Goal: Task Accomplishment & Management: Manage account settings

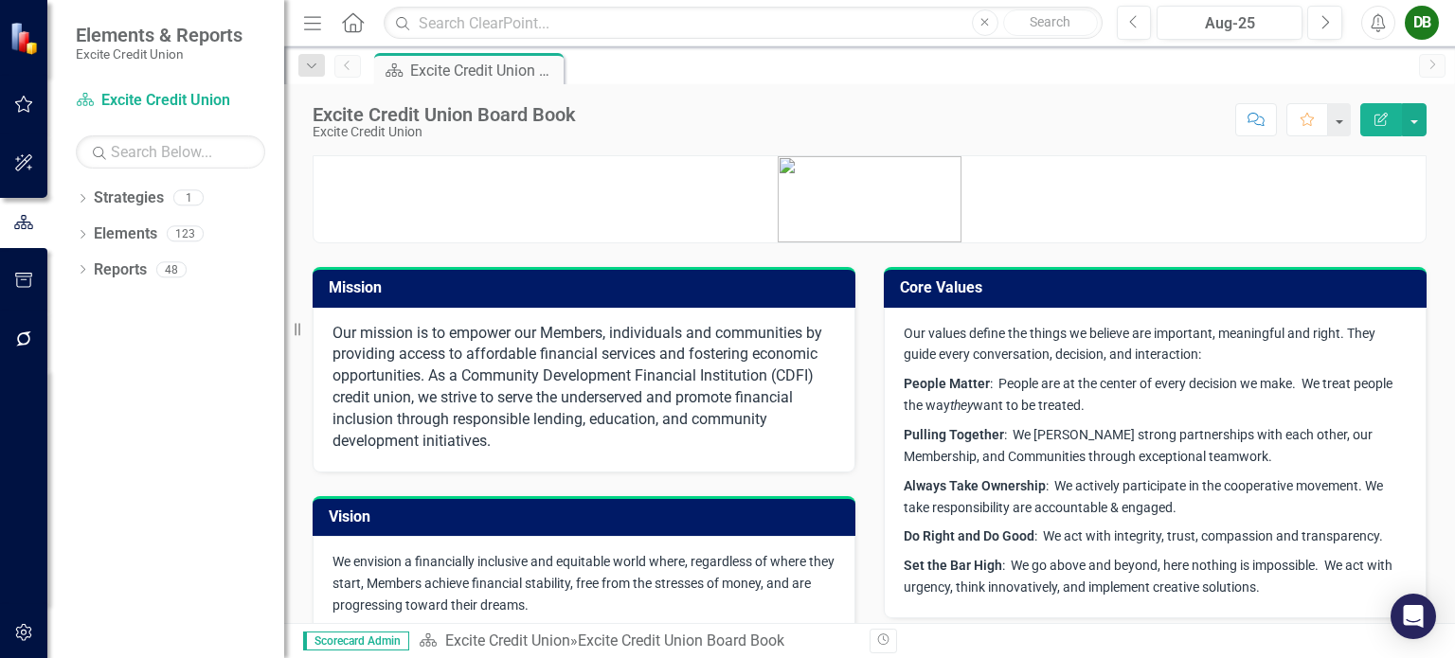
click at [724, 174] on p at bounding box center [869, 199] width 1112 height 86
click at [1435, 30] on div "DB" at bounding box center [1421, 23] width 34 height 34
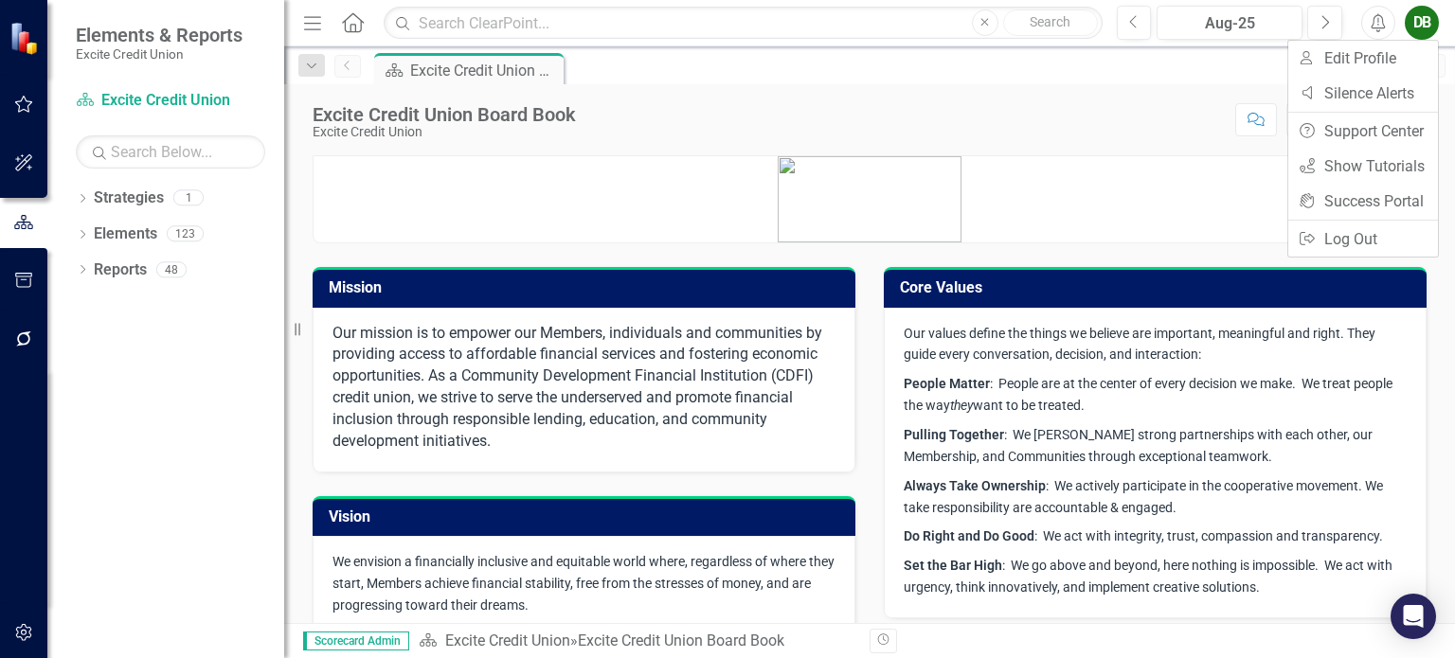
drag, startPoint x: 153, startPoint y: 450, endPoint x: 70, endPoint y: 344, distance: 134.9
click at [152, 450] on div "Dropdown Strategies 1 Excite Credit Union Dropdown Elements 123 Dropdown Area o…" at bounding box center [165, 420] width 237 height 475
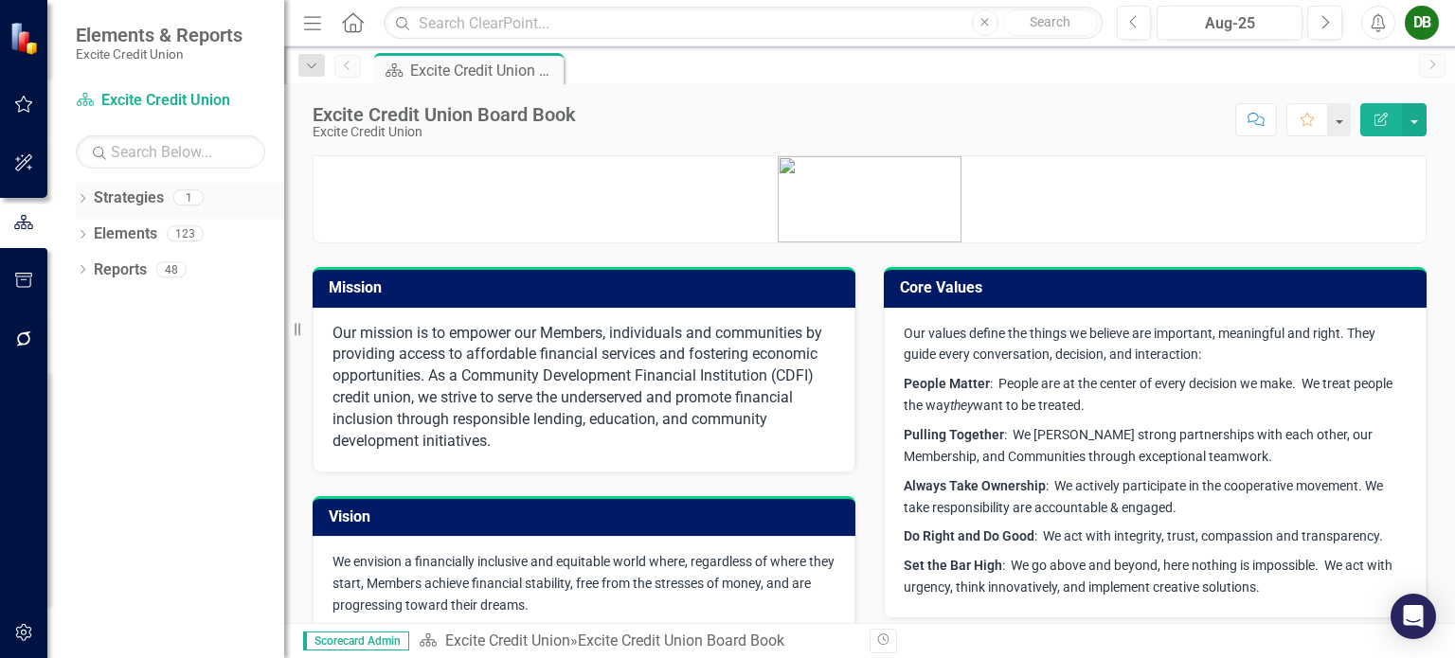
click at [140, 194] on link "Strategies" at bounding box center [129, 198] width 70 height 22
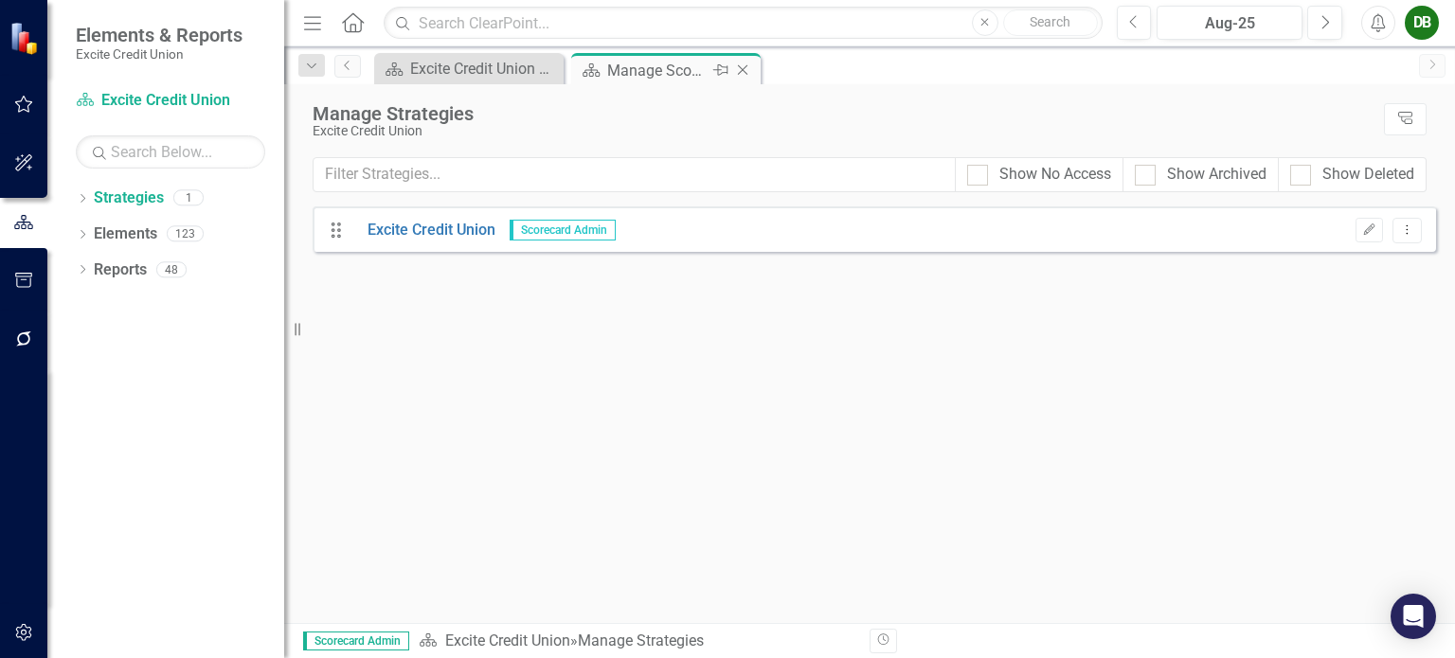
click at [689, 56] on div "Strategy Manage Scorecards Pin Close" at bounding box center [665, 68] width 189 height 31
click at [625, 68] on div "Manage Scorecards" at bounding box center [657, 71] width 101 height 24
click at [742, 70] on icon at bounding box center [743, 70] width 10 height 10
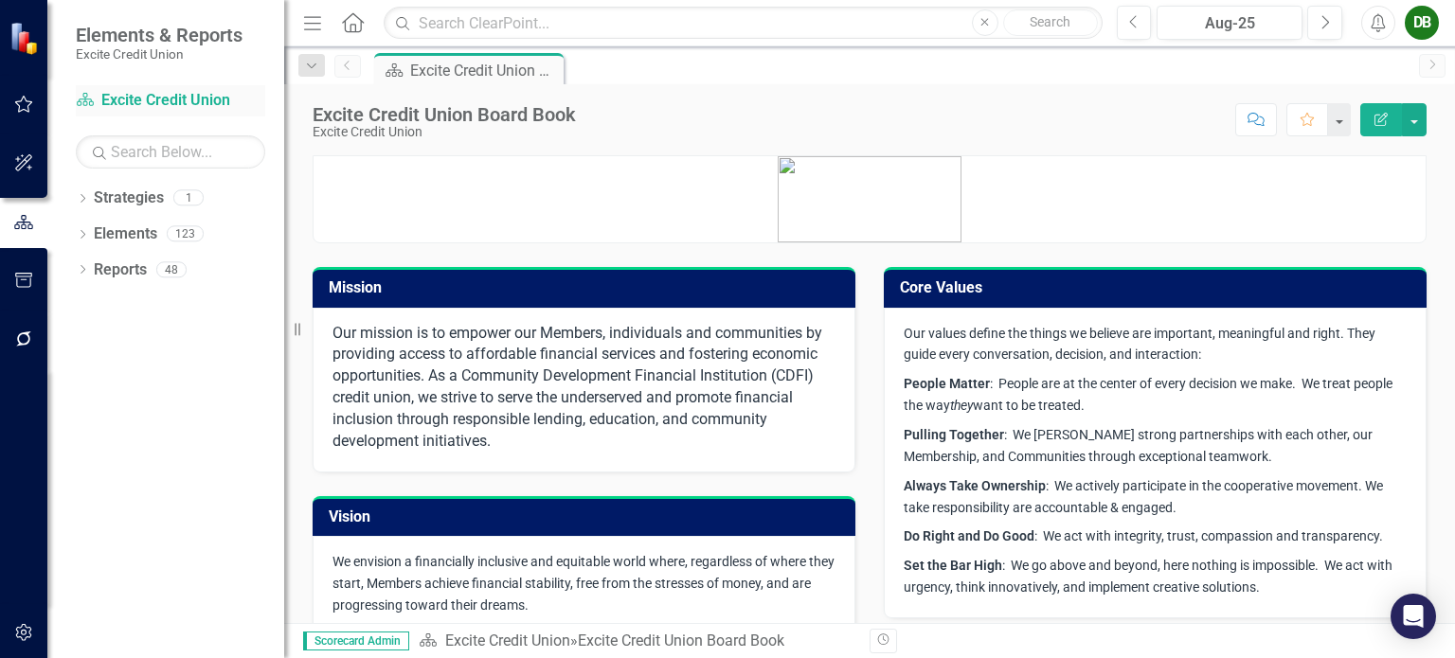
click at [155, 101] on link "Strategy Excite Credit Union" at bounding box center [170, 101] width 189 height 22
click at [26, 107] on icon "button" at bounding box center [24, 104] width 20 height 15
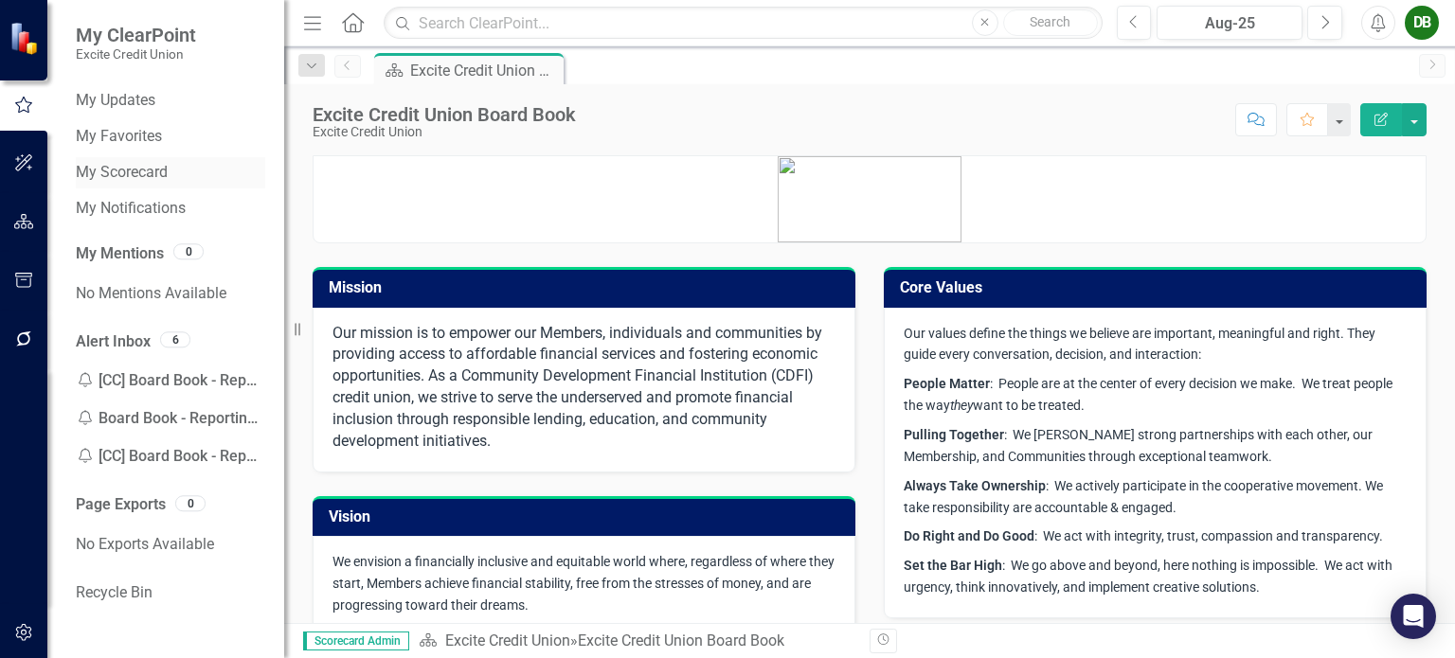
click at [137, 177] on link "My Scorecard" at bounding box center [170, 173] width 189 height 22
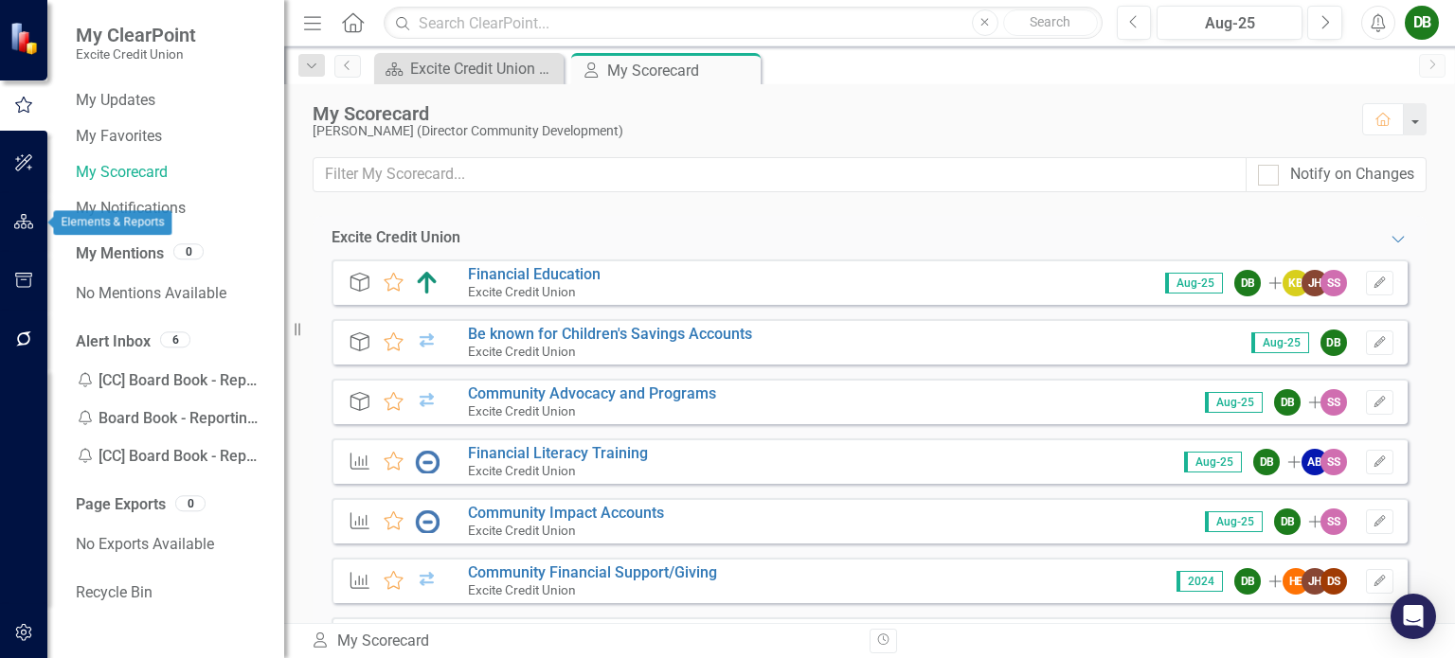
click at [22, 223] on icon "button" at bounding box center [24, 221] width 20 height 15
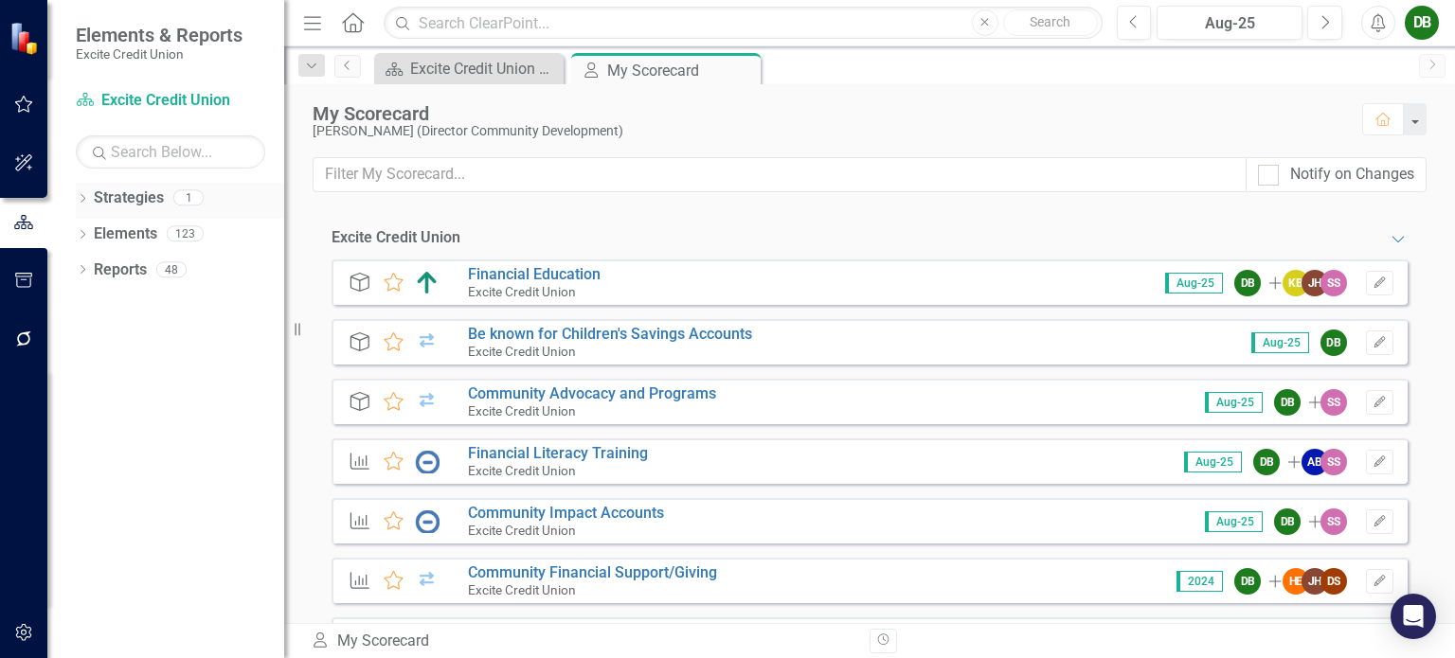
click at [164, 195] on div "Strategies 1" at bounding box center [189, 201] width 190 height 36
click at [87, 197] on icon "Dropdown" at bounding box center [82, 200] width 13 height 10
click at [80, 276] on icon "Dropdown" at bounding box center [82, 271] width 13 height 10
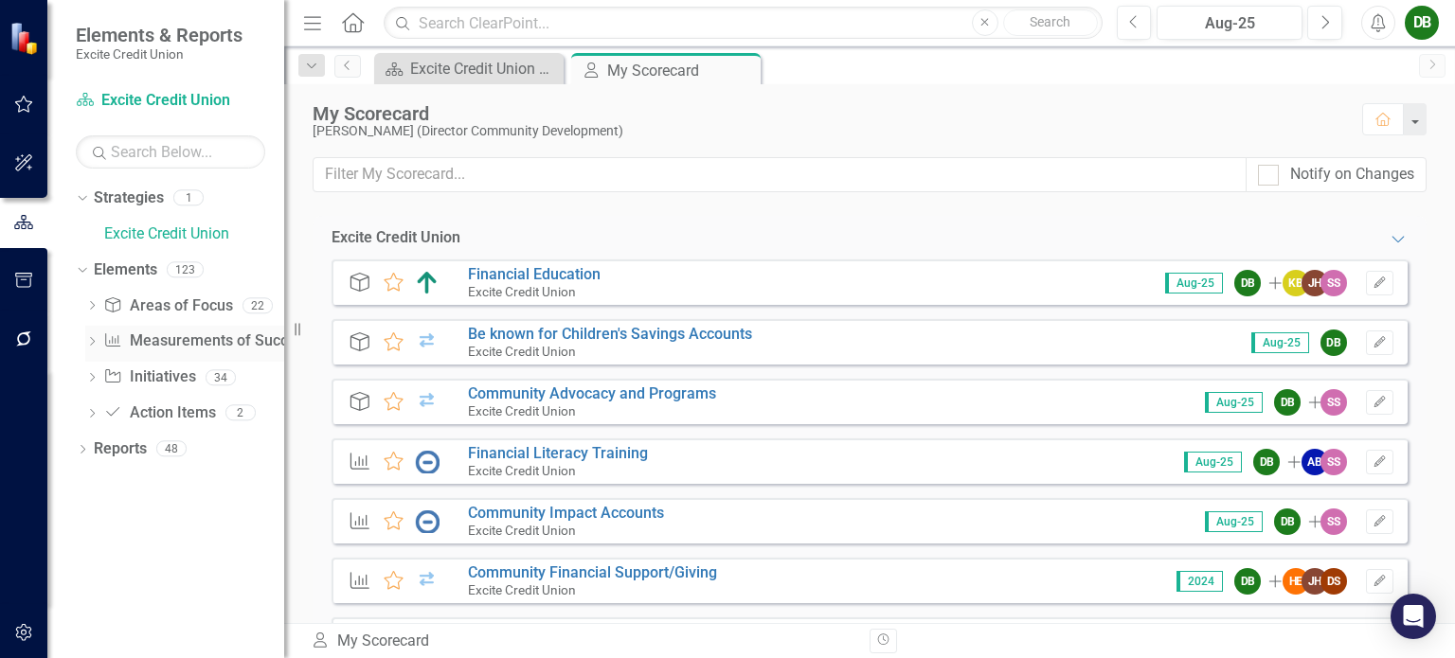
click at [201, 340] on link "Measurement of Success Measurements of Success" at bounding box center [206, 341] width 207 height 22
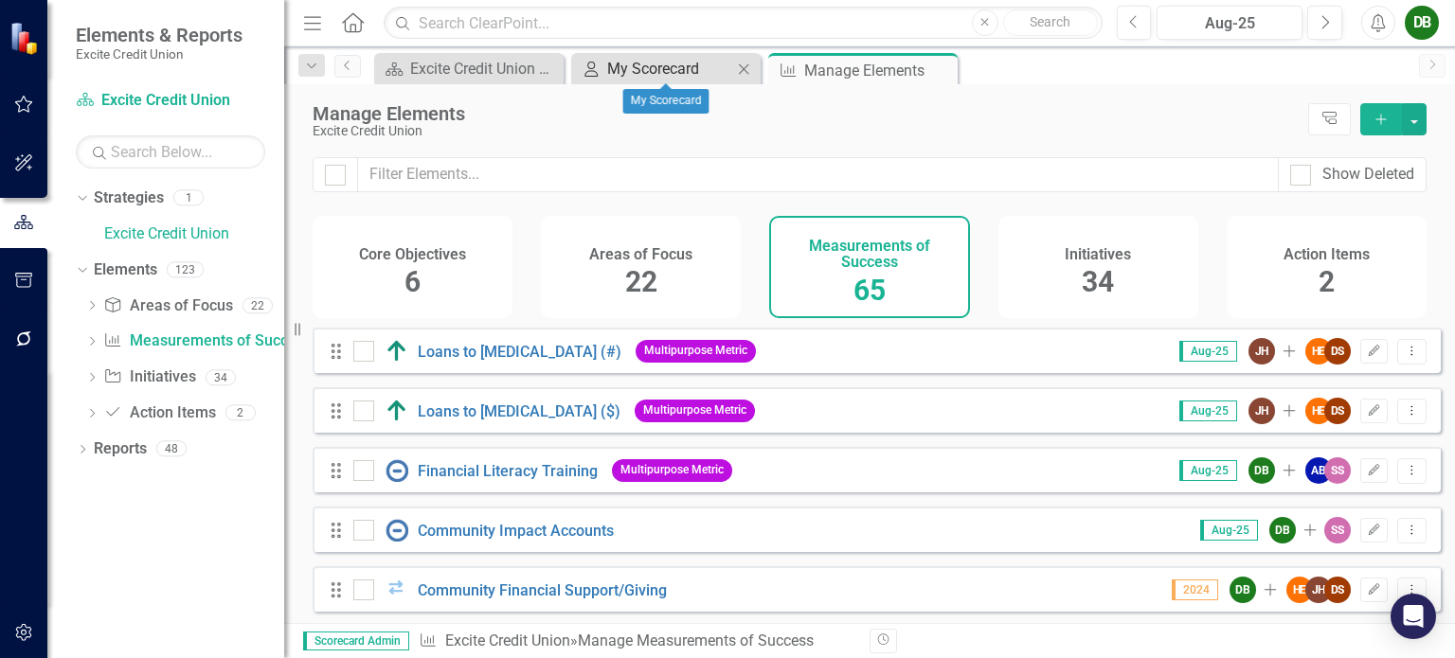
click at [717, 67] on div "My Scorecard" at bounding box center [669, 69] width 125 height 24
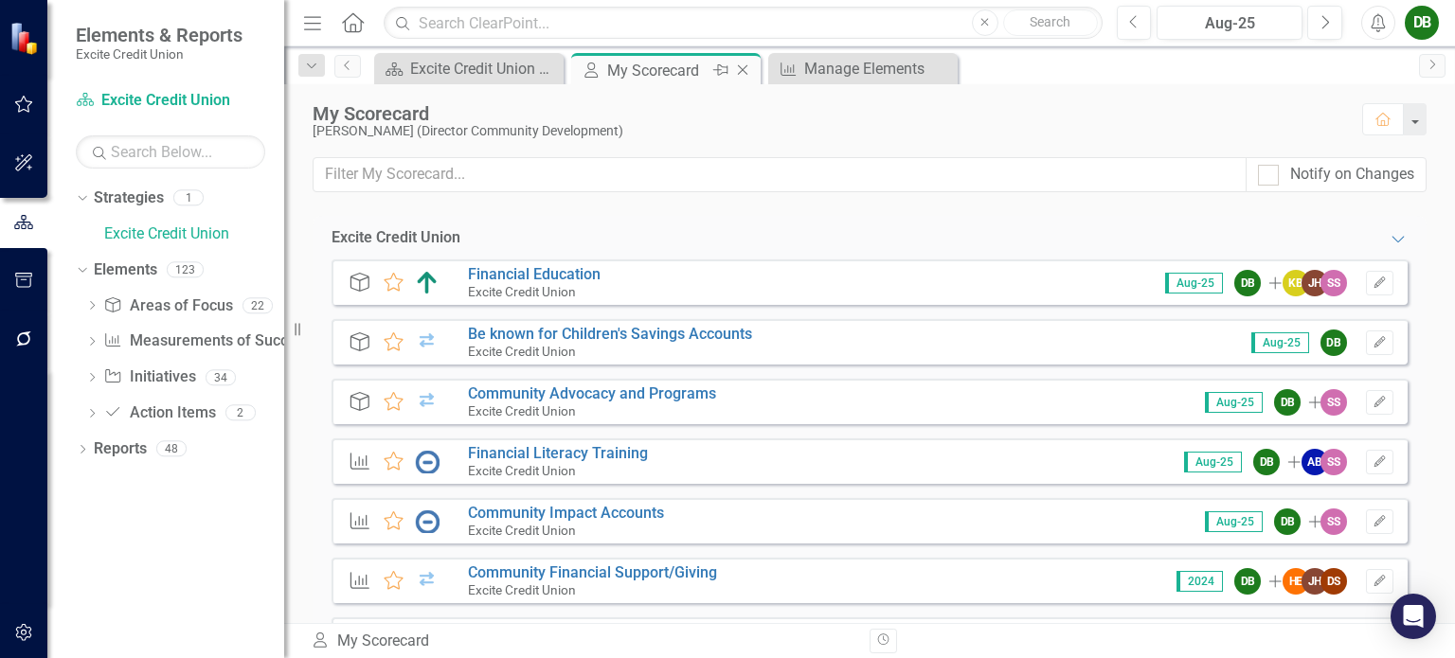
click at [741, 65] on icon "Close" at bounding box center [742, 69] width 19 height 15
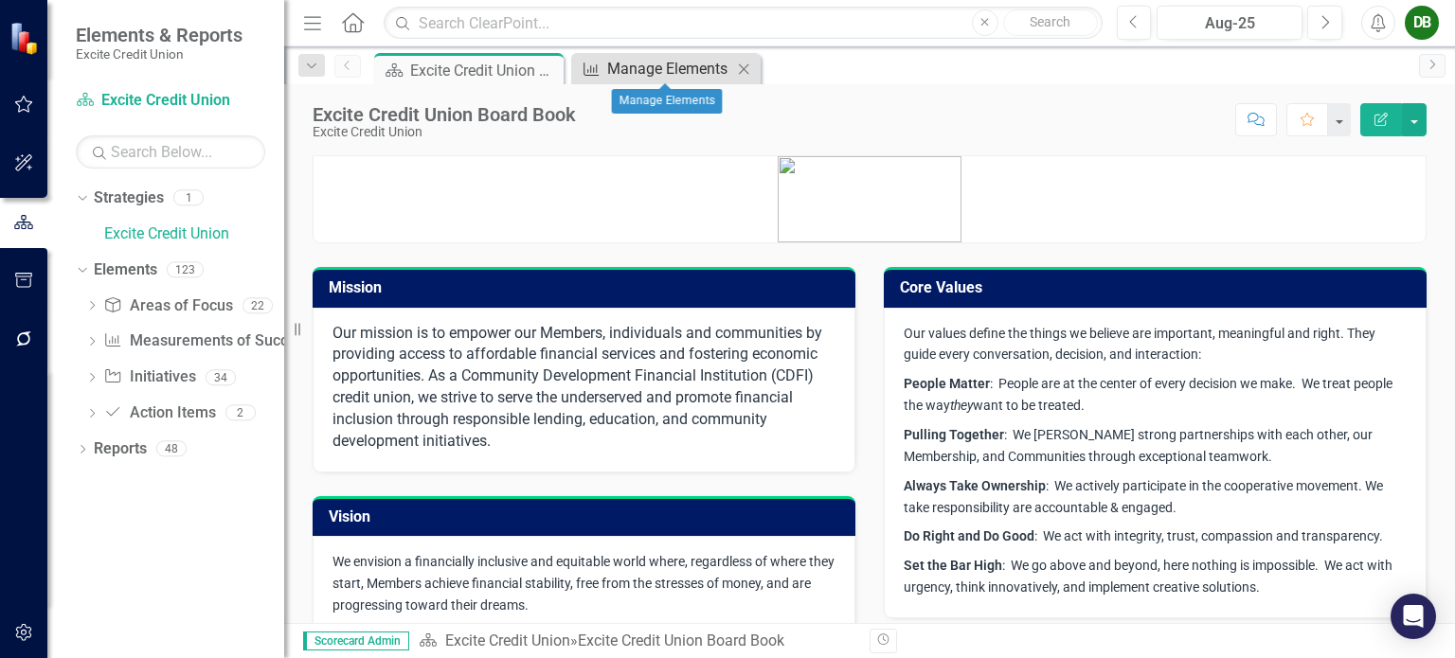
click at [653, 71] on div "Manage Elements" at bounding box center [669, 69] width 125 height 24
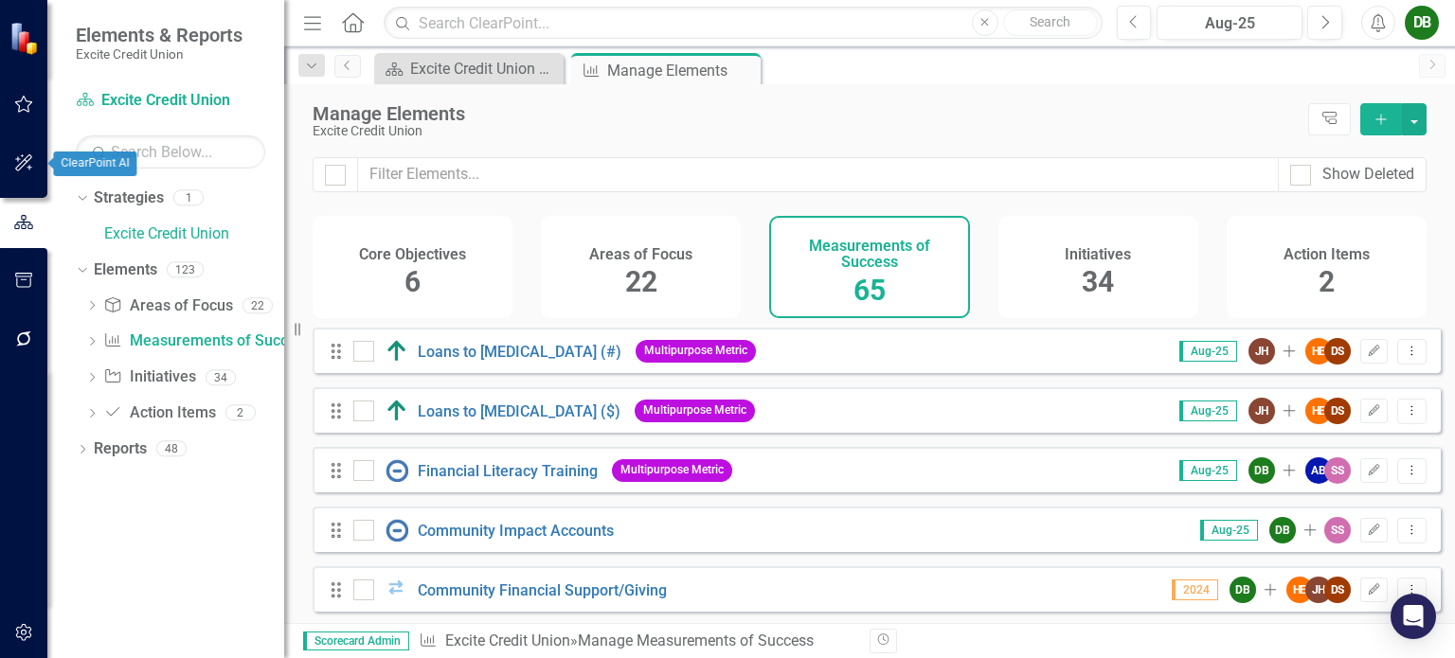
click at [27, 162] on icon "button" at bounding box center [23, 162] width 17 height 17
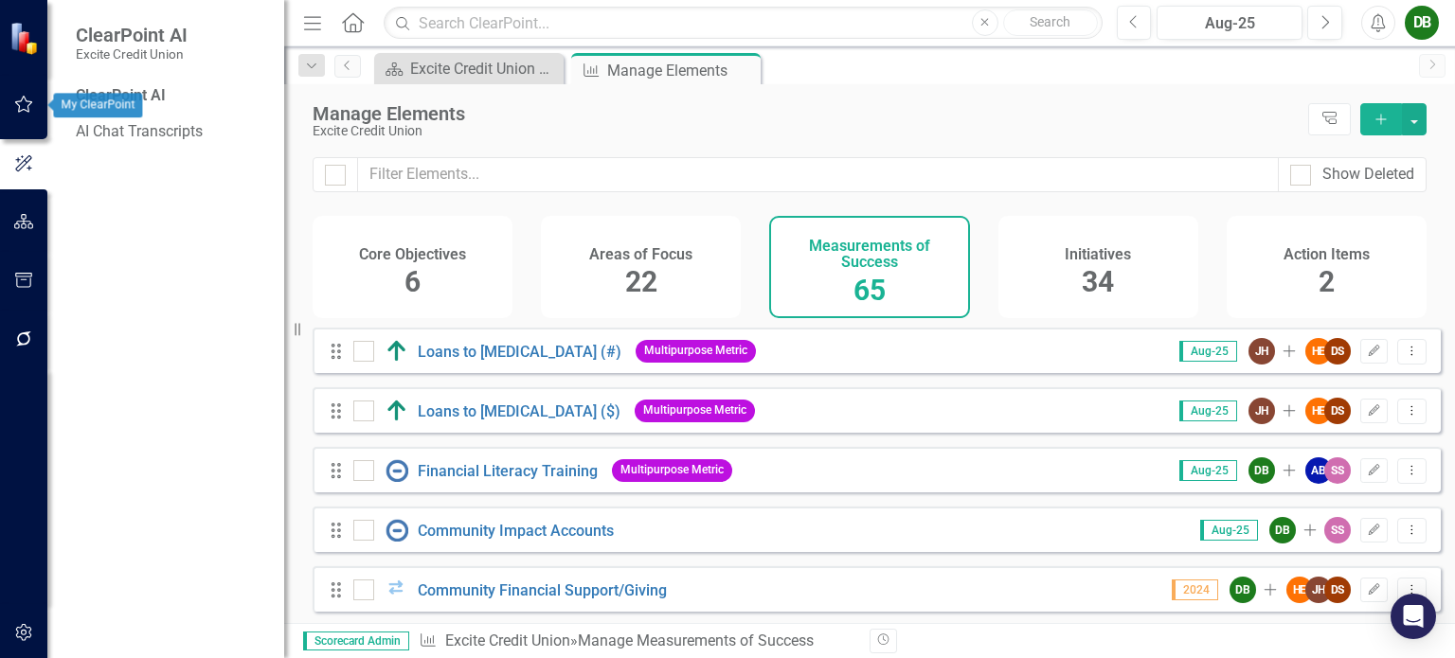
click at [24, 97] on icon "button" at bounding box center [24, 104] width 18 height 17
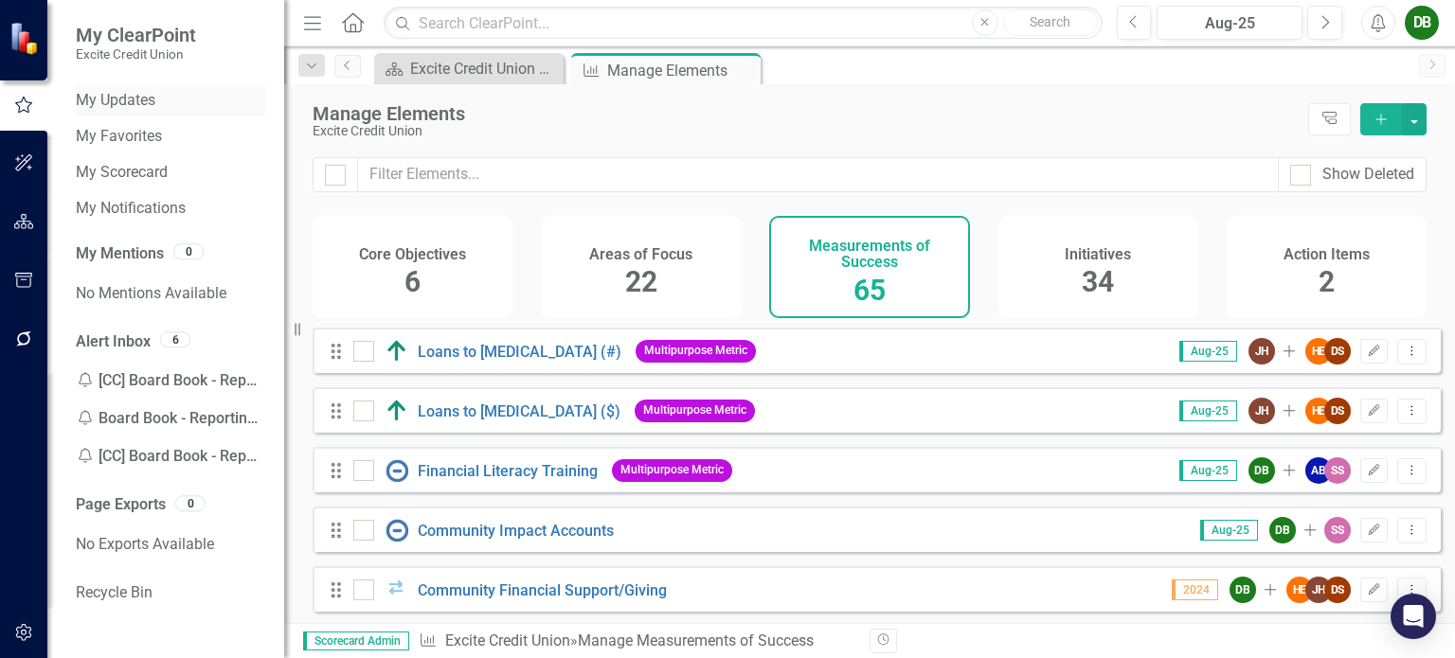
click at [164, 98] on link "My Updates" at bounding box center [170, 101] width 189 height 22
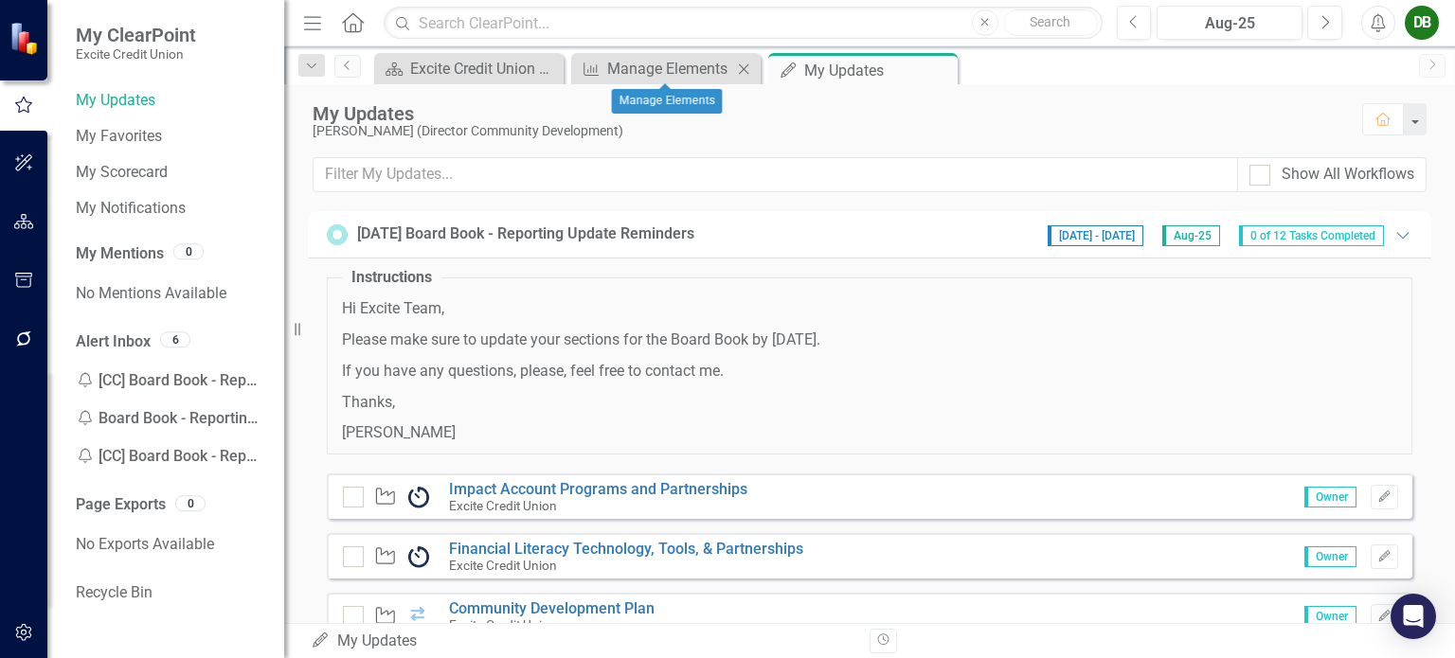
click at [749, 66] on icon "Close" at bounding box center [743, 69] width 19 height 15
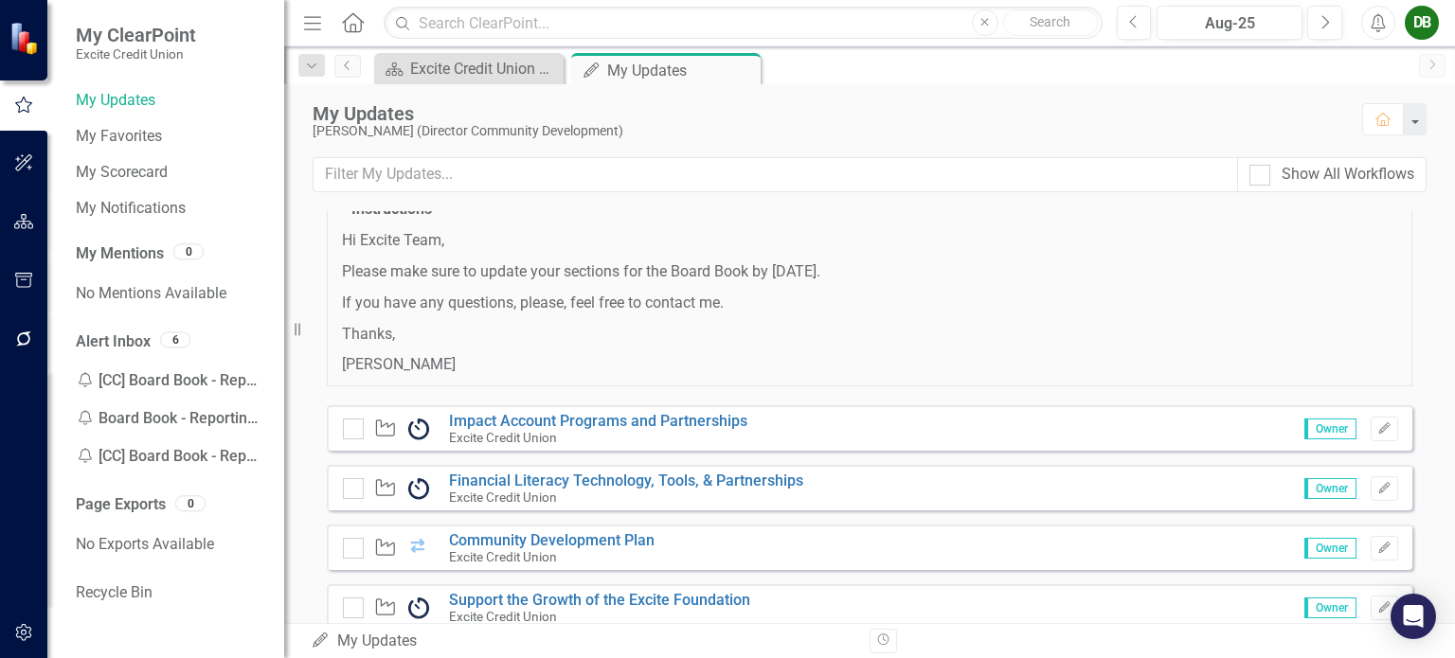
scroll to position [189, 0]
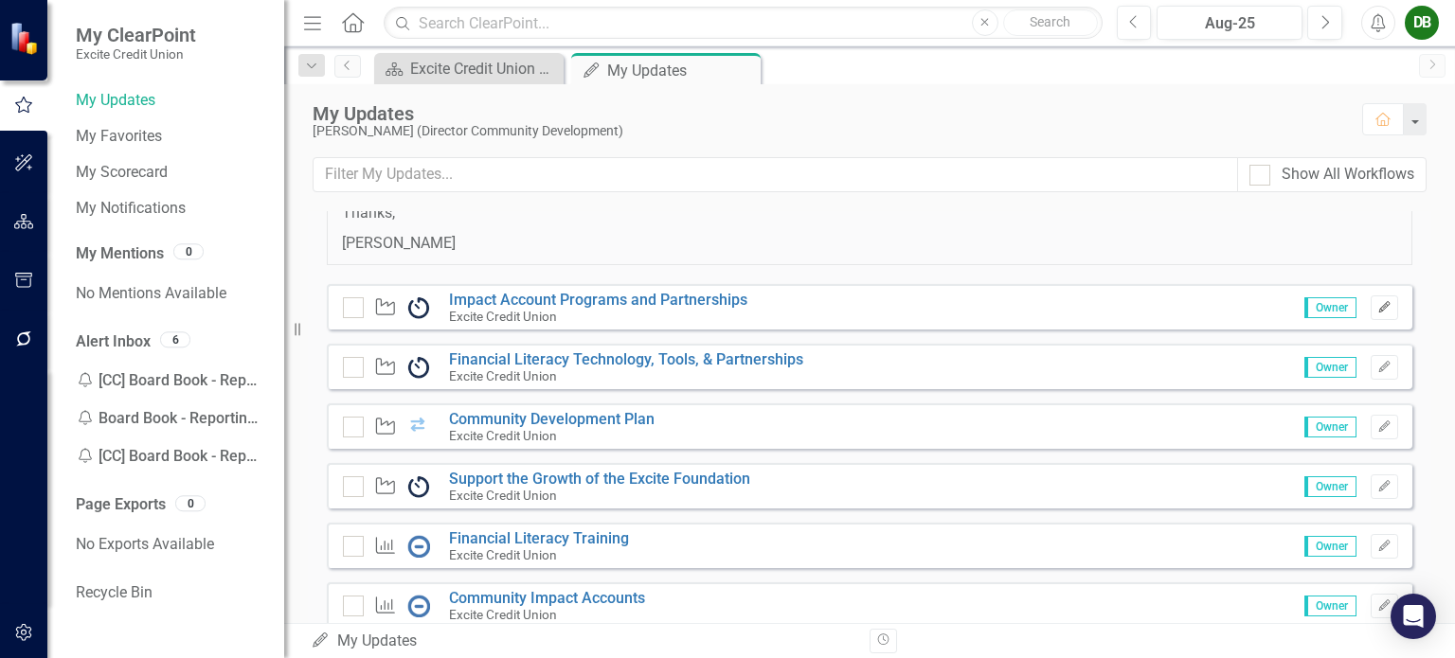
click at [1377, 306] on icon "Edit" at bounding box center [1384, 307] width 14 height 11
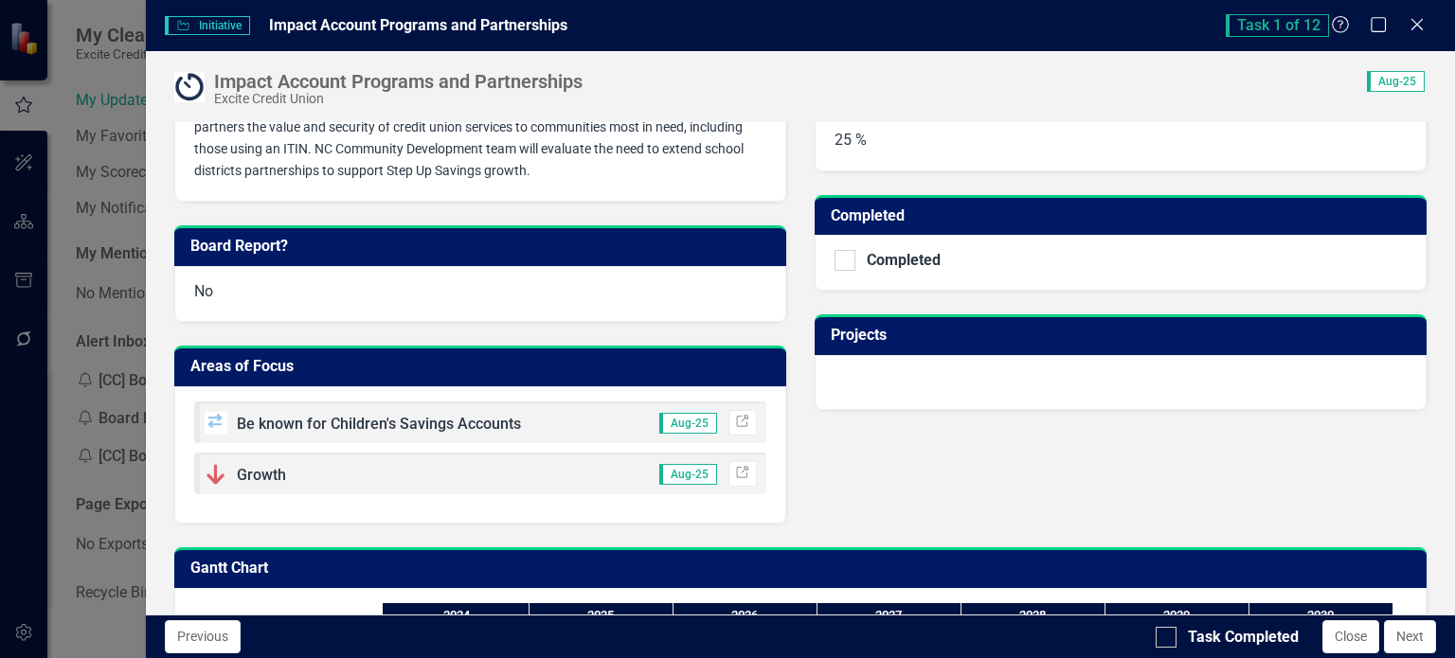
scroll to position [663, 0]
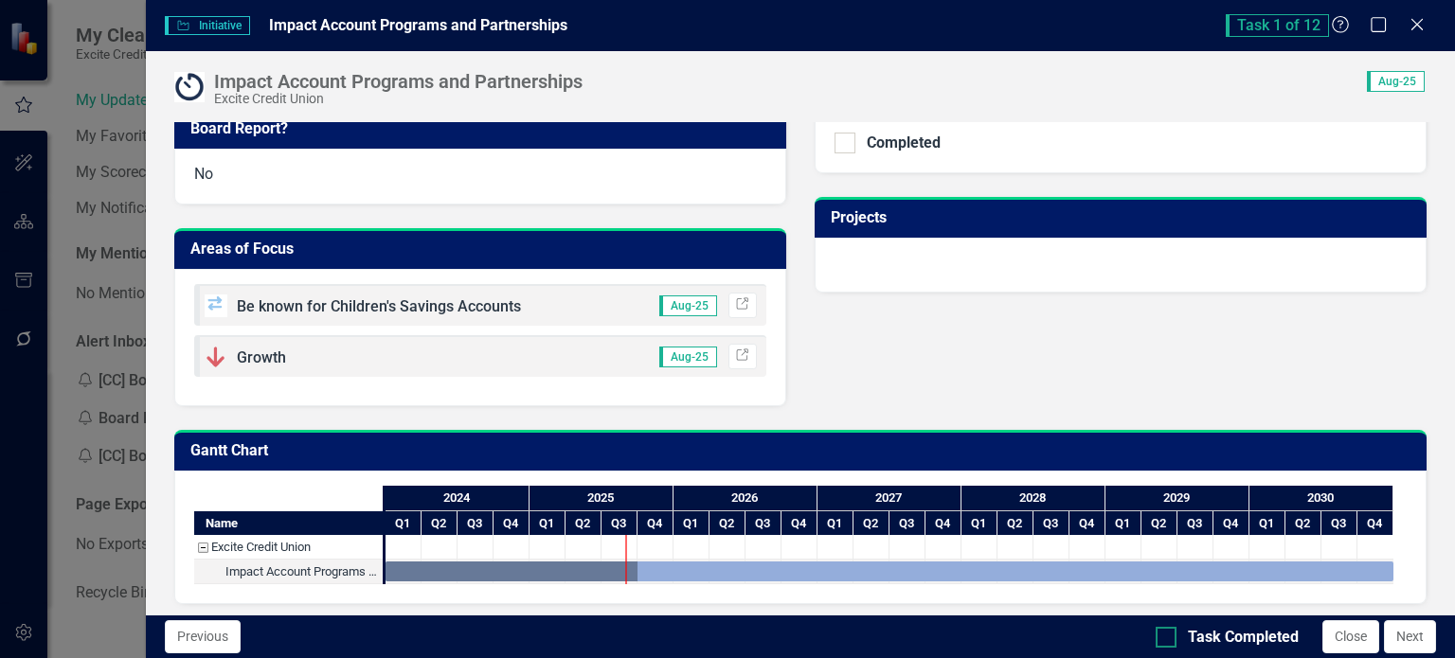
click at [1164, 635] on input "Task Completed" at bounding box center [1161, 633] width 12 height 12
checkbox input "true"
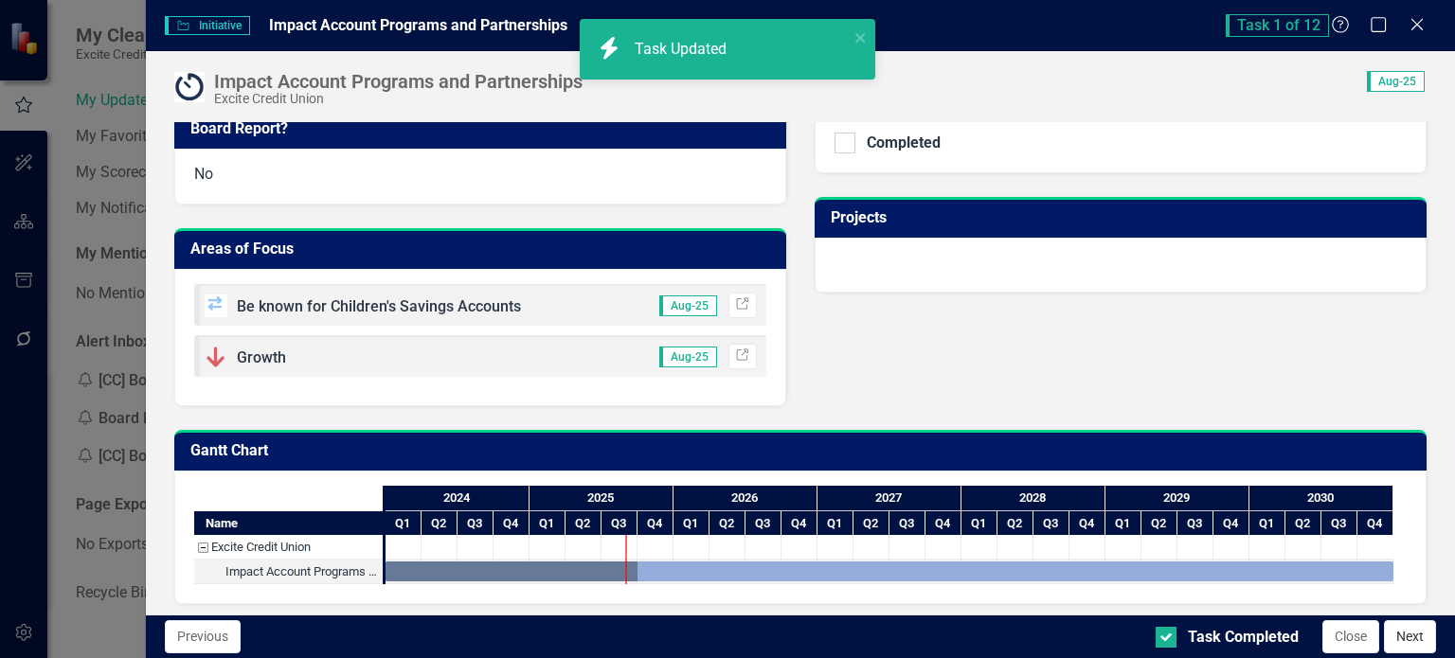
click at [1402, 635] on button "Next" at bounding box center [1410, 636] width 52 height 33
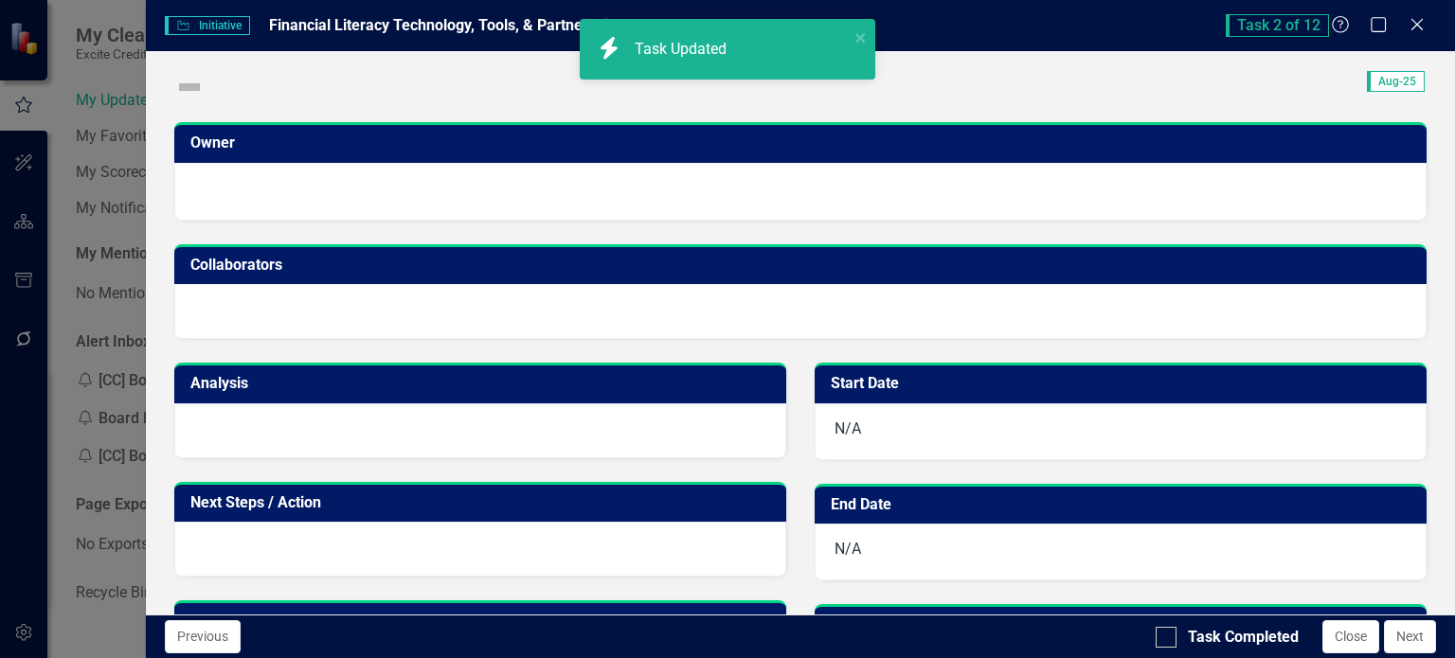
checkbox input "true"
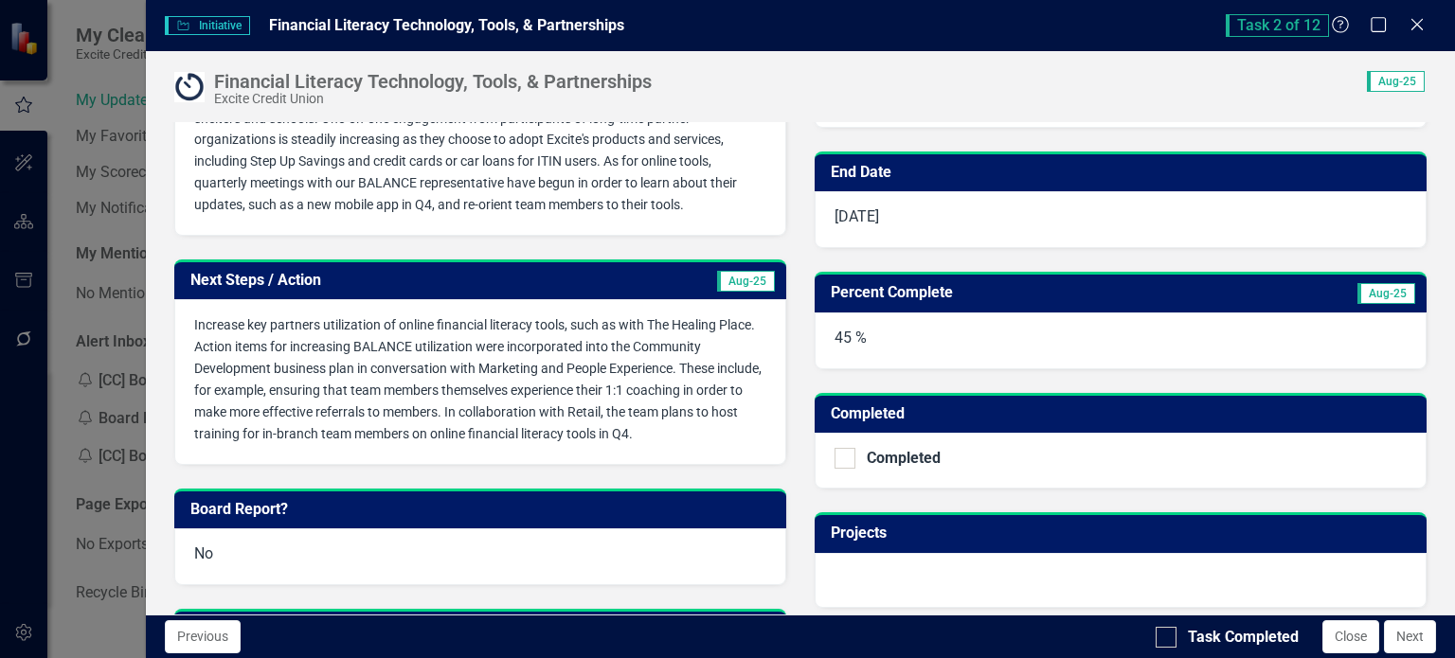
scroll to position [708, 0]
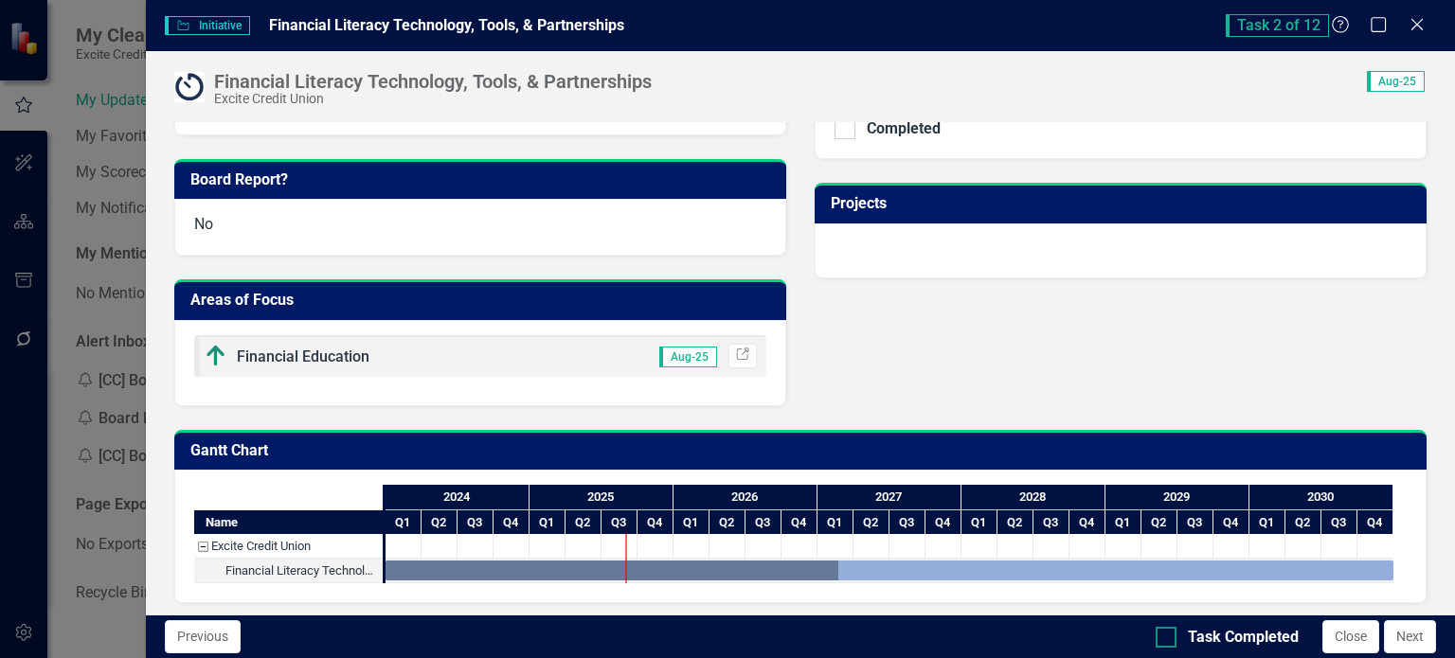
click at [1175, 635] on div at bounding box center [1165, 637] width 21 height 21
click at [1168, 635] on input "Task Completed" at bounding box center [1161, 633] width 12 height 12
checkbox input "true"
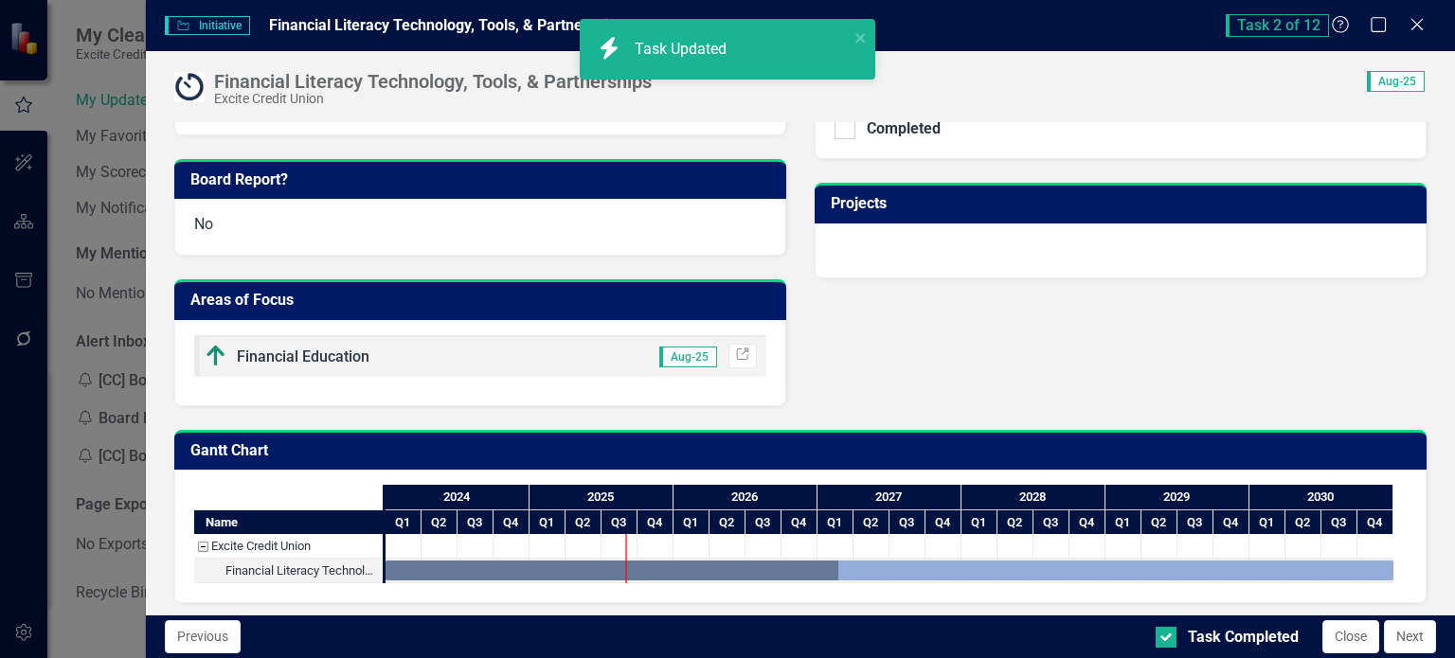
scroll to position [424, 0]
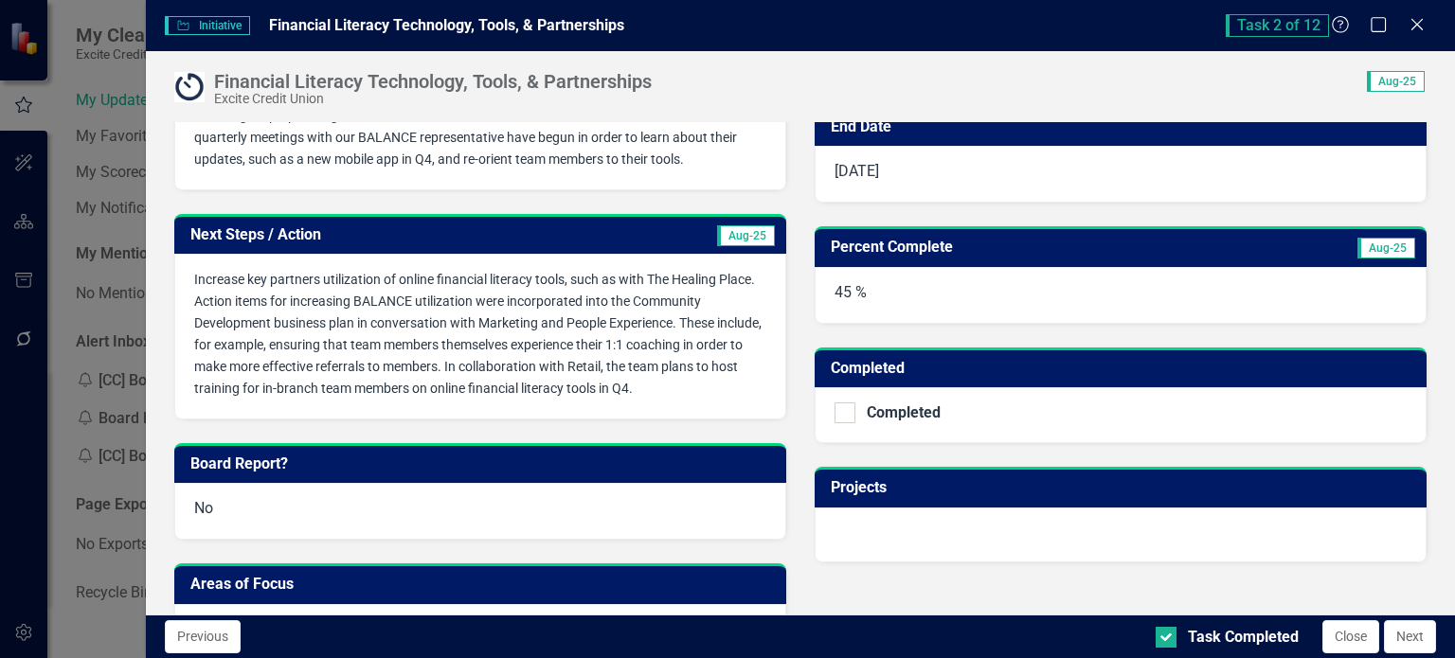
click at [618, 350] on p "Increase key partners utilization of online financial literacy tools, such as w…" at bounding box center [480, 334] width 572 height 130
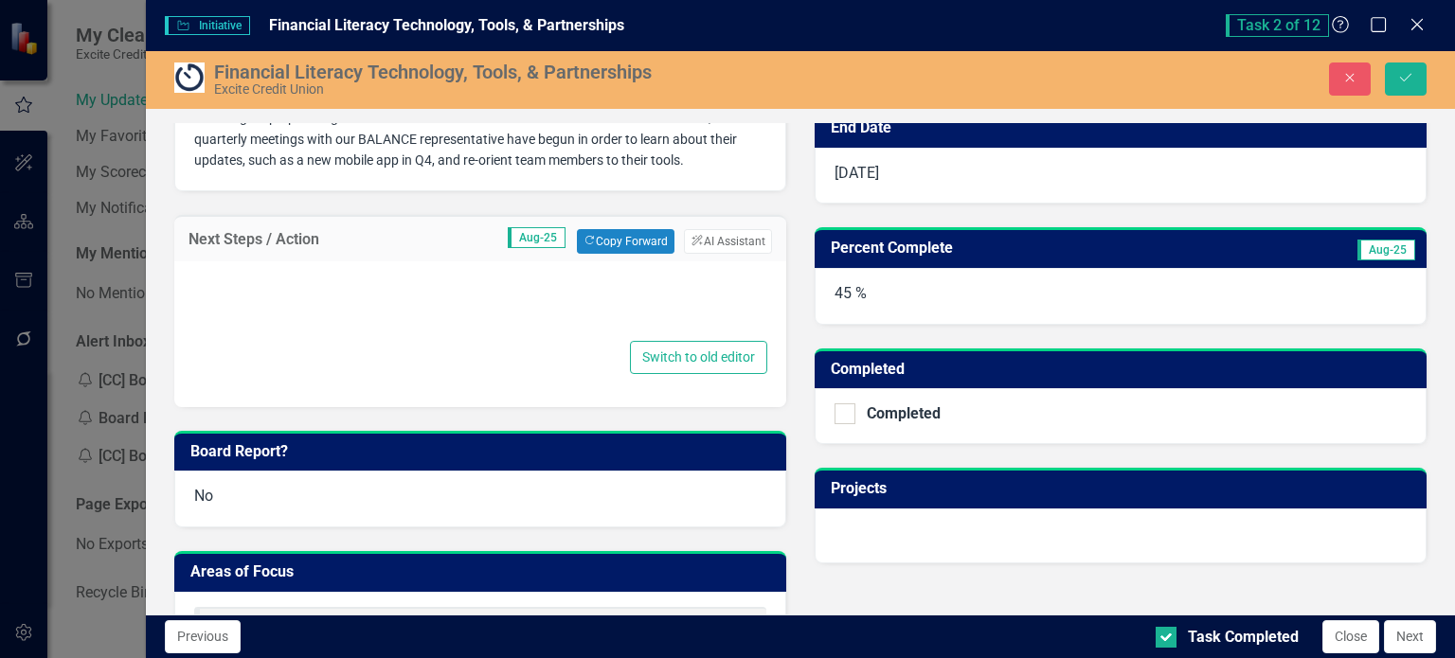
type textarea "<p><span style="font-size: 14px;">Increase key partners utilization of online f…"
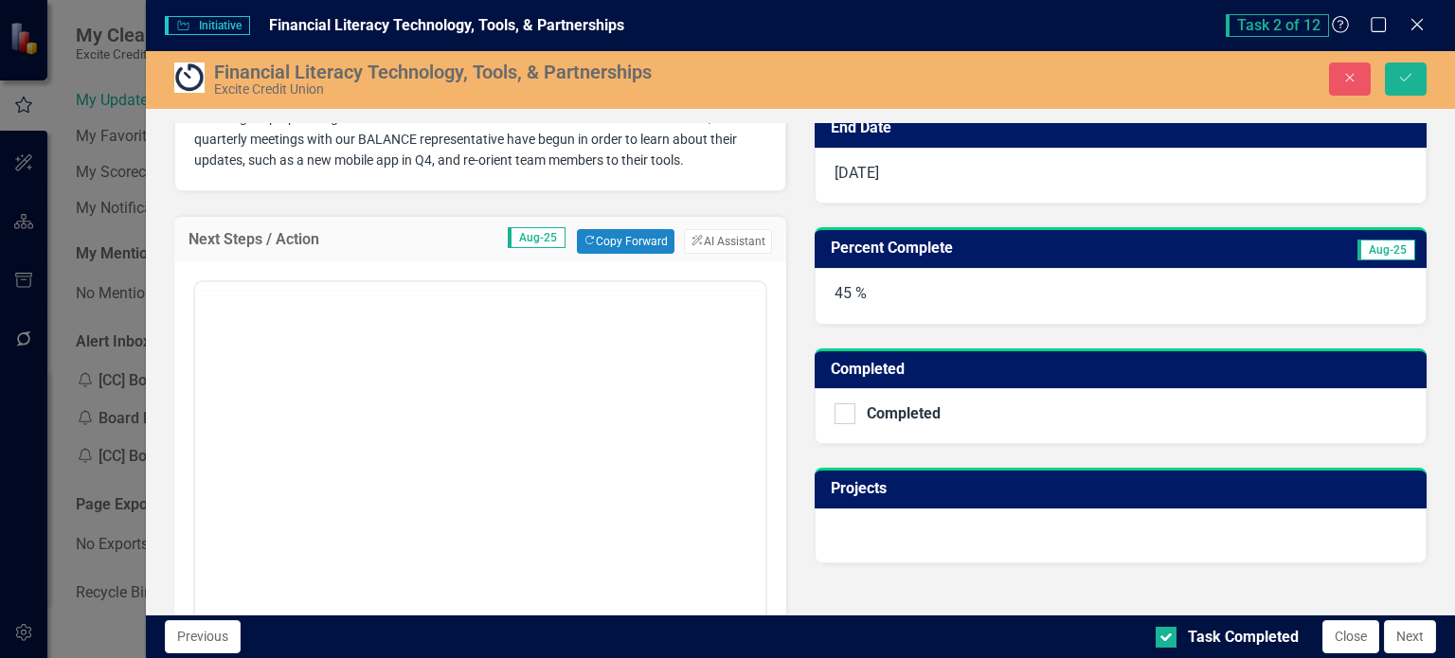
scroll to position [0, 0]
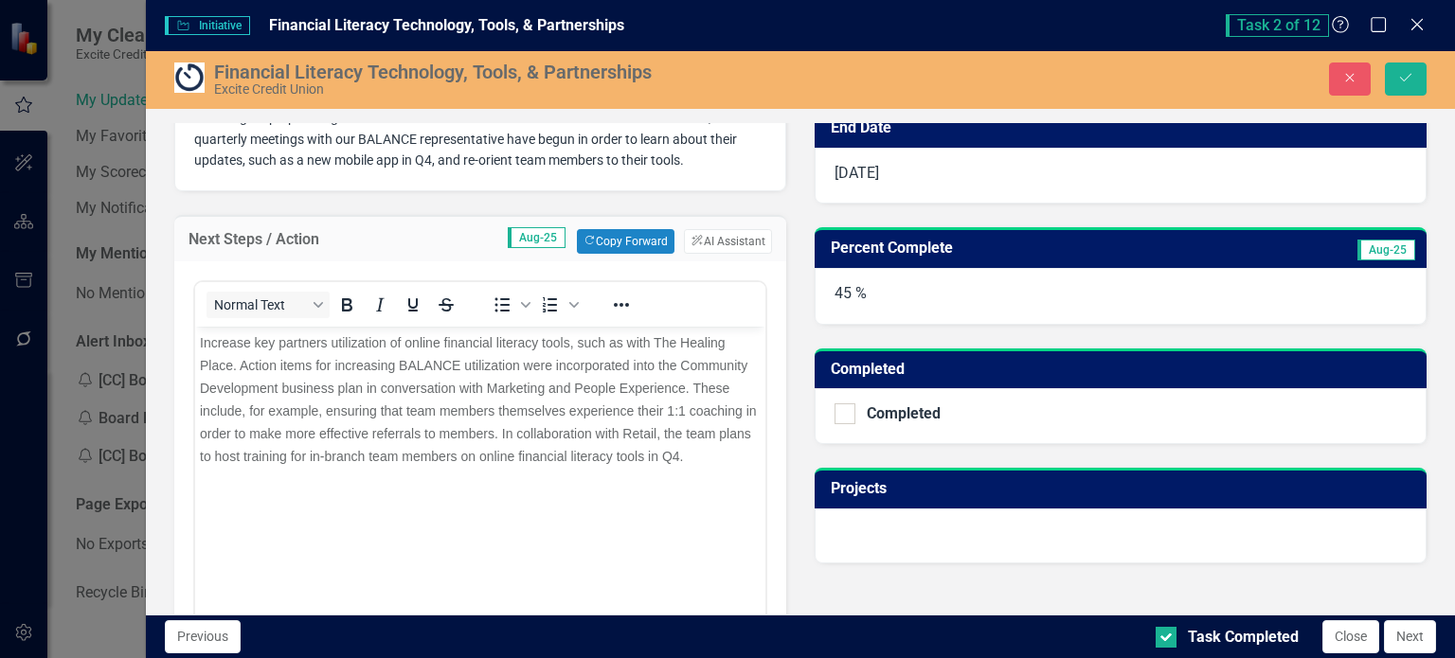
click at [719, 455] on p "Increase key partners utilization of online financial literacy tools, such as w…" at bounding box center [479, 399] width 561 height 136
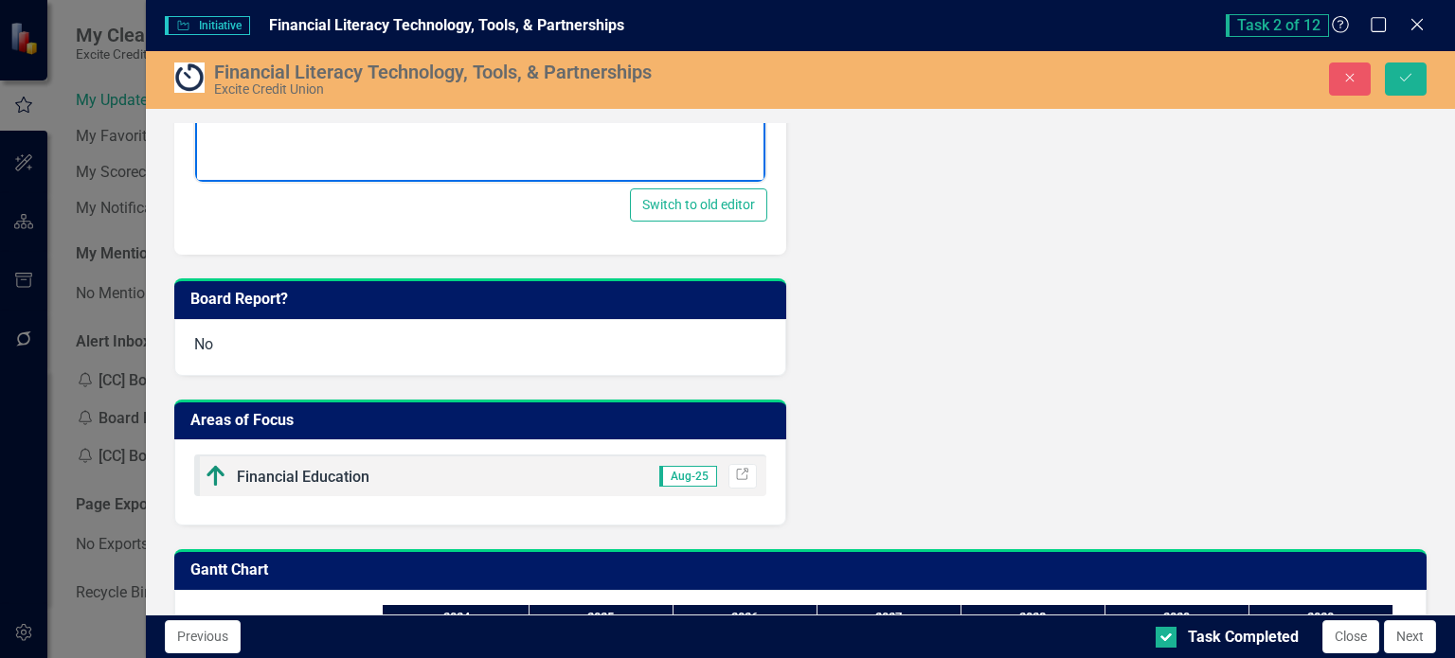
scroll to position [1019, 0]
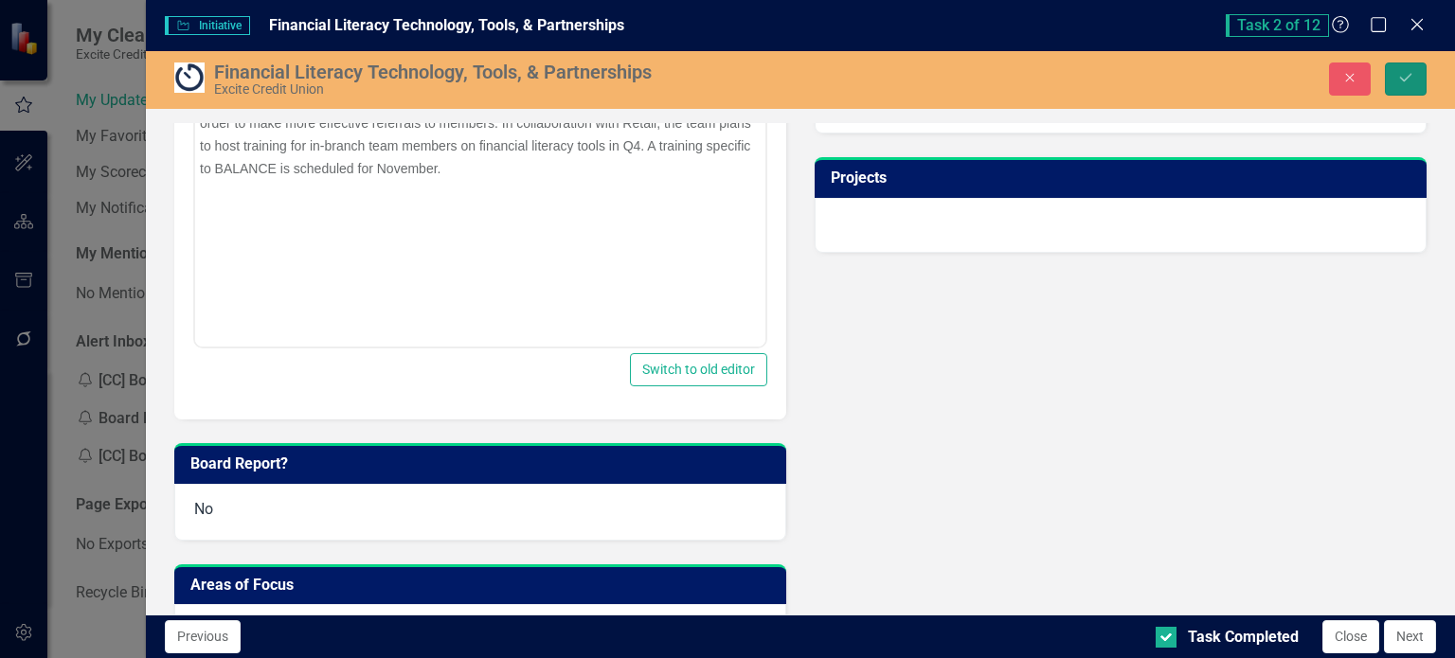
click at [1407, 75] on icon "Save" at bounding box center [1405, 77] width 17 height 13
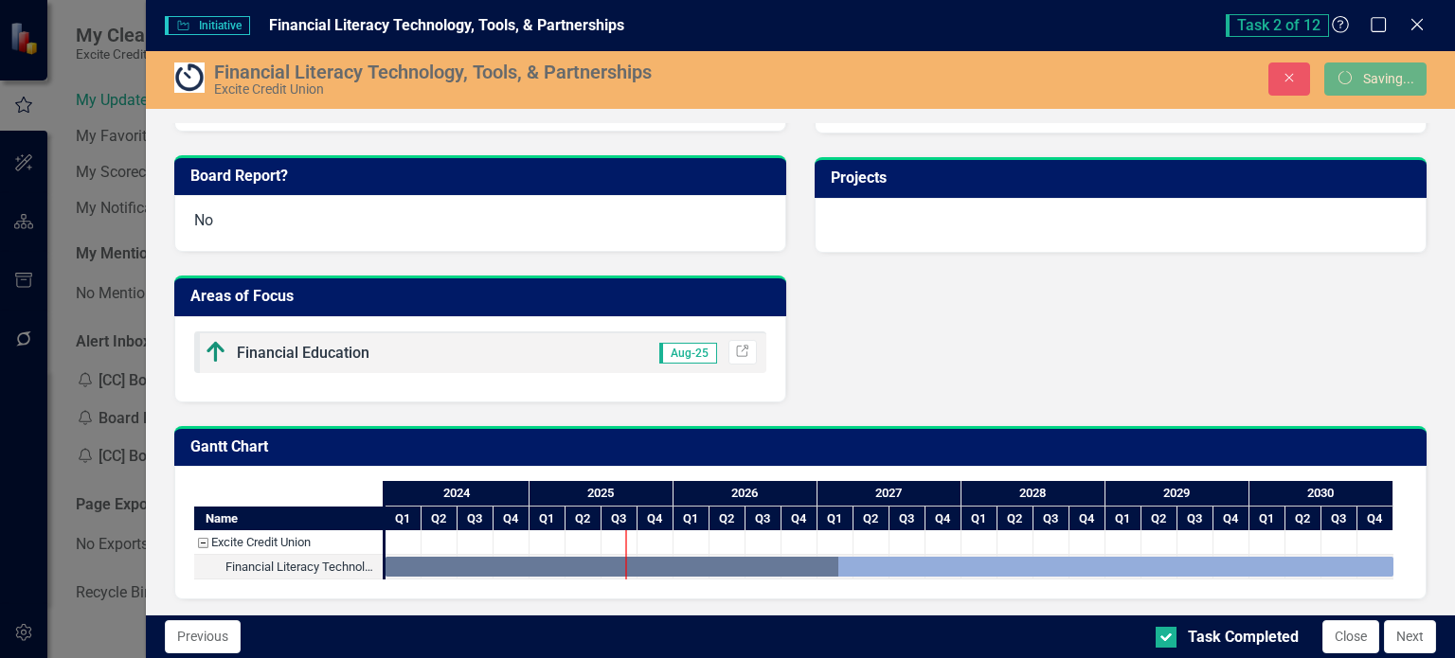
scroll to position [729, 0]
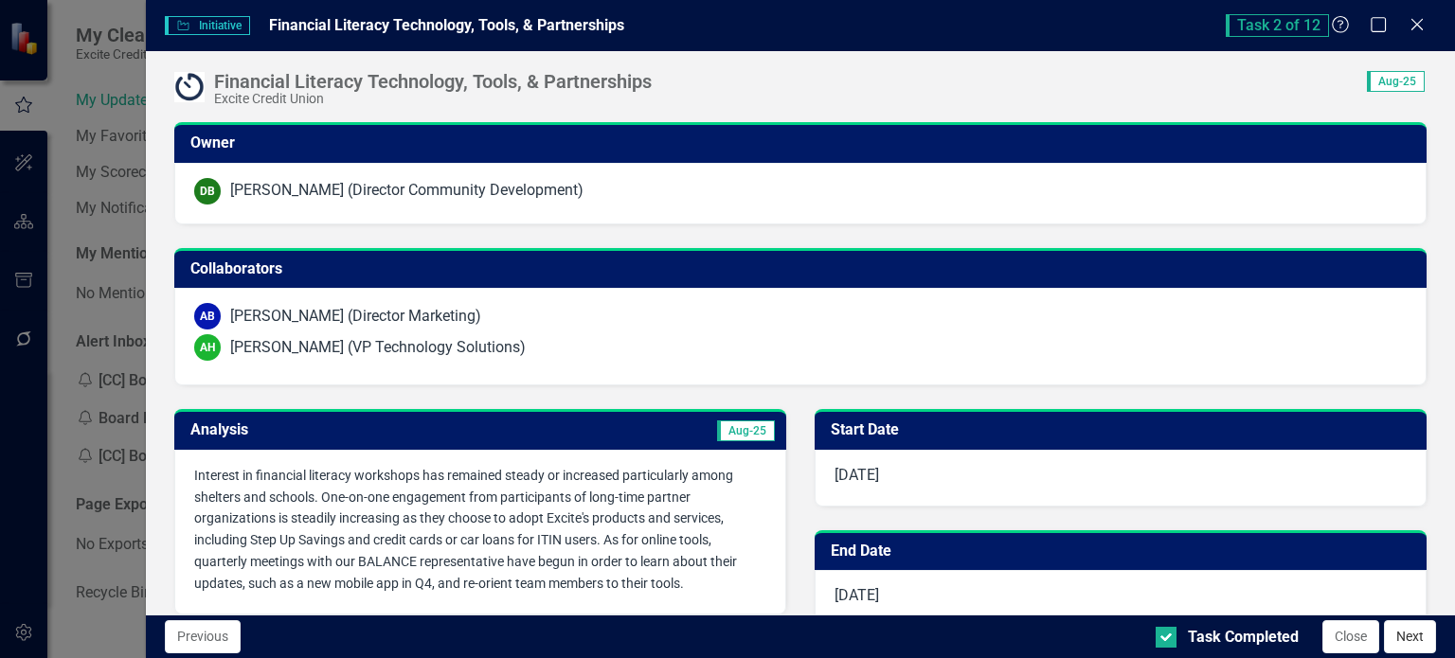
click at [1407, 640] on button "Next" at bounding box center [1410, 636] width 52 height 33
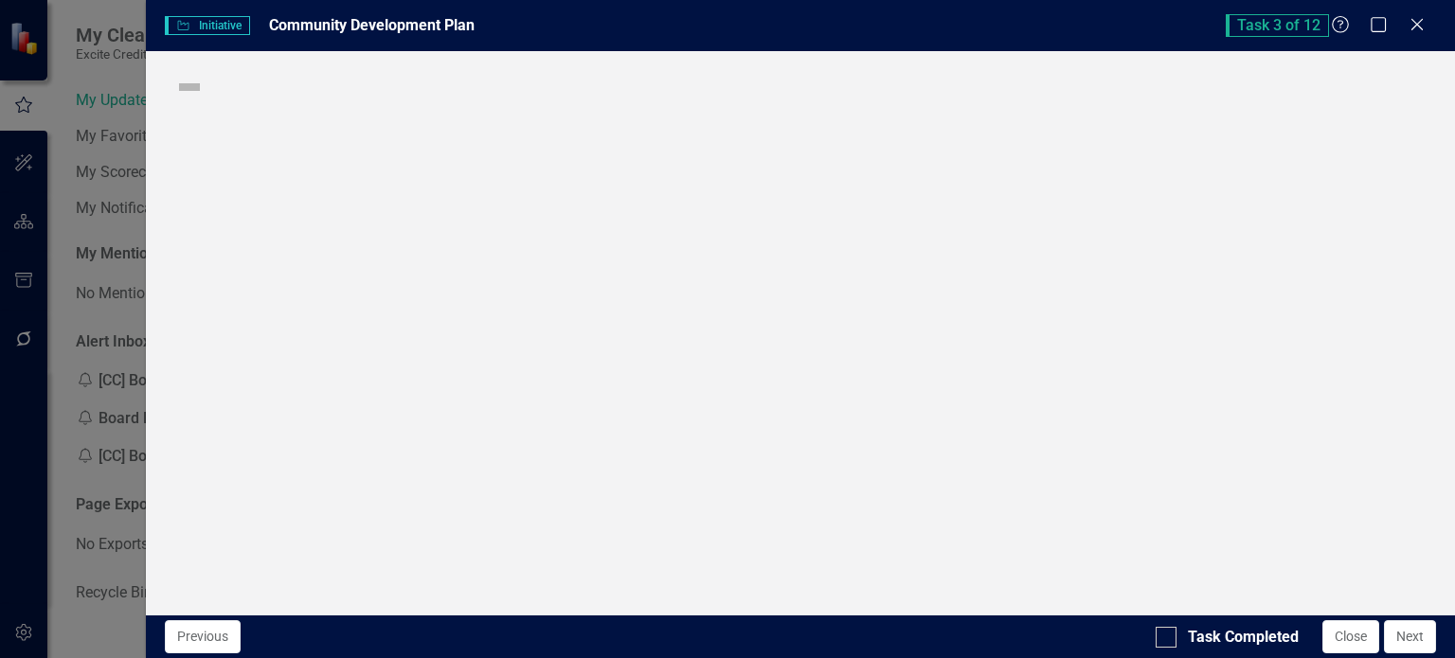
checkbox input "true"
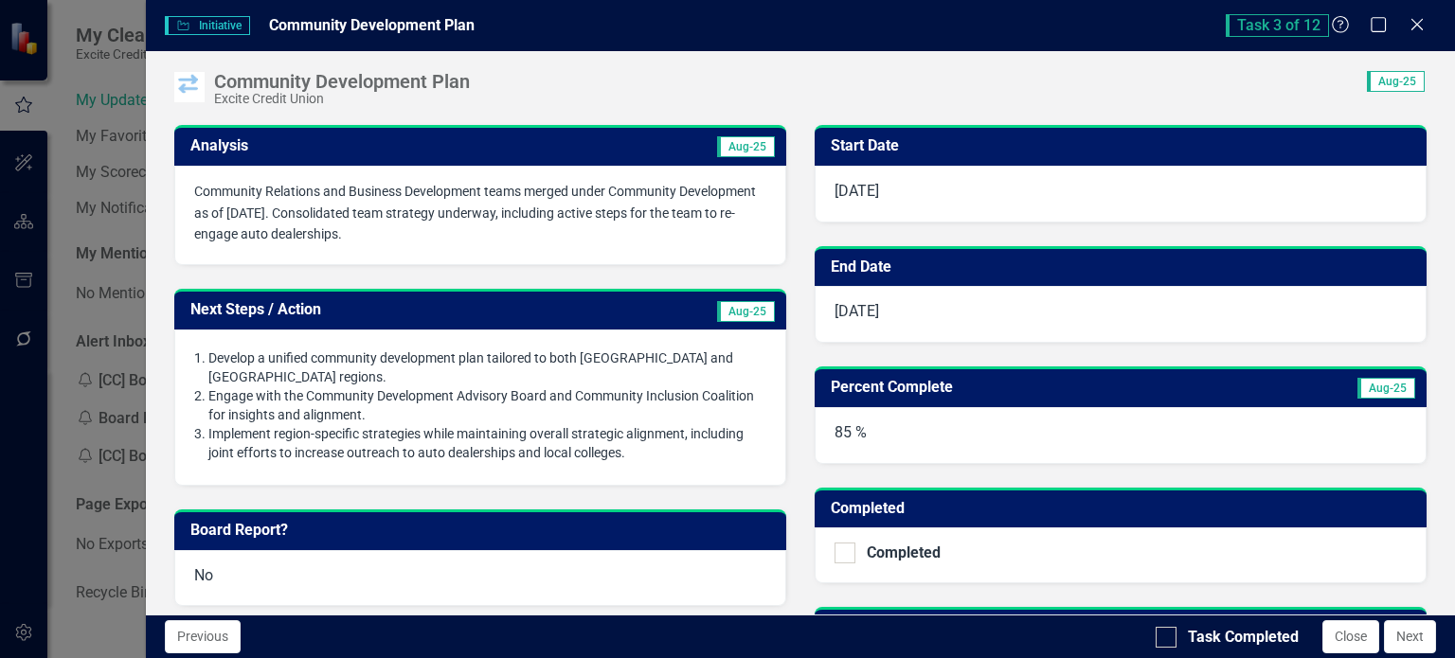
scroll to position [718, 0]
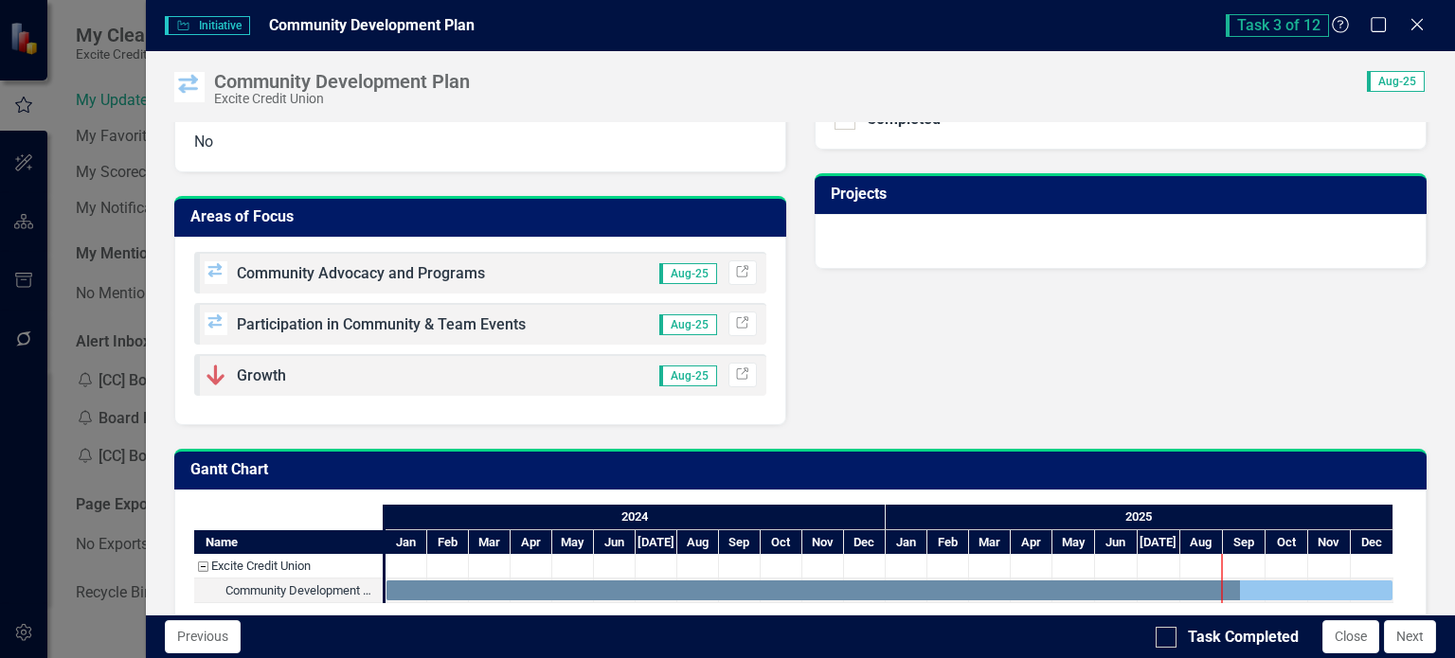
drag, startPoint x: 1164, startPoint y: 628, endPoint x: 1203, endPoint y: 623, distance: 39.1
click at [1163, 628] on input "Task Completed" at bounding box center [1161, 633] width 12 height 12
checkbox input "true"
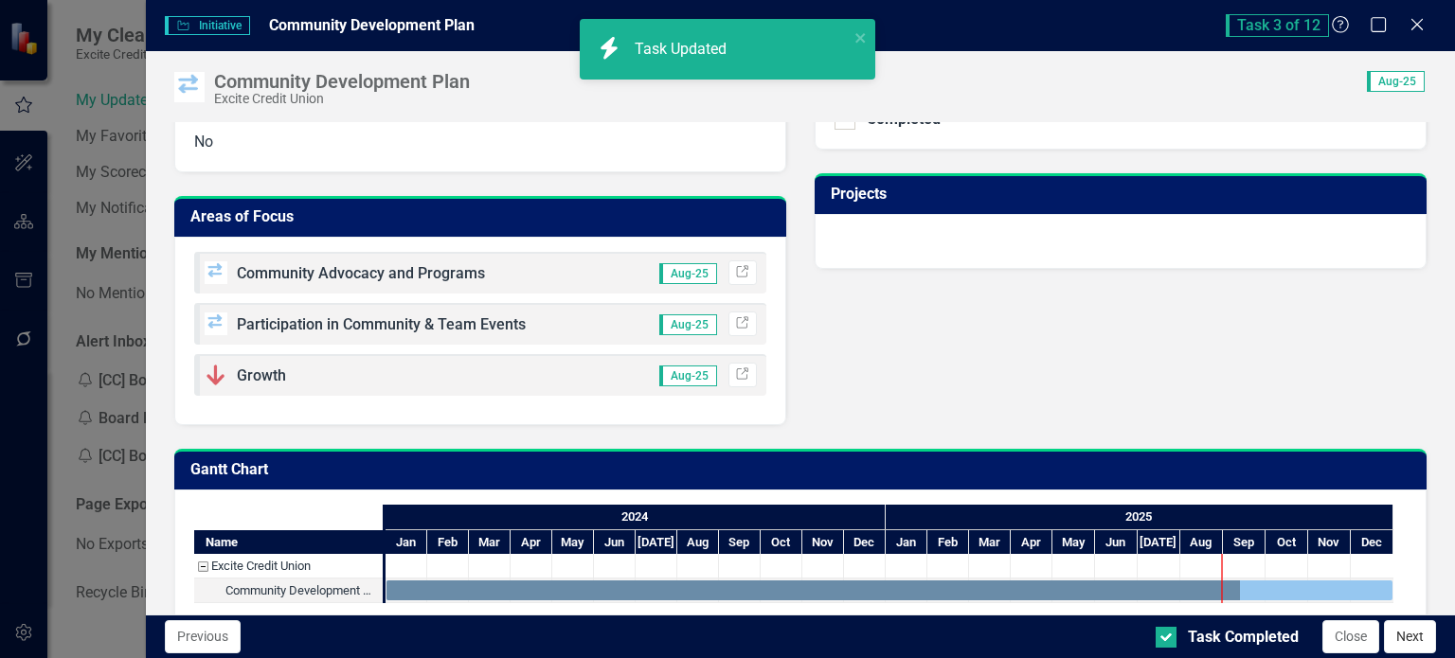
click at [1413, 638] on button "Next" at bounding box center [1410, 636] width 52 height 33
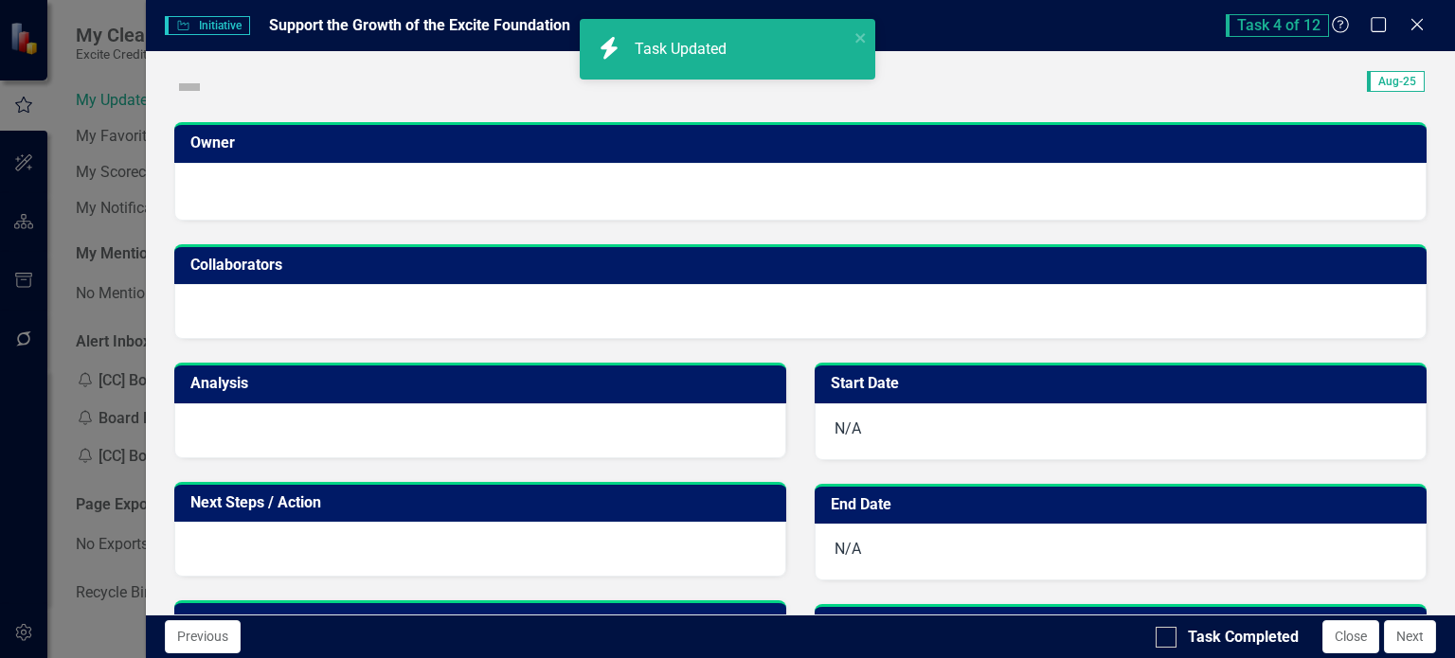
checkbox input "true"
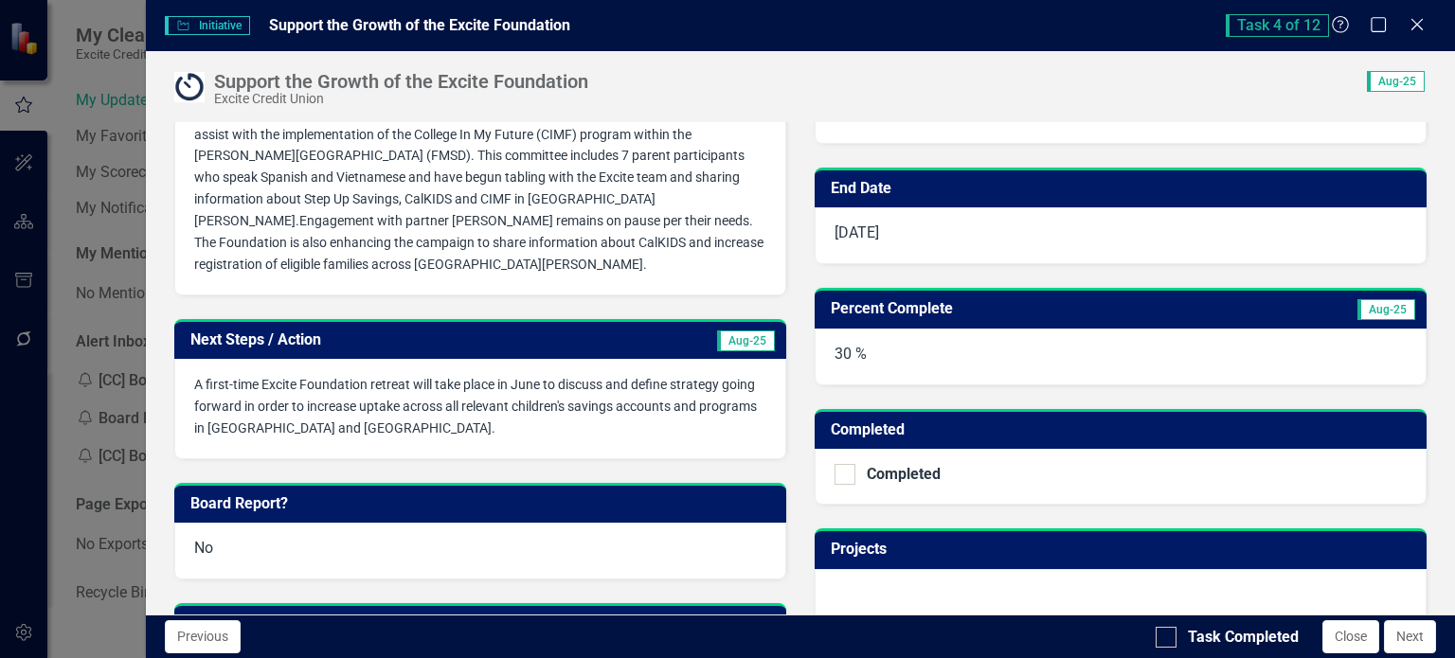
scroll to position [338, 0]
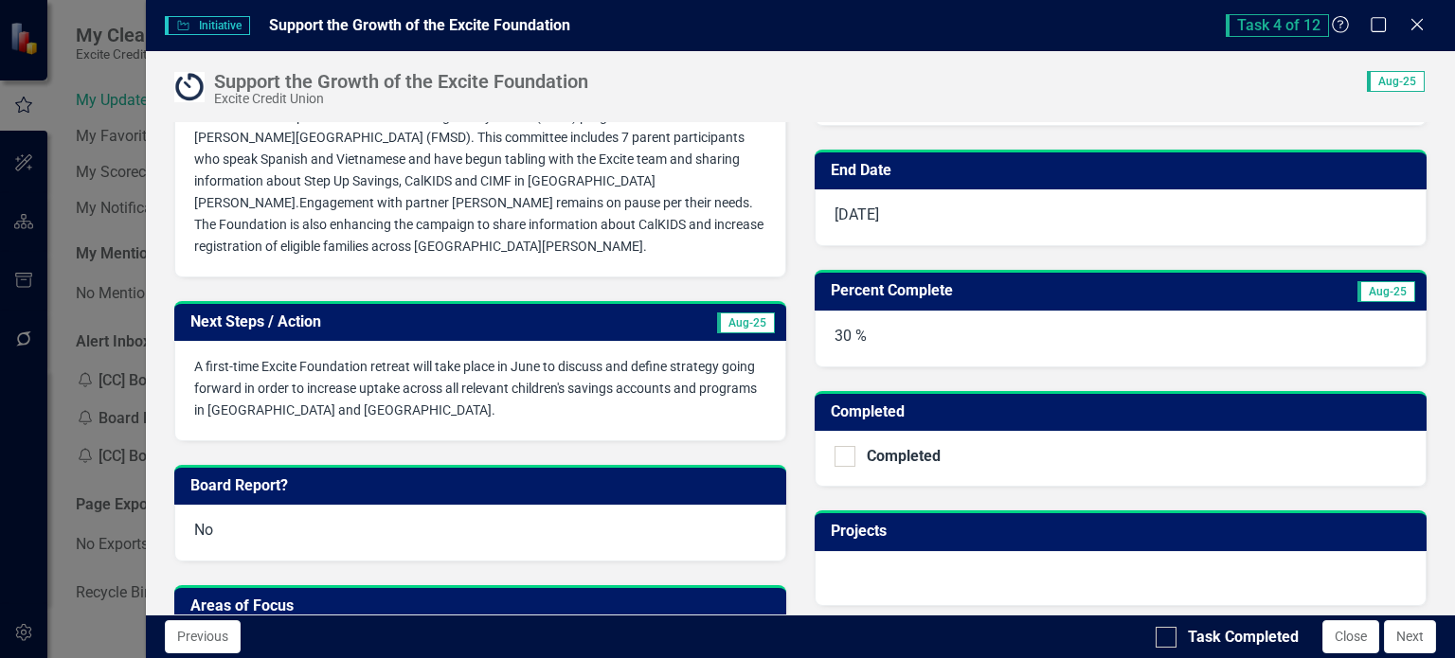
click at [544, 356] on p "A first-time Excite Foundation retreat will take place in June to discuss and d…" at bounding box center [480, 388] width 572 height 65
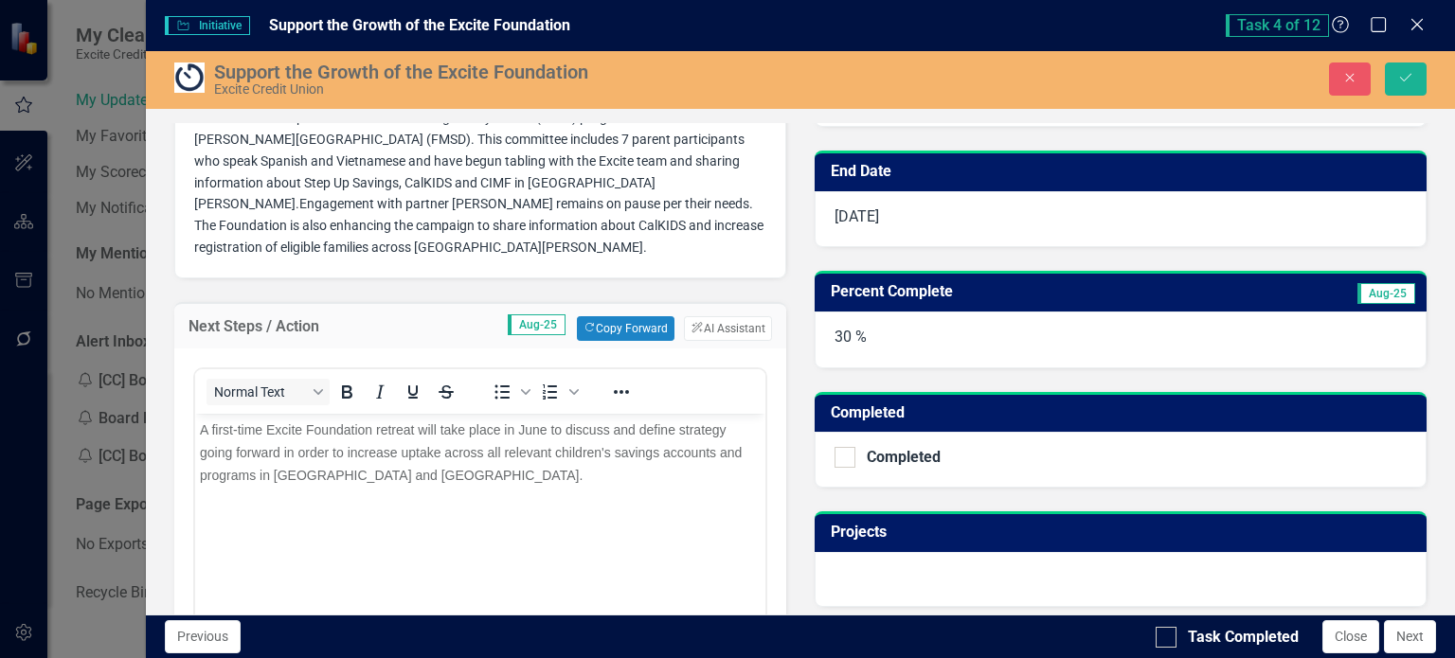
scroll to position [0, 0]
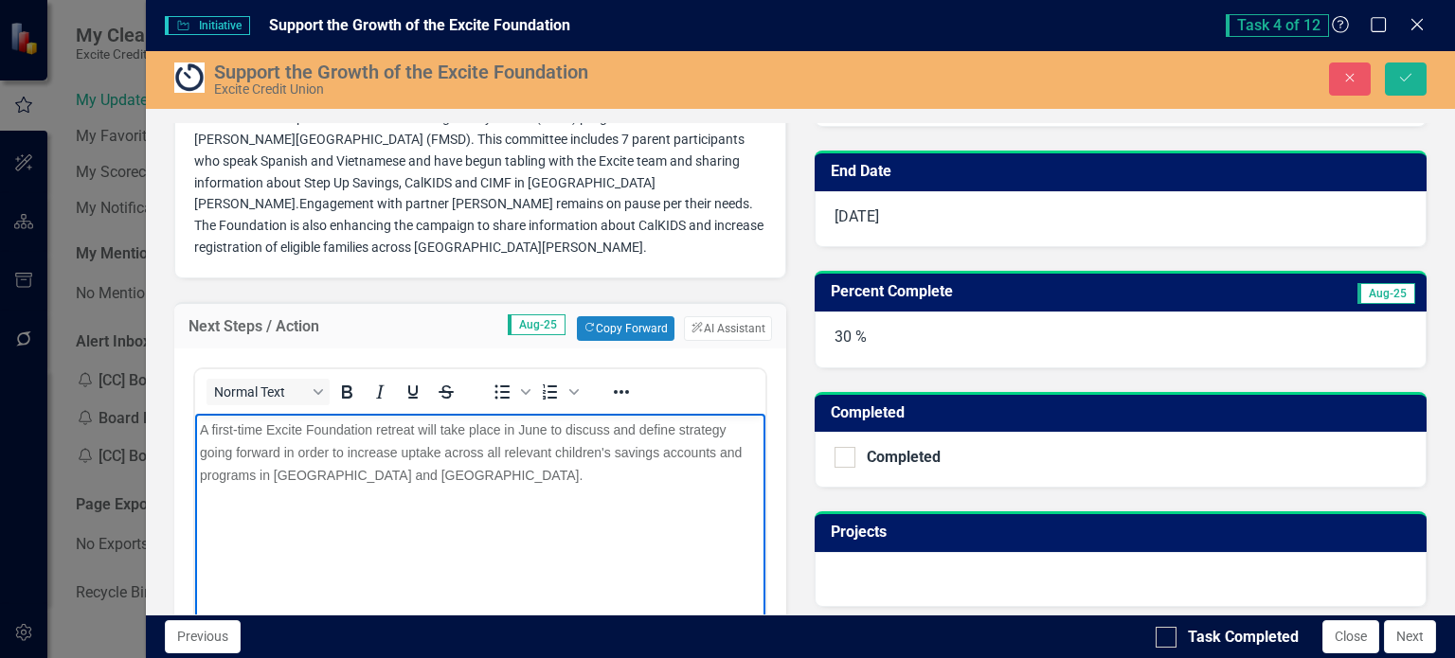
click at [447, 428] on span "A first-time Excite Foundation retreat will take place in June to discuss and d…" at bounding box center [470, 451] width 542 height 61
click at [448, 428] on span "A first-time Excite Foundation retreat will take place in June to discuss and d…" at bounding box center [470, 451] width 542 height 61
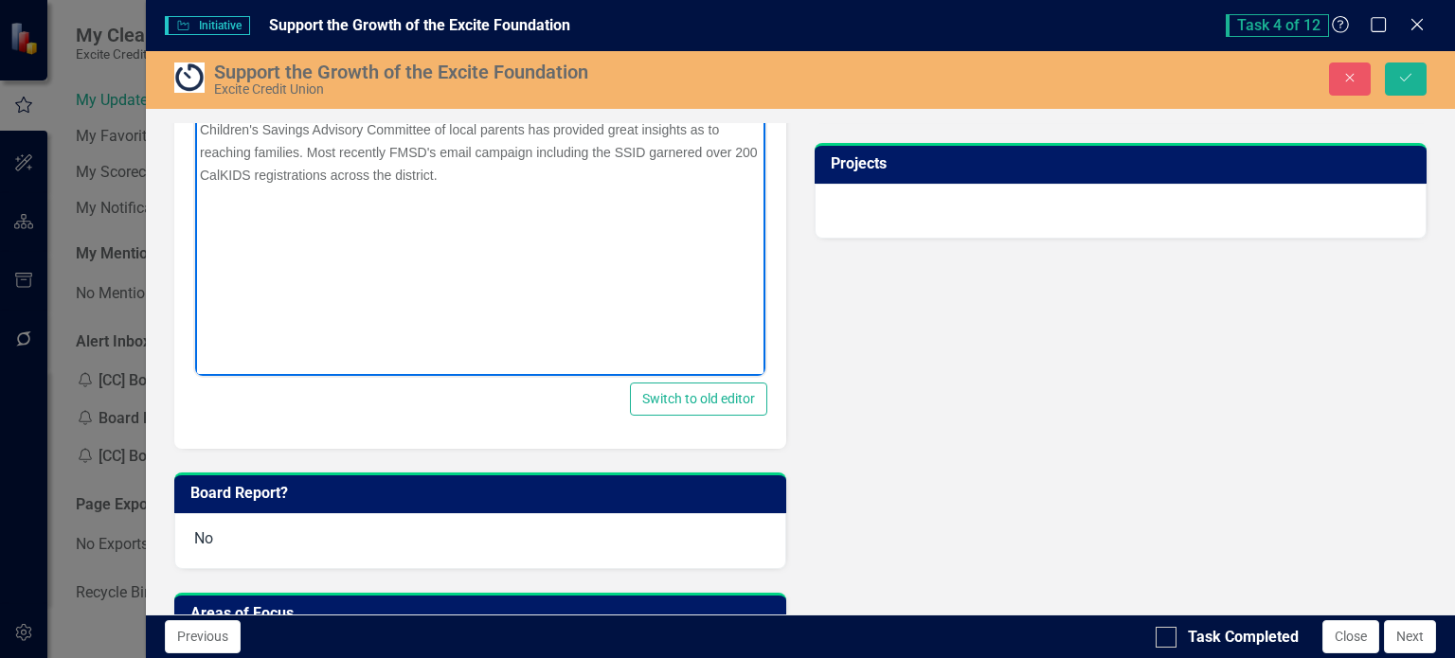
scroll to position [717, 0]
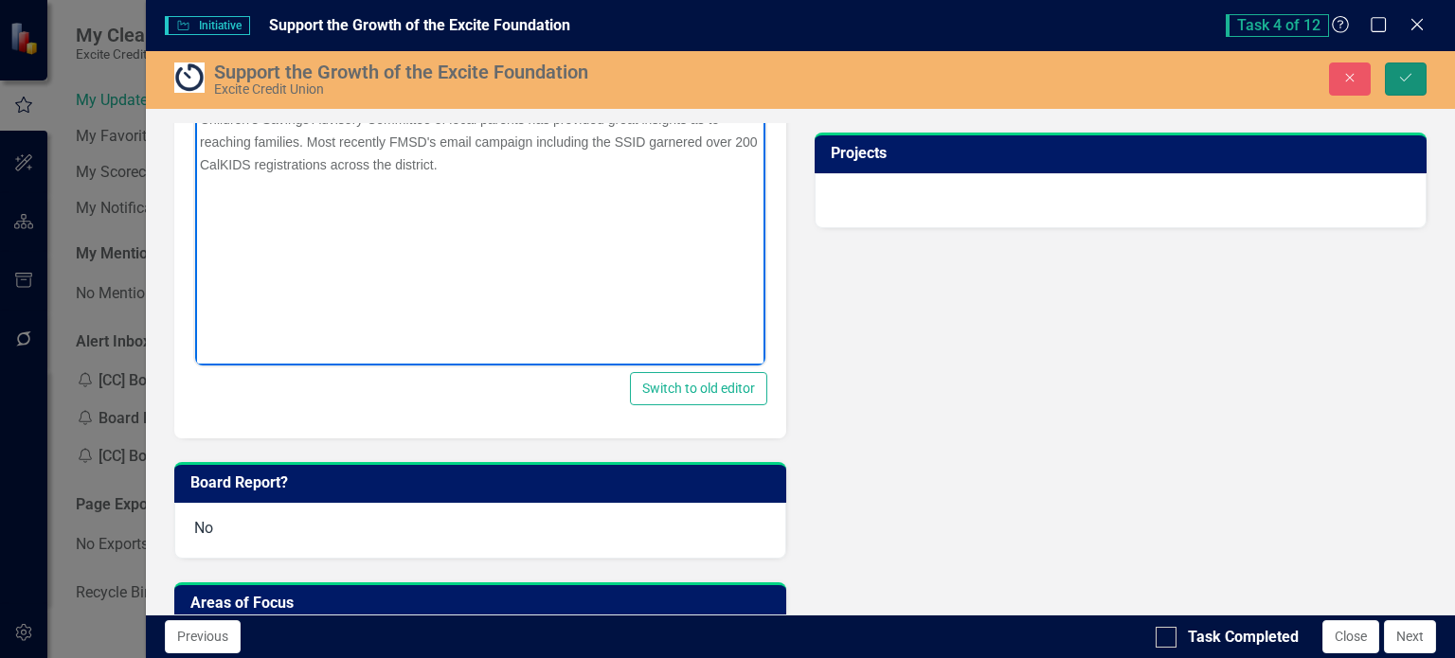
drag, startPoint x: 1416, startPoint y: 73, endPoint x: 1393, endPoint y: 120, distance: 52.5
click at [1416, 74] on button "Save" at bounding box center [1405, 78] width 42 height 33
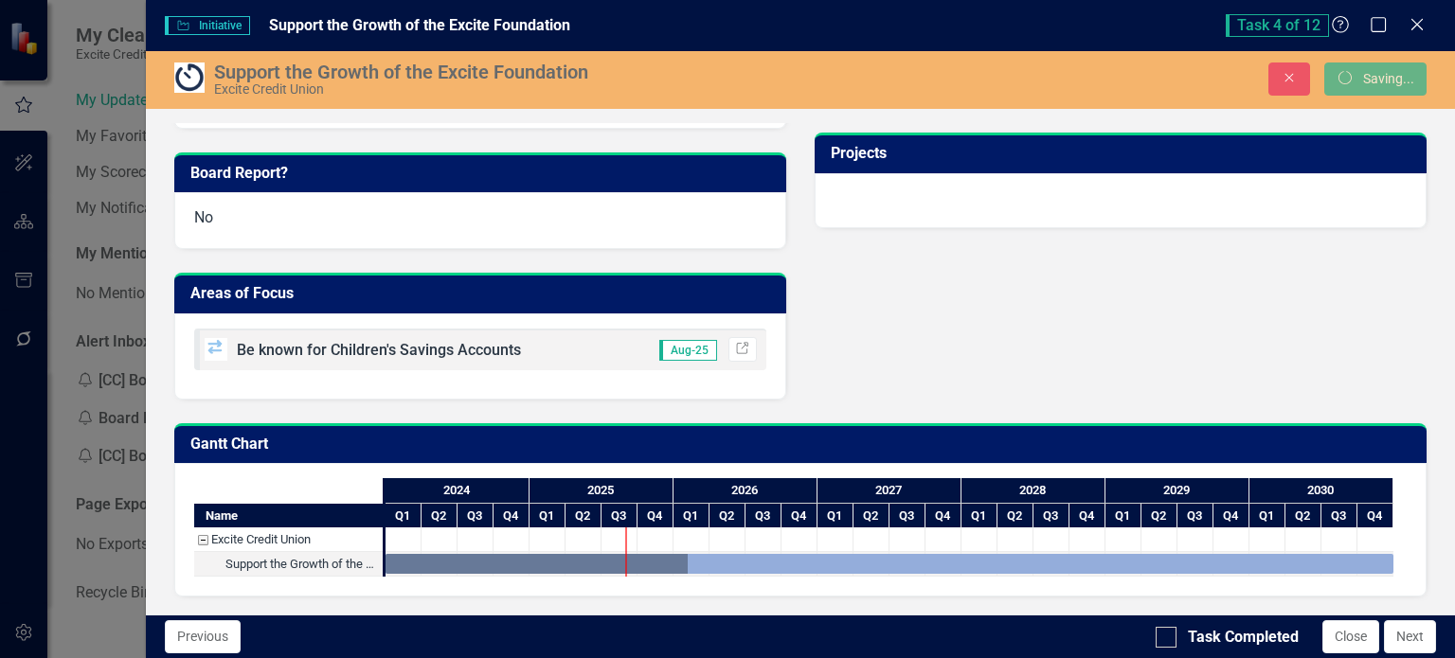
scroll to position [668, 0]
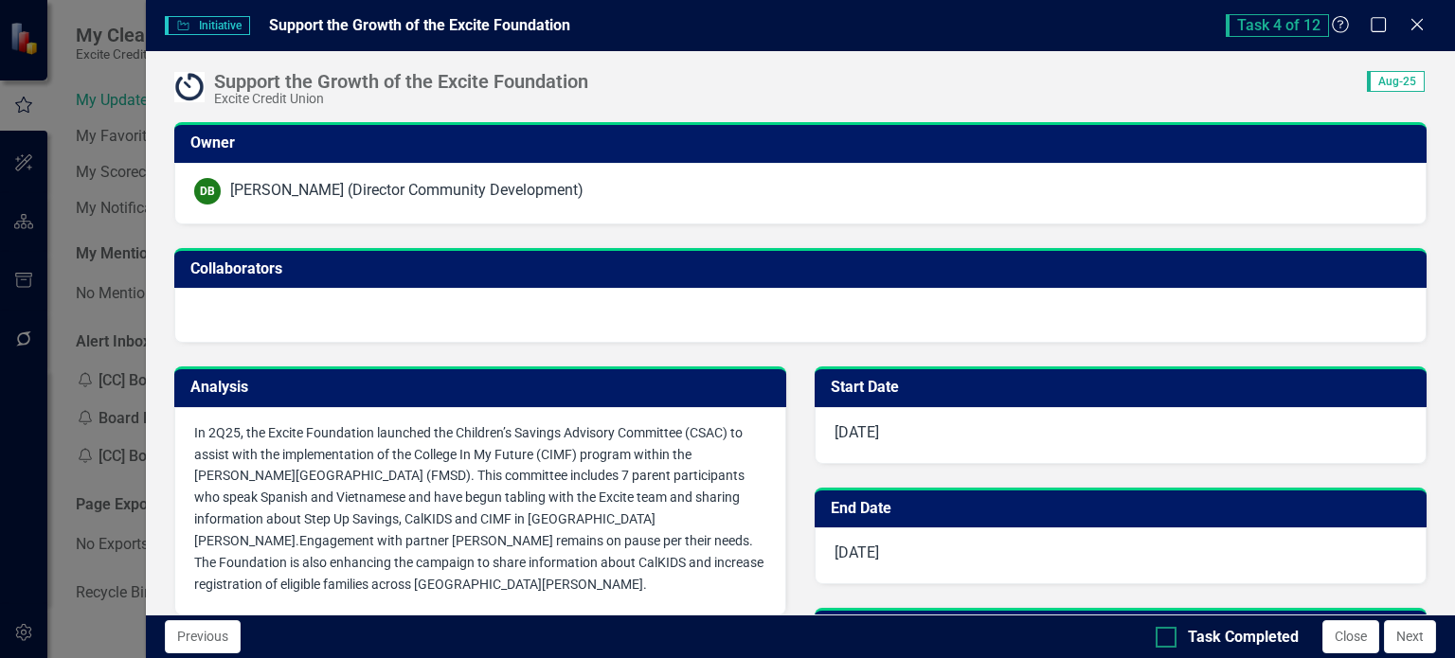
click at [1171, 635] on div at bounding box center [1165, 637] width 21 height 21
click at [1168, 635] on input "Task Completed" at bounding box center [1161, 633] width 12 height 12
checkbox input "true"
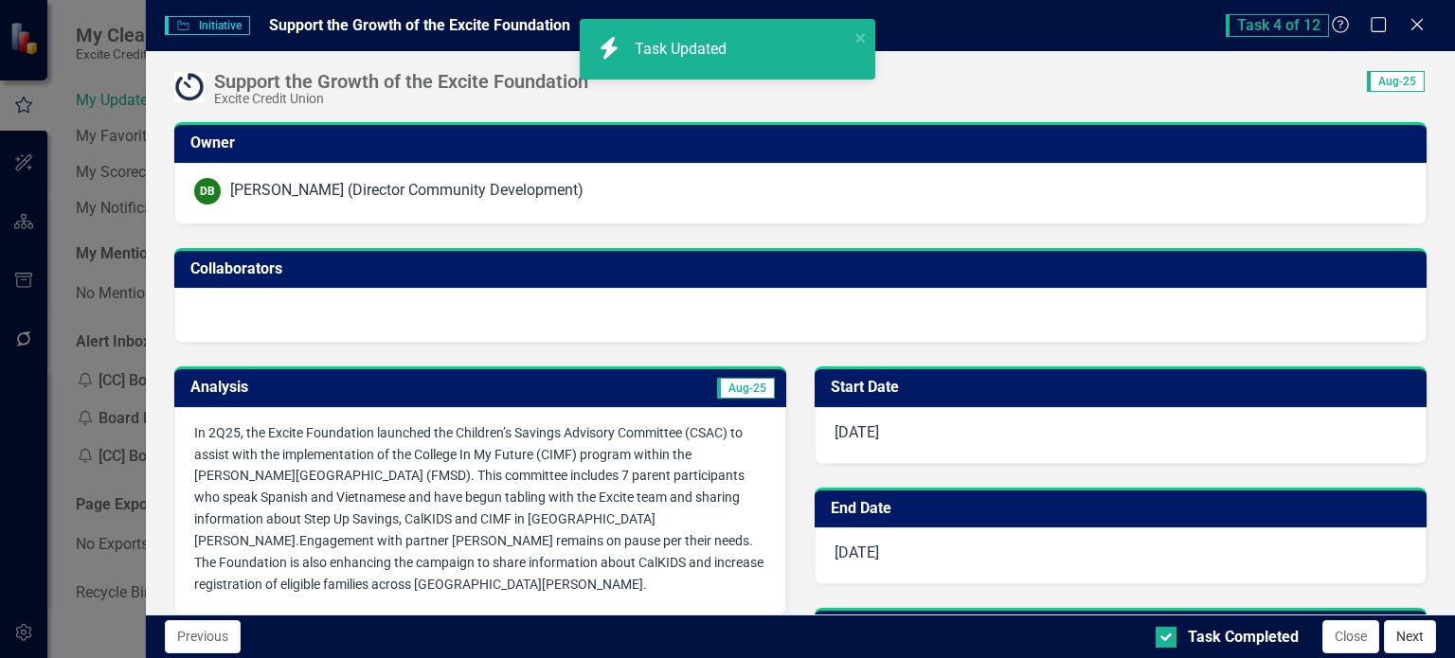
click at [1411, 632] on button "Next" at bounding box center [1410, 636] width 52 height 33
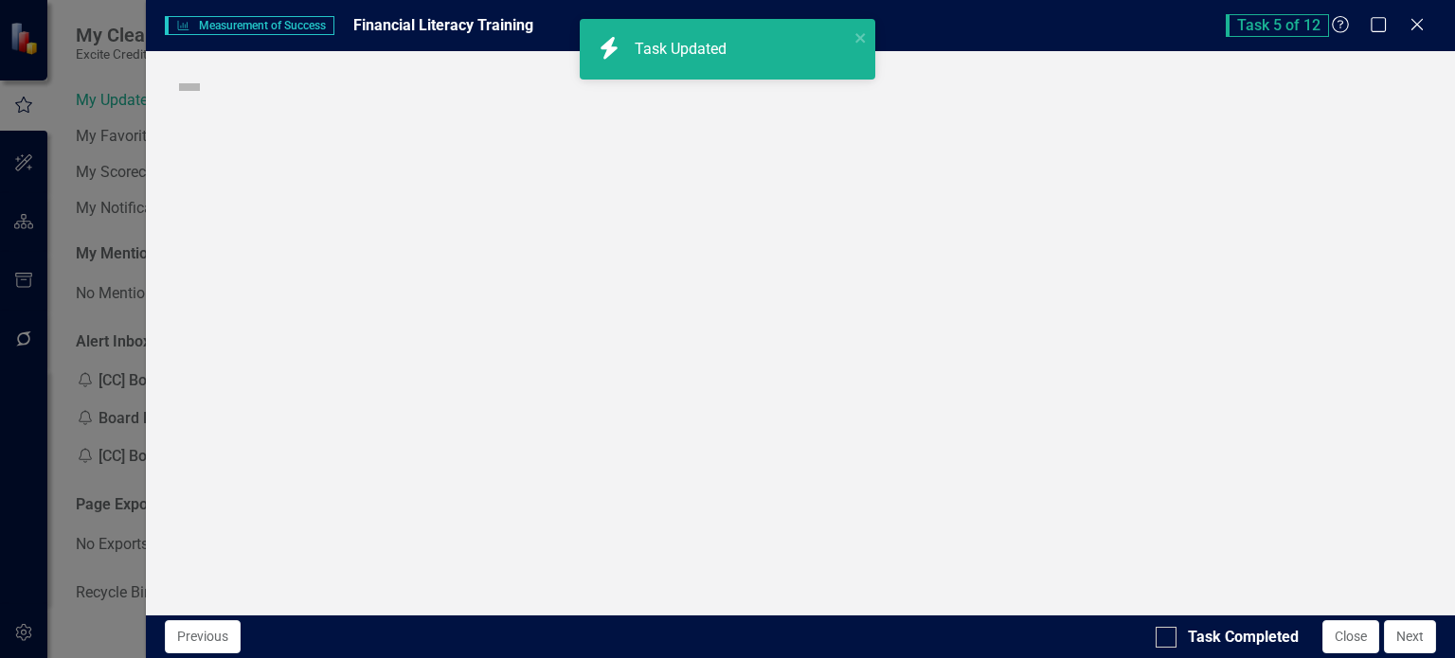
checkbox input "true"
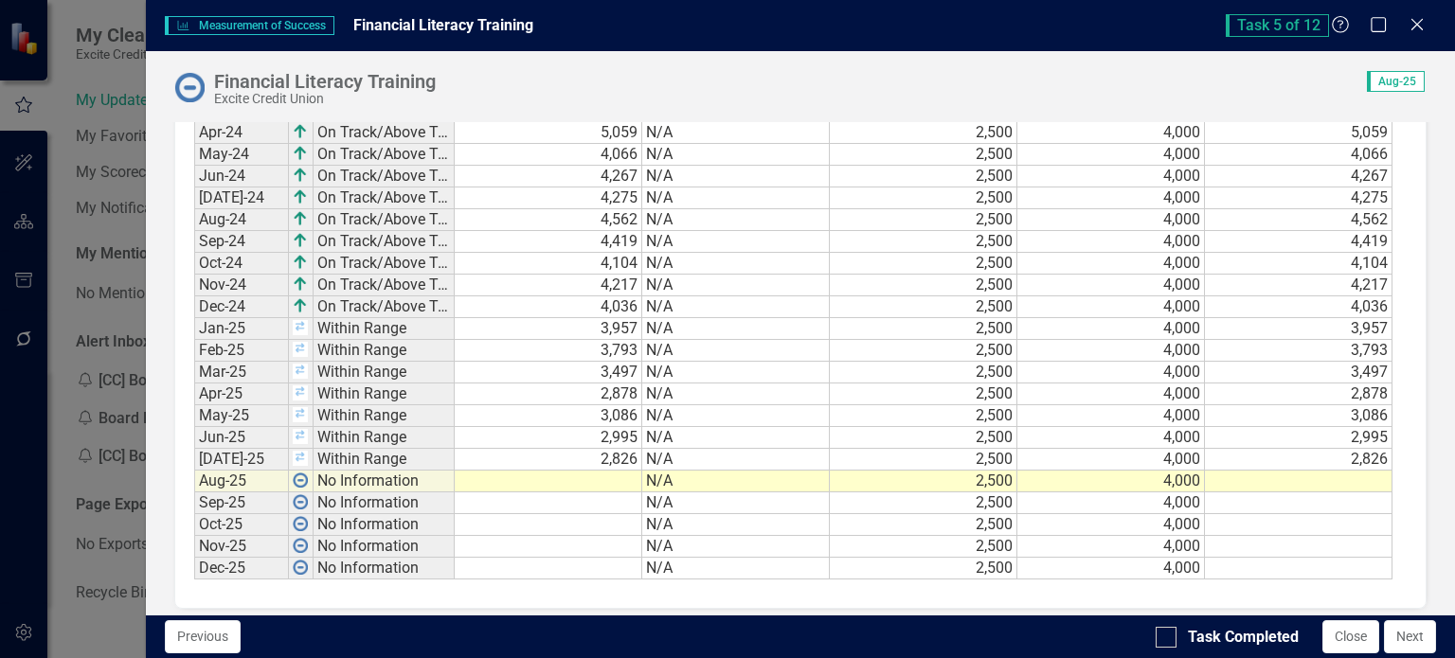
scroll to position [1297, 0]
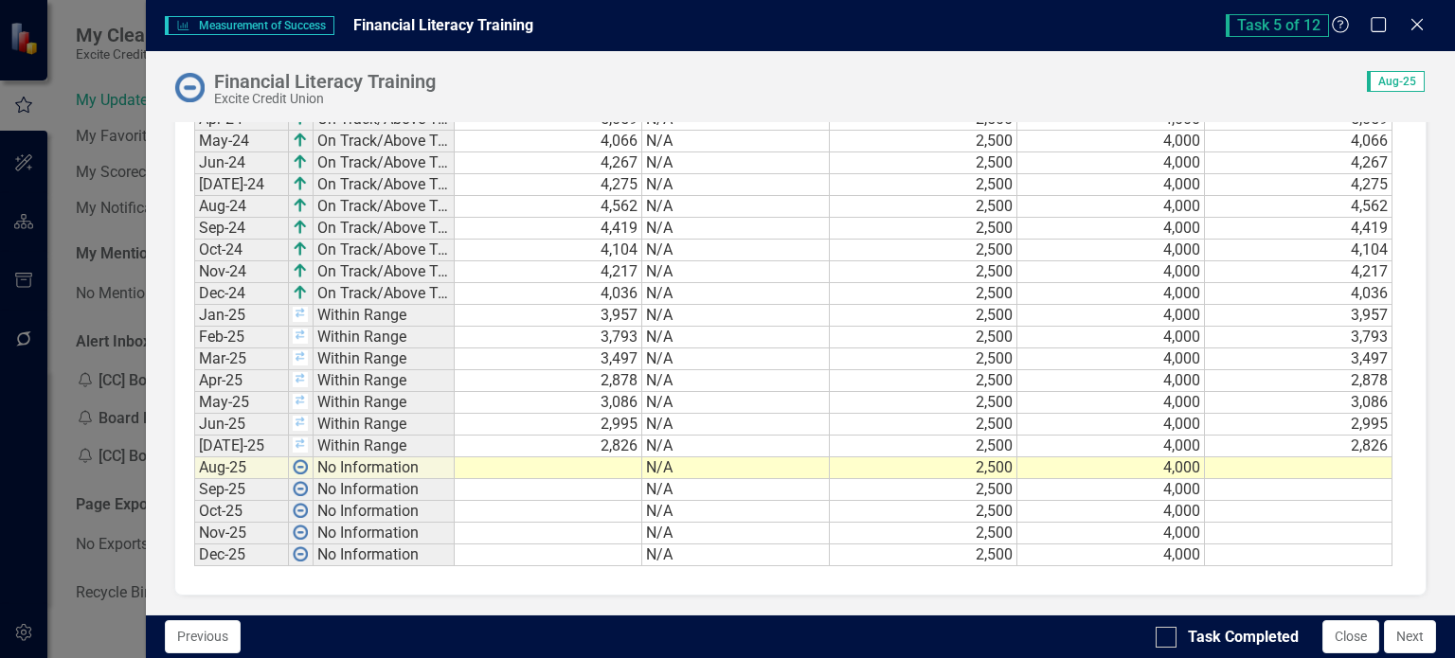
click at [626, 464] on td at bounding box center [548, 468] width 187 height 22
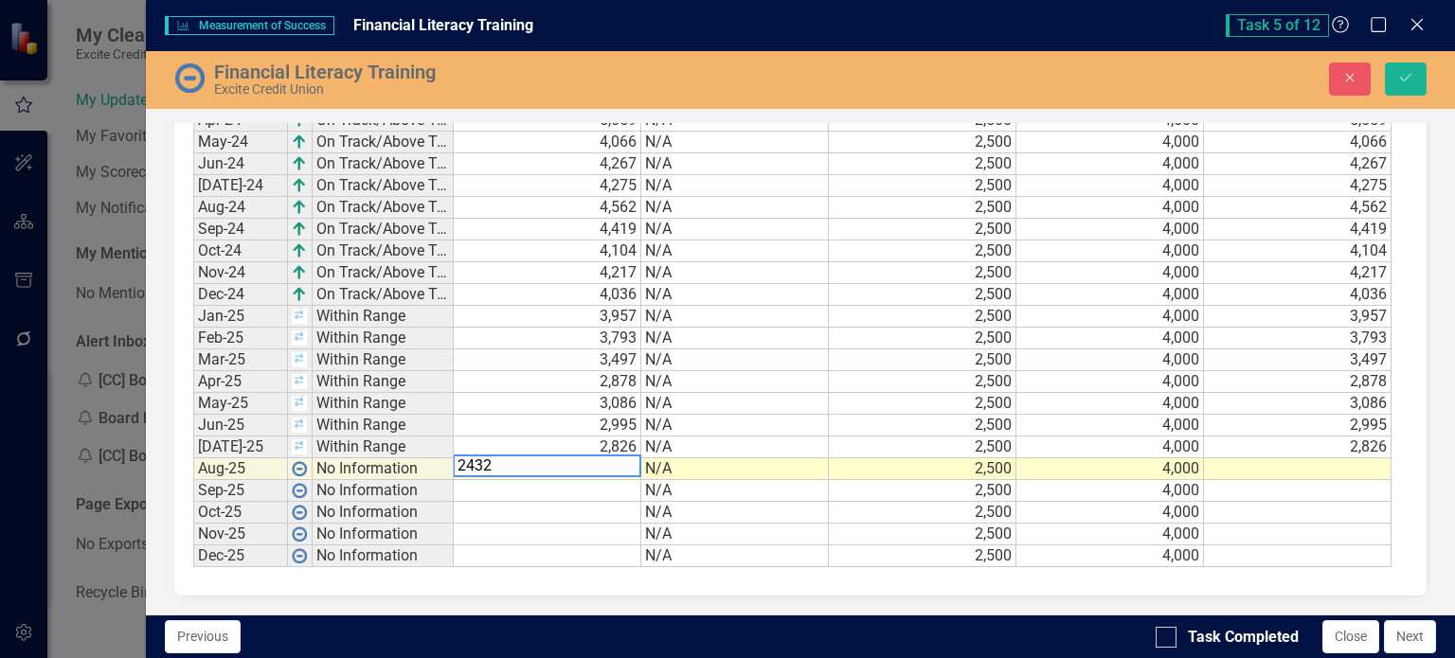
scroll to position [1303, 0]
type textarea "2432"
click at [569, 510] on td at bounding box center [547, 513] width 187 height 22
click at [1409, 75] on icon "submit" at bounding box center [1405, 78] width 11 height 8
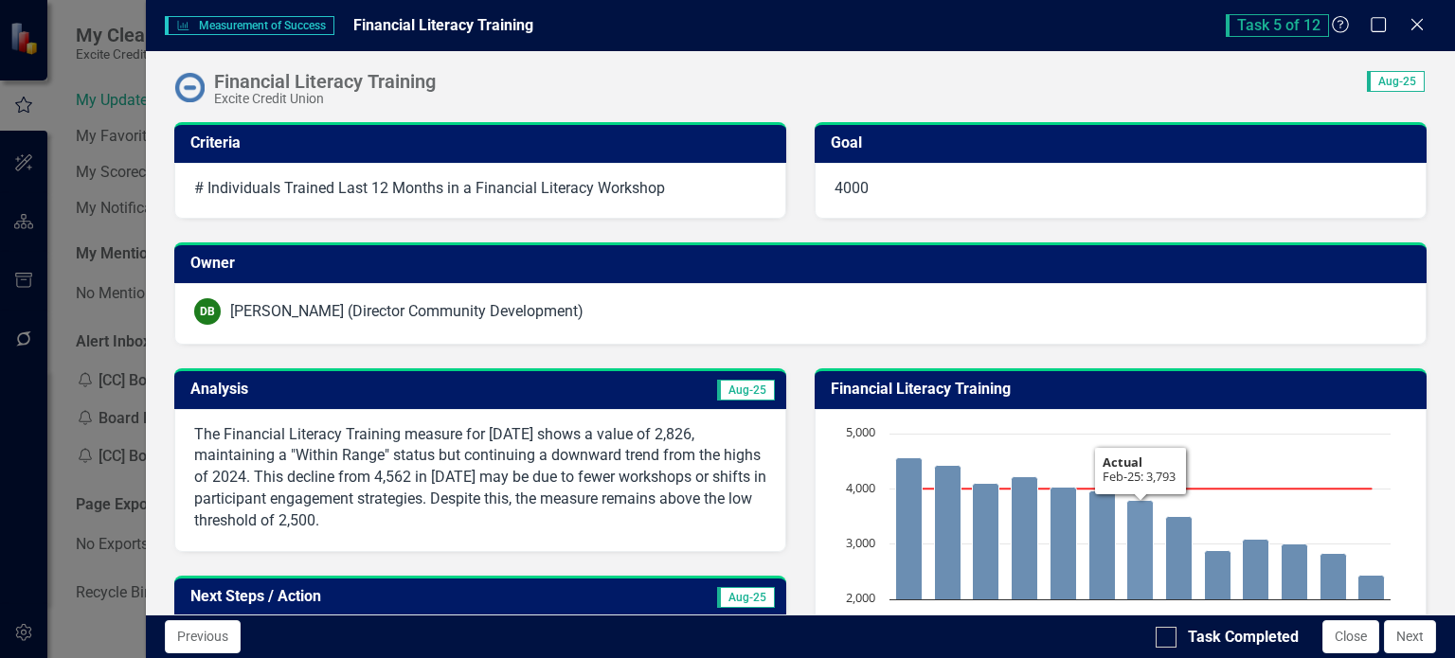
click at [639, 465] on p "The Financial Literacy Training measure for [DATE] shows a value of 2,826, main…" at bounding box center [480, 478] width 572 height 108
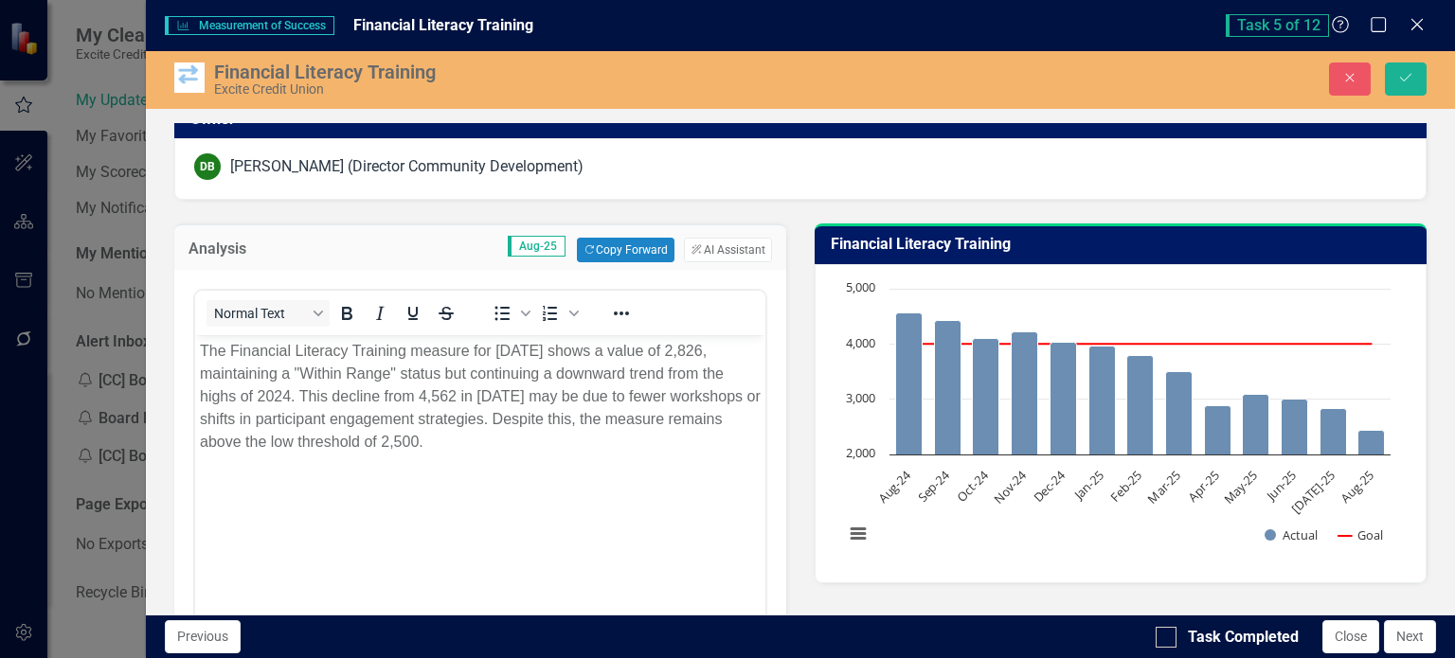
scroll to position [189, 0]
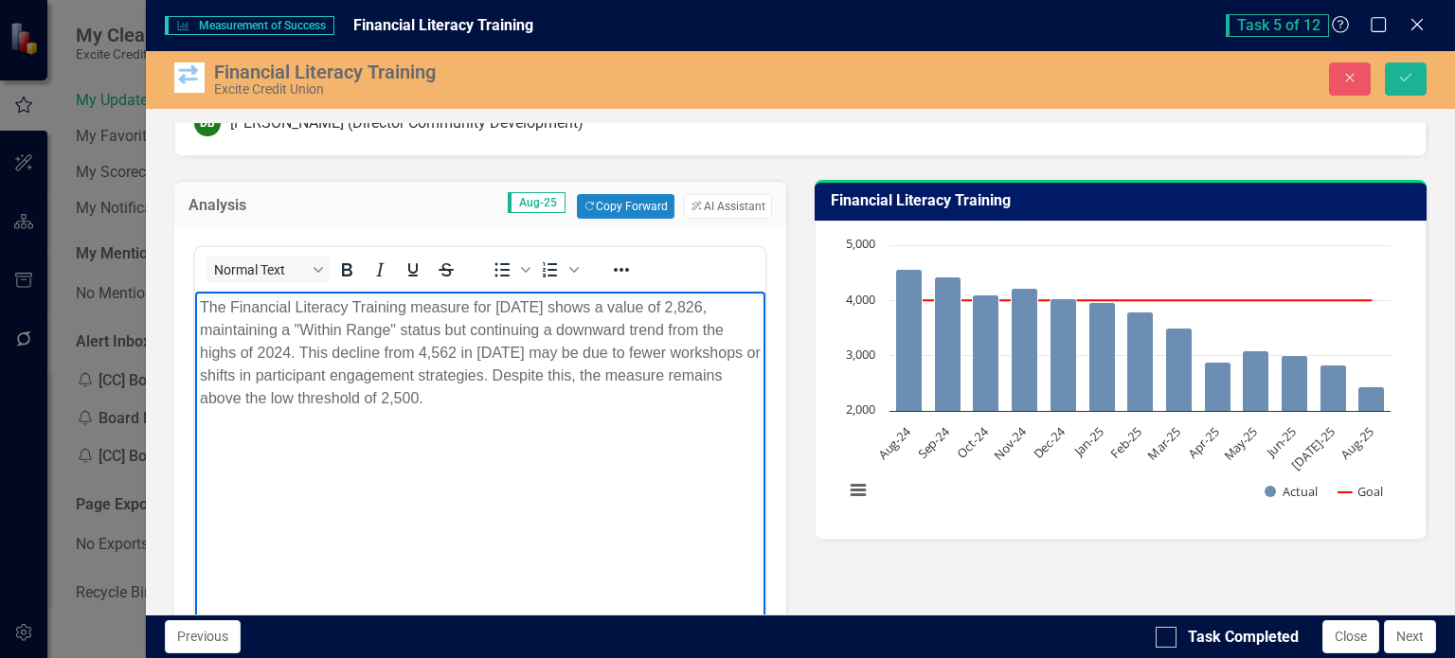
click at [647, 365] on p "The Financial Literacy Training measure for [DATE] shows a value of 2,826, main…" at bounding box center [479, 353] width 561 height 114
click at [729, 213] on button "ClearPoint AI AI Assistant" at bounding box center [727, 206] width 87 height 25
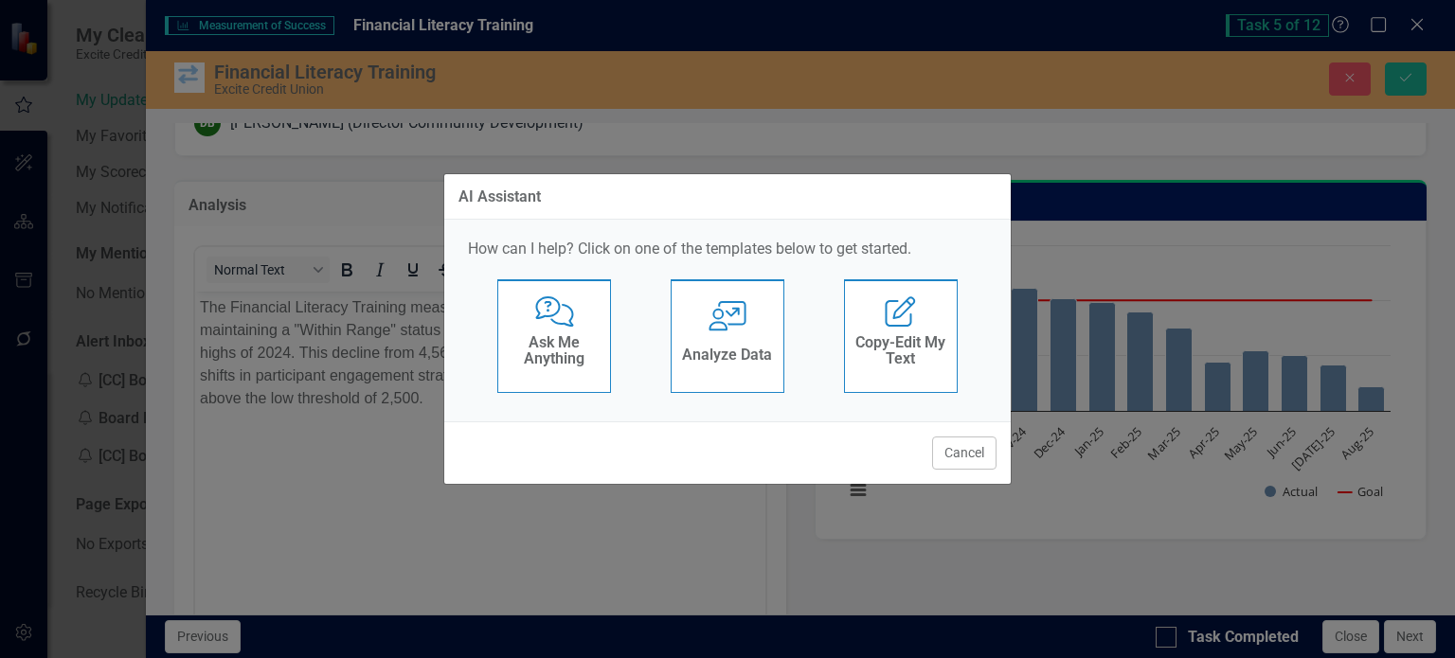
click at [699, 332] on div "User with Chart Analyze Data" at bounding box center [727, 336] width 114 height 114
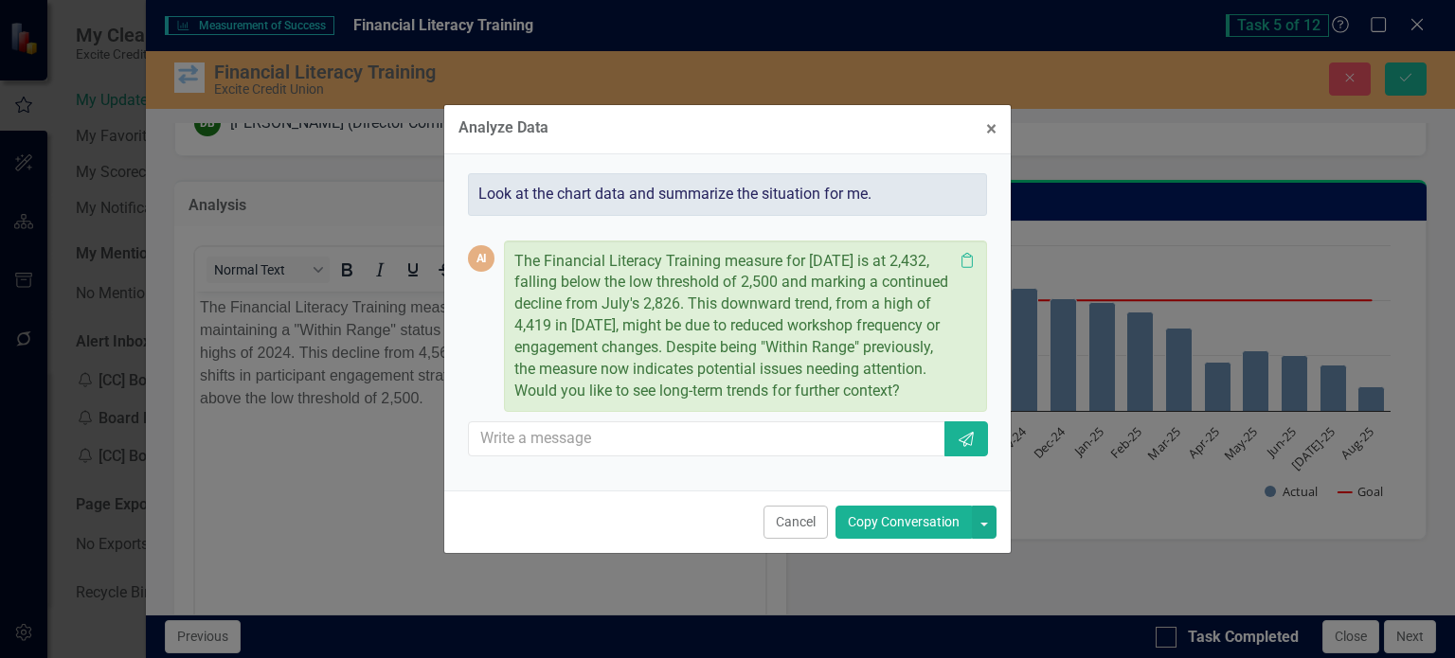
click at [907, 530] on button "Copy Conversation" at bounding box center [903, 522] width 136 height 33
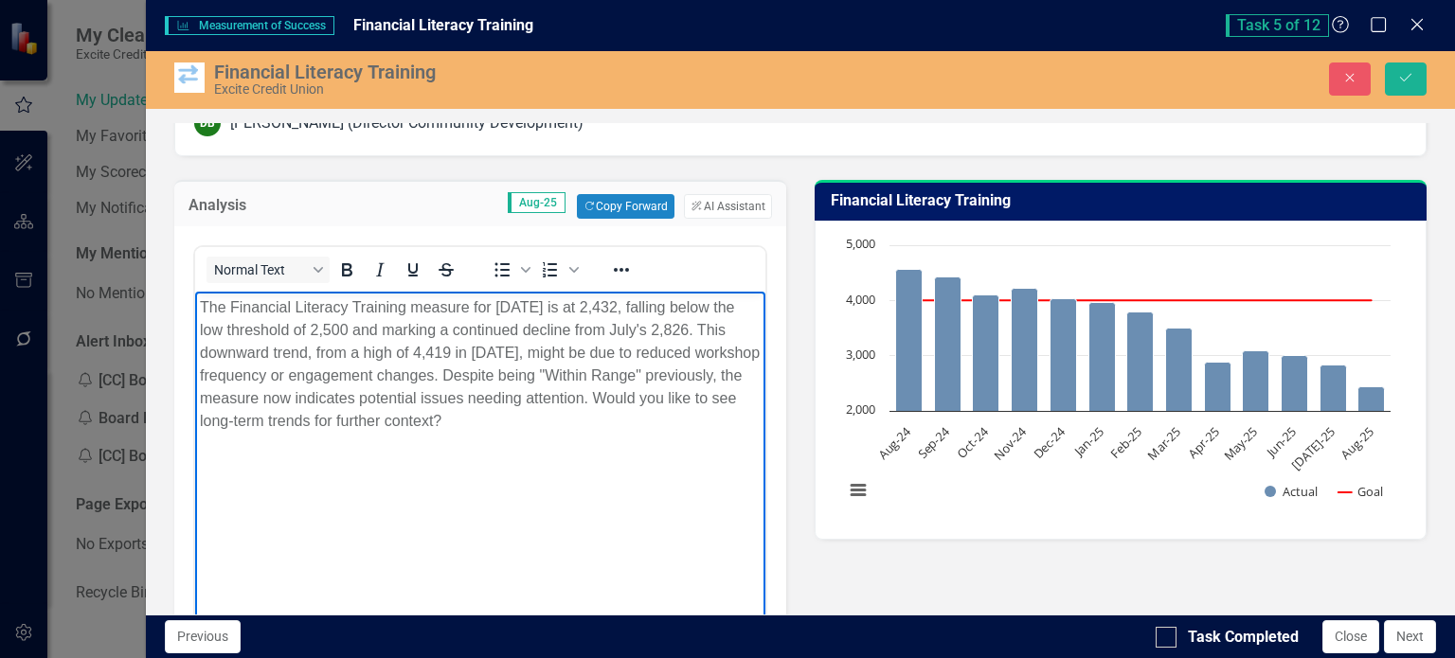
drag, startPoint x: 623, startPoint y: 430, endPoint x: 580, endPoint y: 381, distance: 65.7
click at [580, 381] on body "The Financial Literacy Training measure for [DATE] is at 2,432, falling below t…" at bounding box center [479, 434] width 570 height 284
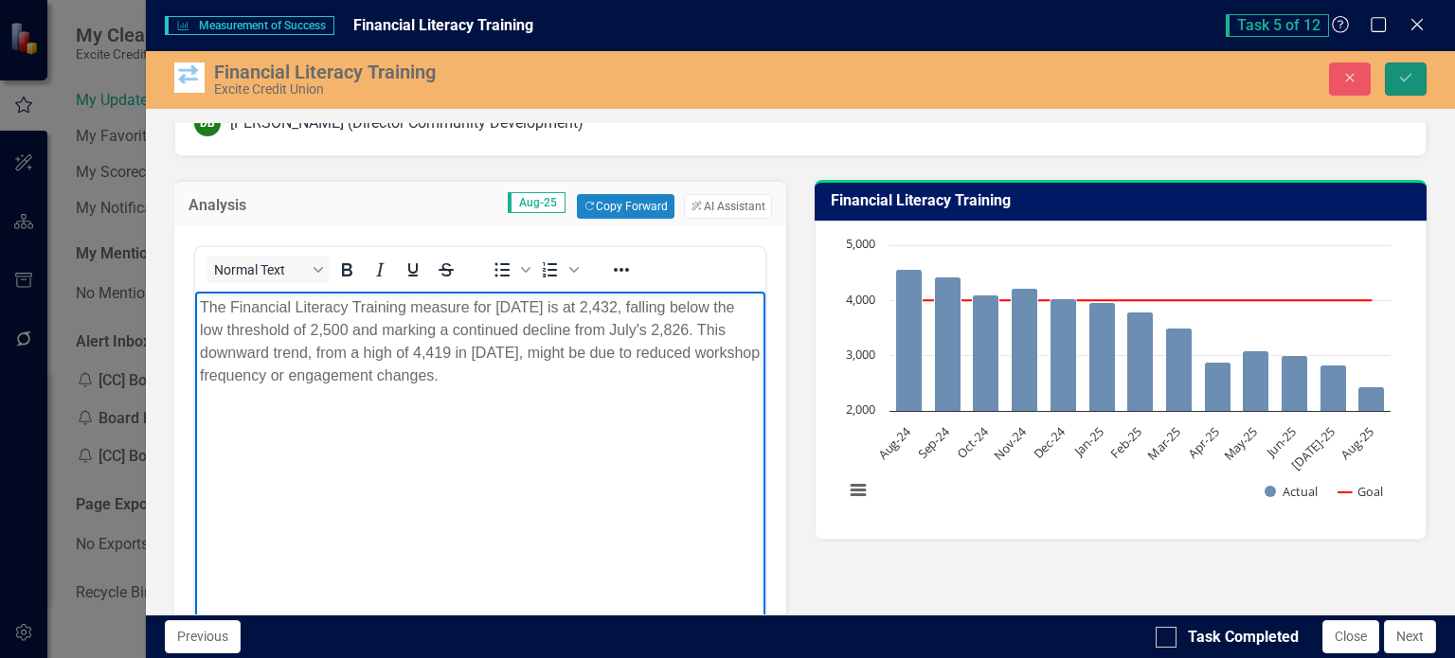
click at [1407, 73] on icon "Save" at bounding box center [1405, 77] width 17 height 13
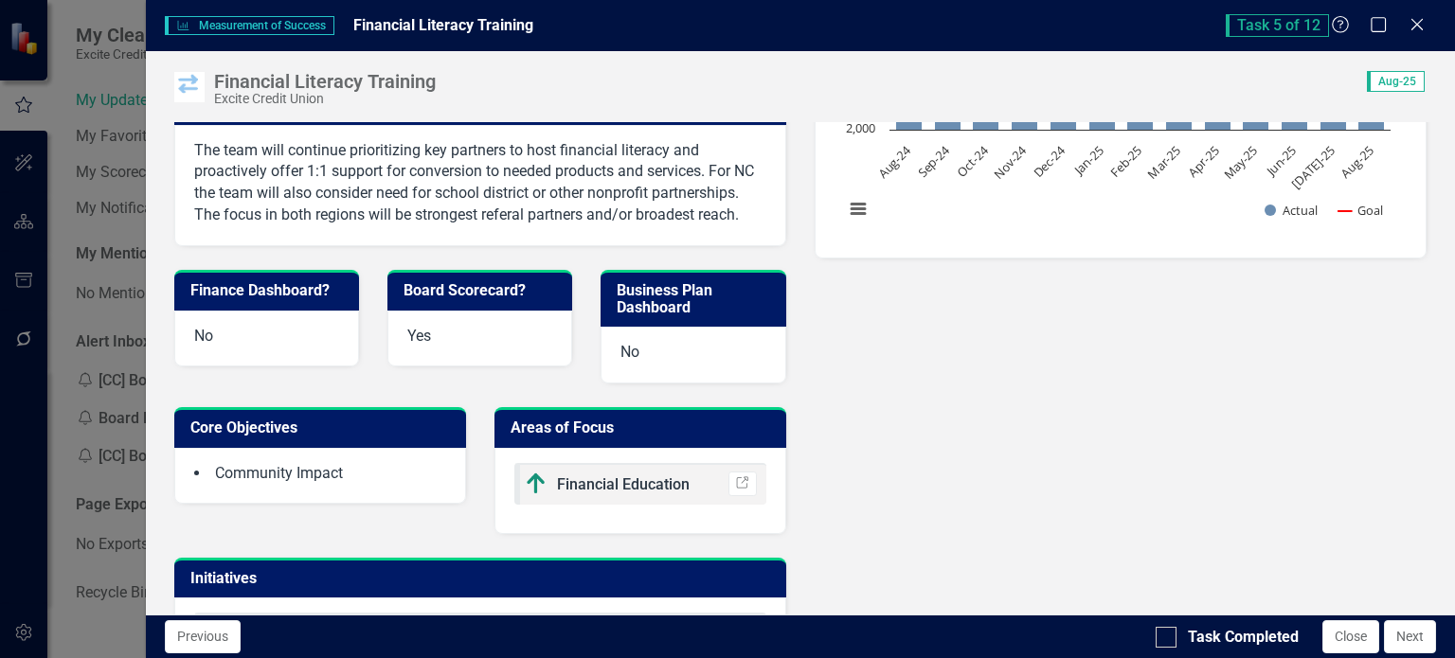
scroll to position [473, 0]
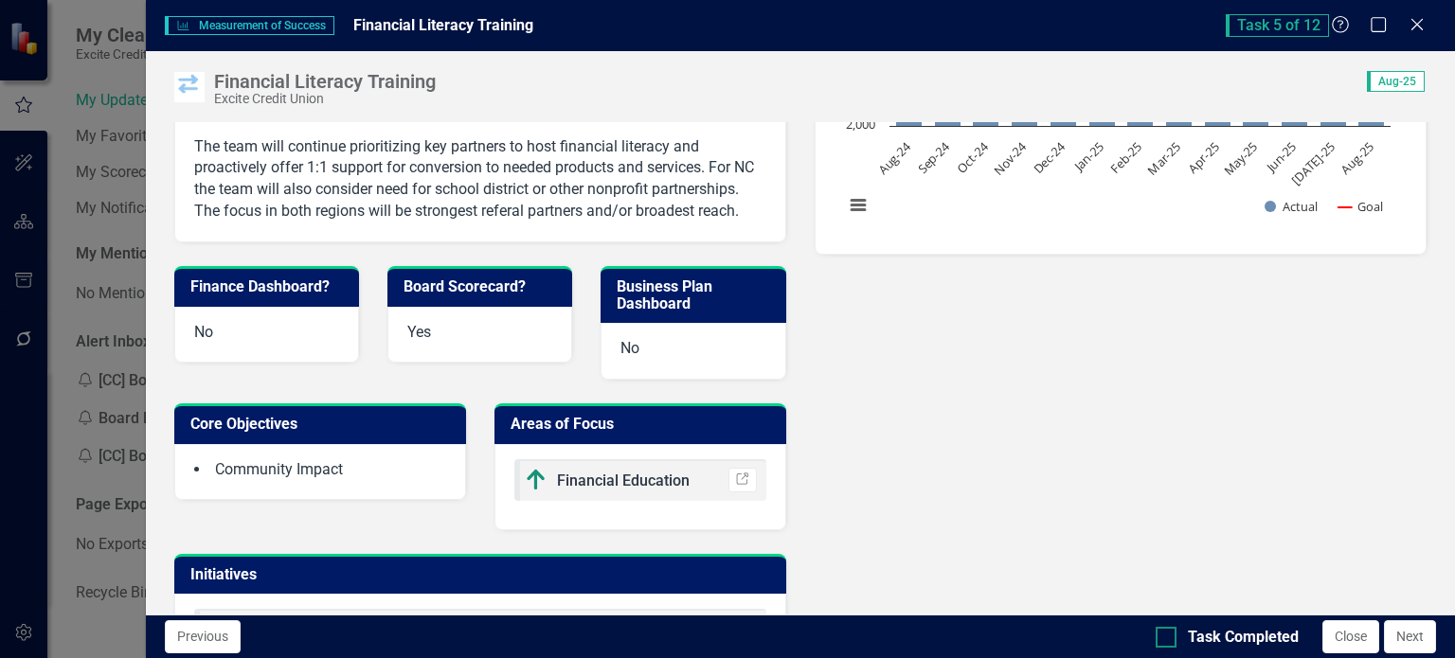
click at [1167, 642] on div at bounding box center [1165, 637] width 21 height 21
click at [1167, 639] on input "Task Completed" at bounding box center [1161, 633] width 12 height 12
checkbox input "true"
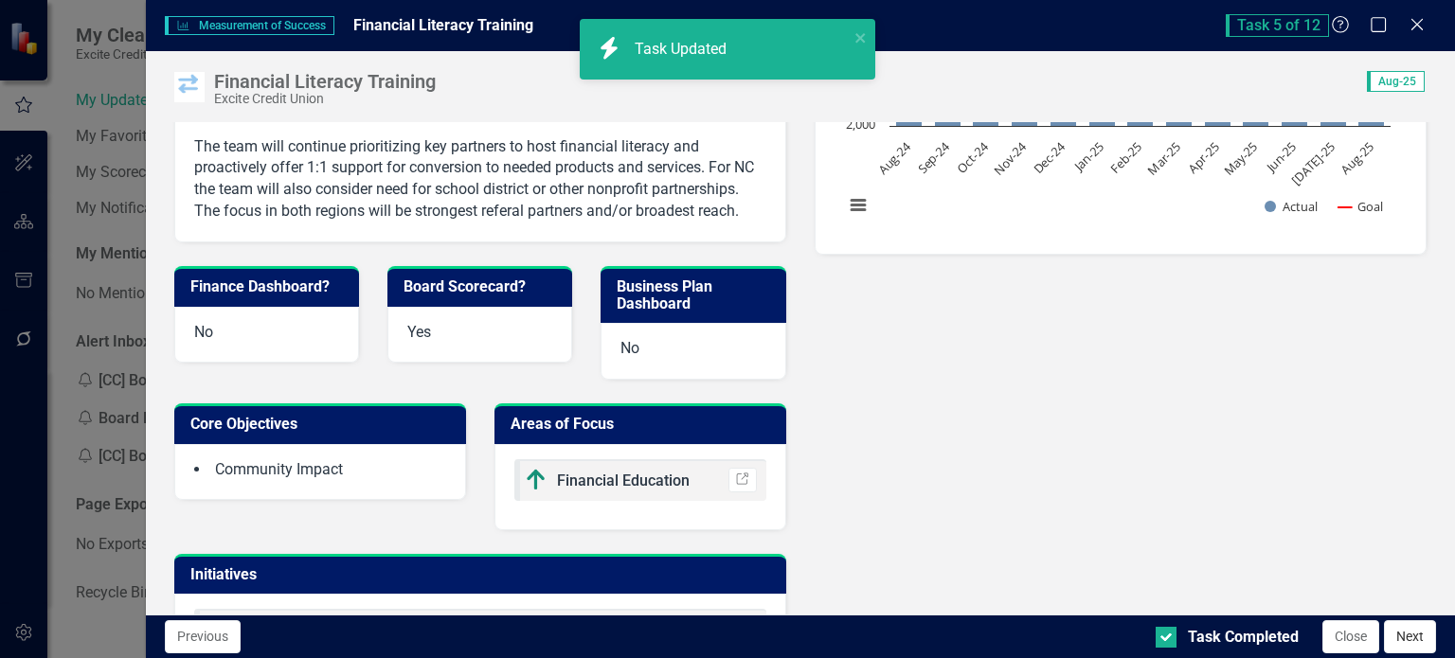
click at [1397, 639] on button "Next" at bounding box center [1410, 636] width 52 height 33
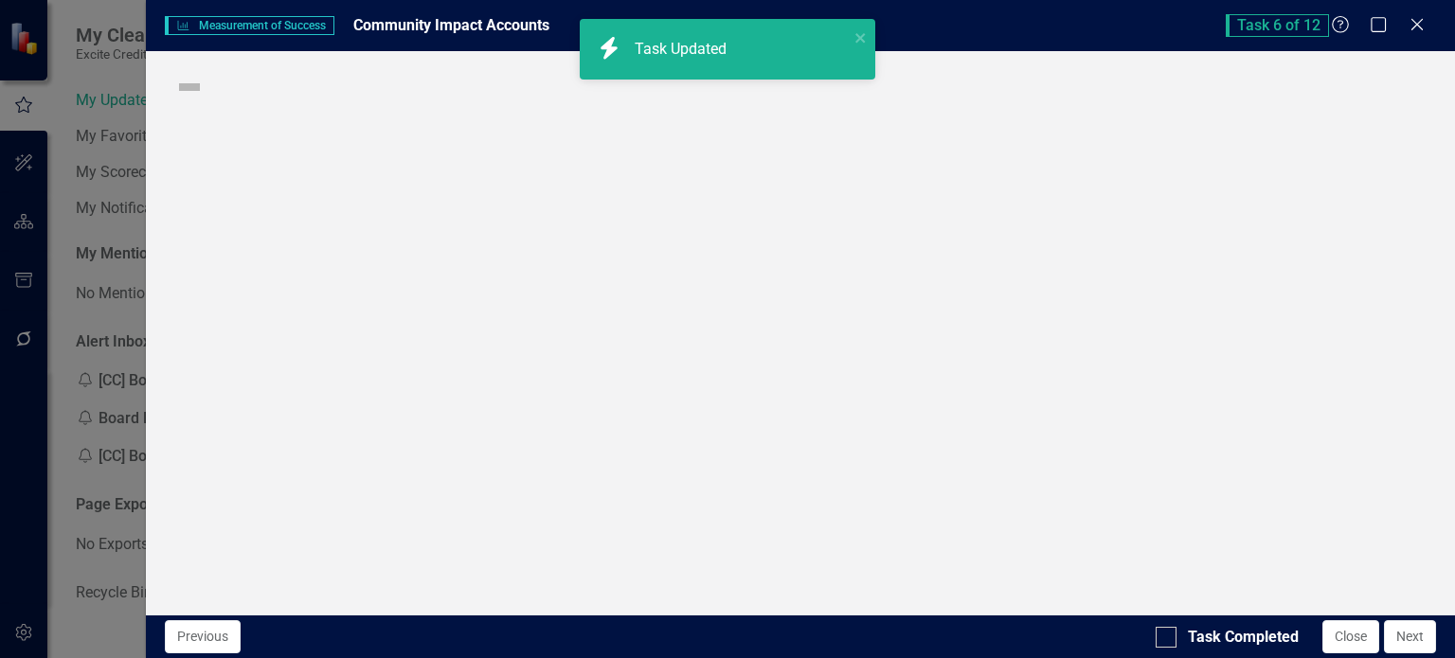
checkbox input "true"
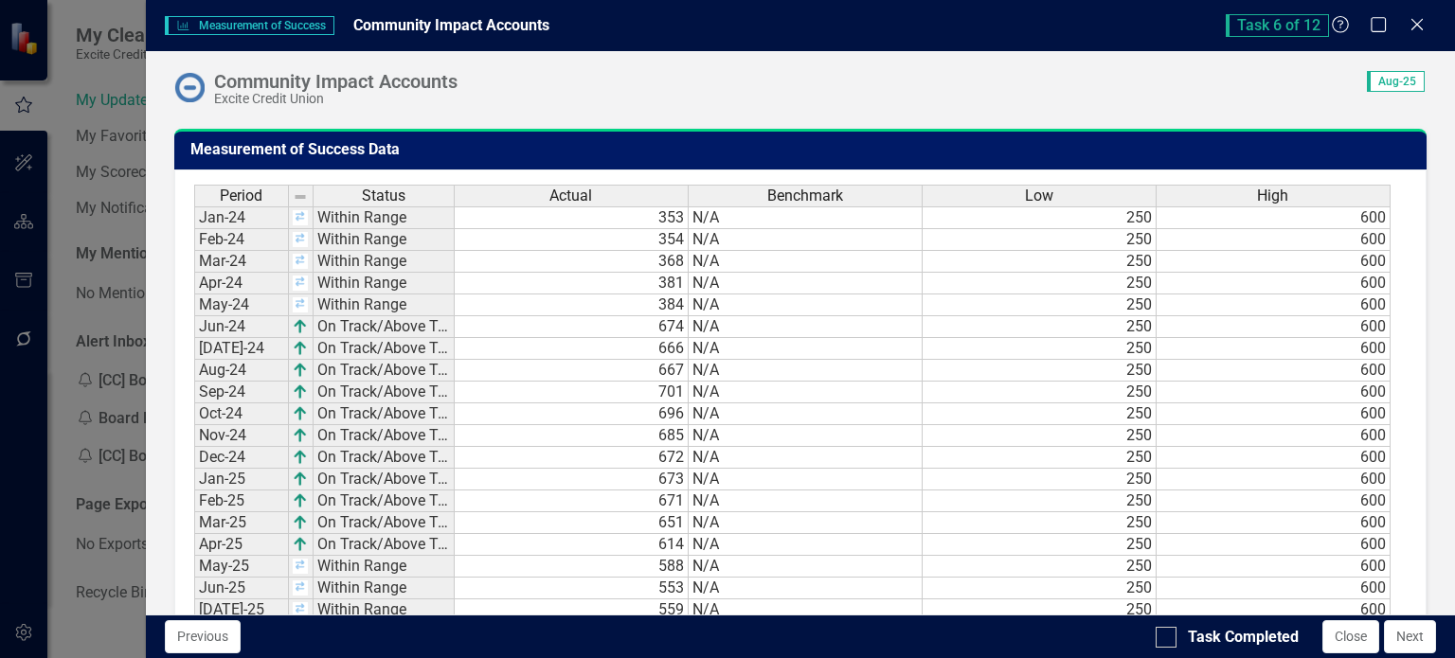
scroll to position [1386, 0]
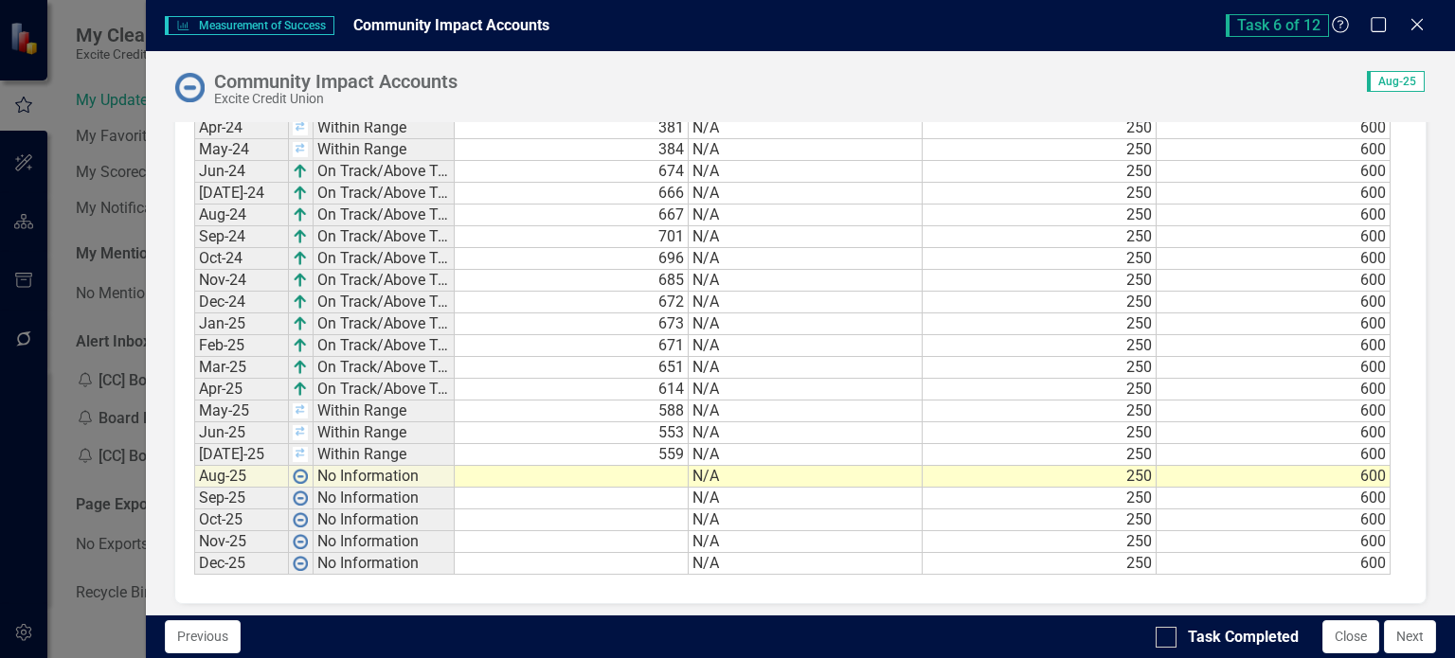
click at [666, 469] on td at bounding box center [572, 477] width 234 height 22
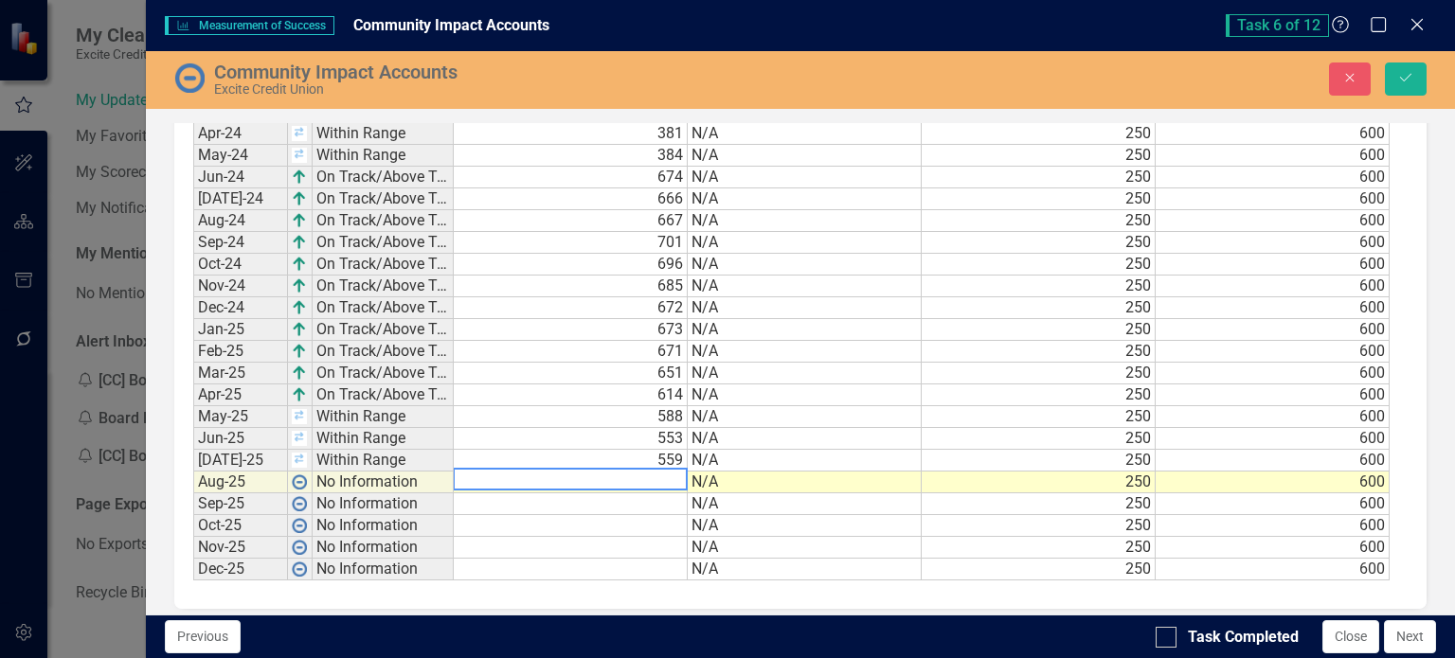
scroll to position [1391, 0]
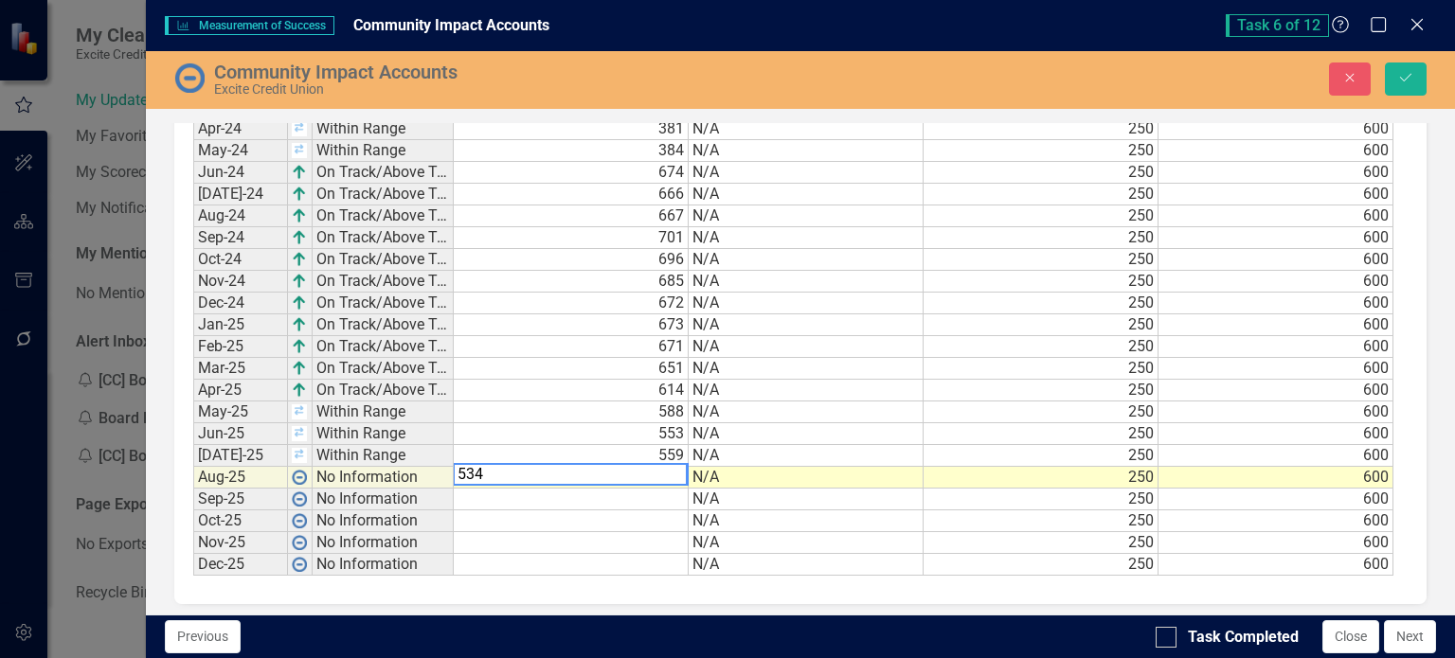
type textarea "534"
click at [659, 510] on td at bounding box center [571, 521] width 235 height 22
click at [1401, 79] on icon "submit" at bounding box center [1405, 78] width 11 height 8
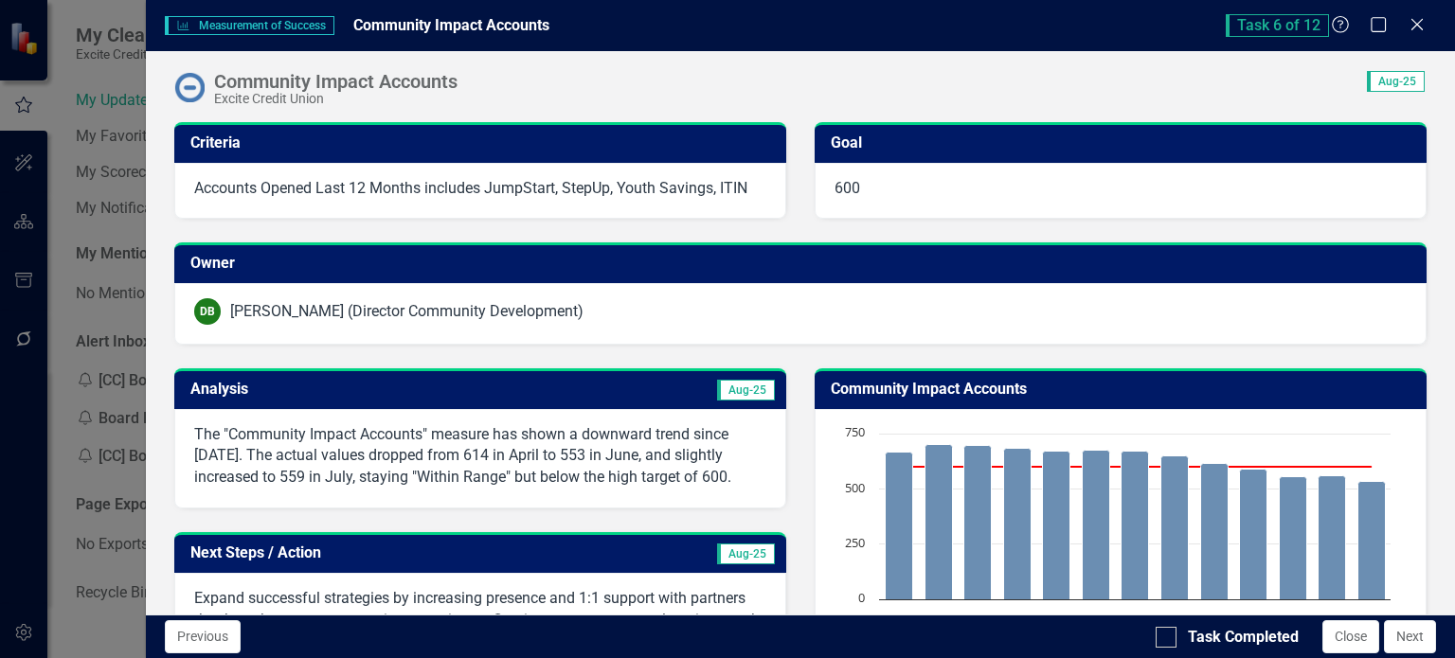
scroll to position [284, 0]
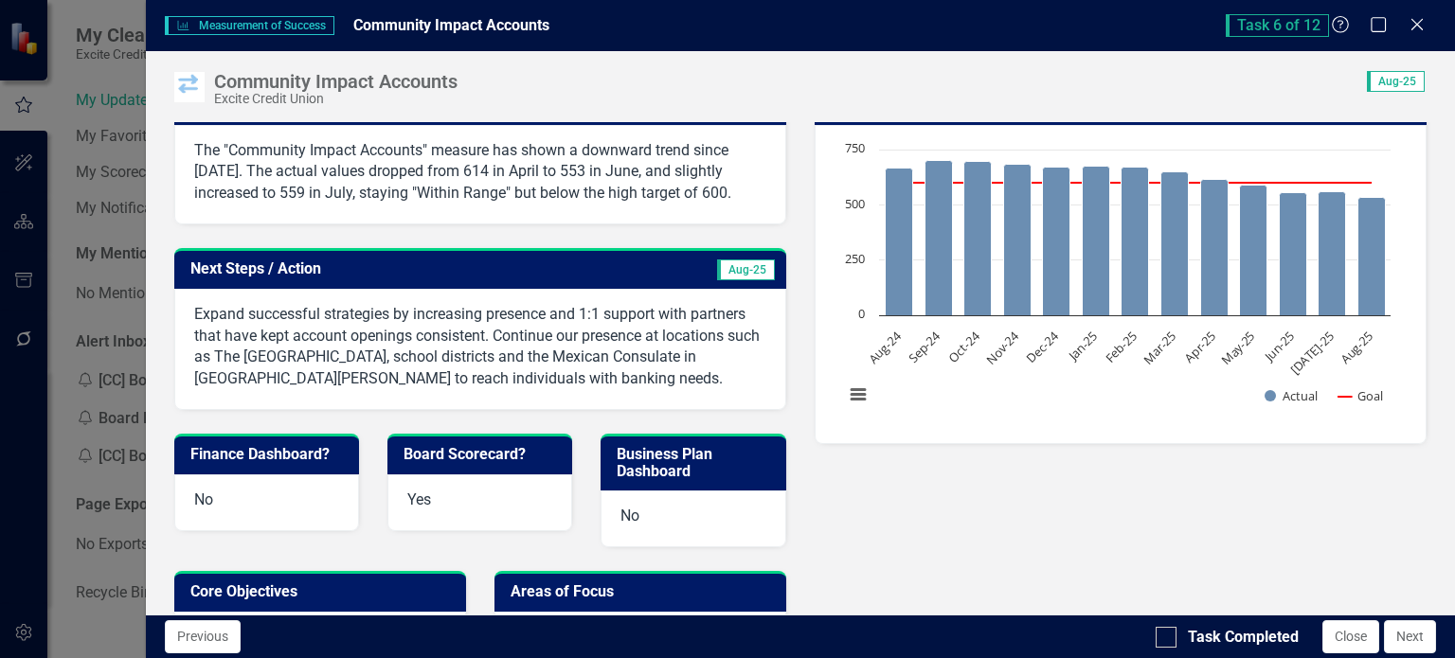
click at [583, 173] on p "The "Community Impact Accounts" measure has shown a downward trend since [DATE]…" at bounding box center [480, 172] width 572 height 65
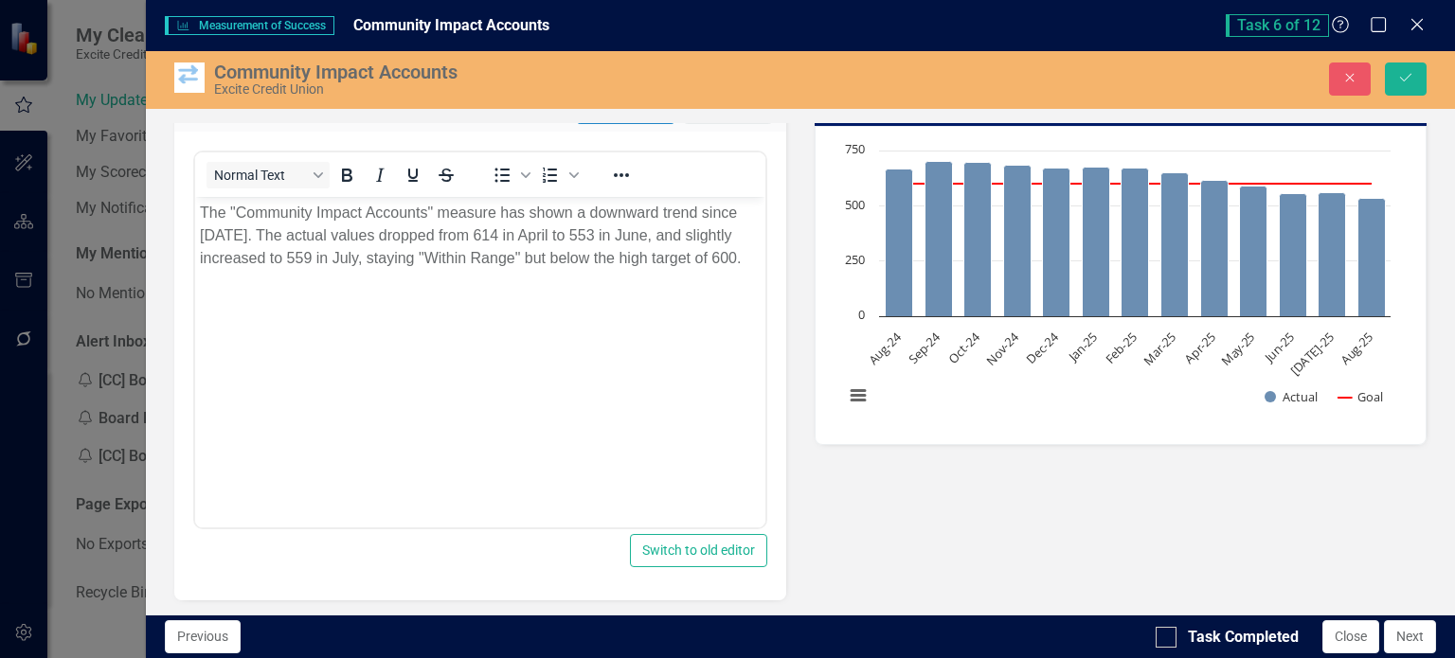
scroll to position [95, 0]
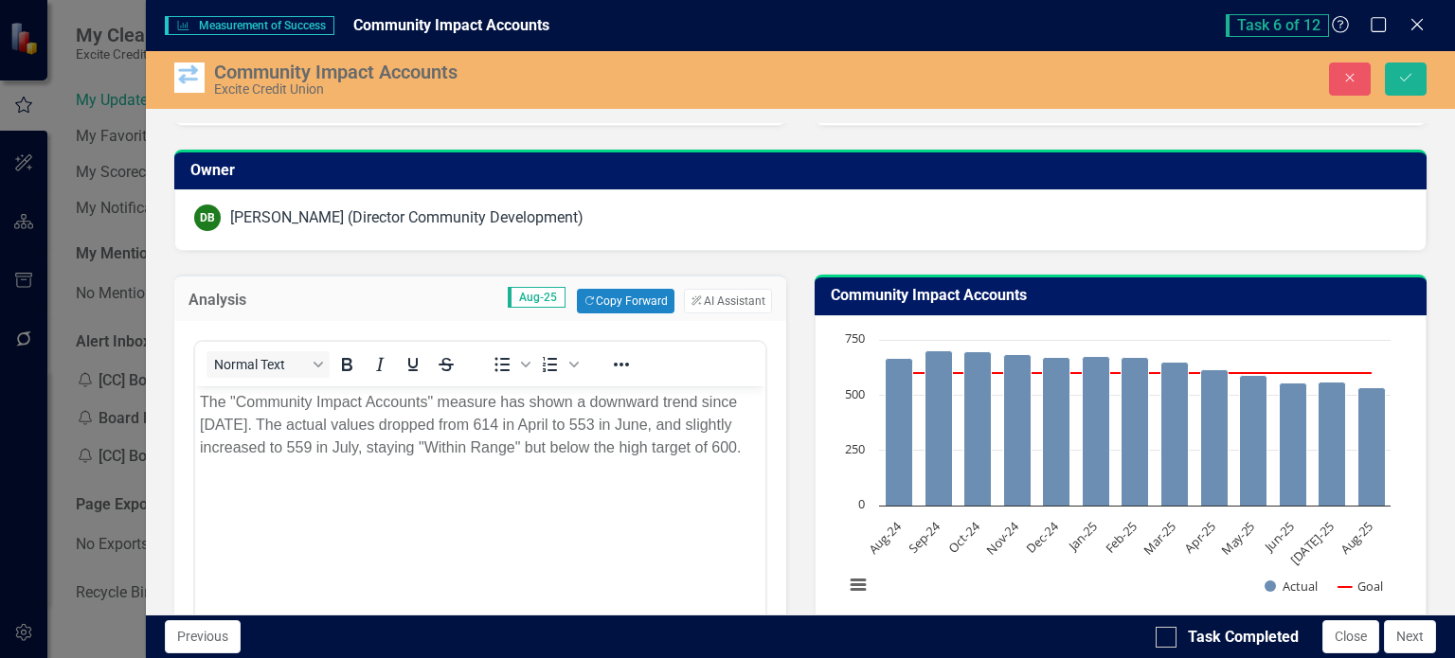
click at [644, 455] on p "The "Community Impact Accounts" measure has shown a downward trend since [DATE]…" at bounding box center [479, 425] width 561 height 68
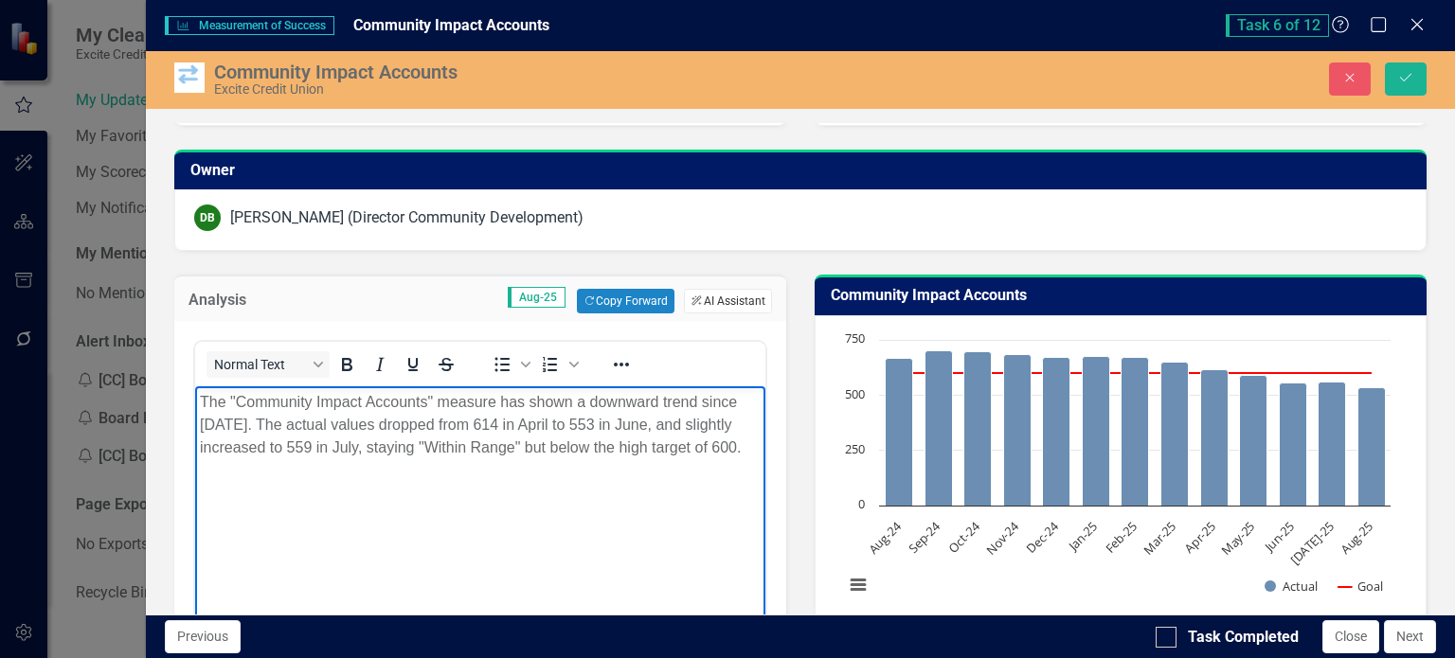
click at [716, 299] on button "ClearPoint AI AI Assistant" at bounding box center [727, 301] width 87 height 25
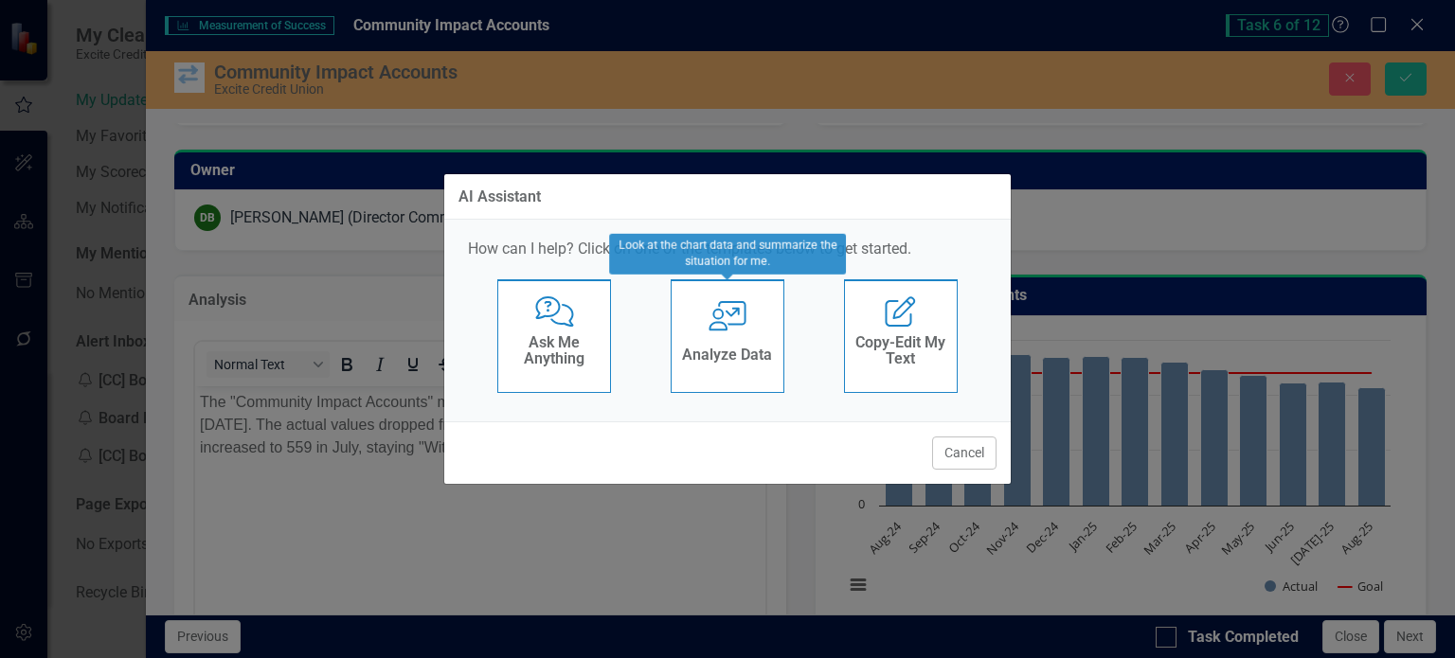
click at [742, 359] on h4 "Analyze Data" at bounding box center [727, 355] width 90 height 17
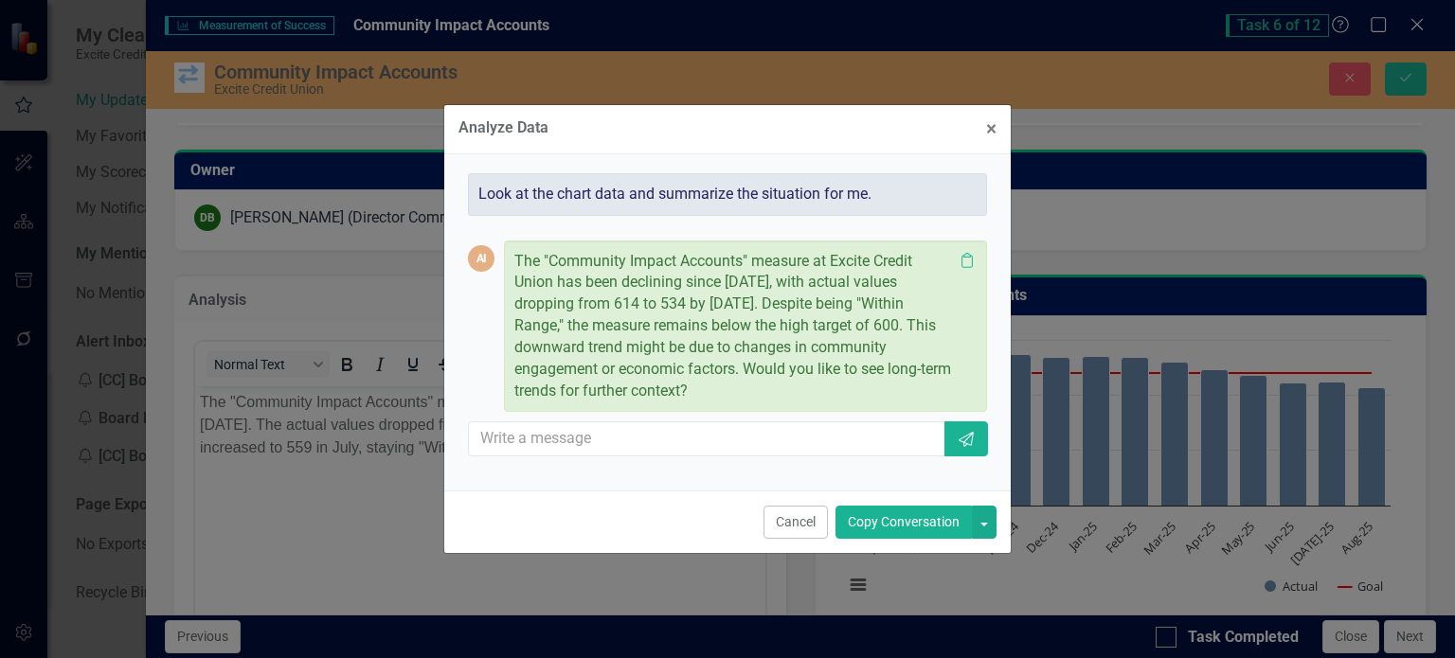
click at [890, 516] on button "Copy Conversation" at bounding box center [903, 522] width 136 height 33
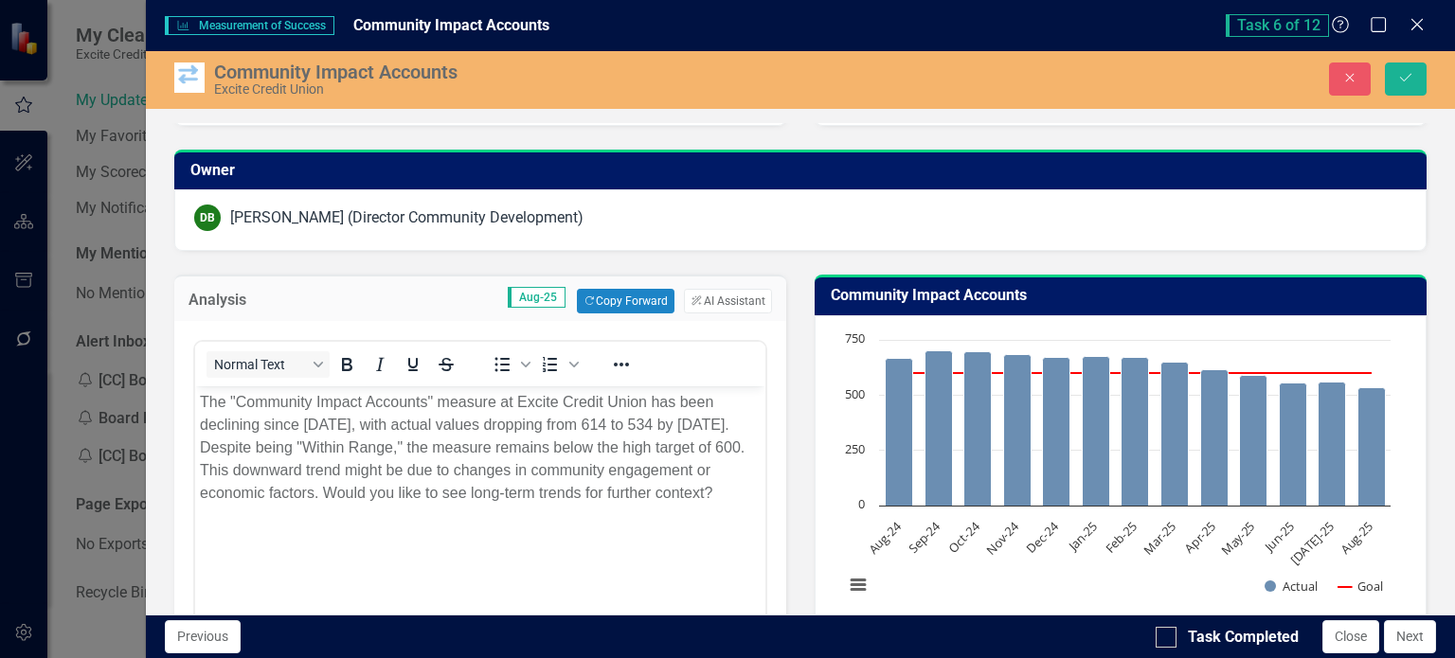
scroll to position [189, 0]
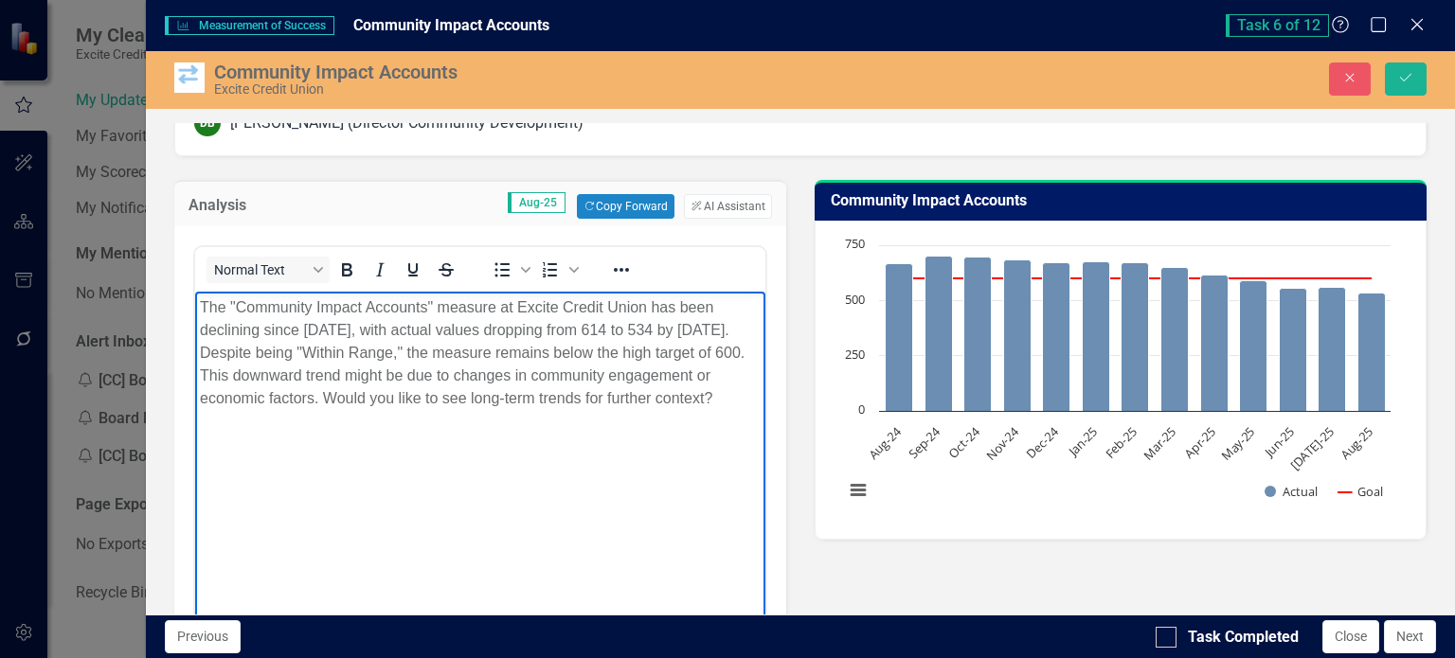
drag, startPoint x: 323, startPoint y: 400, endPoint x: 741, endPoint y: 407, distance: 418.6
click at [741, 407] on p "The "Community Impact Accounts" measure at Excite Credit Union has been declini…" at bounding box center [479, 353] width 561 height 114
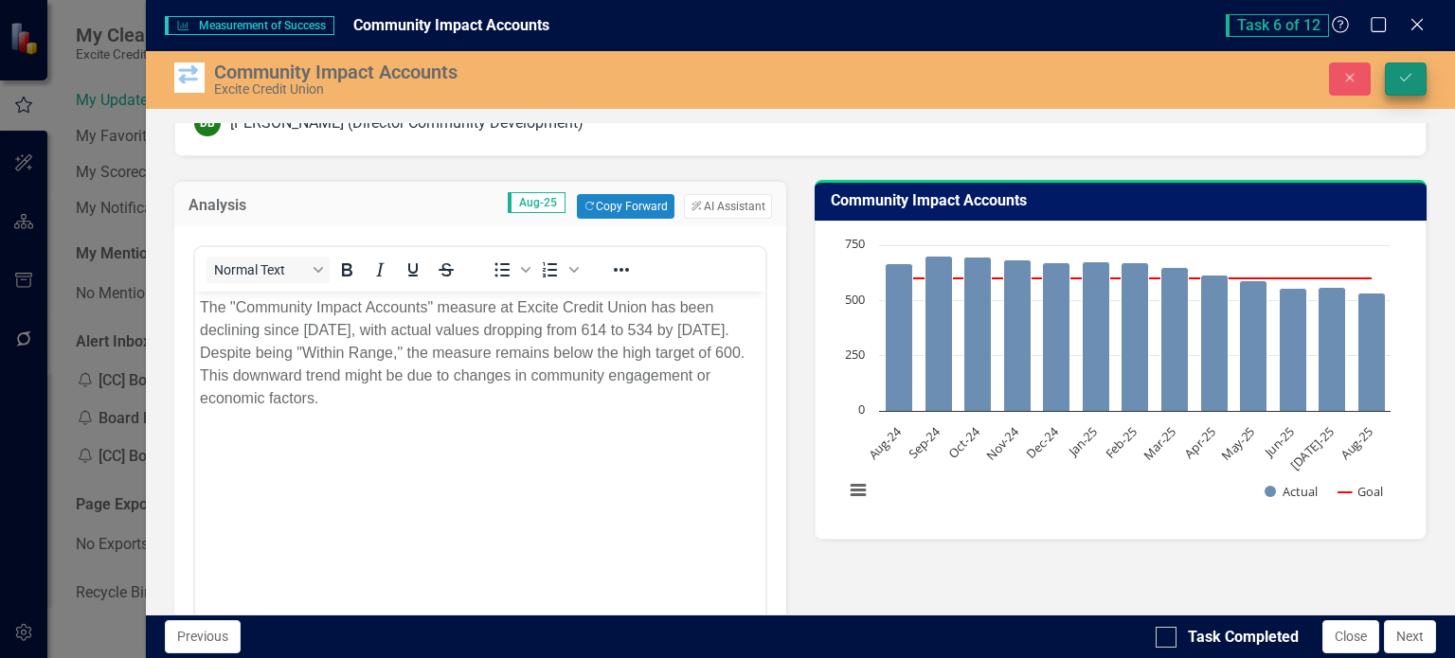
click at [1413, 77] on icon "Save" at bounding box center [1405, 77] width 17 height 13
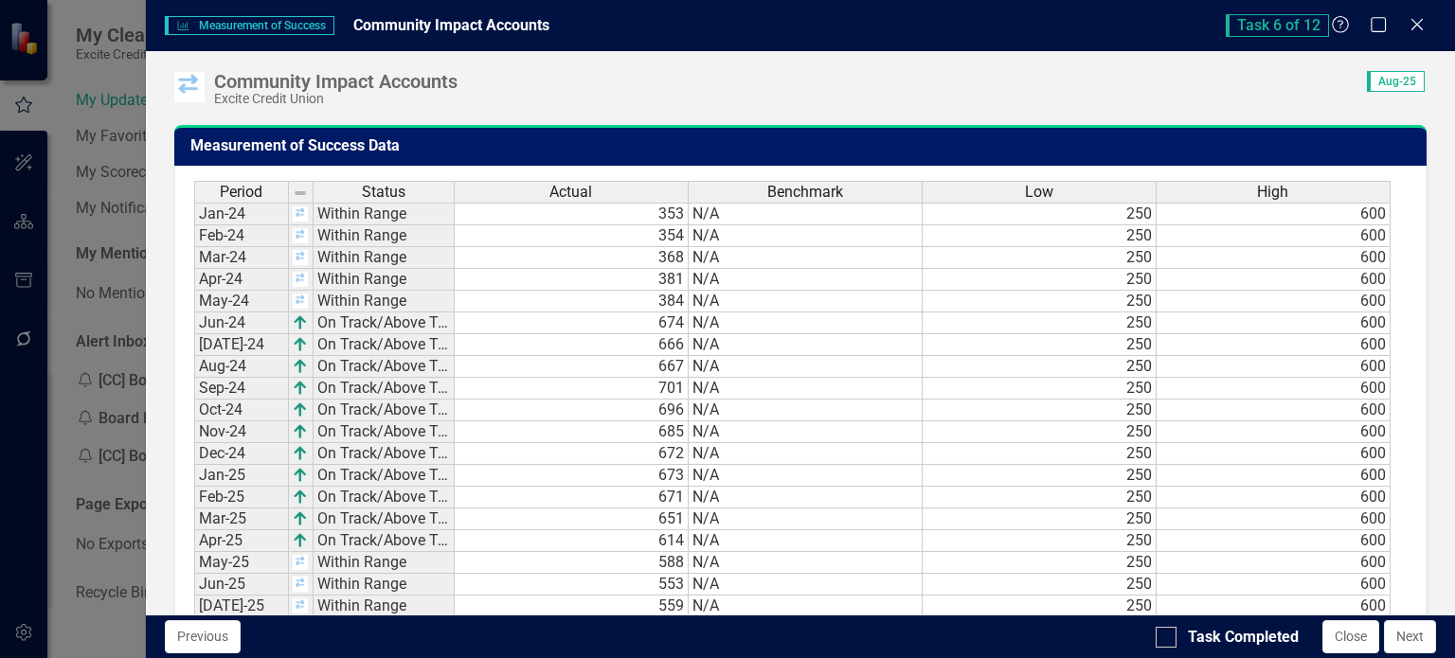
scroll to position [1429, 0]
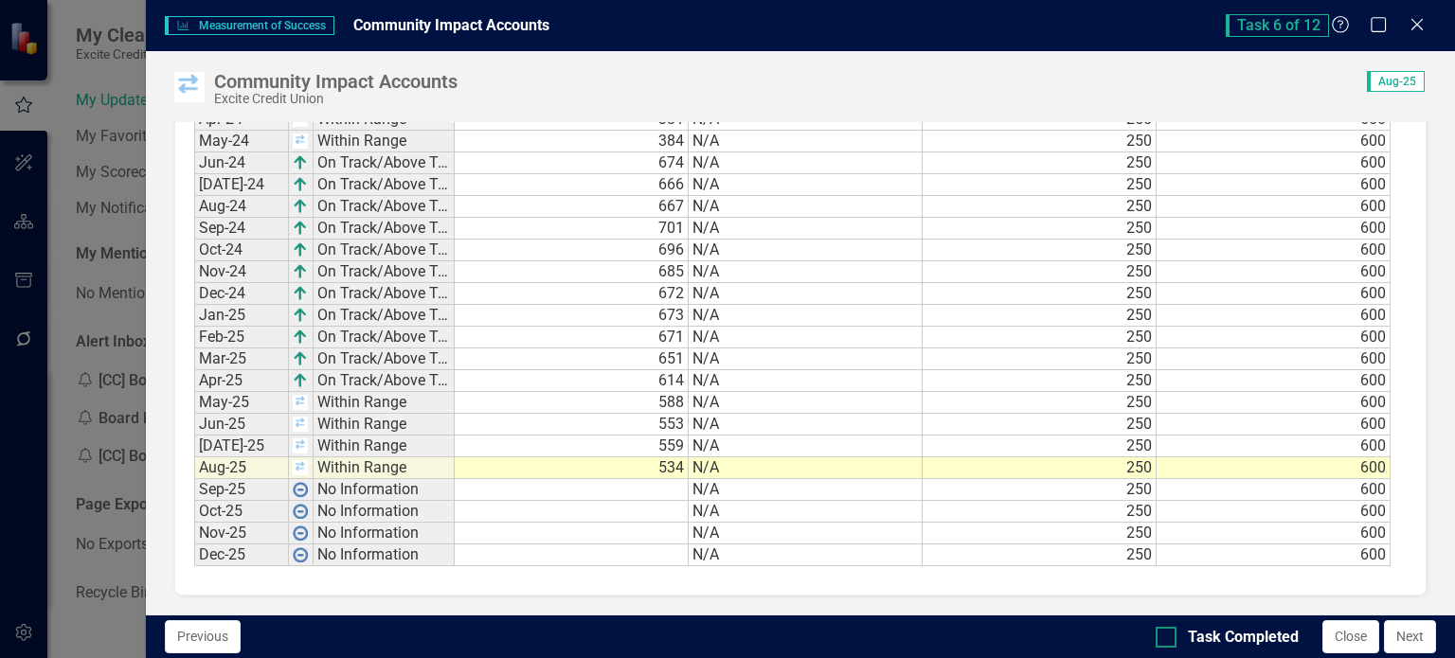
click at [1167, 642] on div at bounding box center [1165, 637] width 21 height 21
click at [1167, 639] on input "Task Completed" at bounding box center [1161, 633] width 12 height 12
checkbox input "true"
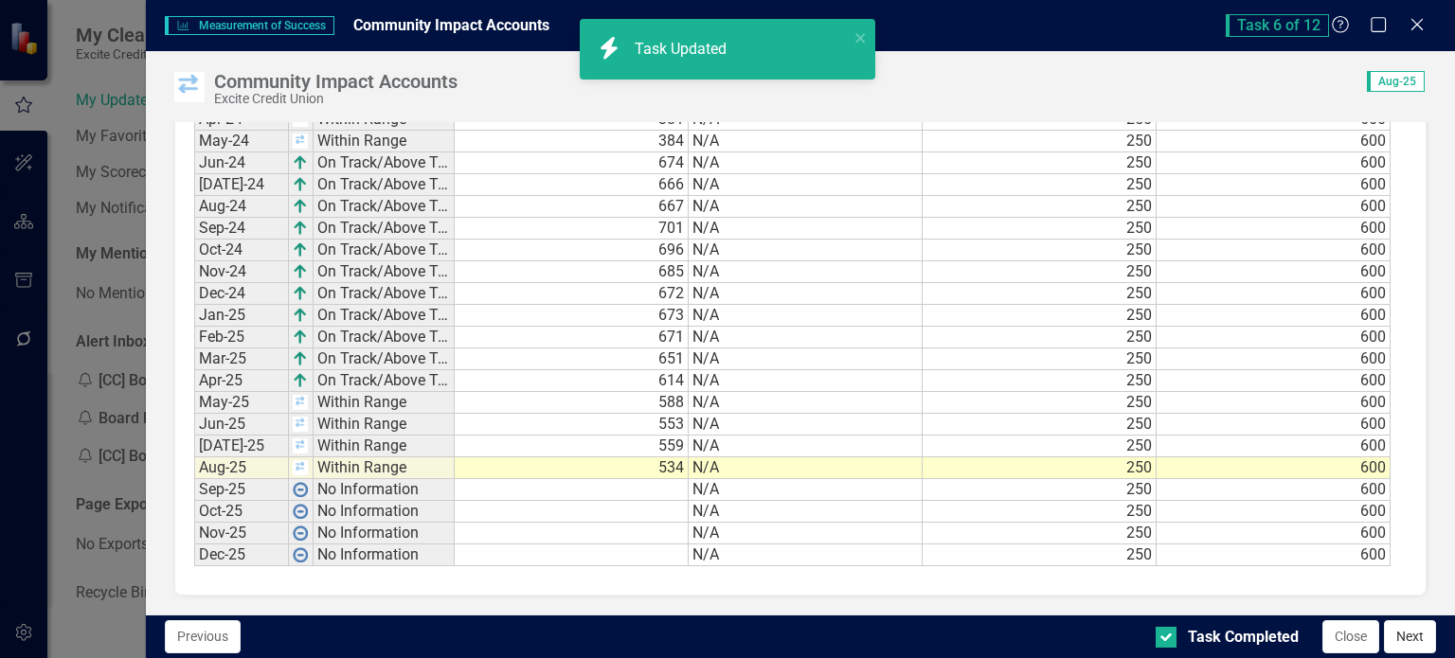
click at [1405, 643] on button "Next" at bounding box center [1410, 636] width 52 height 33
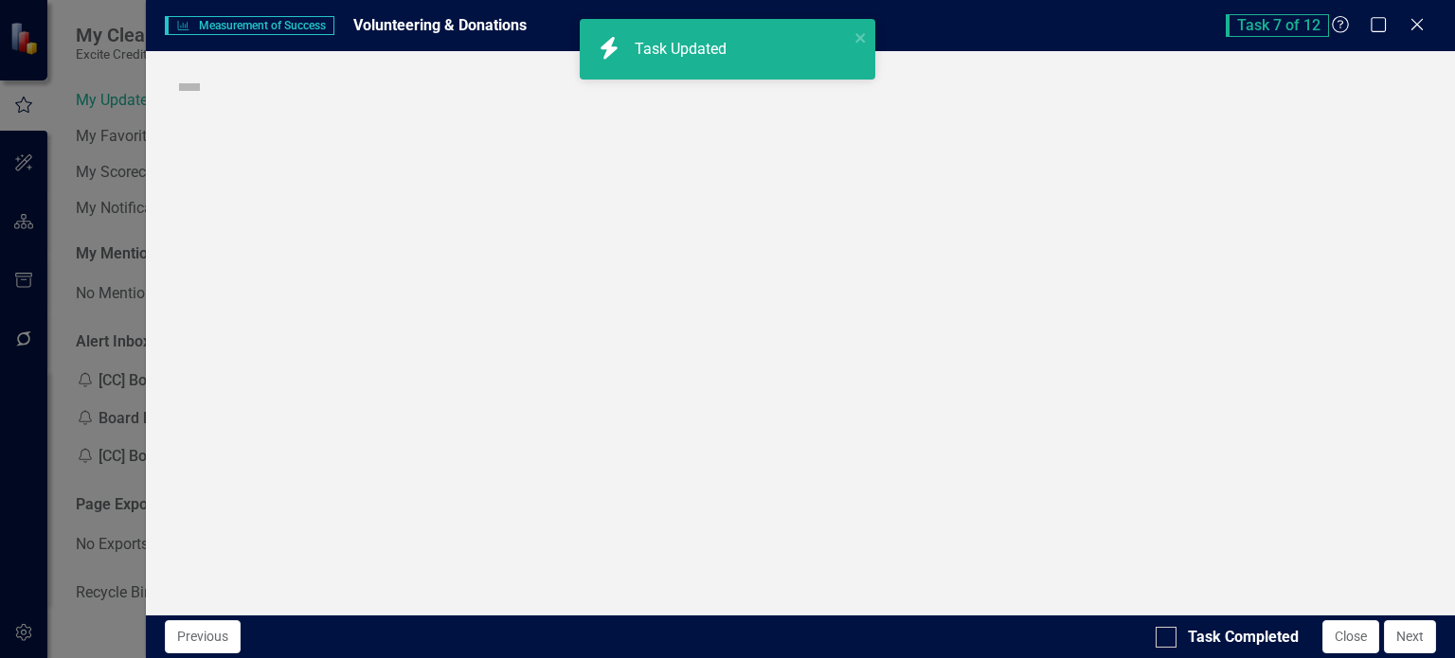
checkbox input "true"
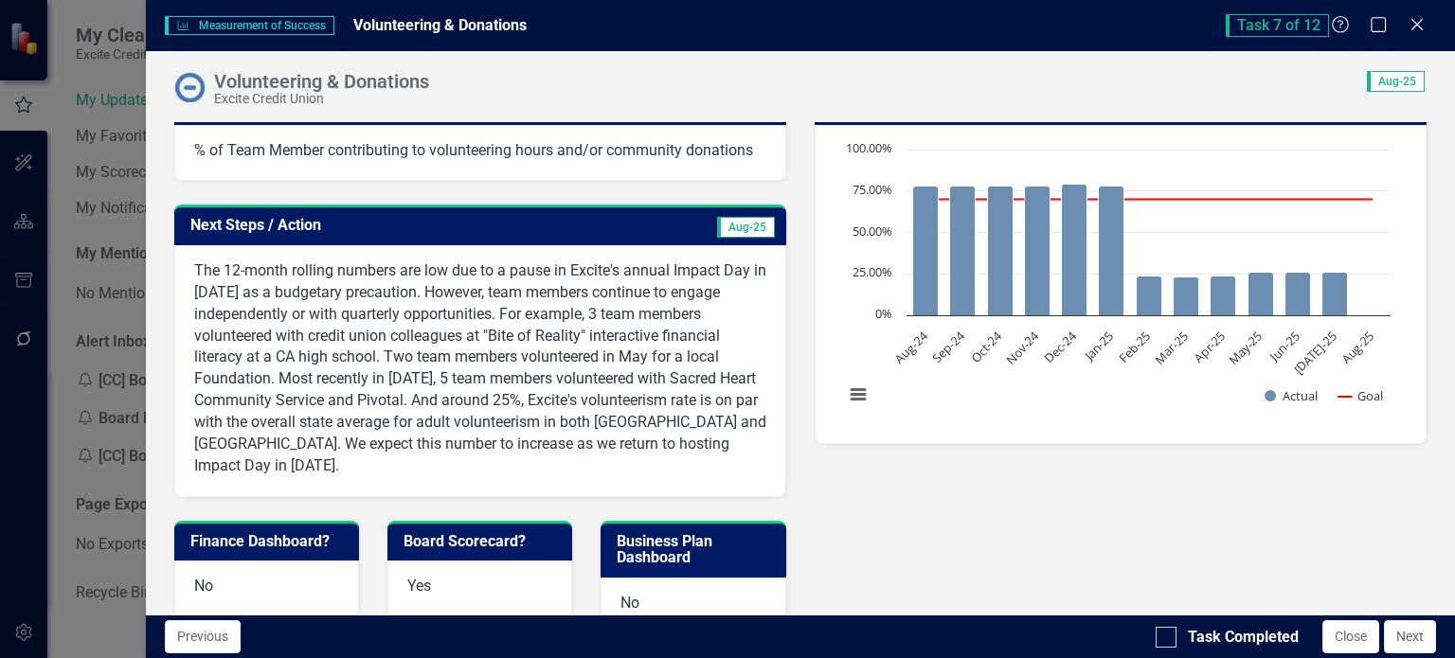
scroll to position [568, 0]
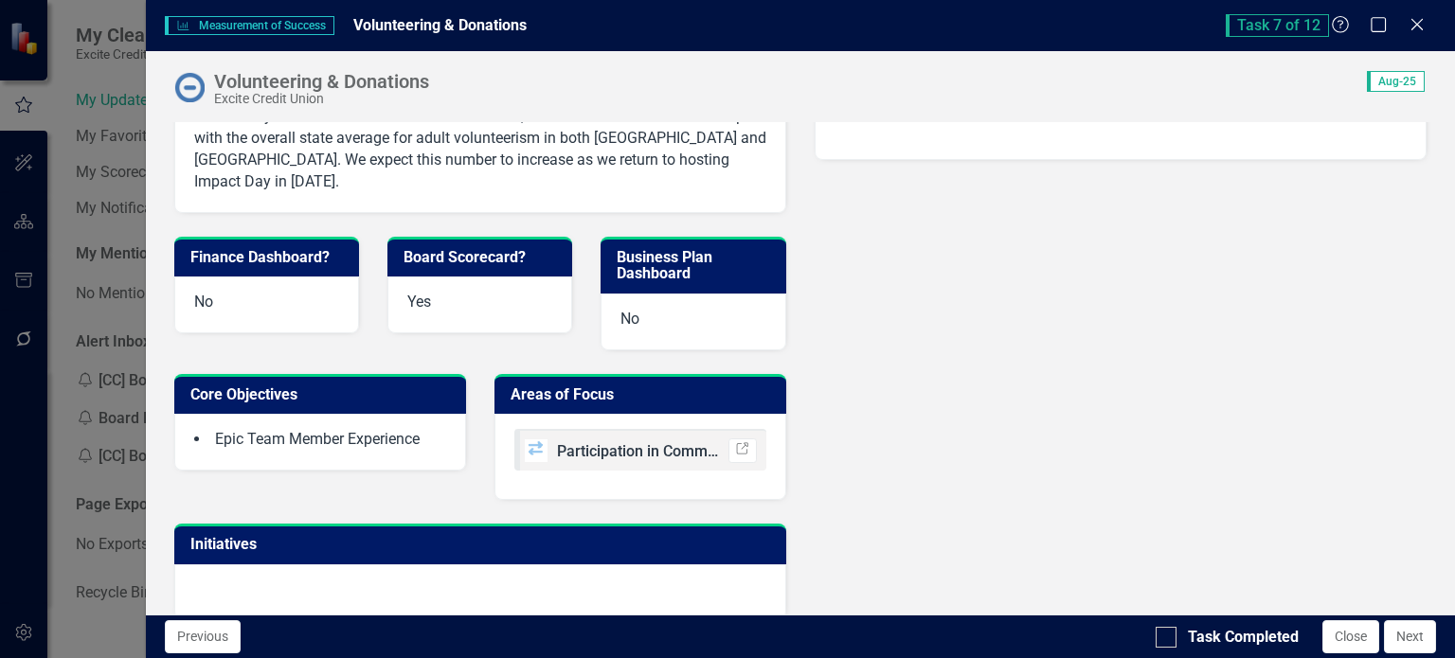
click at [562, 569] on div at bounding box center [480, 591] width 612 height 55
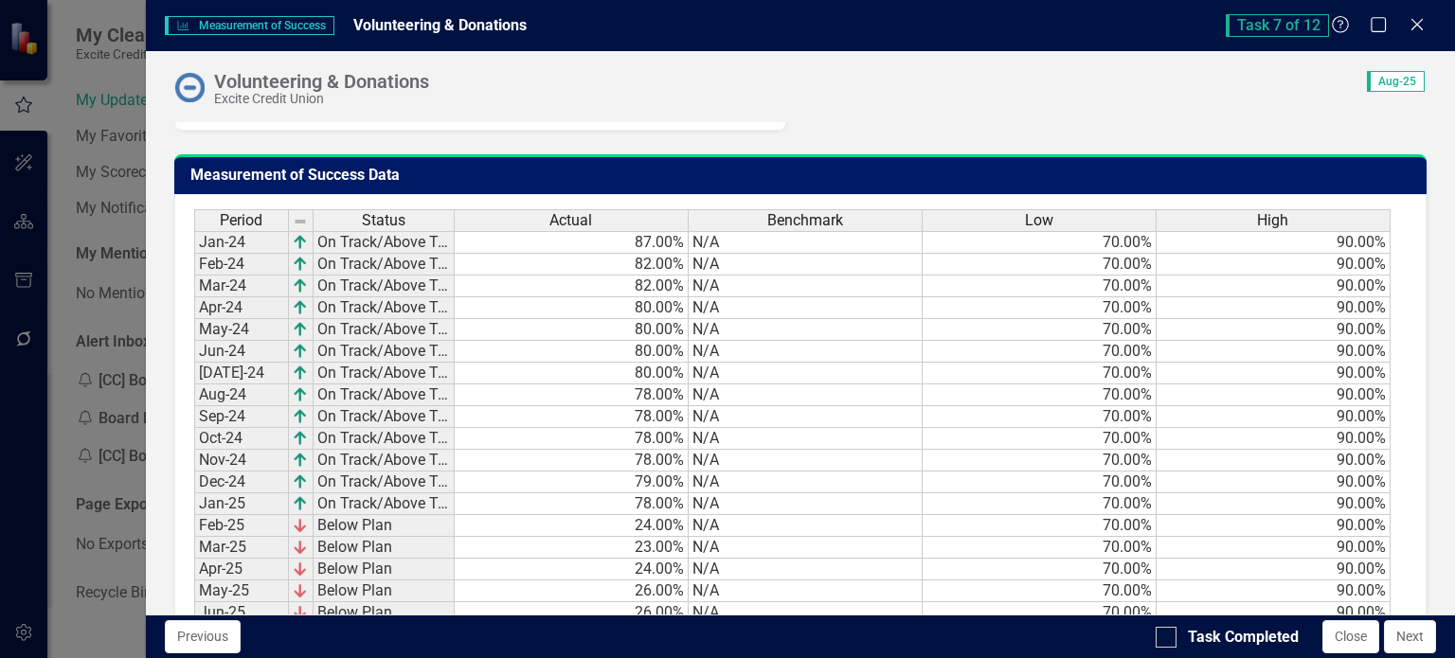
scroll to position [1238, 0]
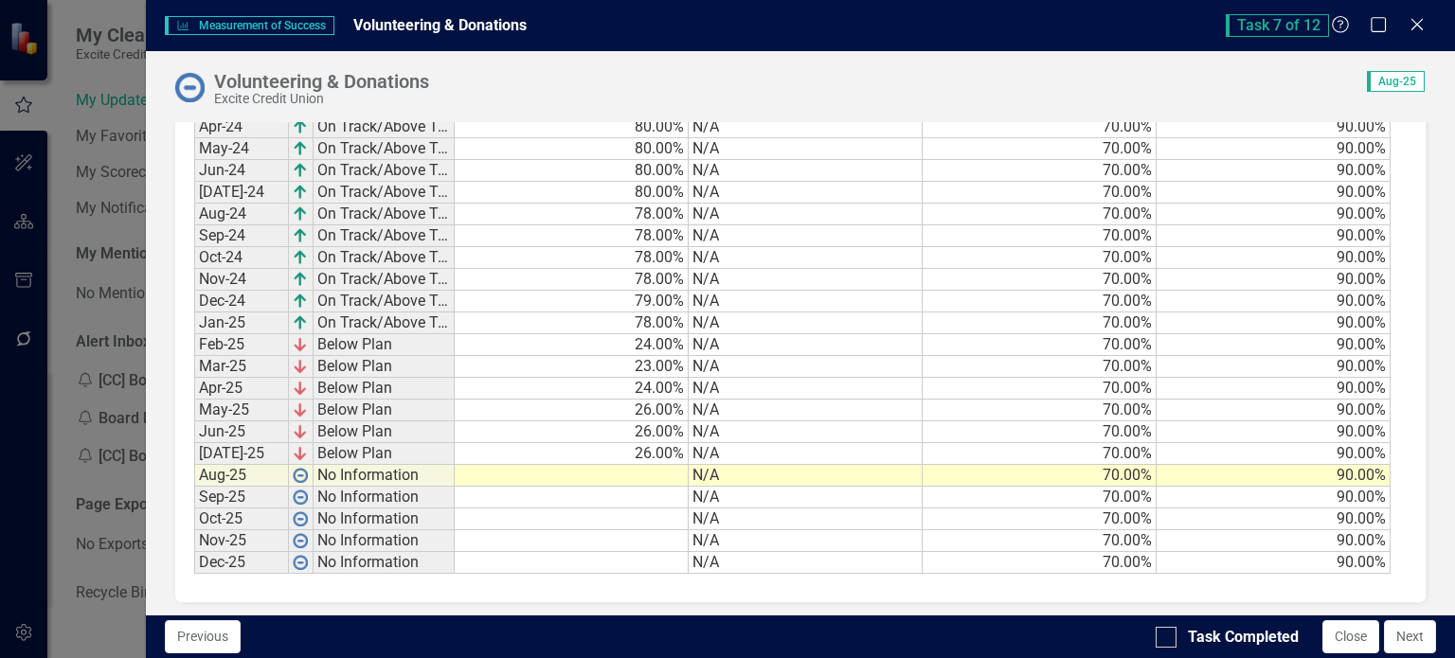
click at [644, 466] on td at bounding box center [572, 476] width 234 height 22
type textarea "26"
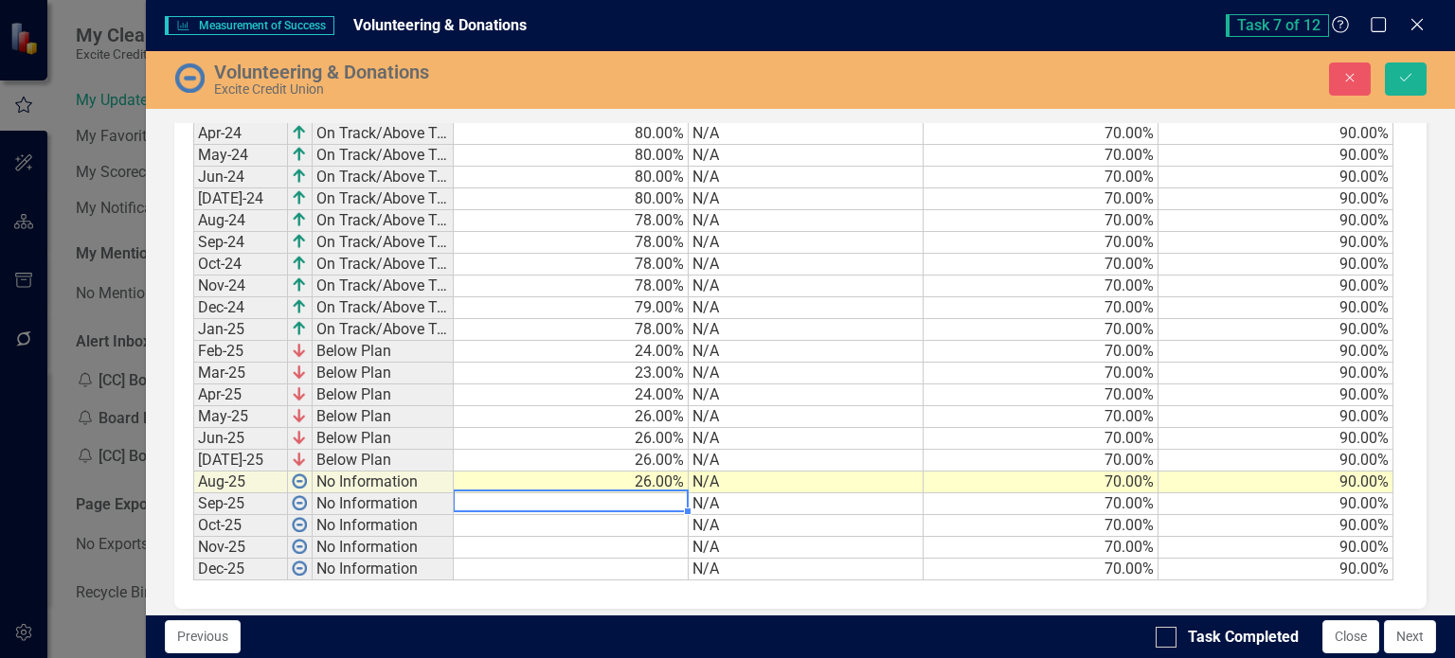
scroll to position [1242, 0]
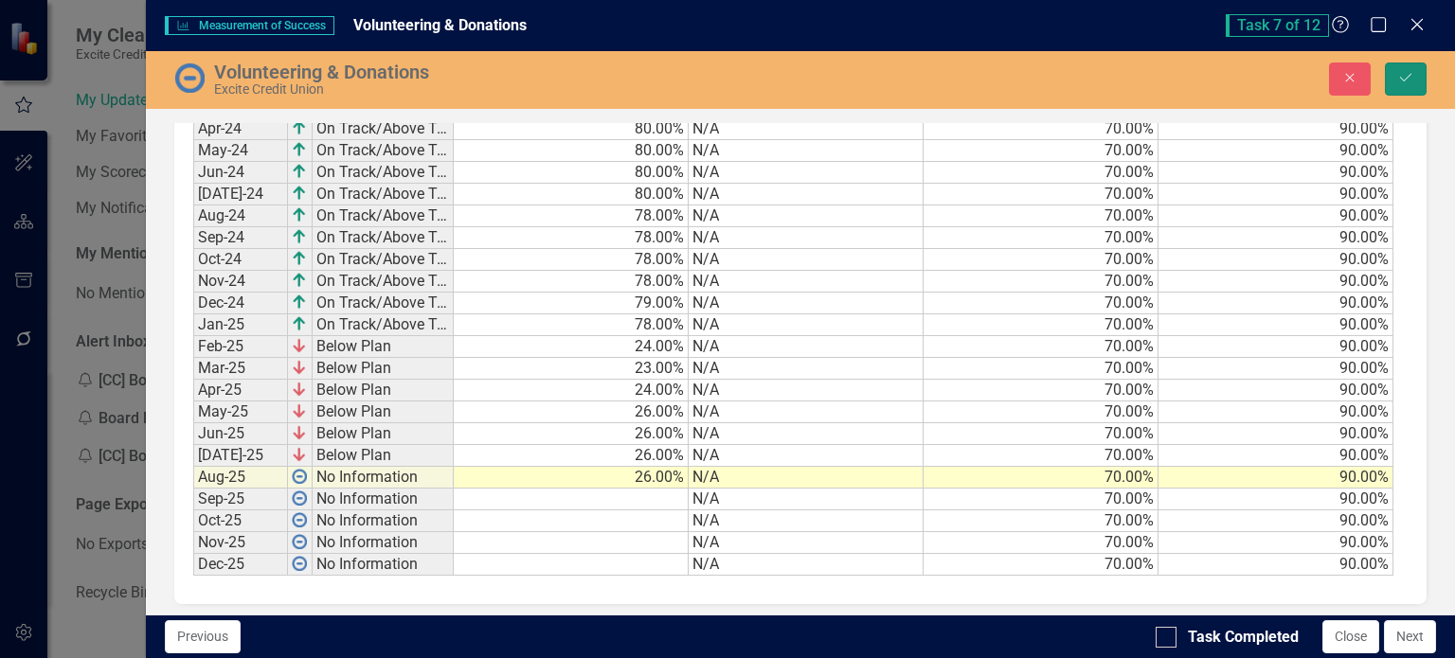
drag, startPoint x: 1414, startPoint y: 76, endPoint x: 1009, endPoint y: 101, distance: 406.1
click at [1009, 101] on div "Volunteering & Donations Excite Credit Union Close Save" at bounding box center [800, 80] width 1309 height 58
click at [1411, 80] on icon "Save" at bounding box center [1405, 77] width 17 height 13
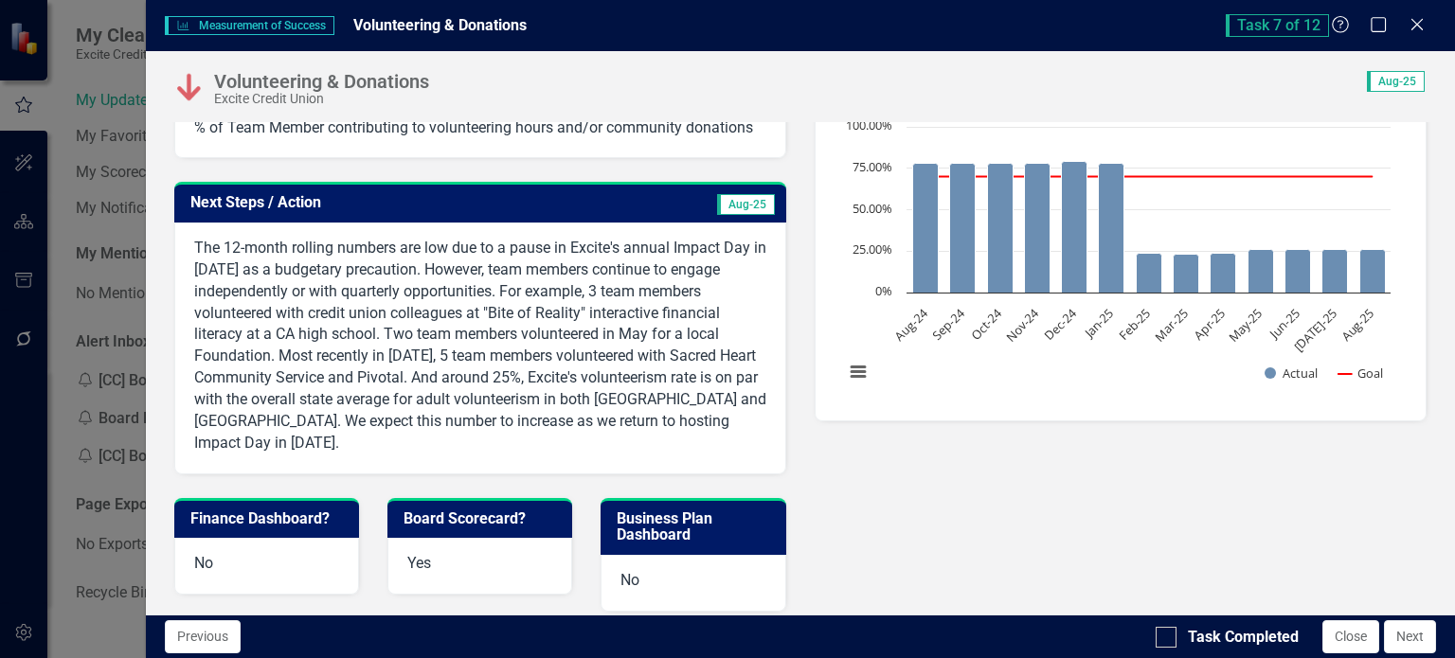
scroll to position [379, 0]
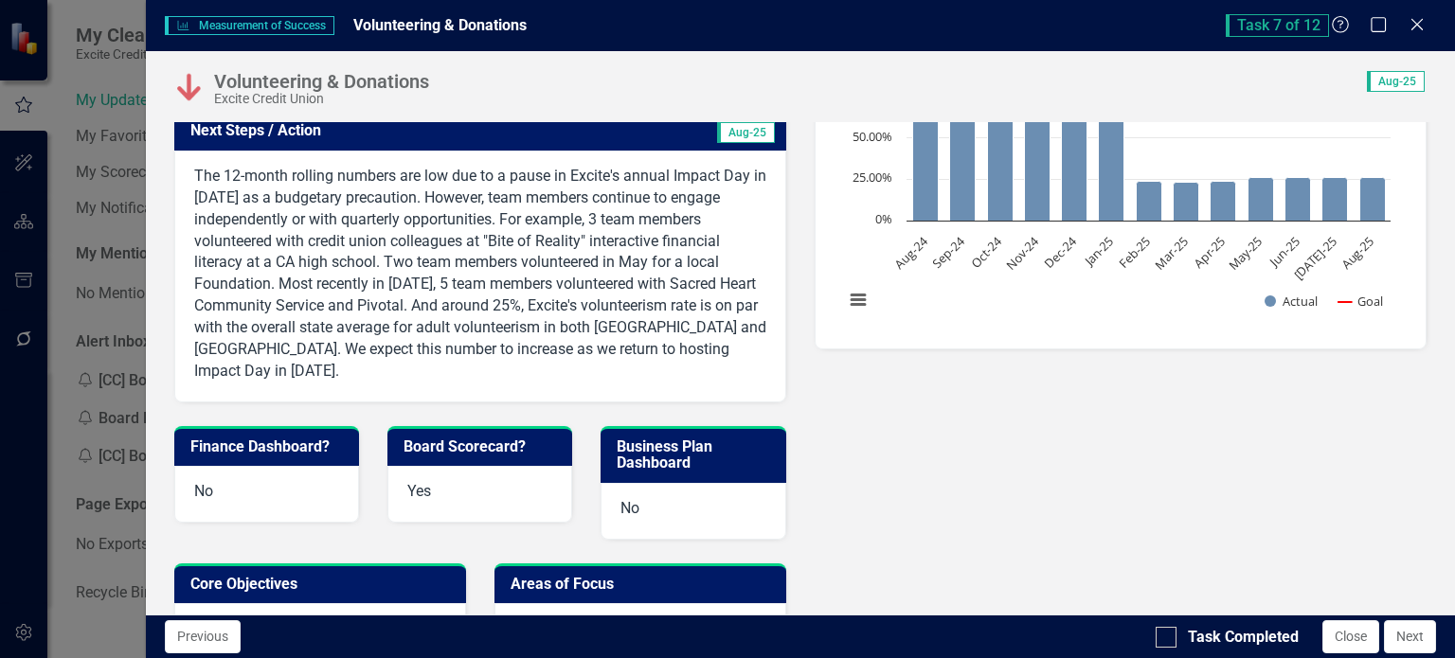
click at [627, 317] on p "The 12-month rolling numbers are low due to a pause in Excite's annual Impact D…" at bounding box center [480, 274] width 572 height 216
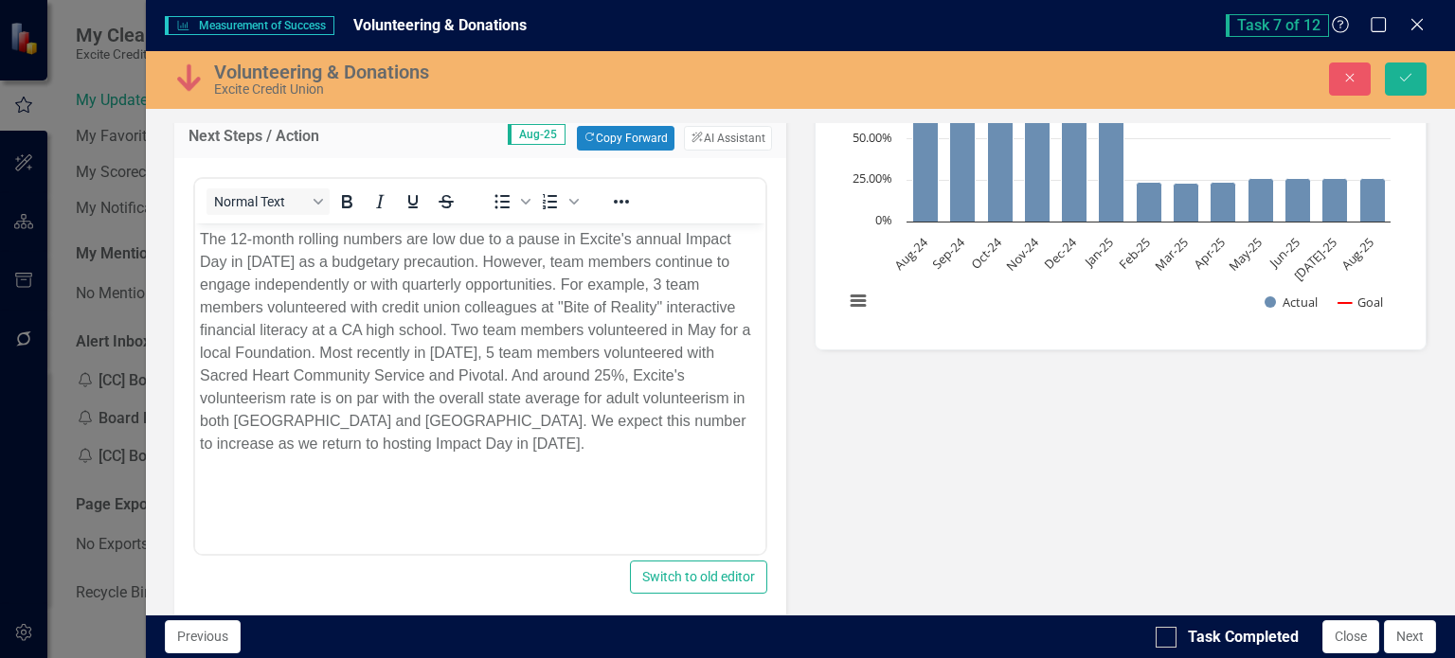
scroll to position [0, 0]
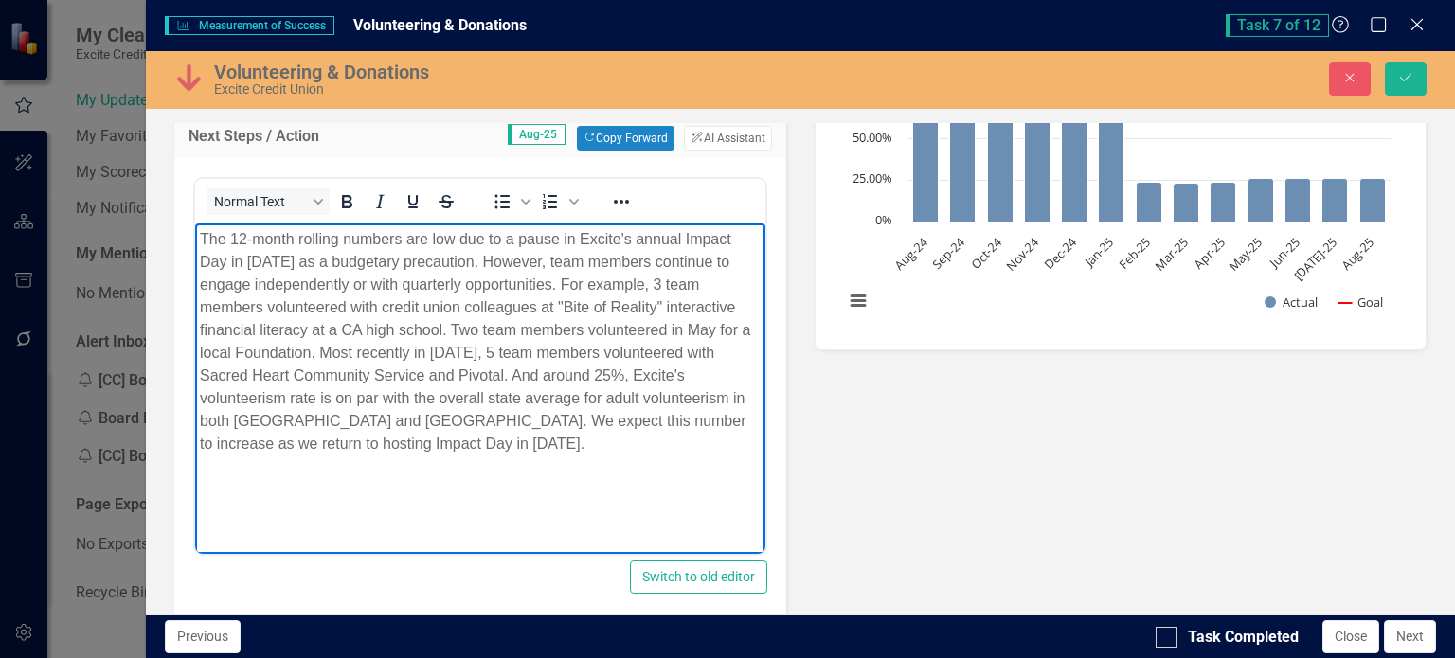
click at [469, 358] on p "The 12-month rolling numbers are low due to a pause in Excite's annual Impact D…" at bounding box center [479, 340] width 561 height 227
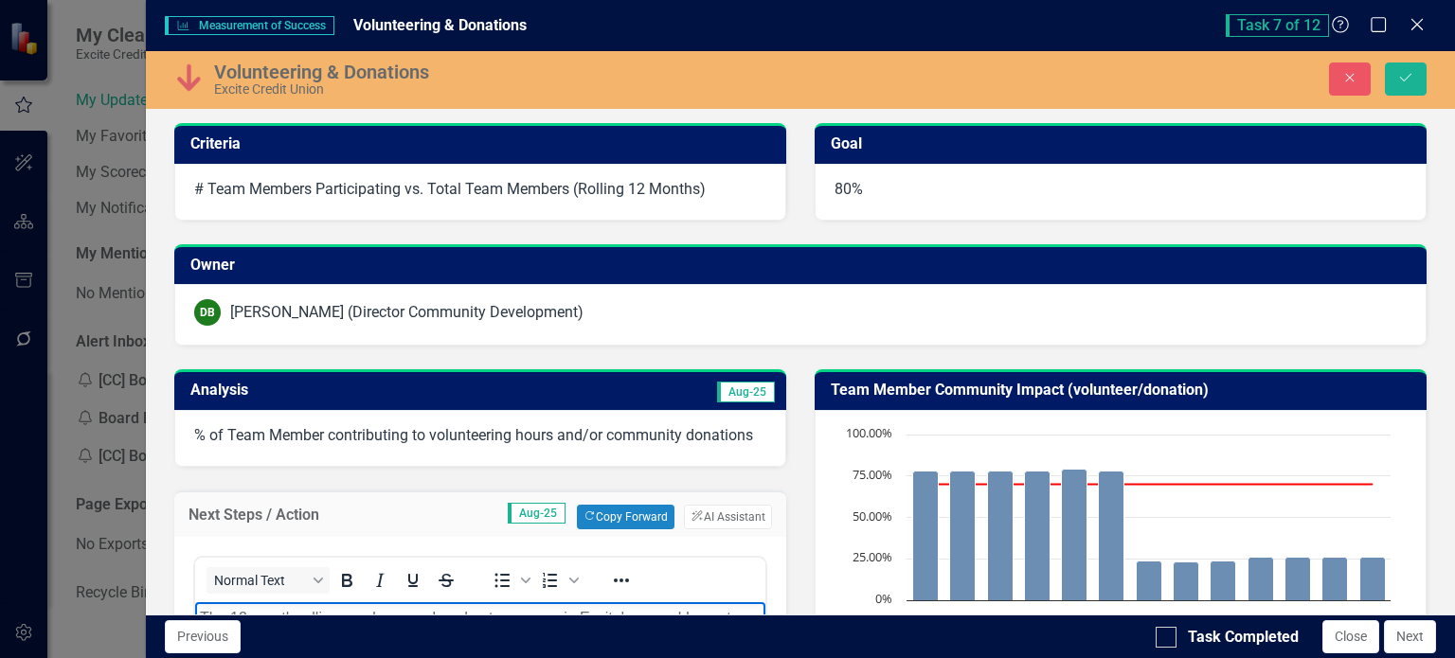
scroll to position [379, 0]
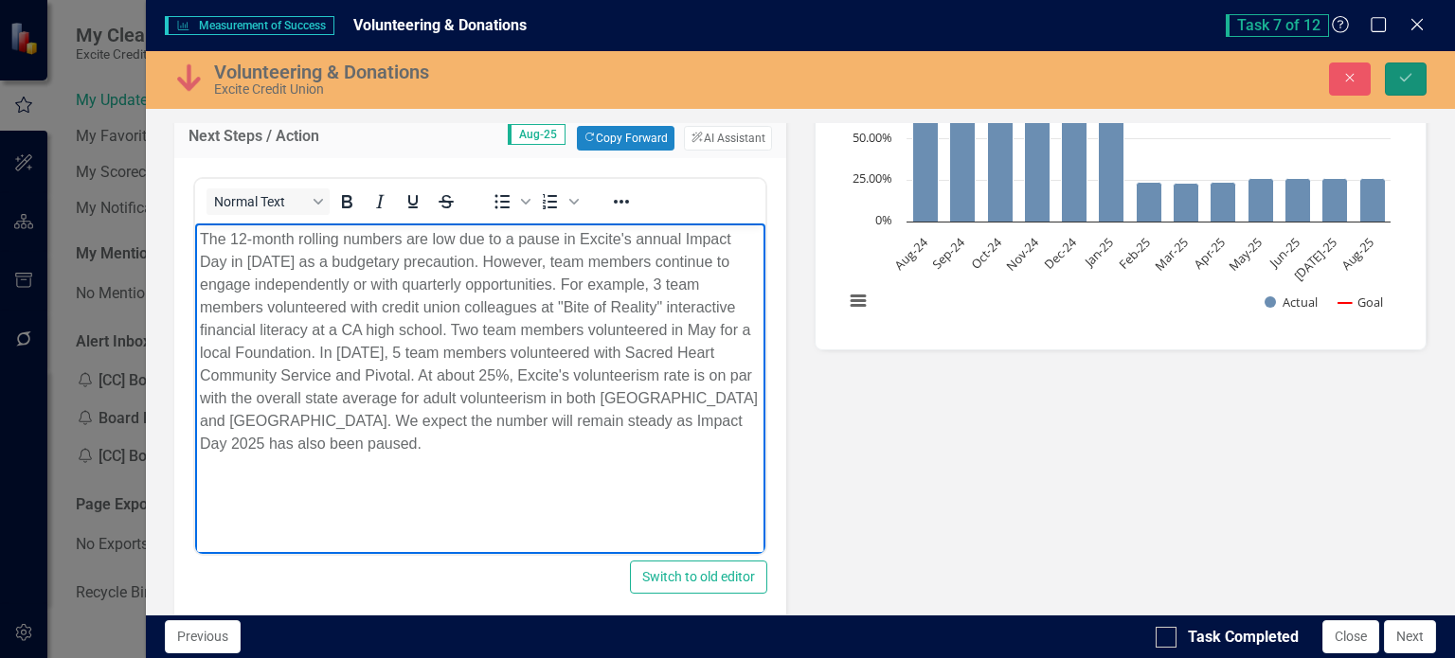
click at [1405, 70] on button "Save" at bounding box center [1405, 78] width 42 height 33
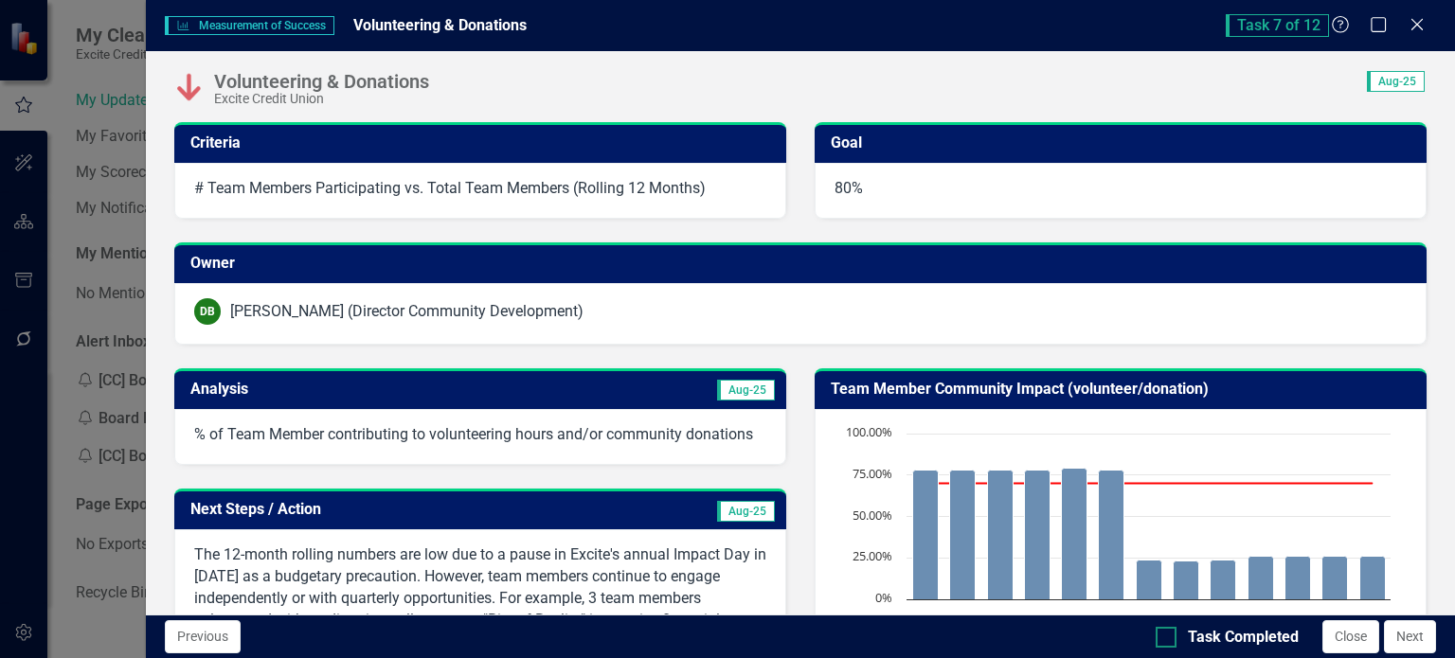
scroll to position [1216, 0]
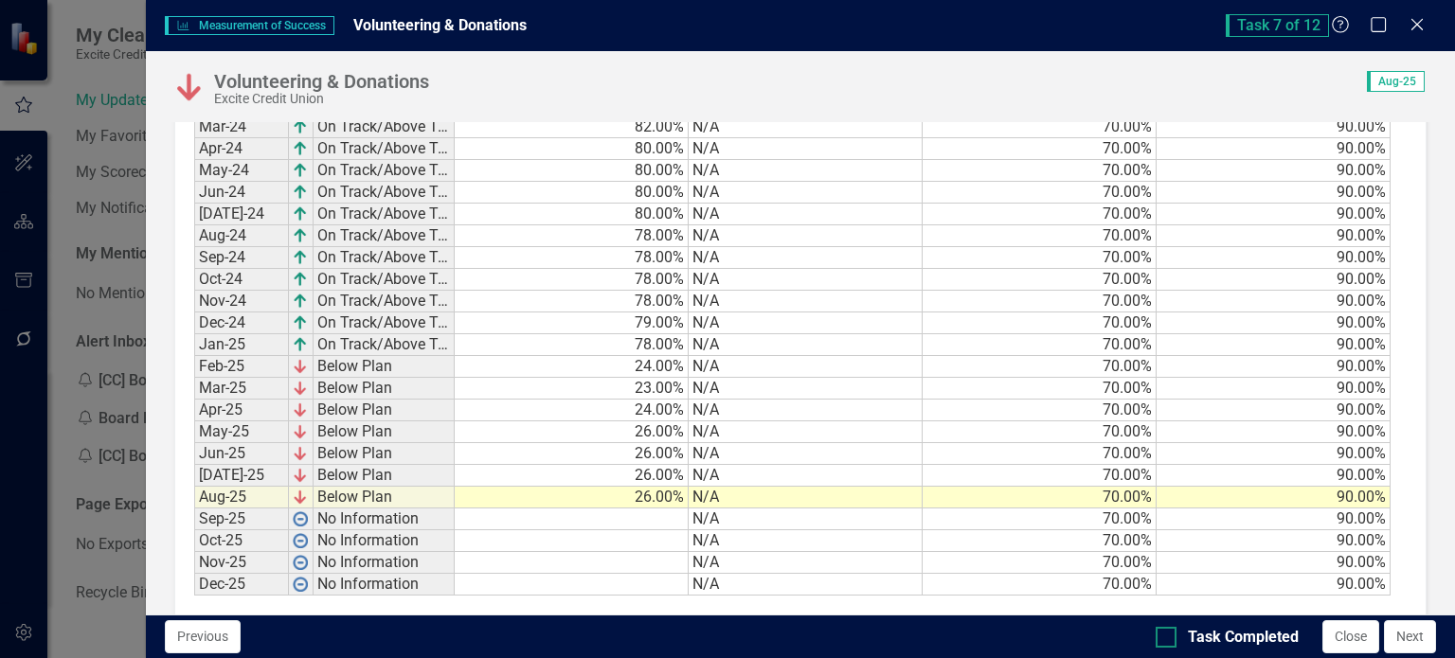
click at [1162, 634] on input "Task Completed" at bounding box center [1161, 633] width 12 height 12
checkbox input "true"
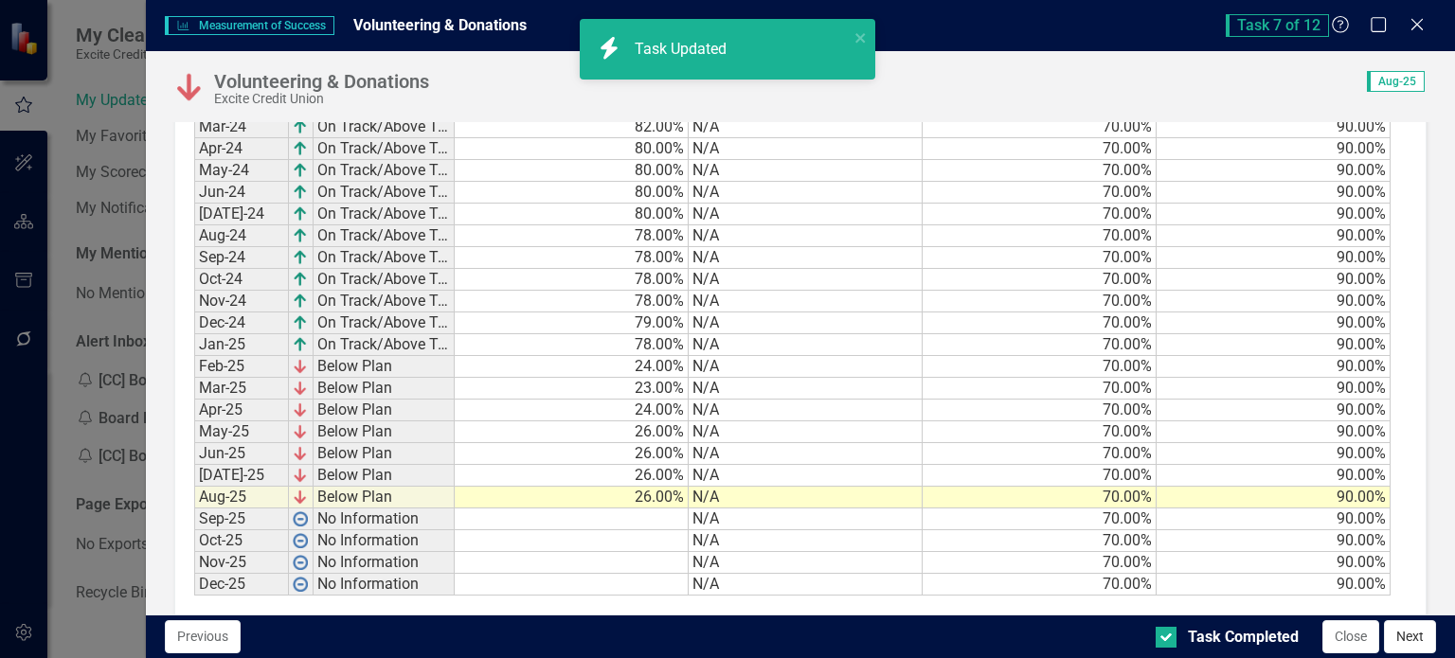
click at [1421, 639] on button "Next" at bounding box center [1410, 636] width 52 height 33
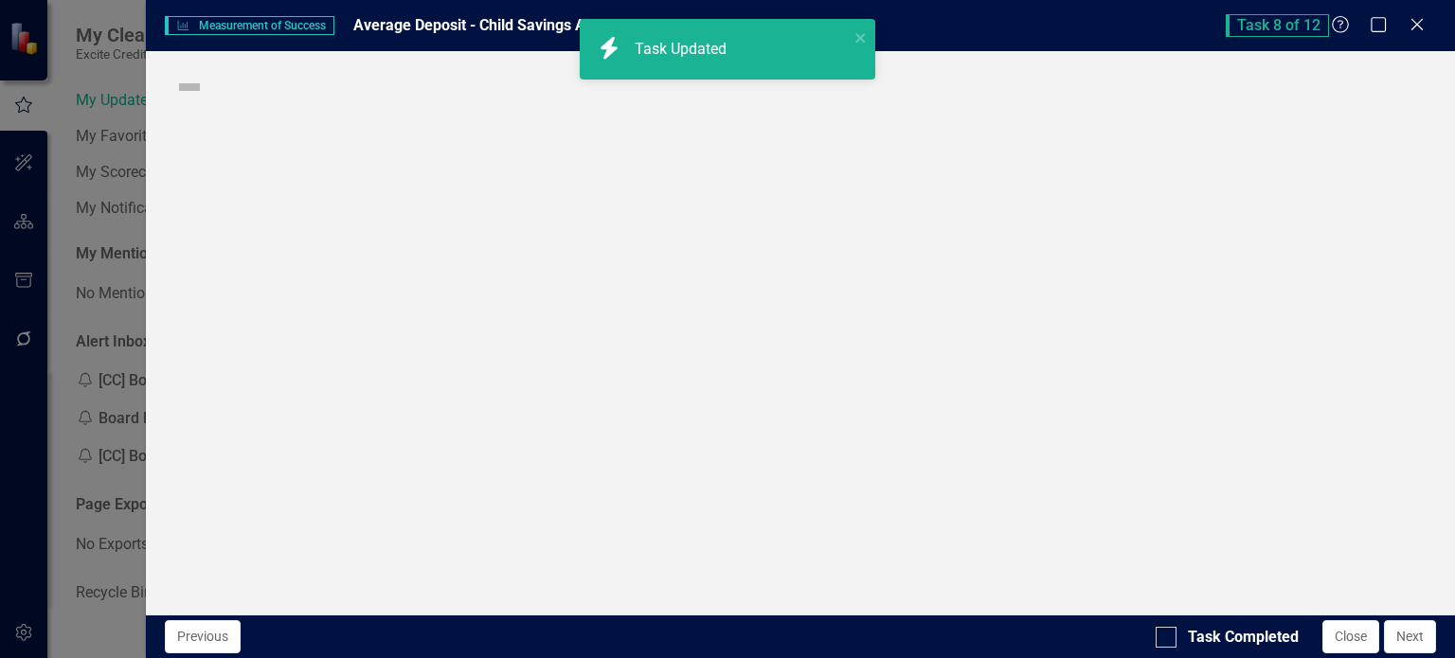
checkbox input "true"
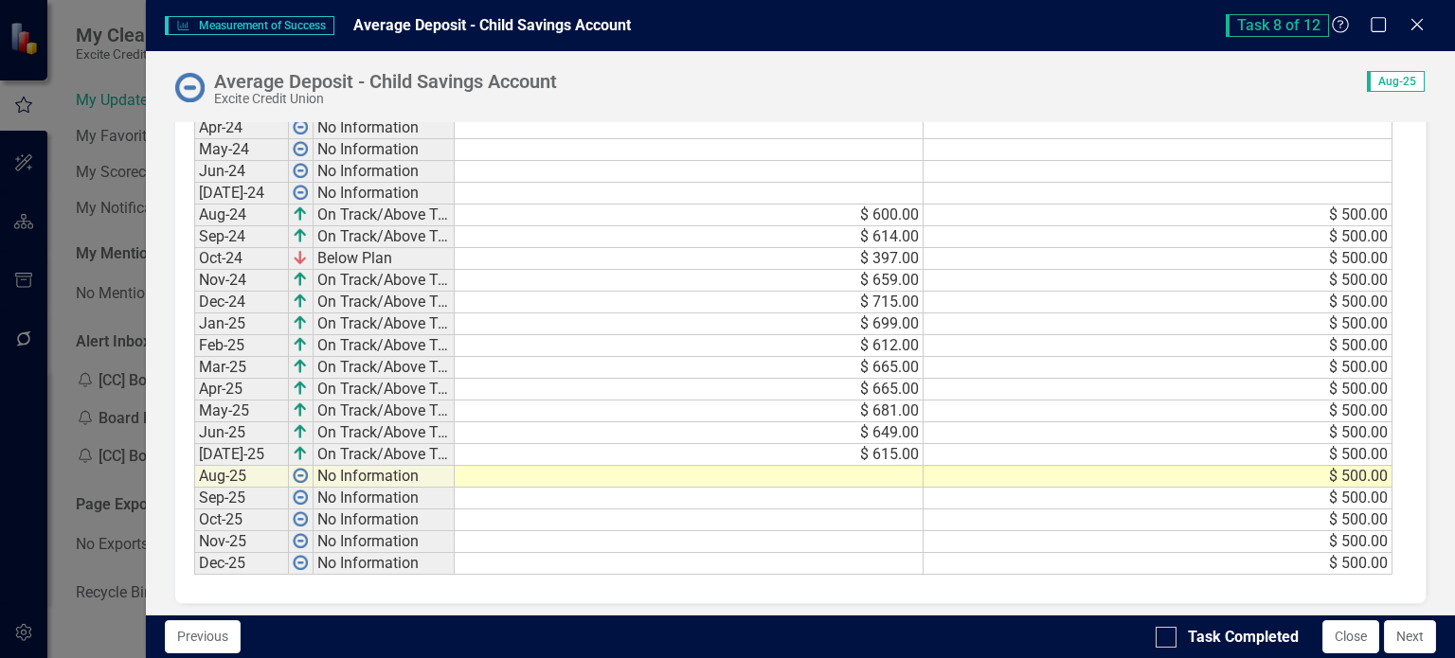
scroll to position [1163, 0]
click at [892, 468] on td at bounding box center [689, 477] width 469 height 22
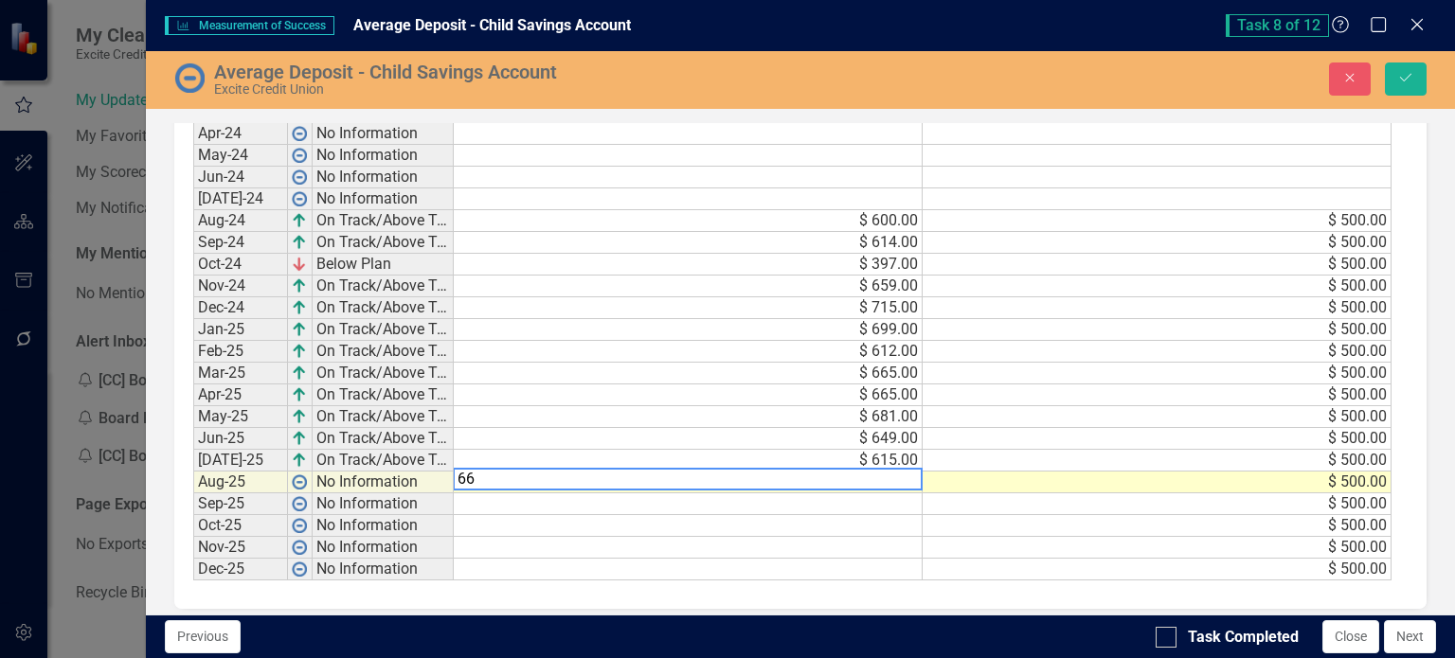
scroll to position [1169, 0]
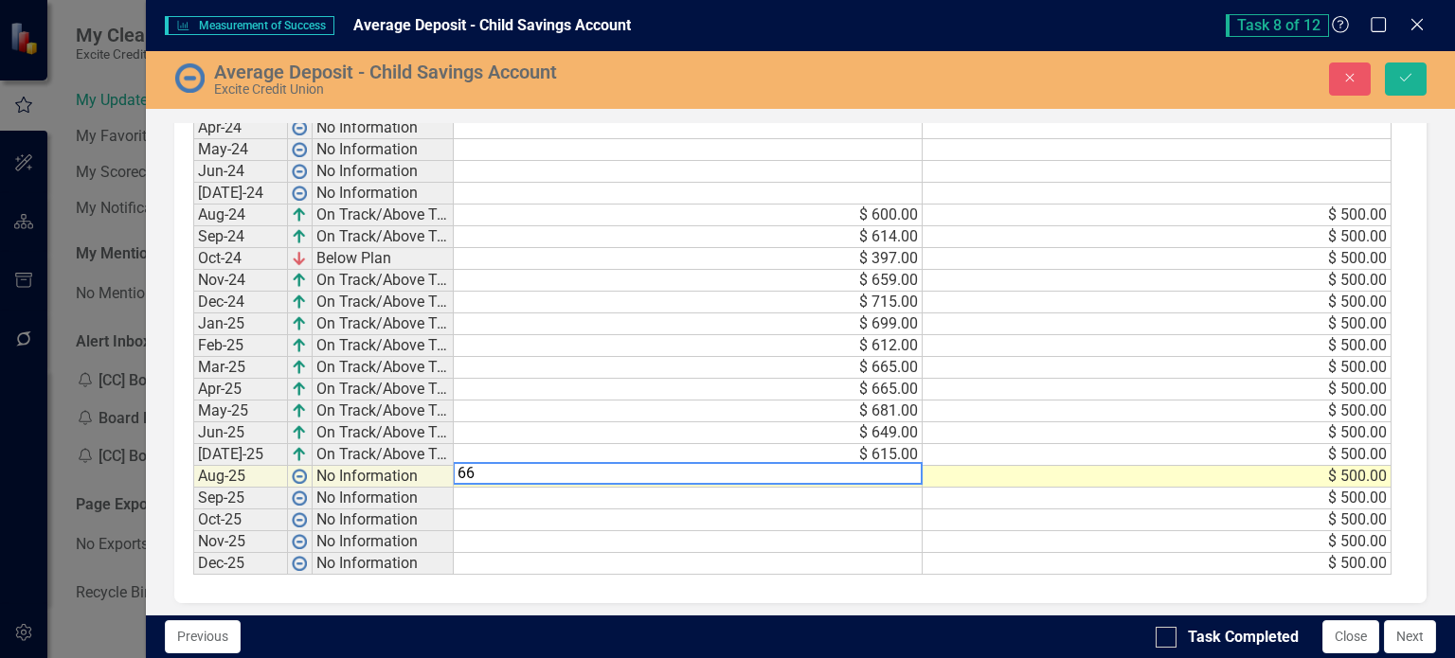
type textarea "667"
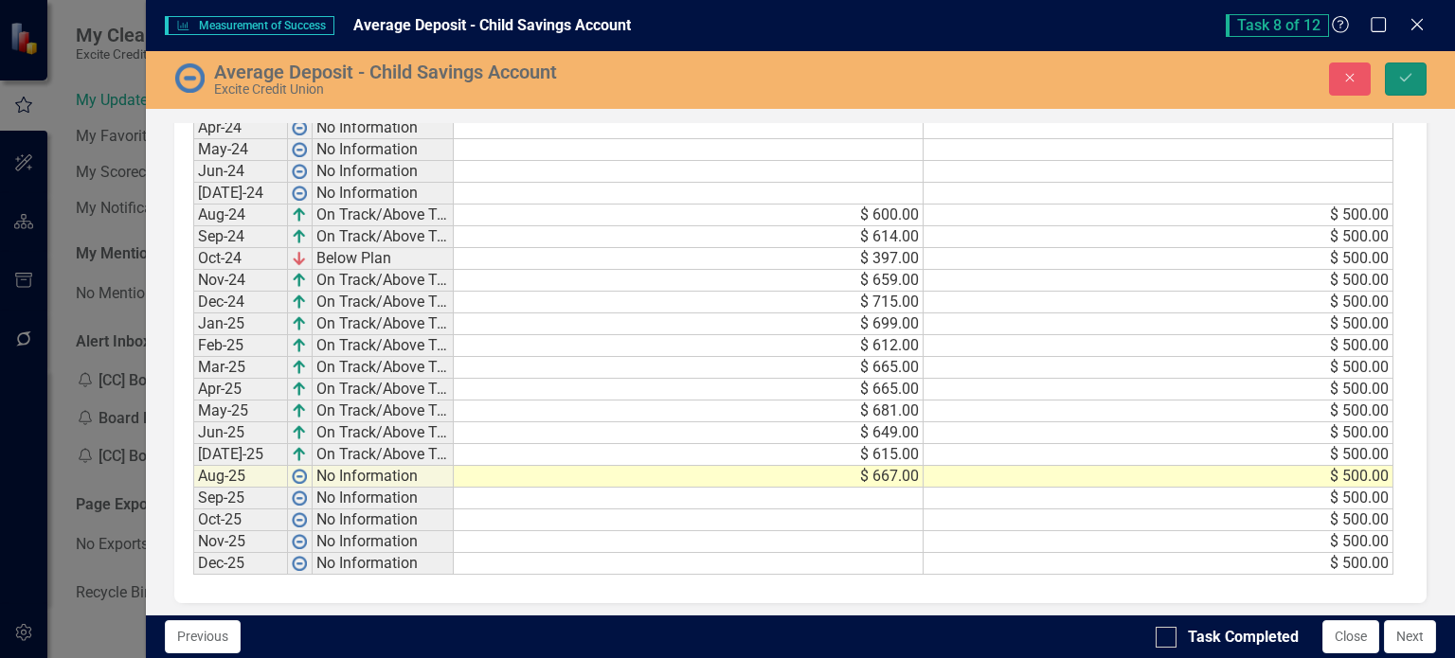
click at [1405, 80] on icon "Save" at bounding box center [1405, 77] width 17 height 13
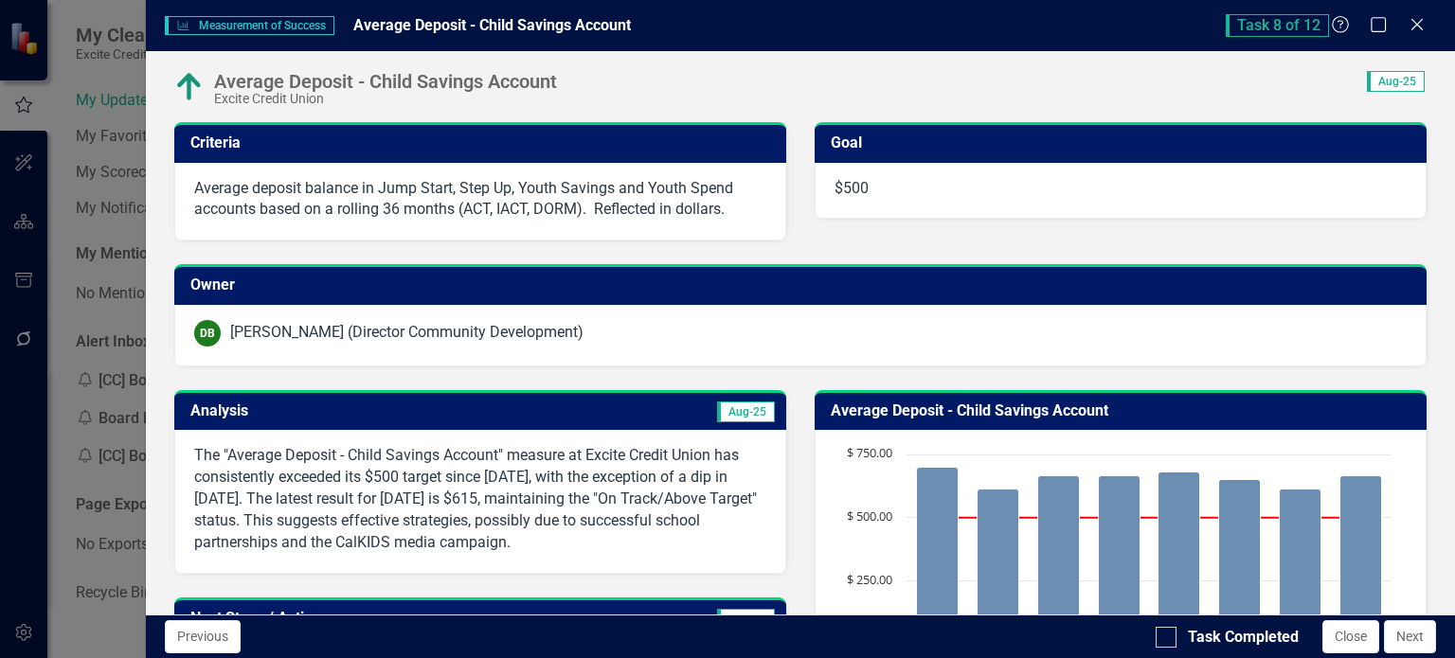
scroll to position [189, 0]
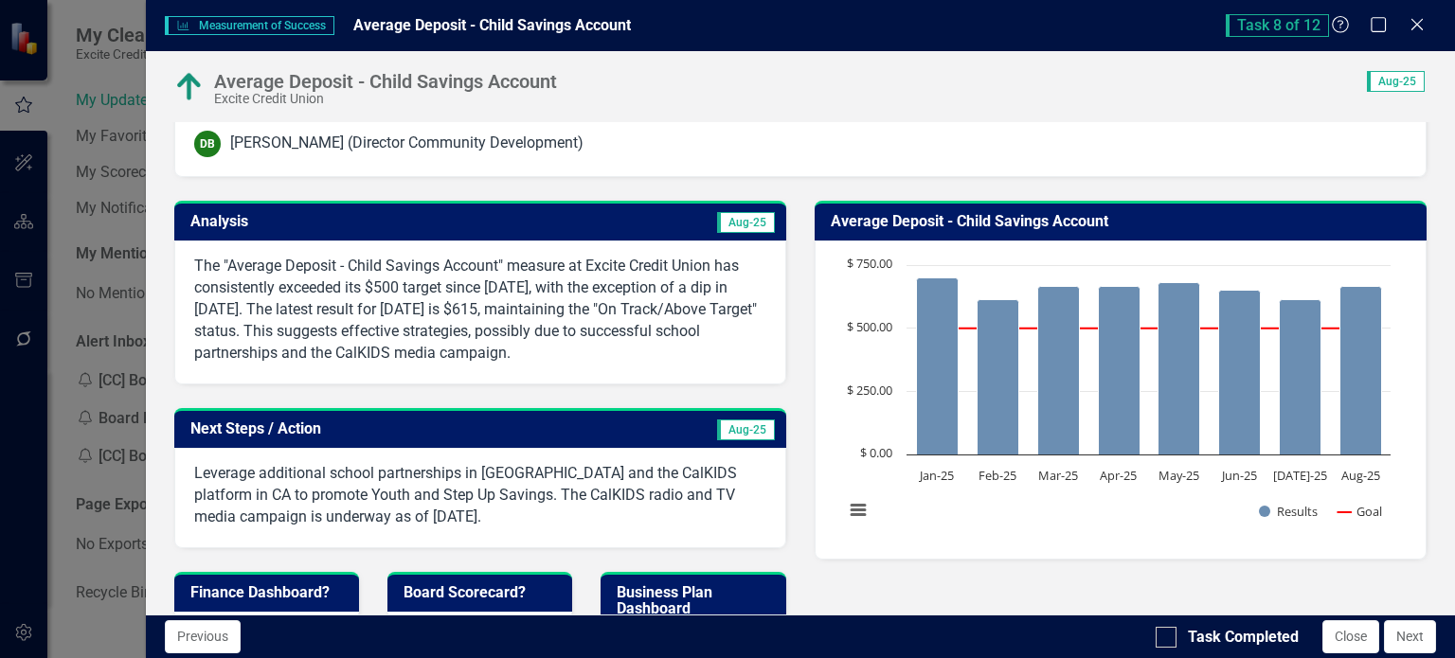
click at [558, 332] on p "The "Average Deposit - Child Savings Account" measure at Excite Credit Union ha…" at bounding box center [480, 310] width 572 height 108
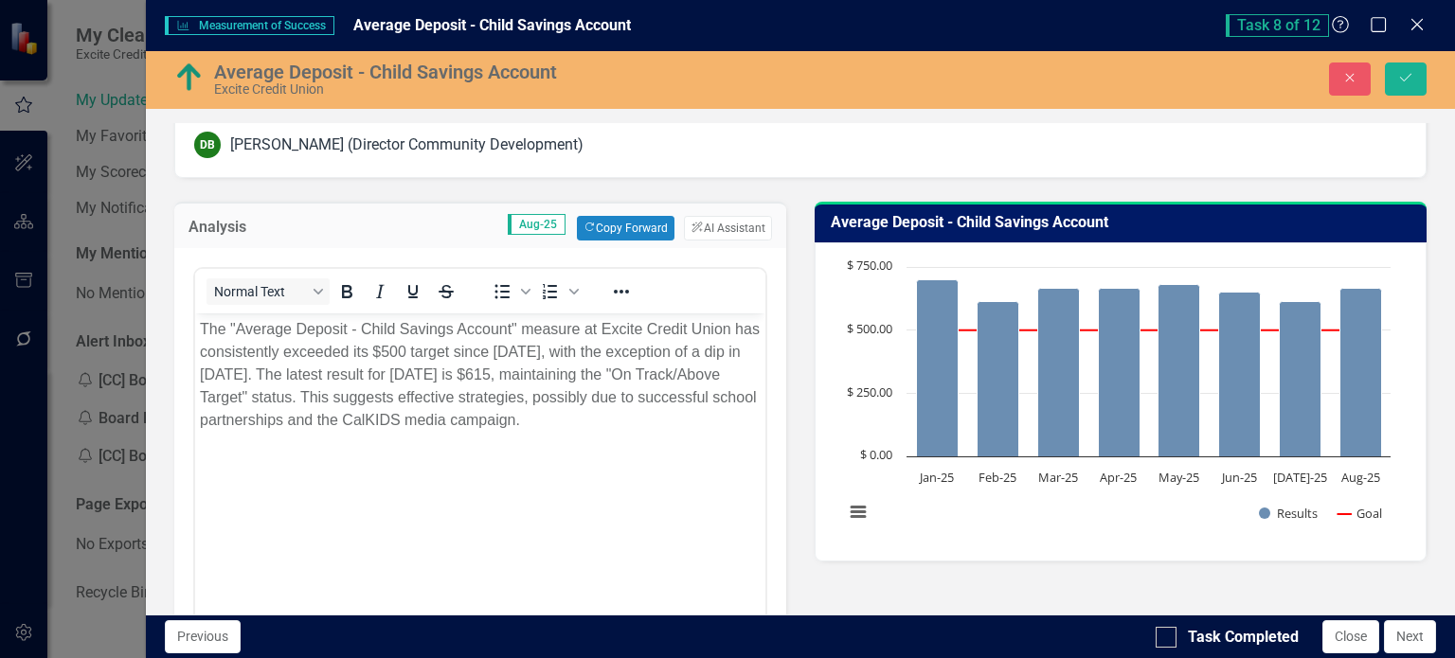
scroll to position [0, 0]
click at [701, 230] on button "ClearPoint AI AI Assistant" at bounding box center [727, 228] width 87 height 25
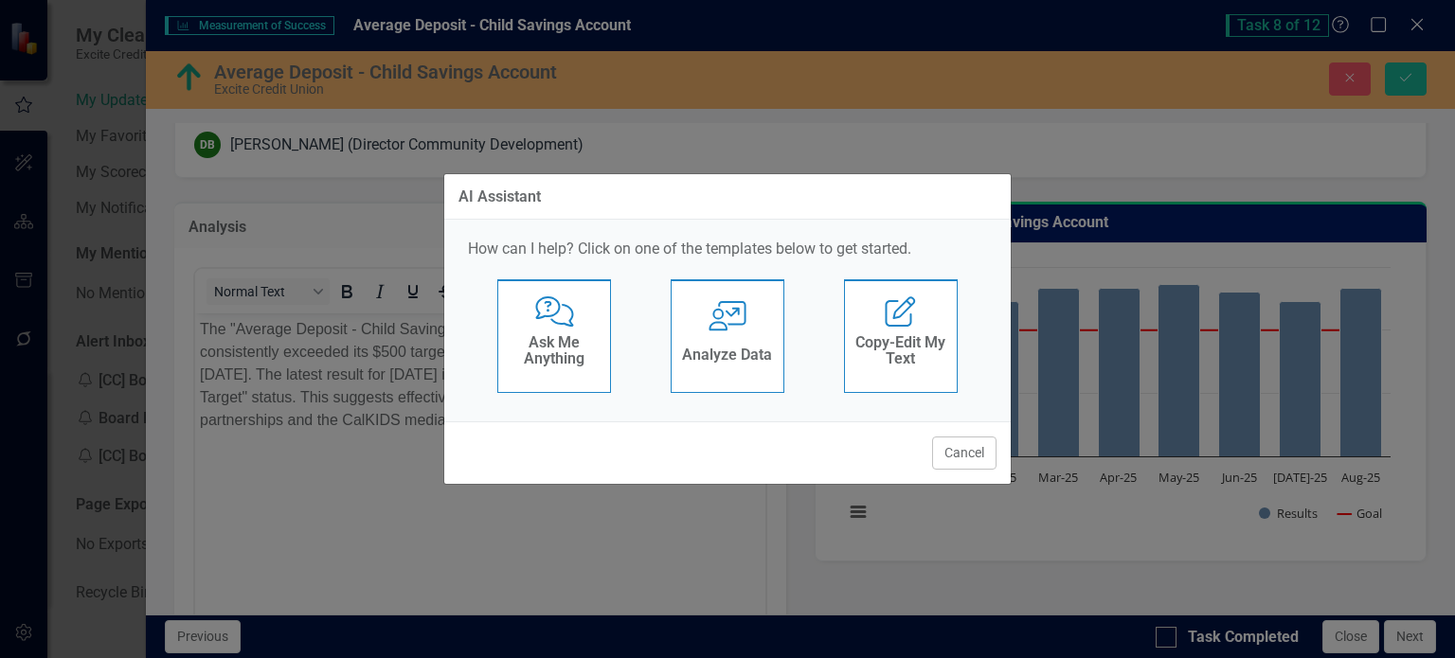
click at [745, 351] on h4 "Analyze Data" at bounding box center [727, 355] width 90 height 17
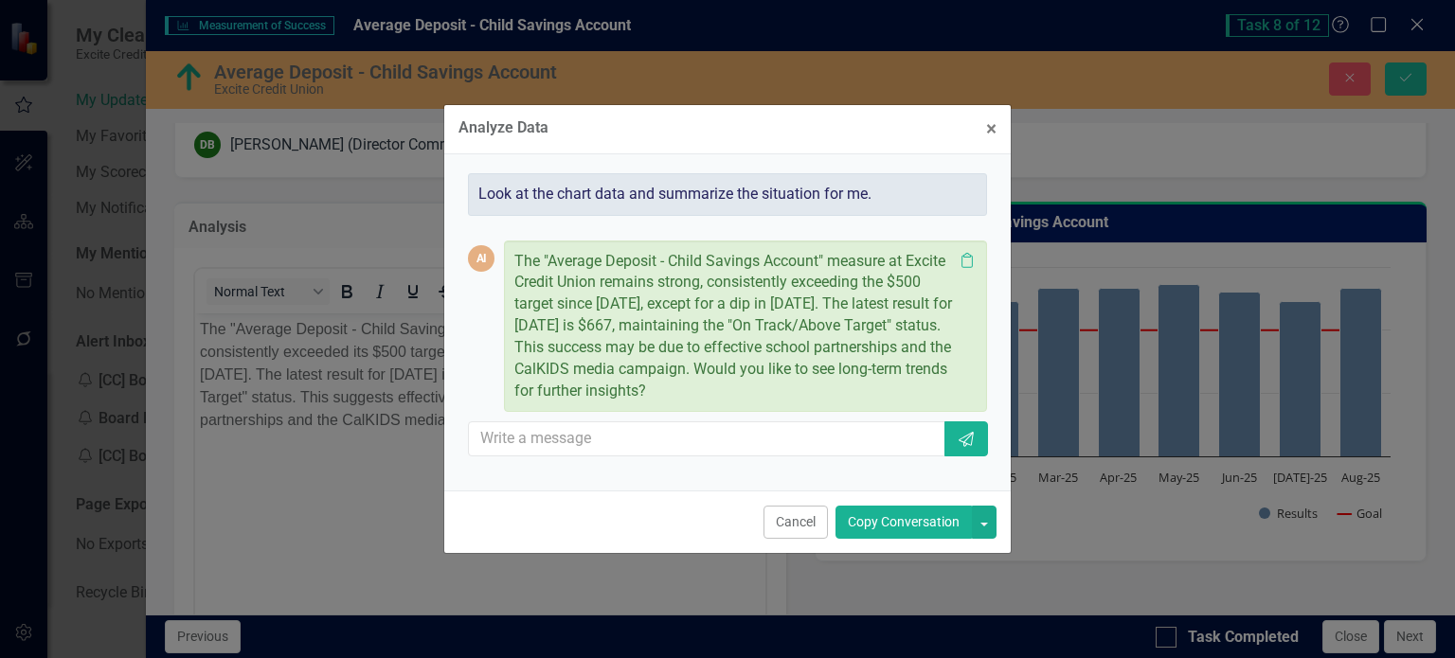
click at [912, 518] on button "Copy Conversation" at bounding box center [903, 522] width 136 height 33
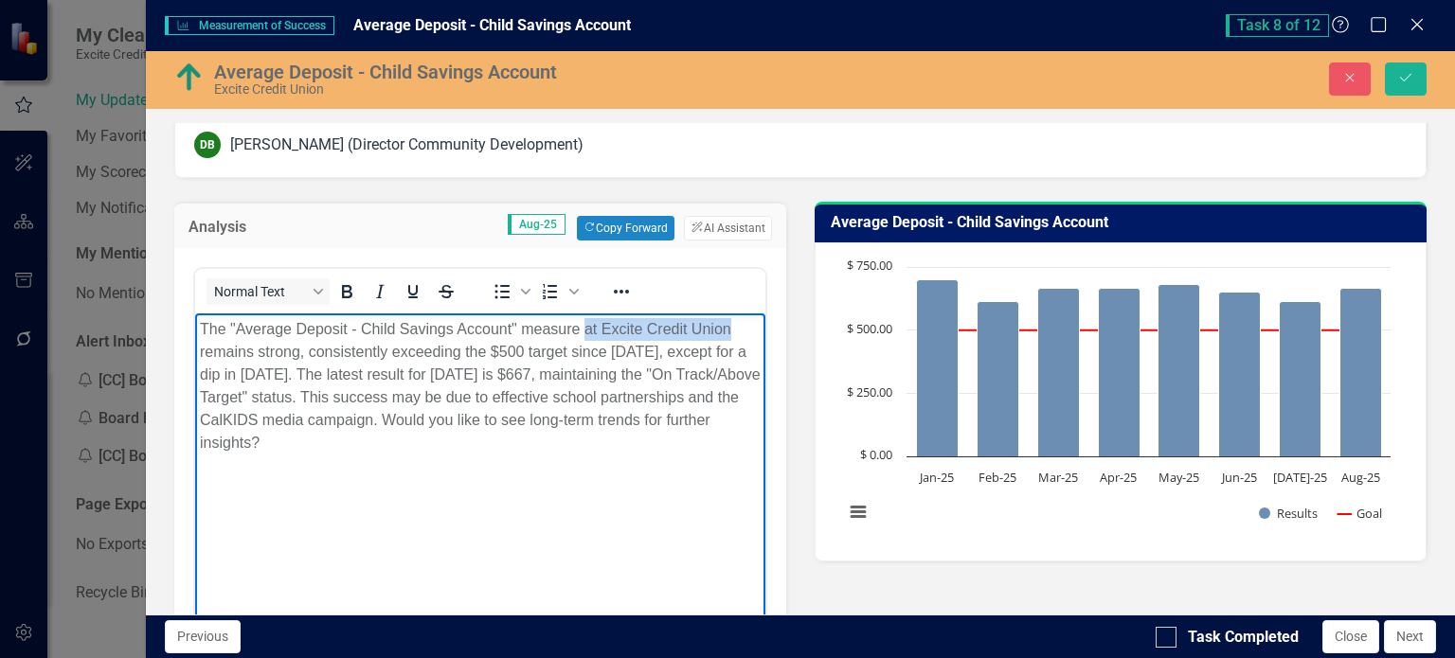
drag, startPoint x: 584, startPoint y: 331, endPoint x: 734, endPoint y: 323, distance: 149.9
click at [734, 323] on p "The "Average Deposit - Child Savings Account" measure at Excite Credit Union re…" at bounding box center [479, 386] width 561 height 136
drag, startPoint x: 526, startPoint y: 419, endPoint x: 561, endPoint y: 476, distance: 67.6
click at [561, 476] on body "The "Average Deposit - Child Savings Account" measure remains strong, consisten…" at bounding box center [479, 455] width 570 height 284
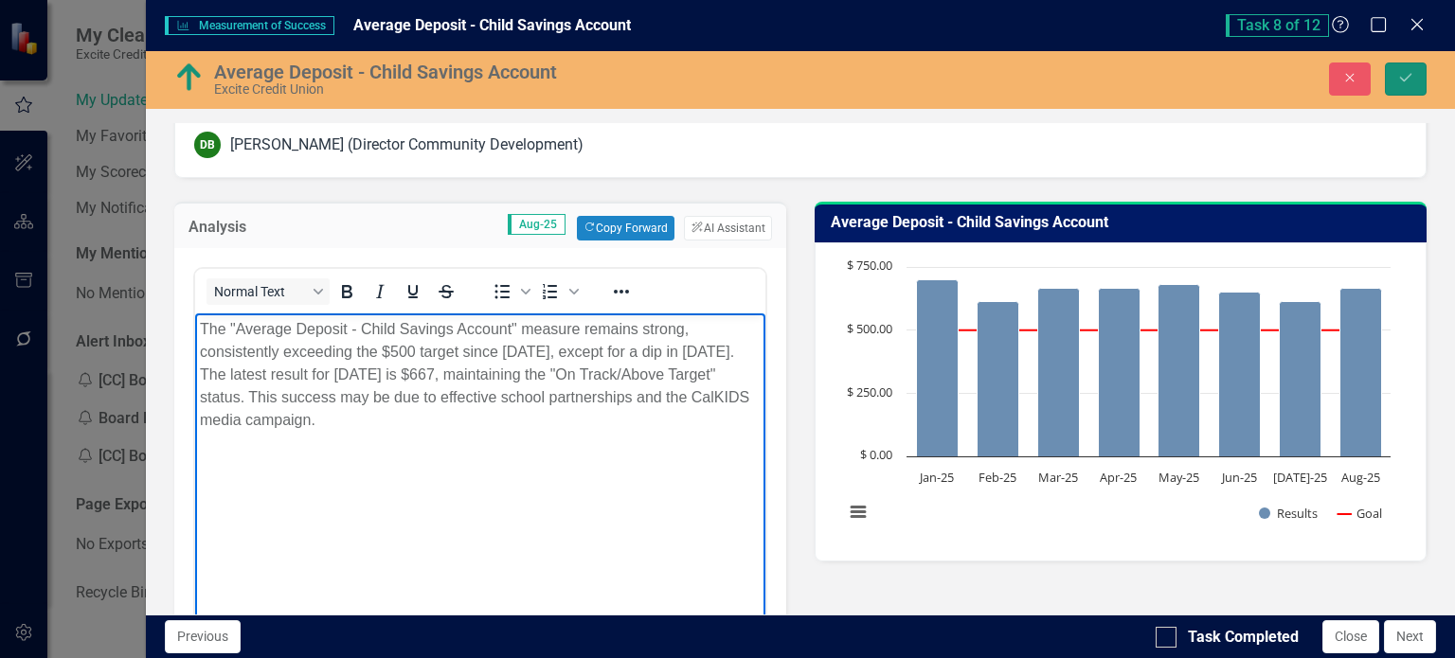
click at [1405, 64] on button "Save" at bounding box center [1405, 78] width 42 height 33
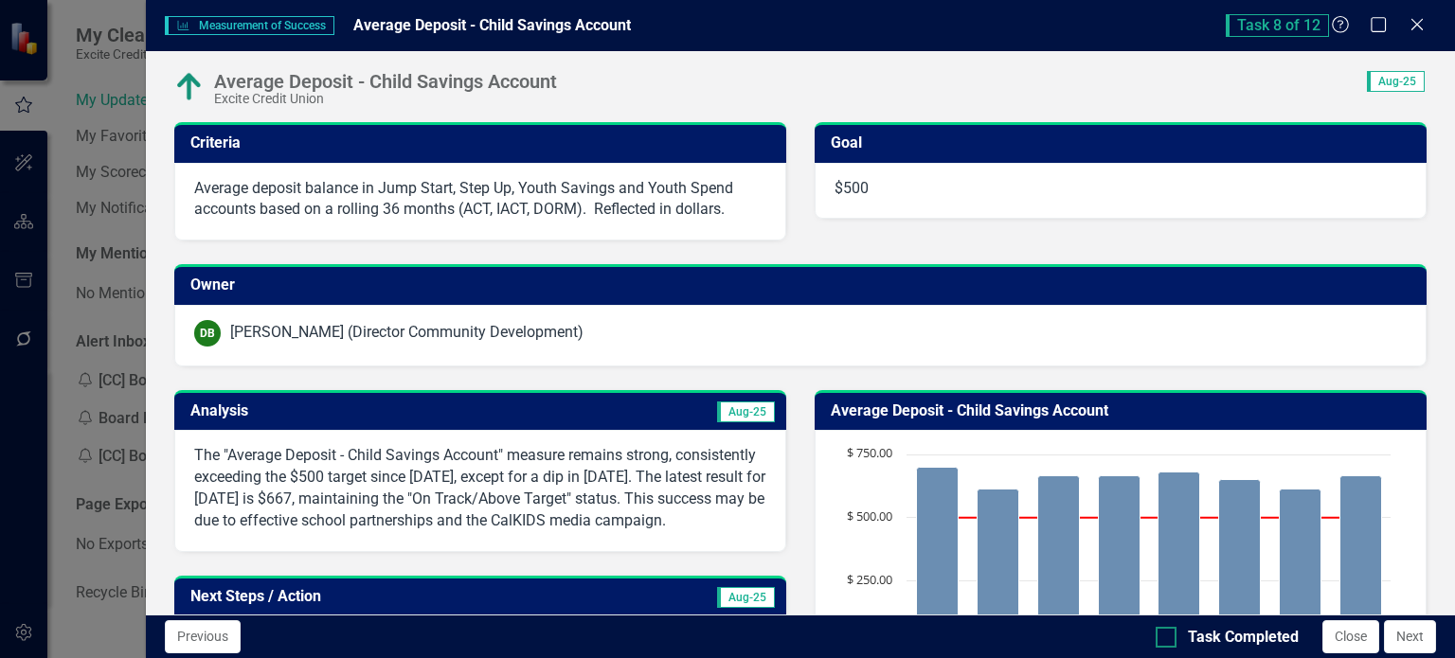
click at [1171, 641] on div at bounding box center [1165, 637] width 21 height 21
click at [1168, 639] on input "Task Completed" at bounding box center [1161, 633] width 12 height 12
checkbox input "true"
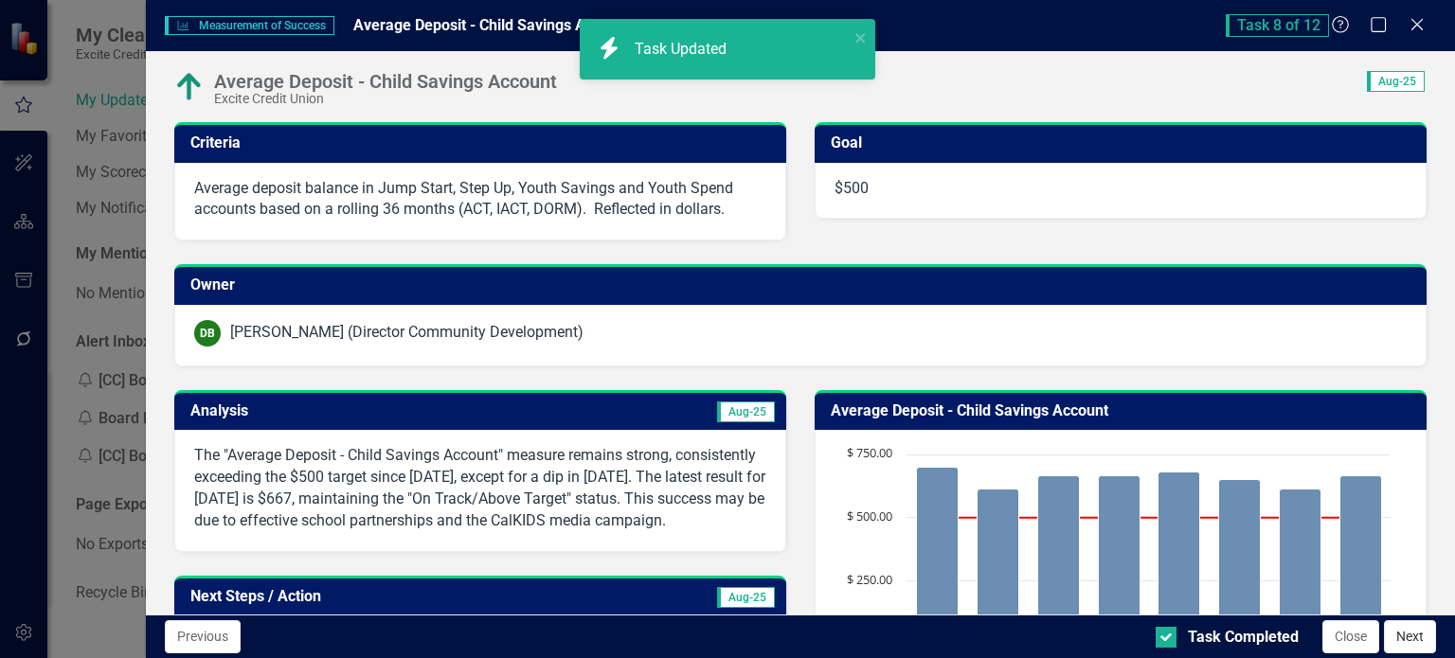
click at [1416, 645] on button "Next" at bounding box center [1410, 636] width 52 height 33
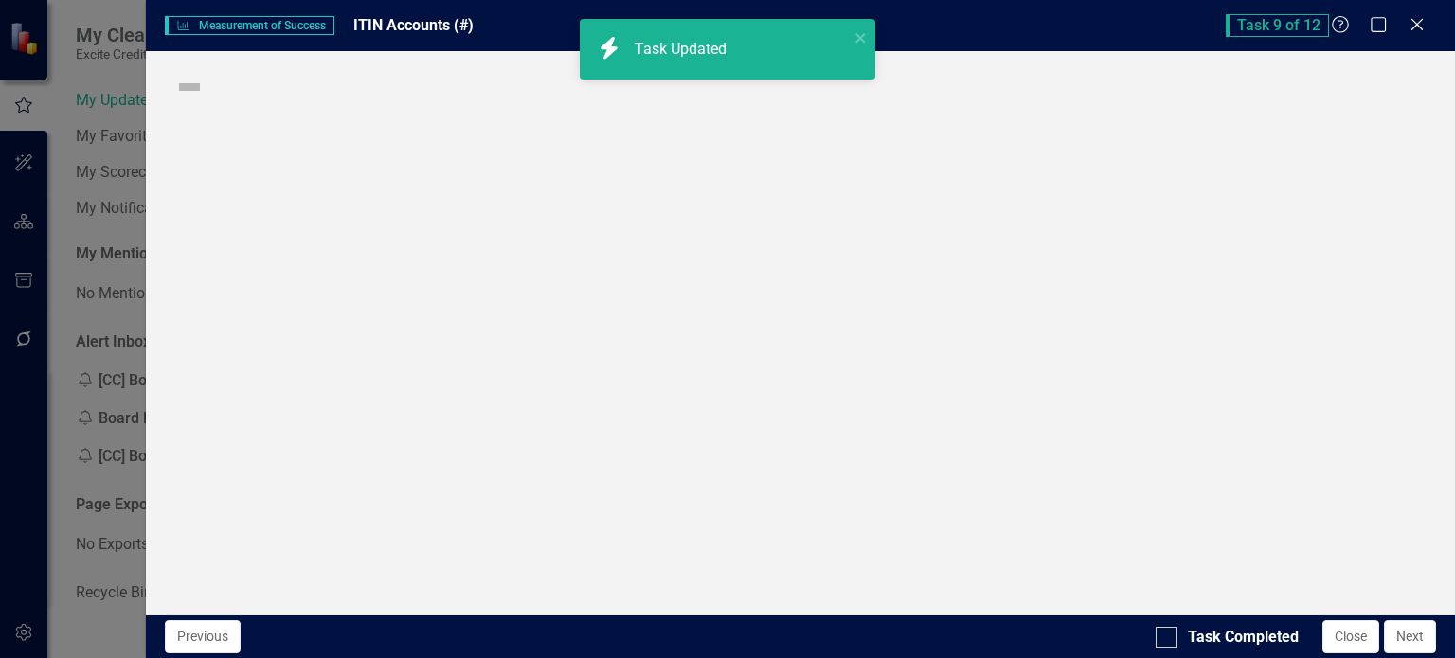
checkbox input "true"
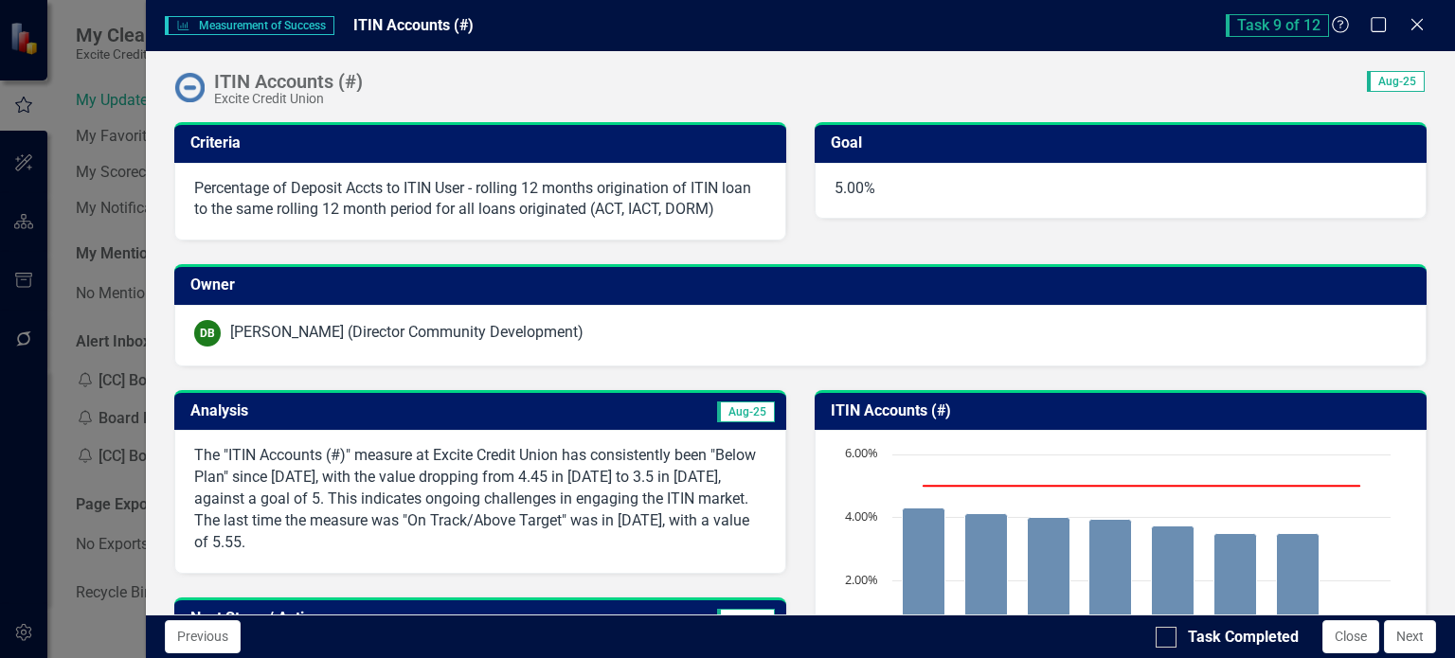
drag, startPoint x: 194, startPoint y: 182, endPoint x: 452, endPoint y: 174, distance: 257.7
click at [452, 174] on div "Percentage of Deposit Accts to ITIN User - rolling 12 months origination of ITI…" at bounding box center [480, 202] width 612 height 79
drag, startPoint x: 471, startPoint y: 188, endPoint x: 196, endPoint y: 188, distance: 274.6
click at [196, 188] on p "Percentage of Deposit Accts to ITIN User - rolling 12 months origination of ITI…" at bounding box center [480, 200] width 572 height 44
click at [200, 183] on p "Percentage of Deposit Accts to ITIN User - rolling 12 months origination of ITI…" at bounding box center [480, 200] width 572 height 44
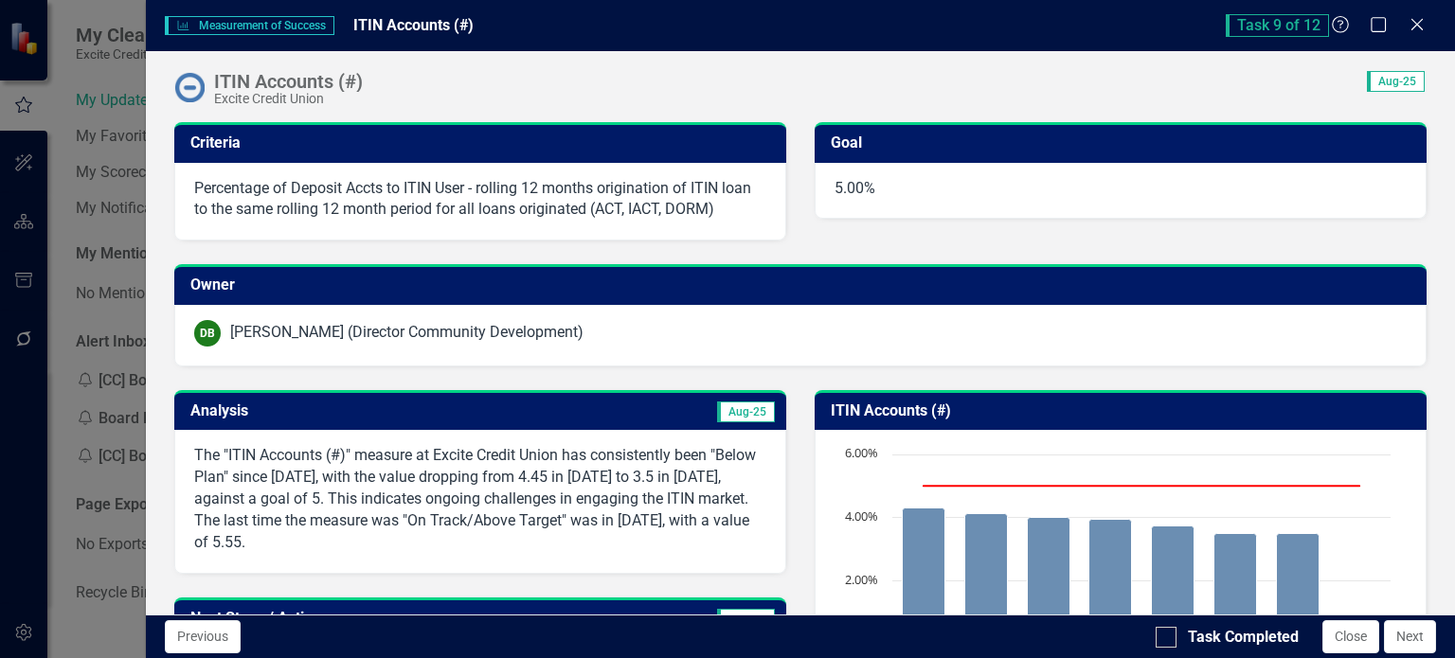
click at [200, 183] on p "Percentage of Deposit Accts to ITIN User - rolling 12 months origination of ITI…" at bounding box center [480, 200] width 572 height 44
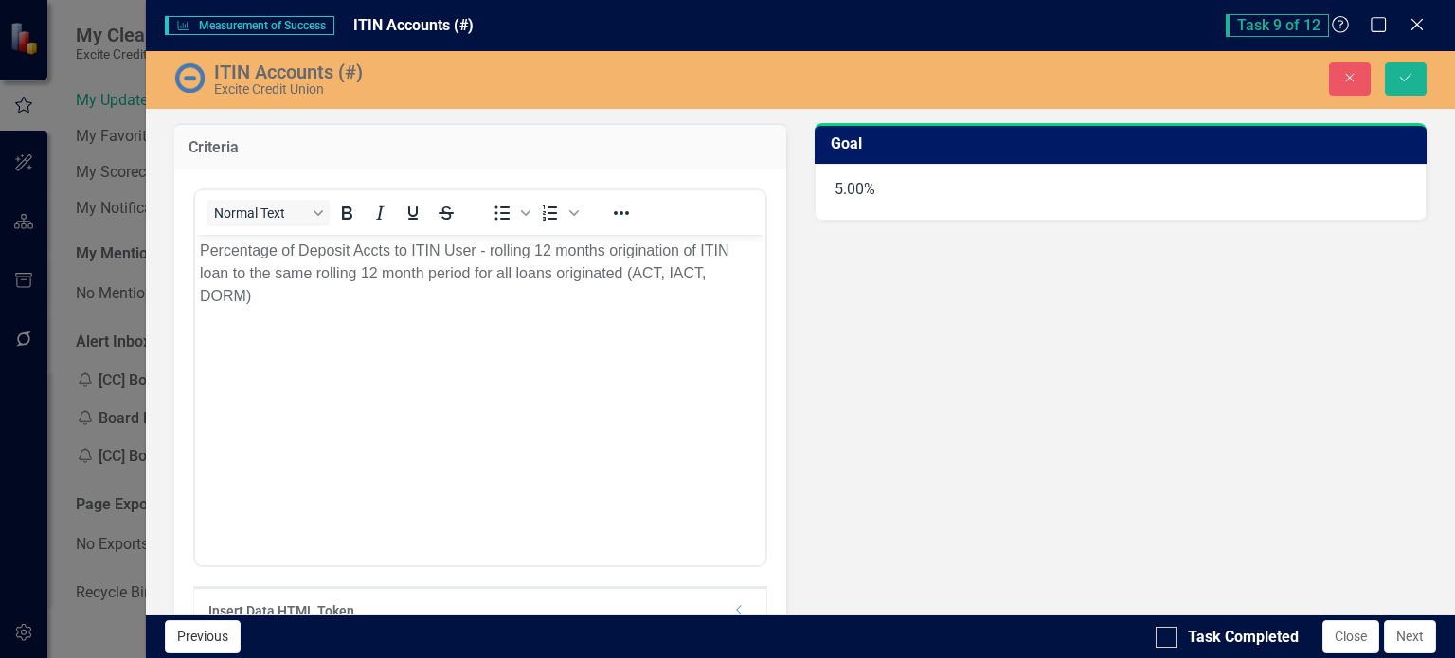
click at [201, 632] on button "Previous" at bounding box center [203, 636] width 76 height 33
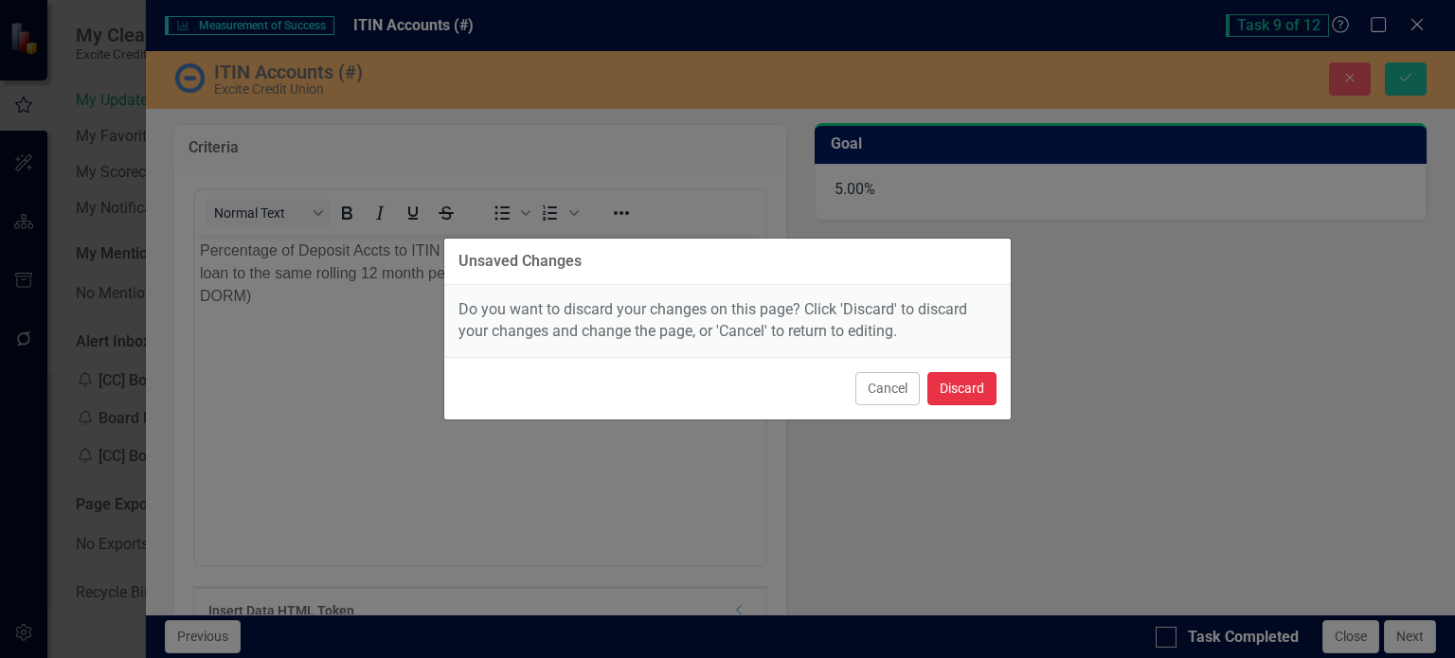
click at [961, 381] on button "Discard" at bounding box center [961, 388] width 69 height 33
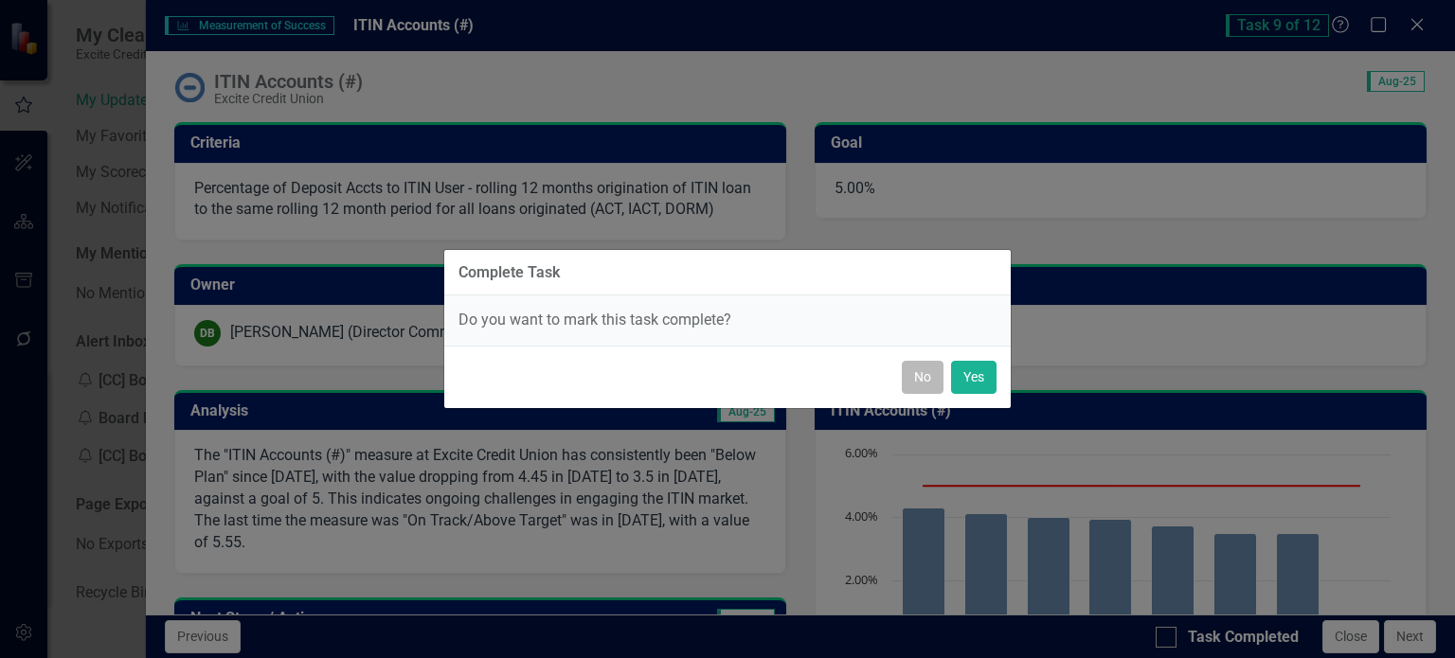
click at [936, 377] on button "No" at bounding box center [923, 377] width 42 height 33
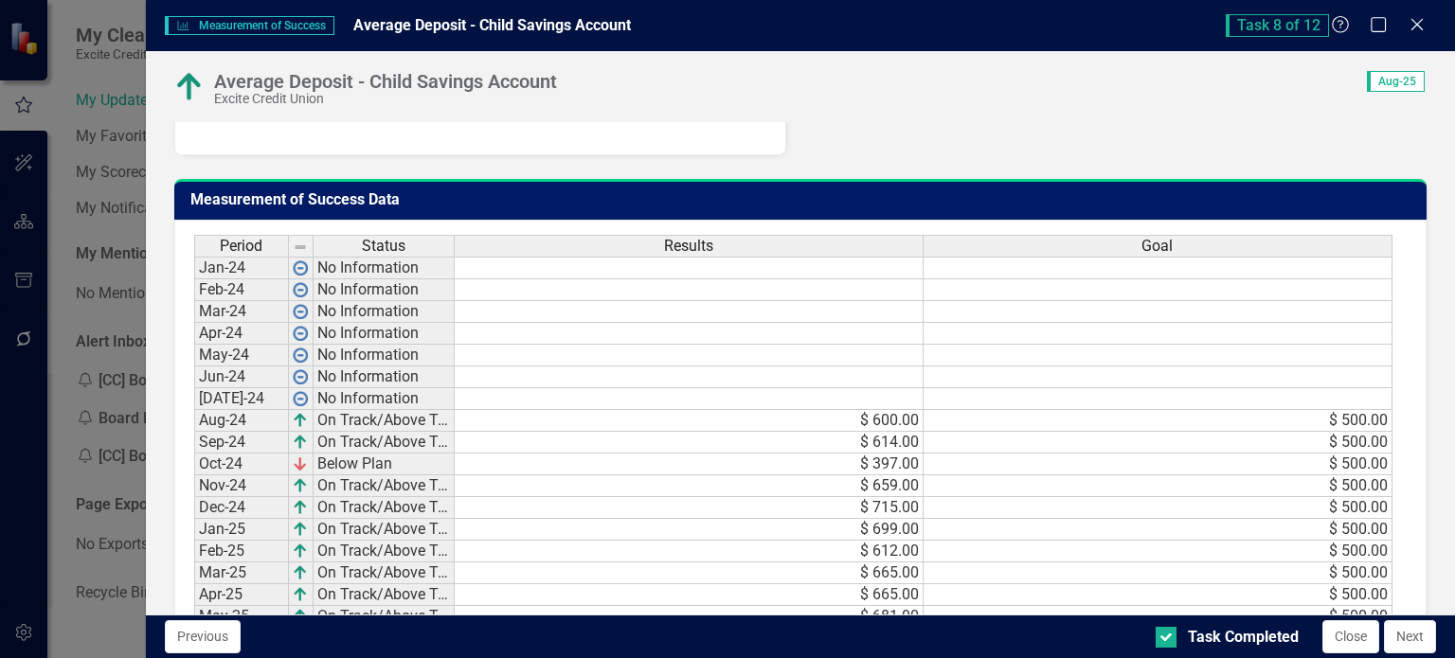
scroll to position [1163, 0]
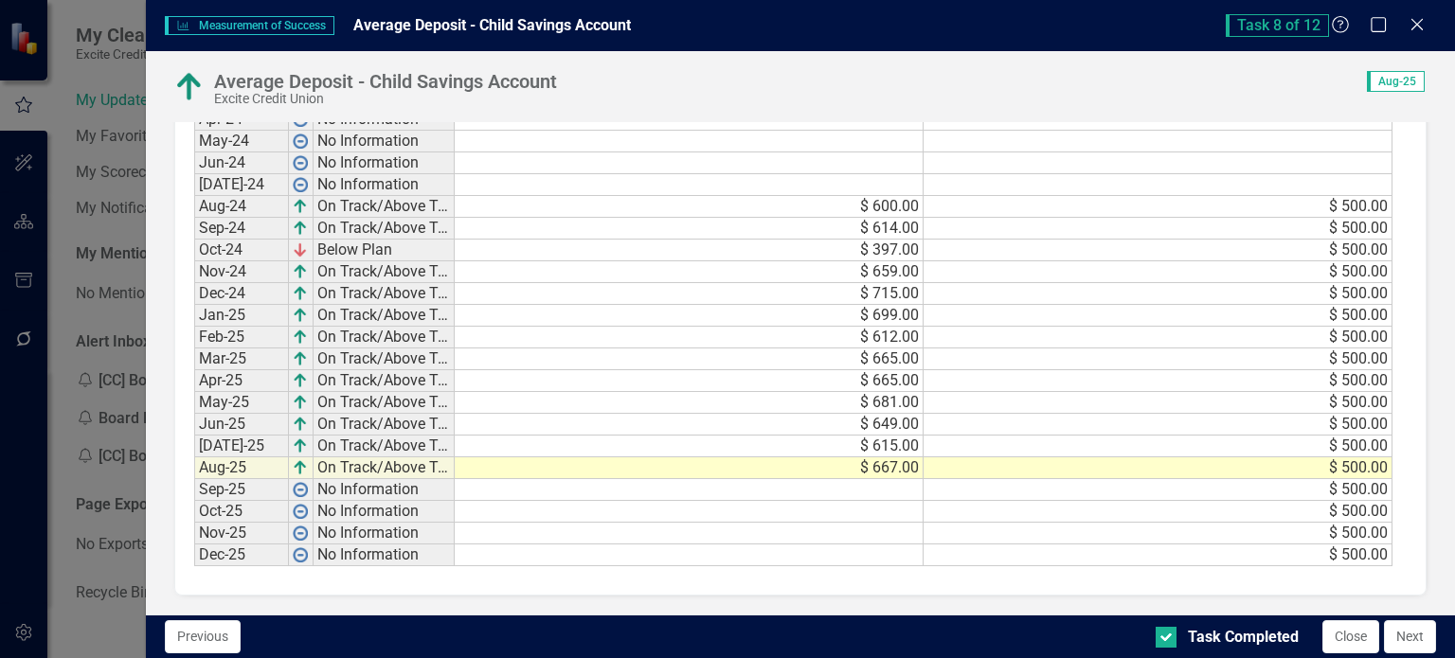
click at [1406, 636] on button "Next" at bounding box center [1410, 636] width 52 height 33
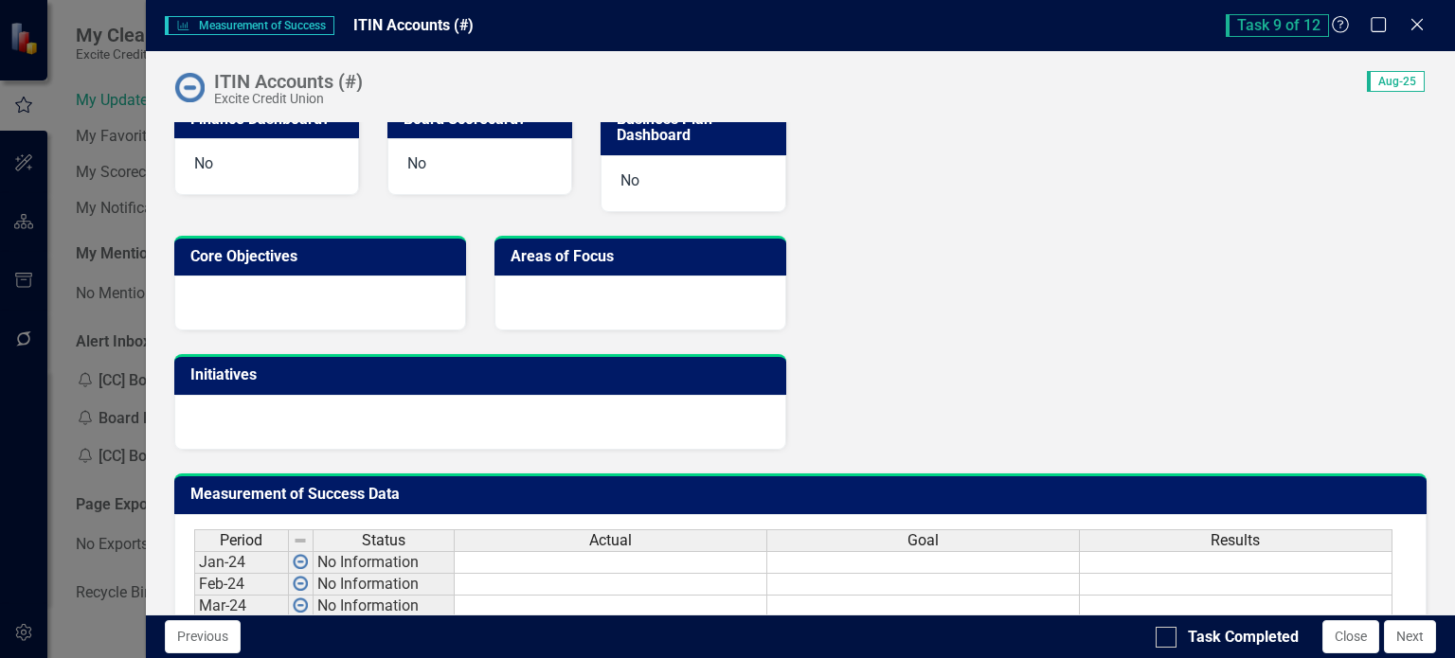
scroll to position [1136, 0]
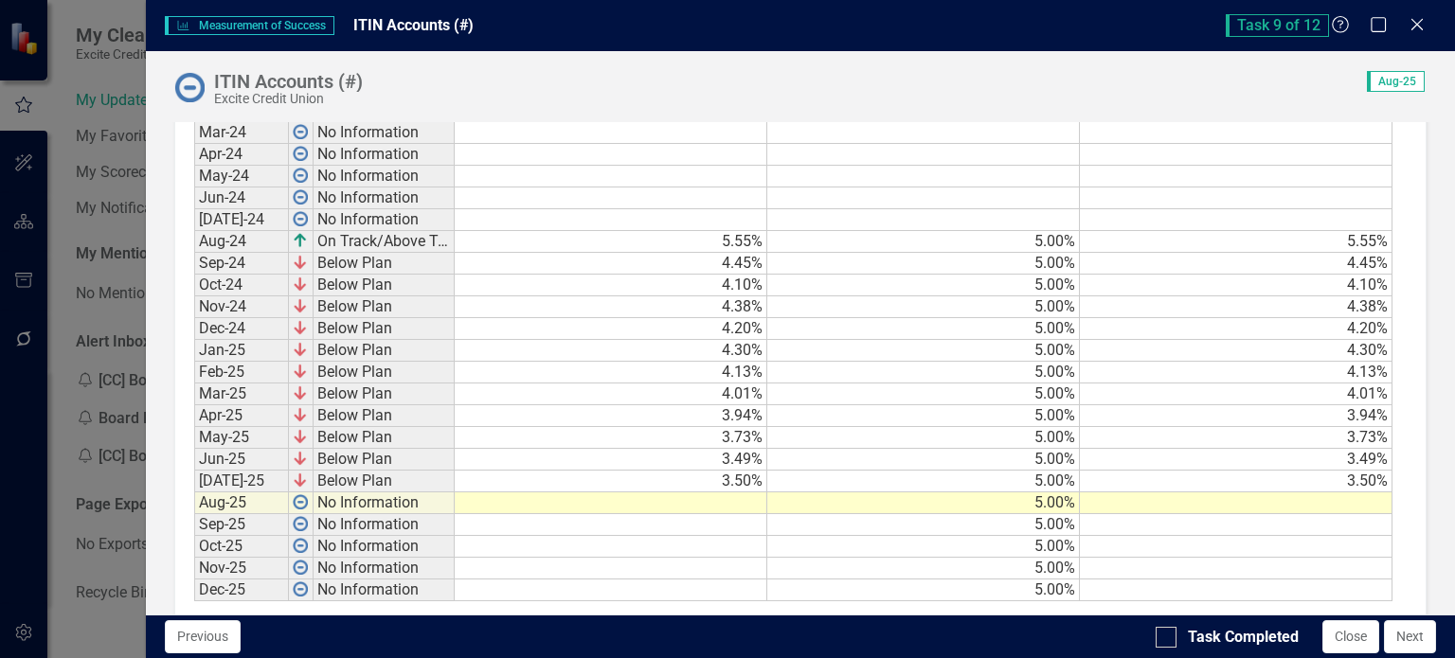
click at [745, 495] on td at bounding box center [611, 503] width 312 height 22
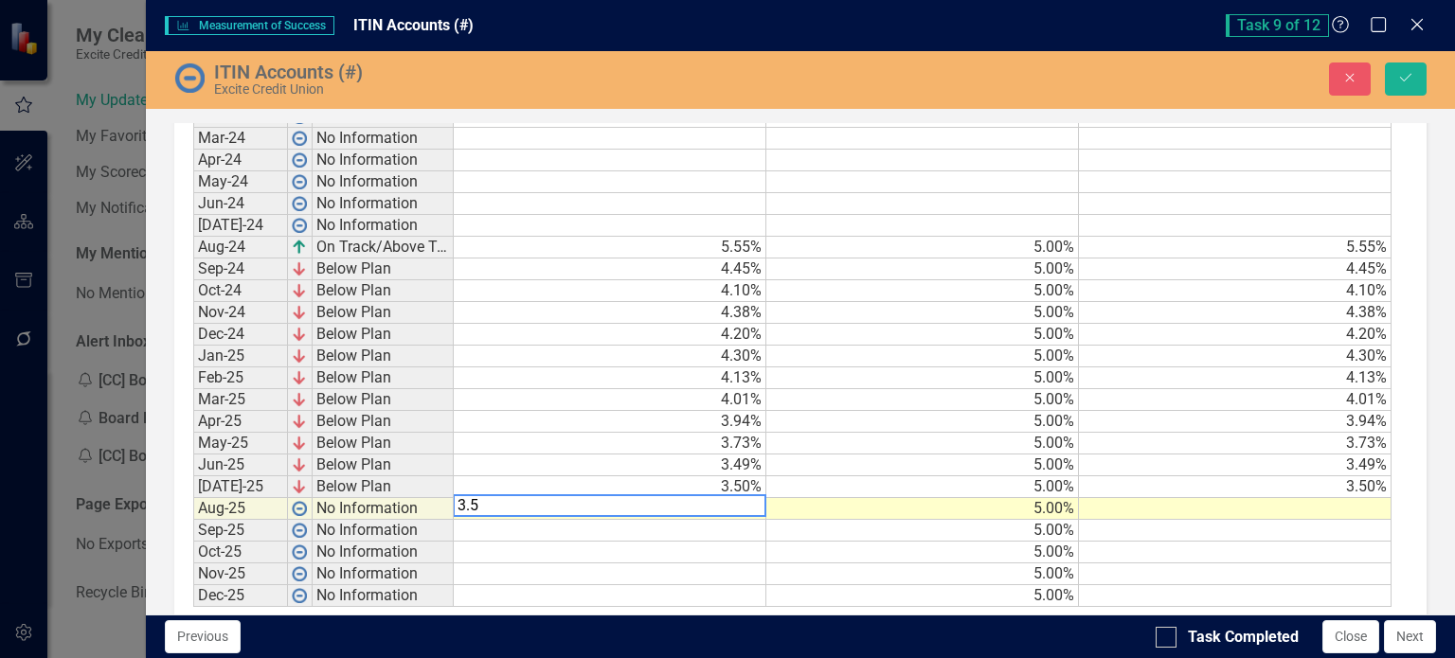
type textarea "3.58"
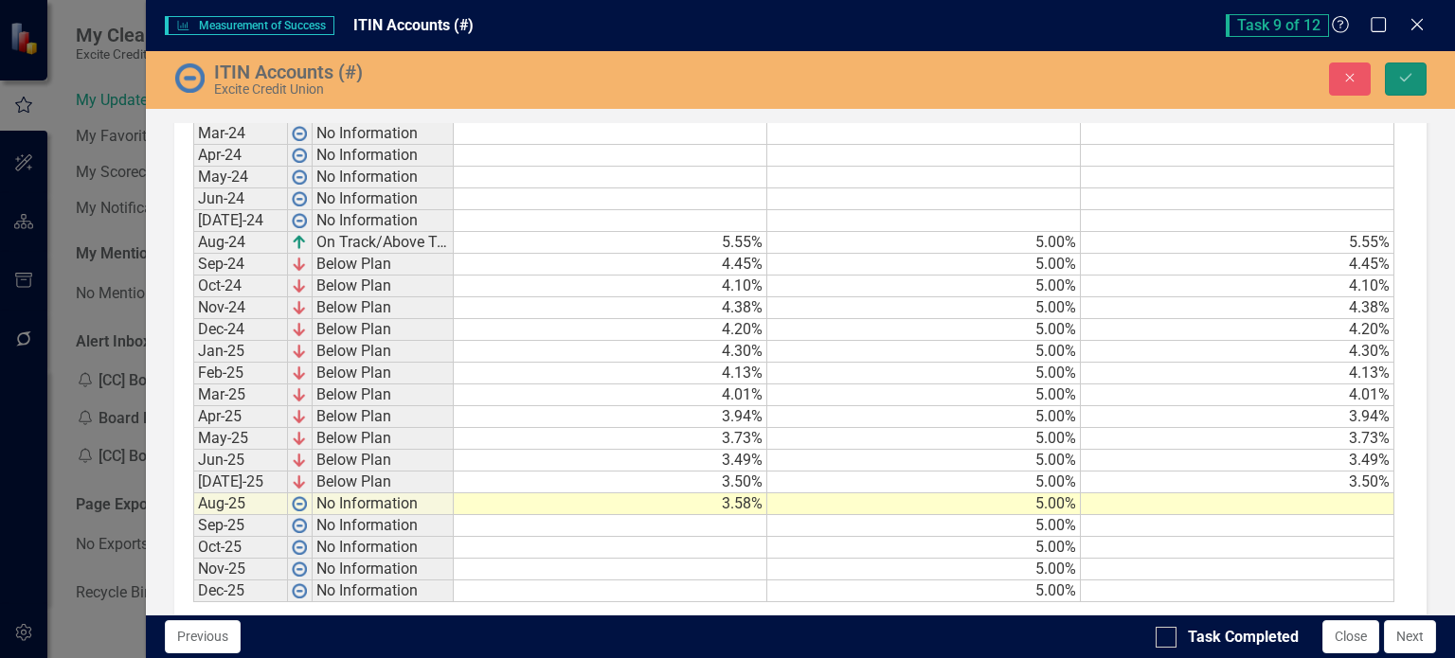
click at [1413, 75] on icon "Save" at bounding box center [1405, 77] width 17 height 13
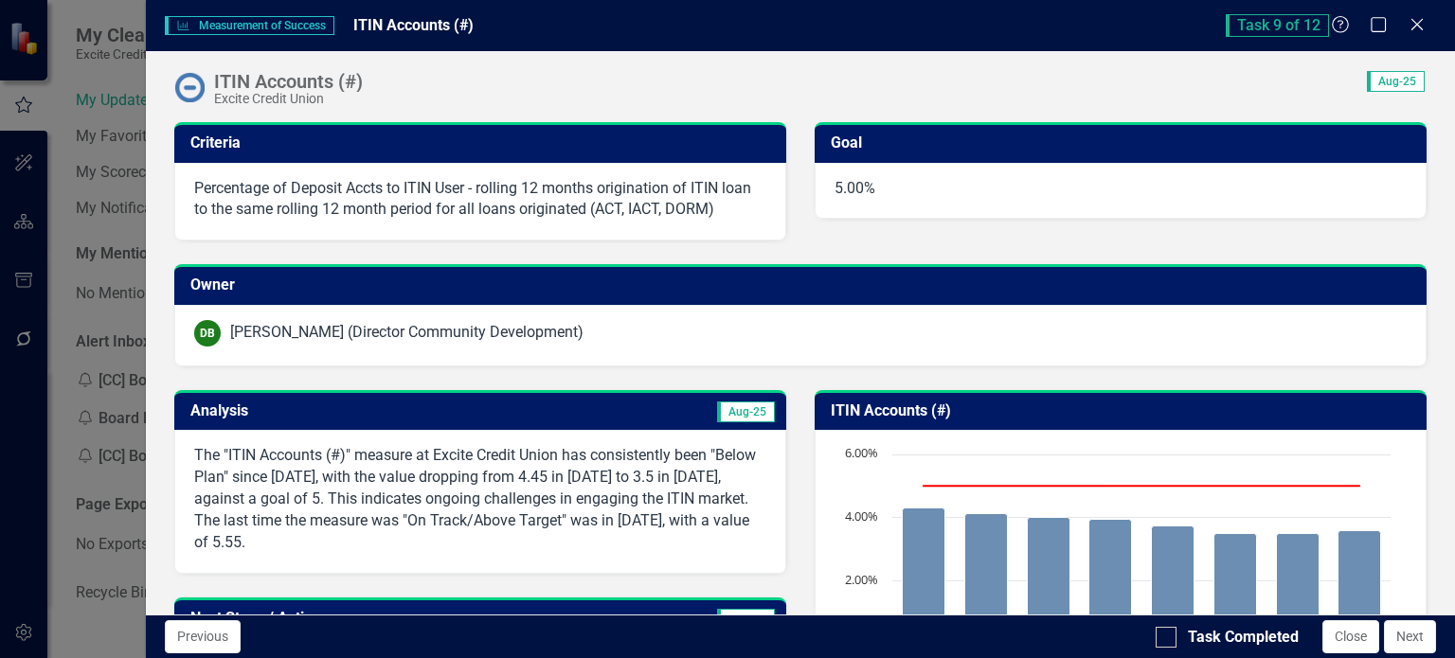
scroll to position [189, 0]
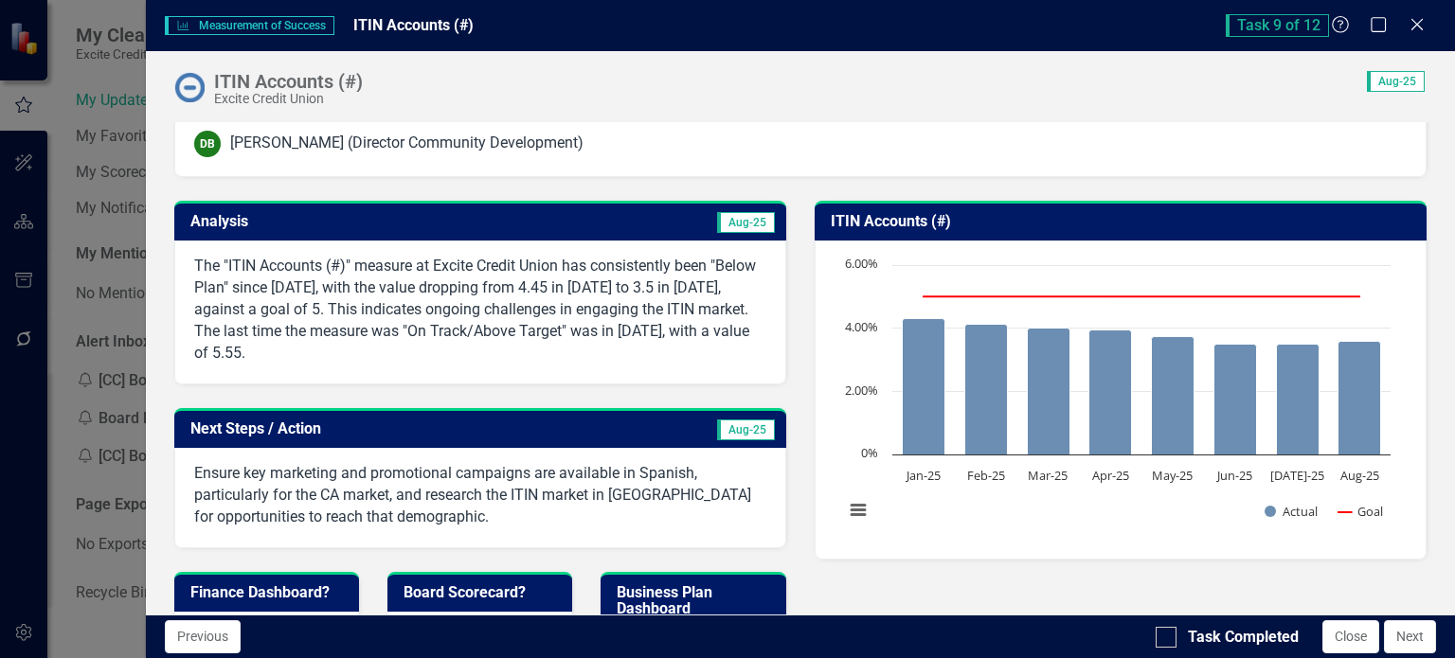
click at [572, 330] on p "The "ITIN Accounts (#)" measure at Excite Credit Union has consistently been "B…" at bounding box center [480, 310] width 572 height 108
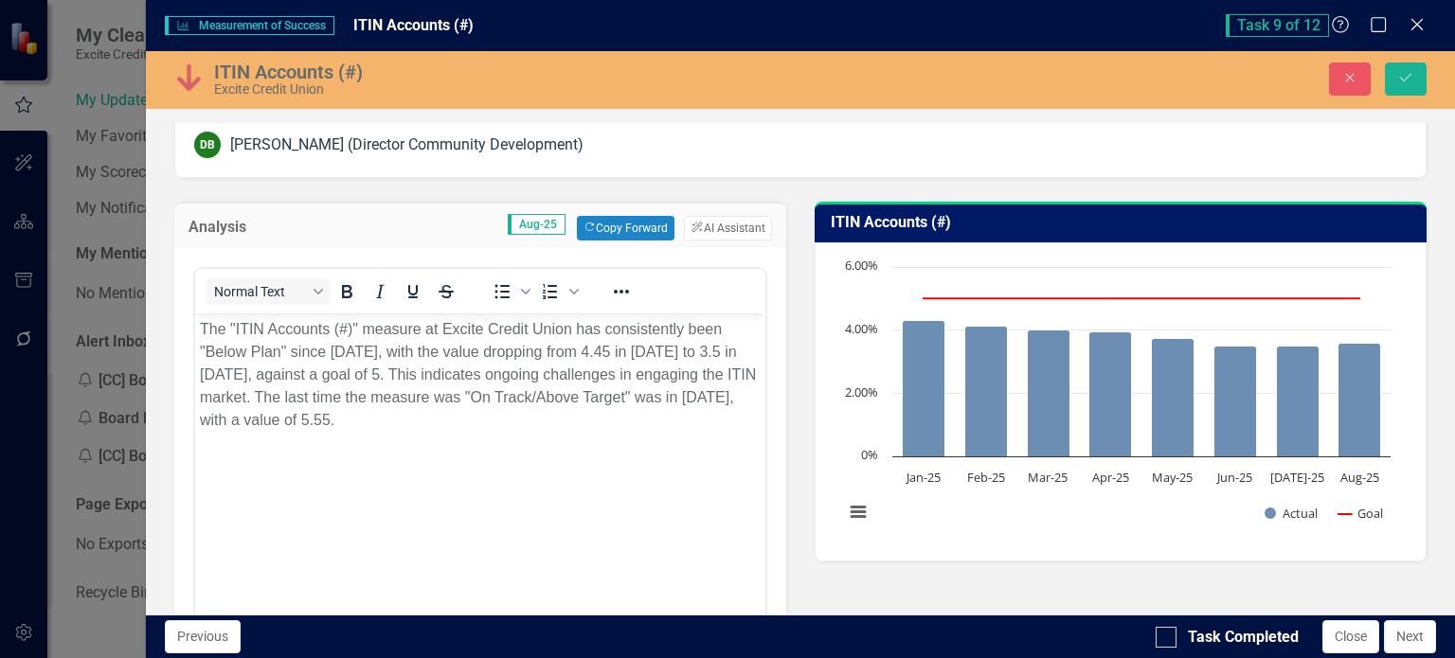
scroll to position [0, 0]
click at [583, 388] on p "The "ITIN Accounts (#)" measure at Excite Credit Union has consistently been "B…" at bounding box center [479, 375] width 561 height 114
click at [705, 222] on button "ClearPoint AI AI Assistant" at bounding box center [727, 228] width 87 height 25
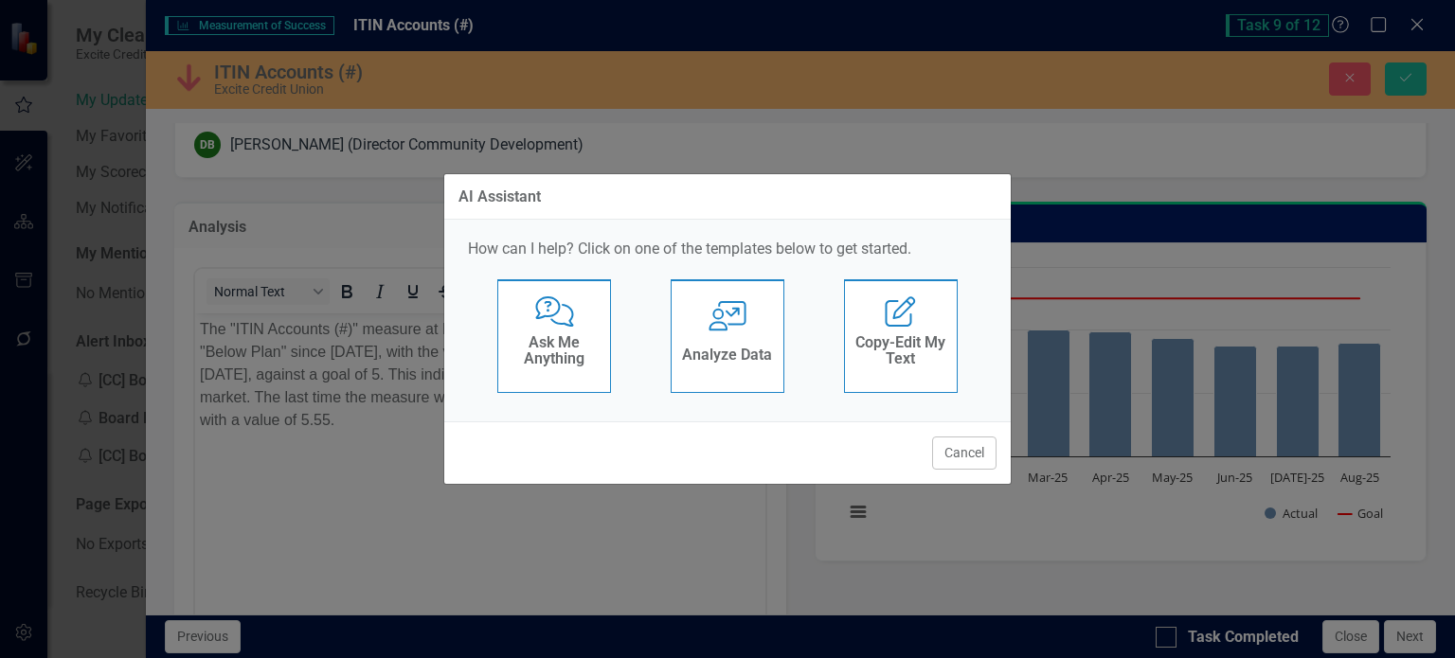
click at [748, 351] on h4 "Analyze Data" at bounding box center [727, 355] width 90 height 17
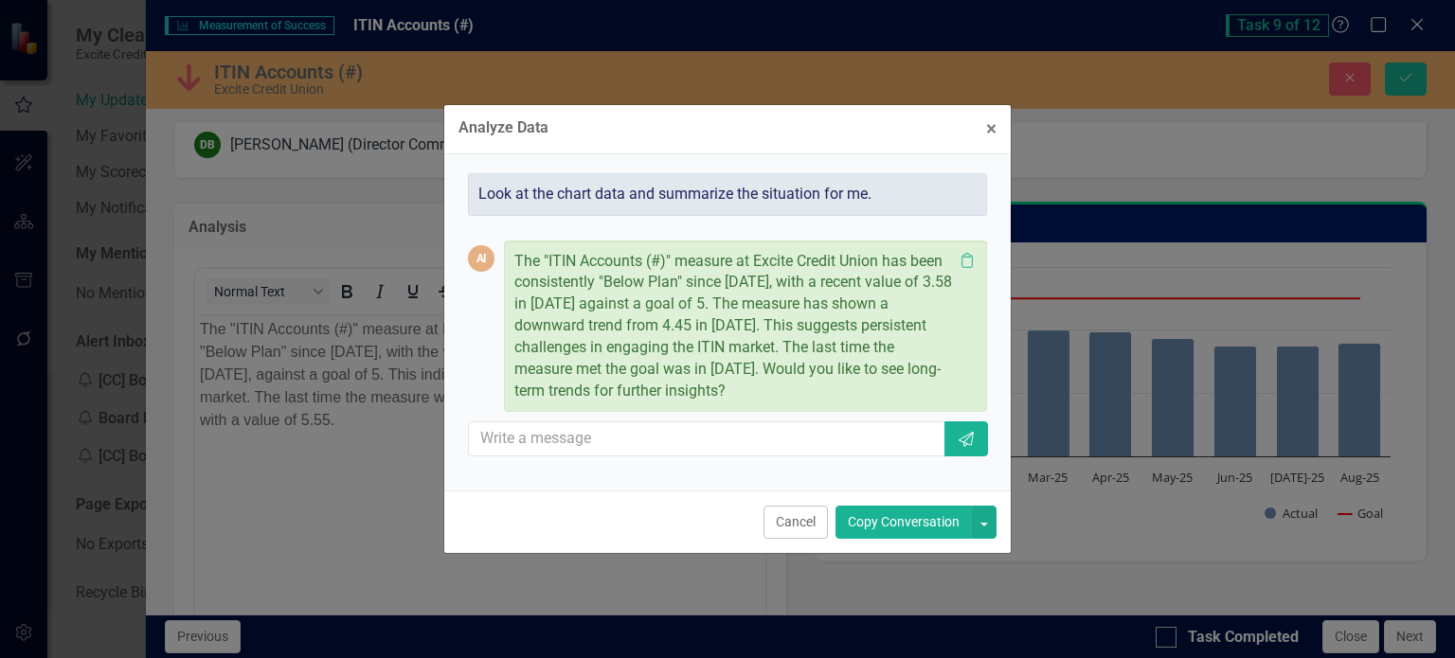
drag, startPoint x: 426, startPoint y: 154, endPoint x: 917, endPoint y: 522, distance: 612.9
click at [917, 522] on button "Copy Conversation" at bounding box center [903, 522] width 136 height 33
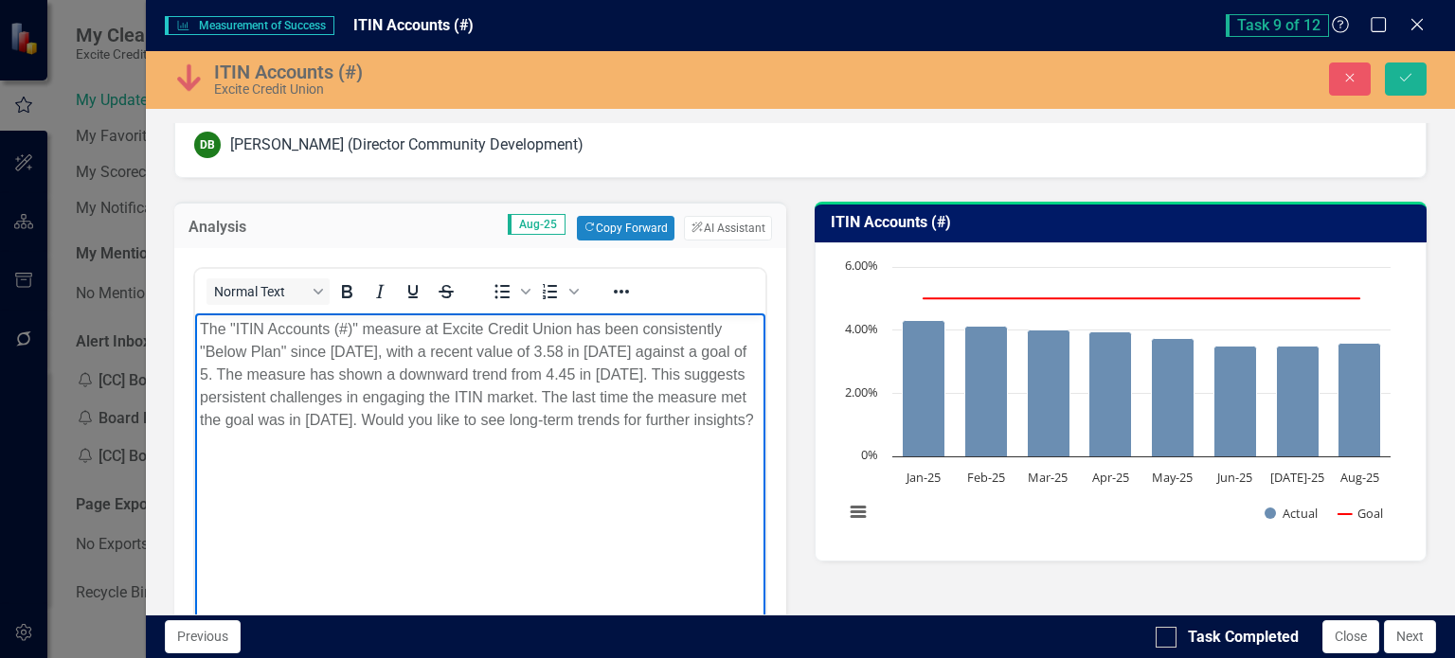
drag, startPoint x: 320, startPoint y: 398, endPoint x: 598, endPoint y: 455, distance: 283.4
click at [598, 455] on body "The "ITIN Accounts (#)" measure at Excite Credit Union has been consistently "B…" at bounding box center [479, 455] width 570 height 284
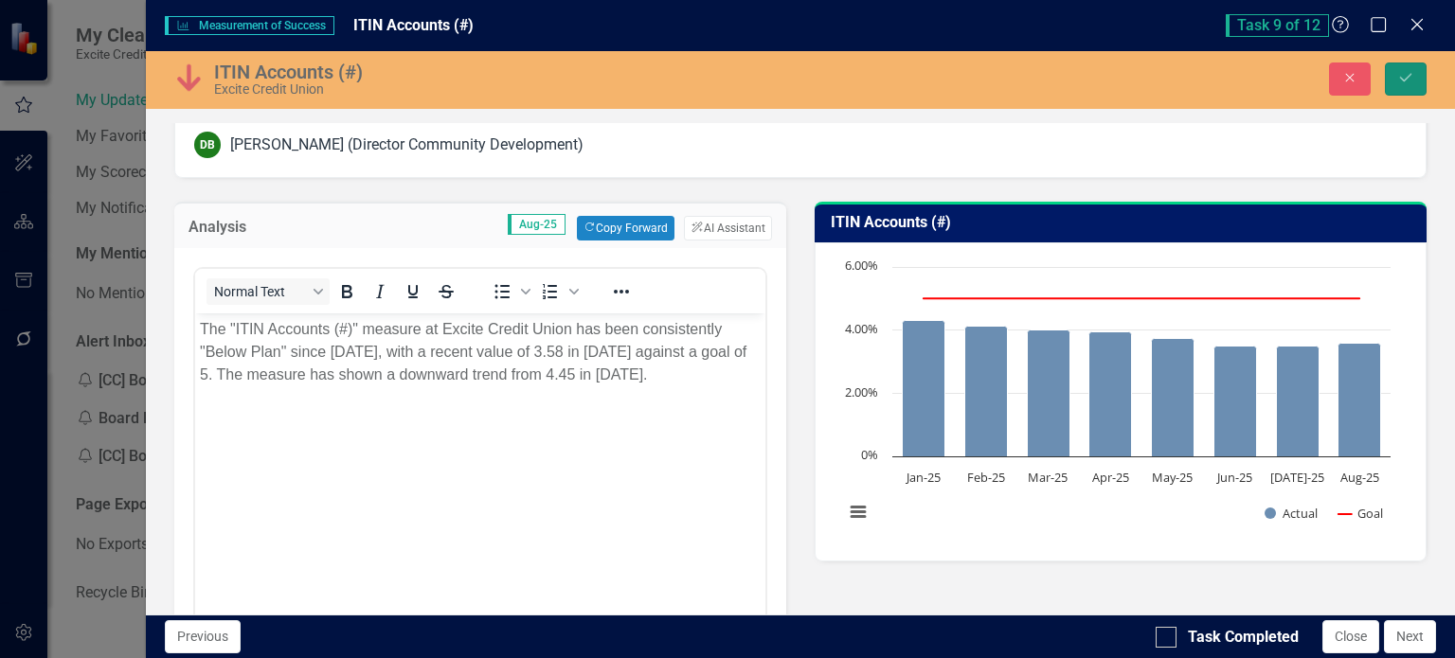
click at [1391, 86] on button "Save" at bounding box center [1405, 78] width 42 height 33
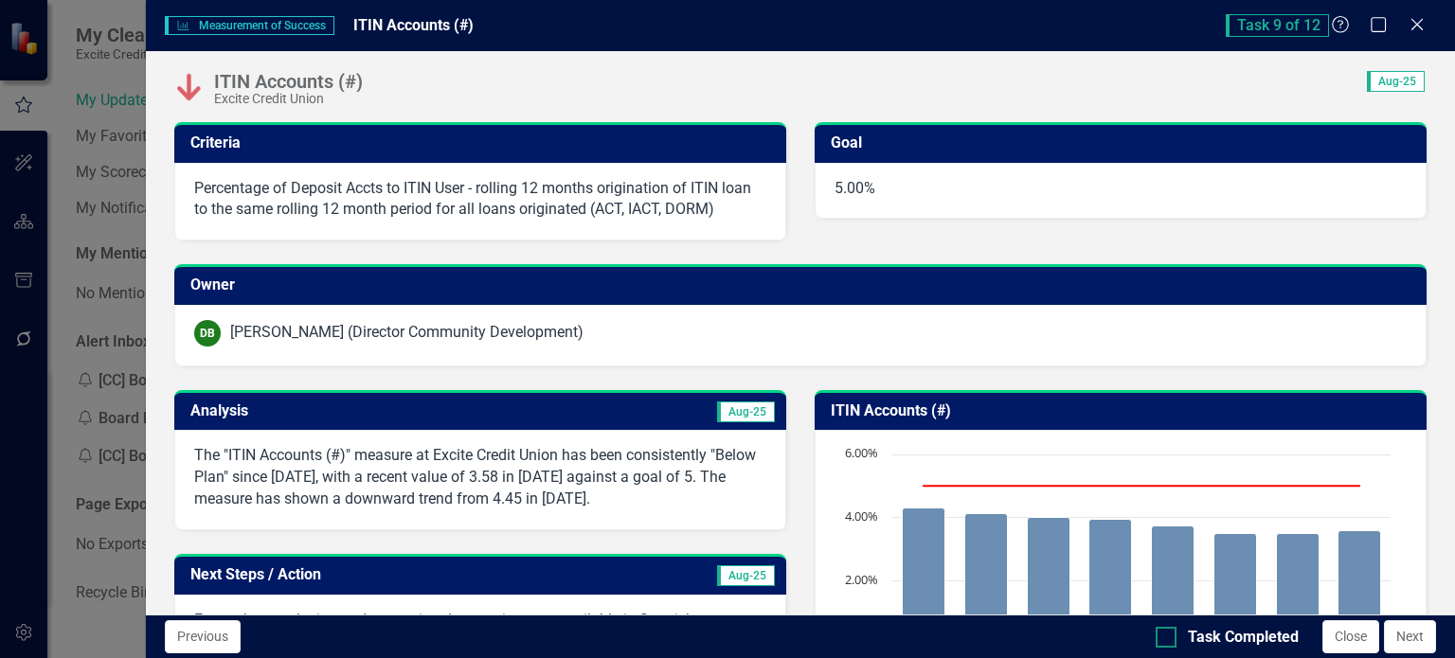
click at [1169, 639] on div at bounding box center [1165, 637] width 21 height 21
click at [1168, 639] on input "Task Completed" at bounding box center [1161, 633] width 12 height 12
checkbox input "true"
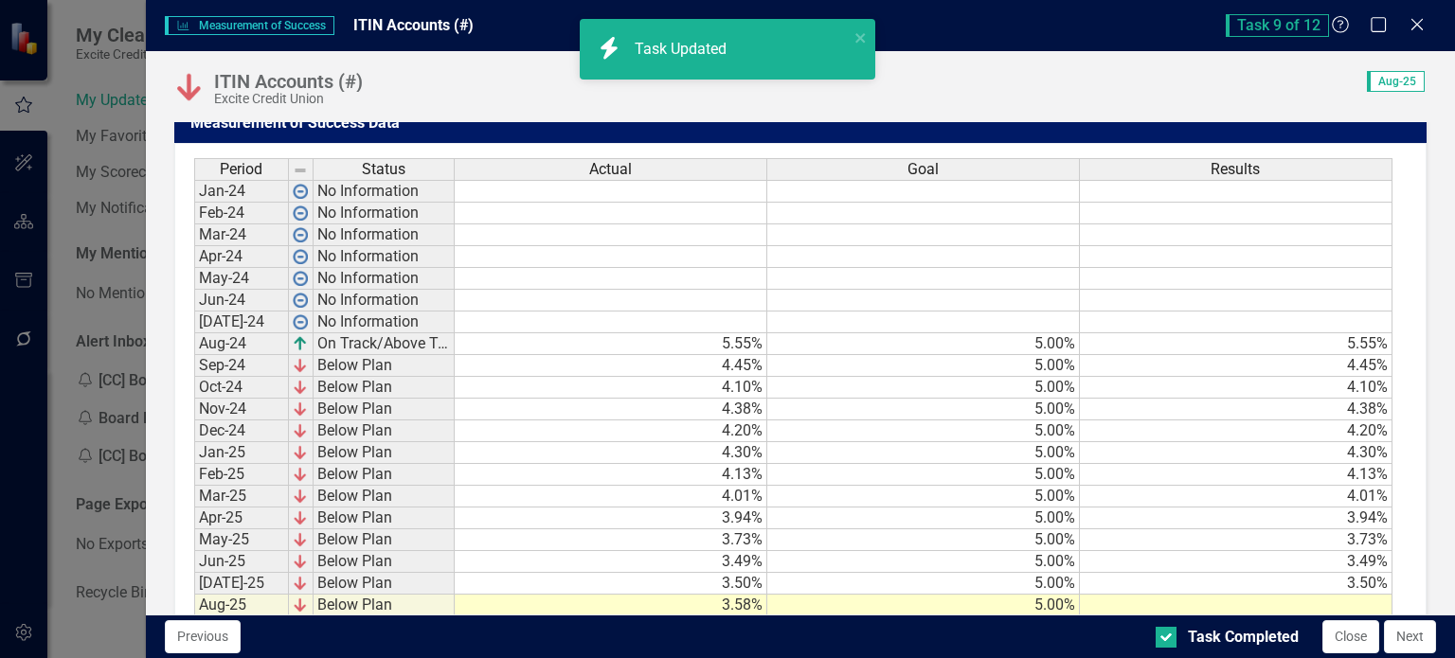
scroll to position [1141, 0]
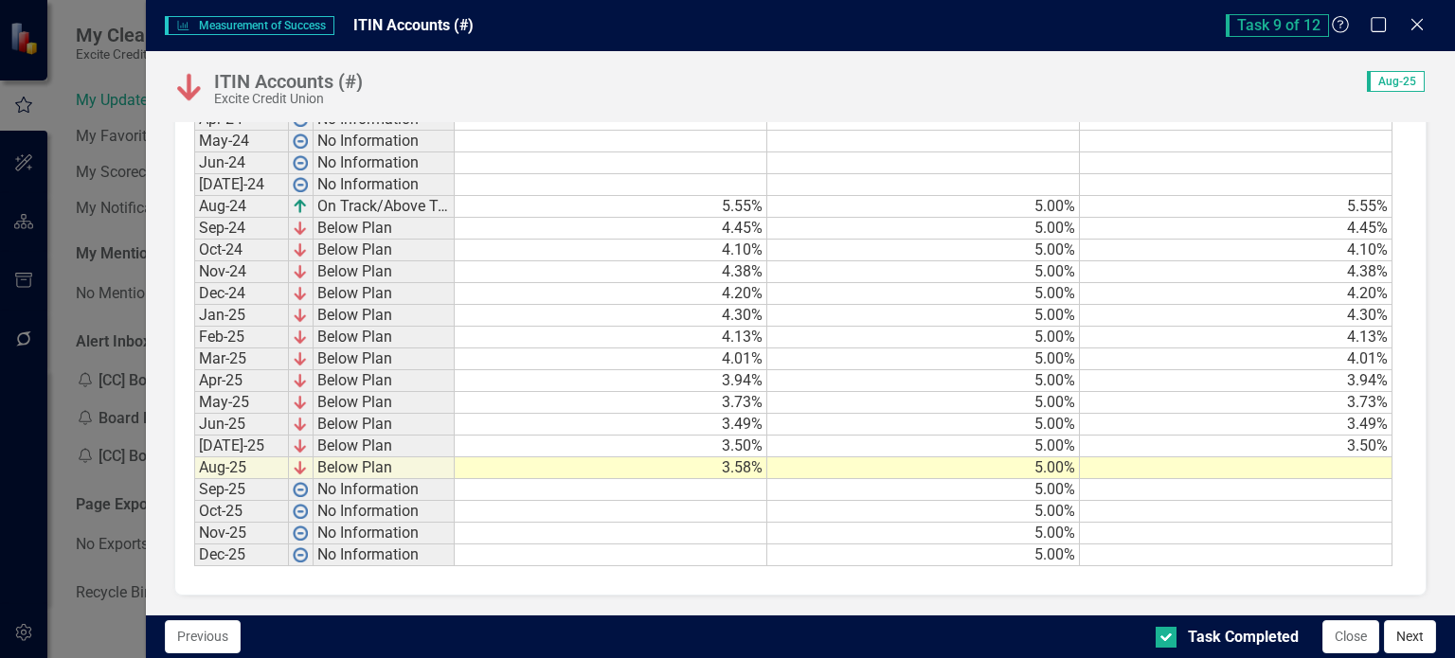
click at [1407, 638] on button "Next" at bounding box center [1410, 636] width 52 height 33
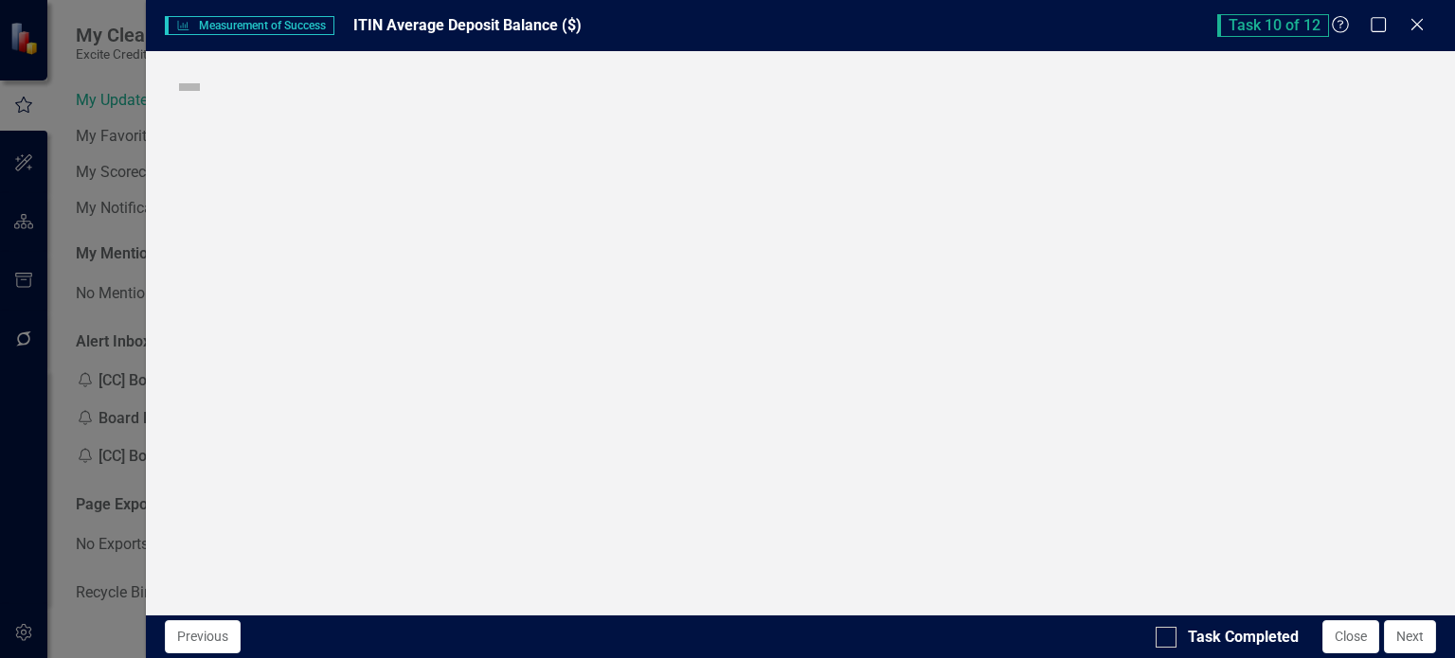
checkbox input "true"
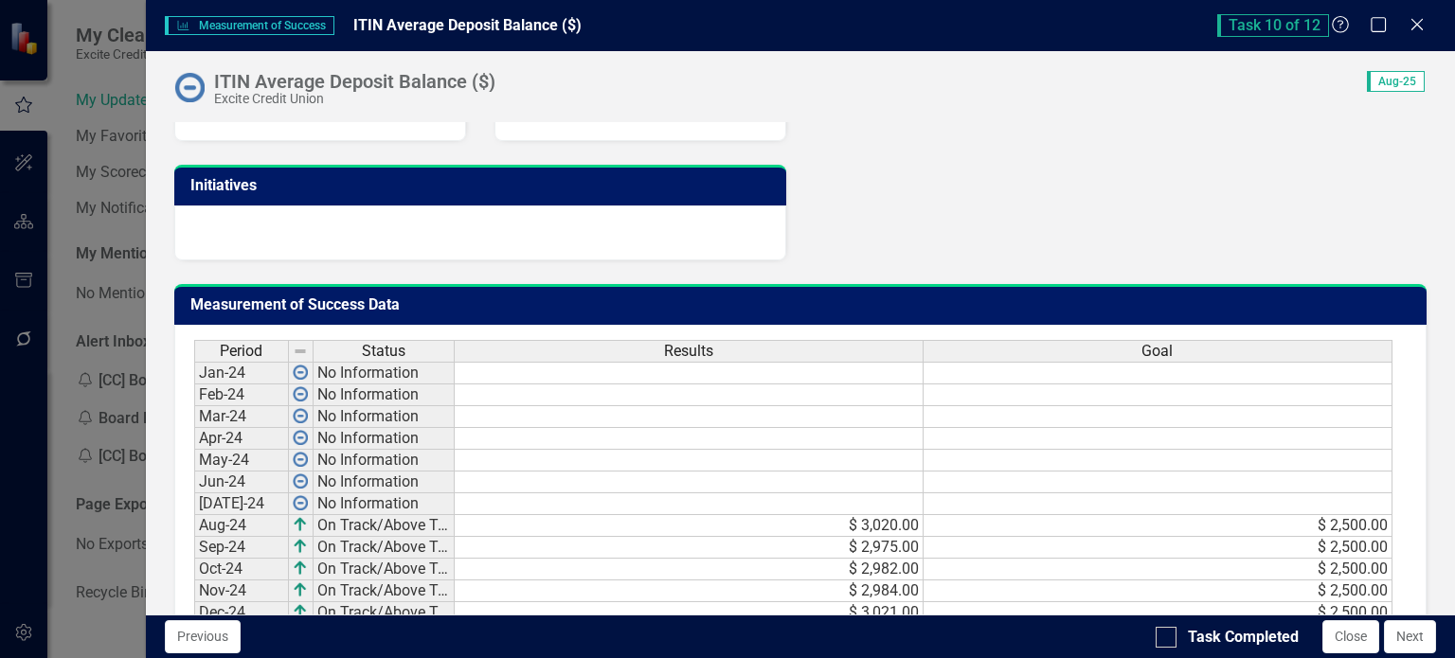
scroll to position [1163, 0]
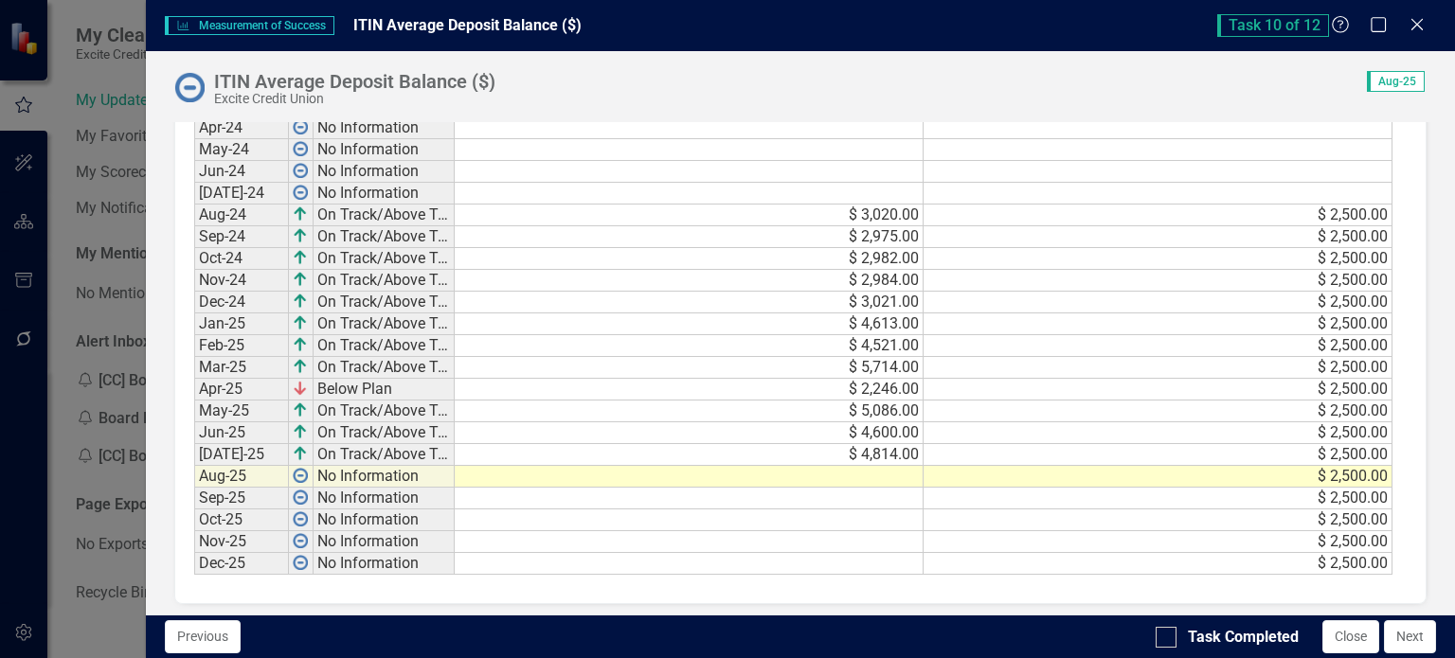
click at [845, 470] on td at bounding box center [689, 477] width 469 height 22
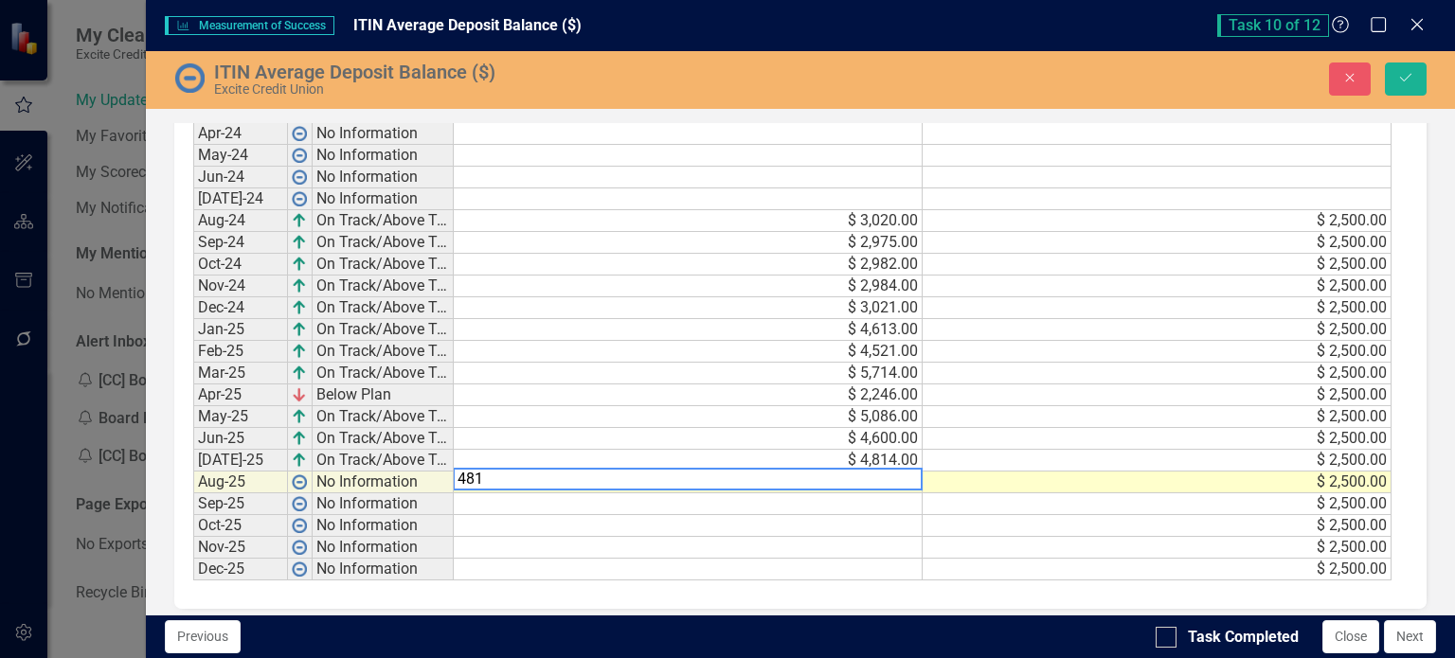
scroll to position [1169, 0]
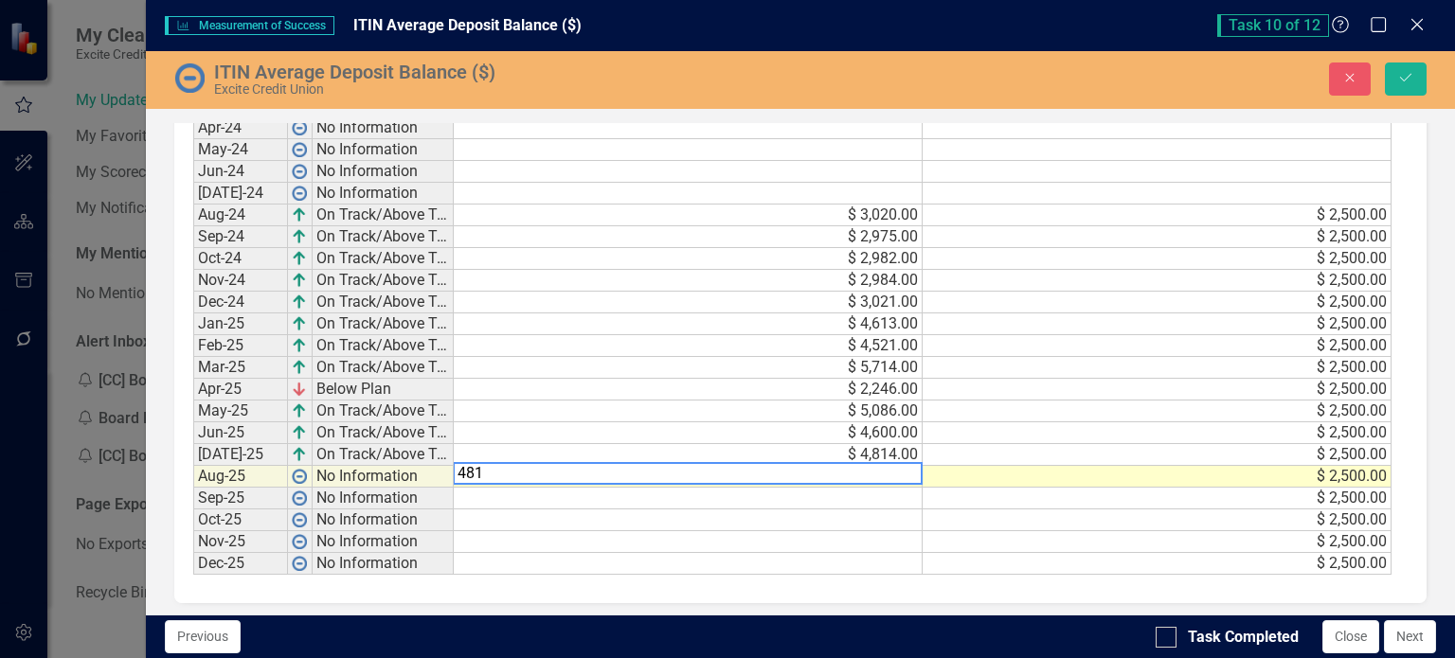
type textarea "4818"
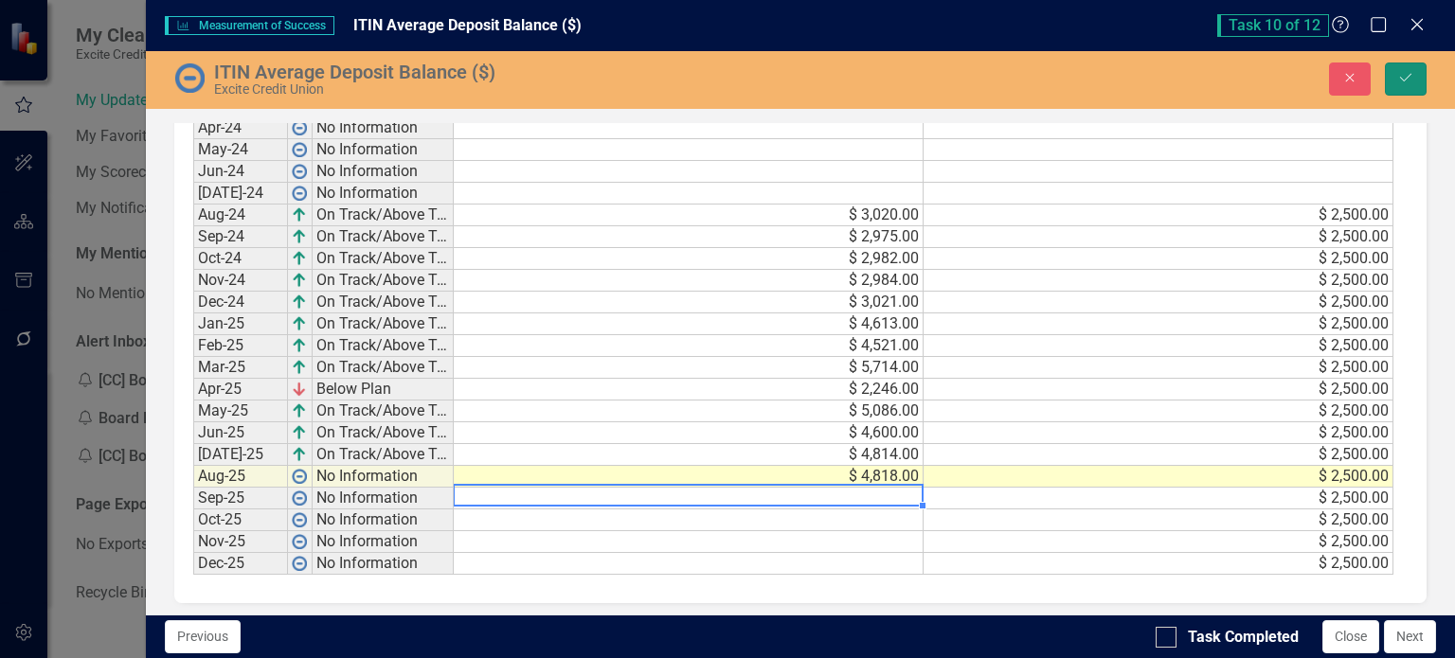
drag, startPoint x: 1406, startPoint y: 75, endPoint x: 1323, endPoint y: 445, distance: 379.5
click at [1407, 75] on icon "Save" at bounding box center [1405, 77] width 17 height 13
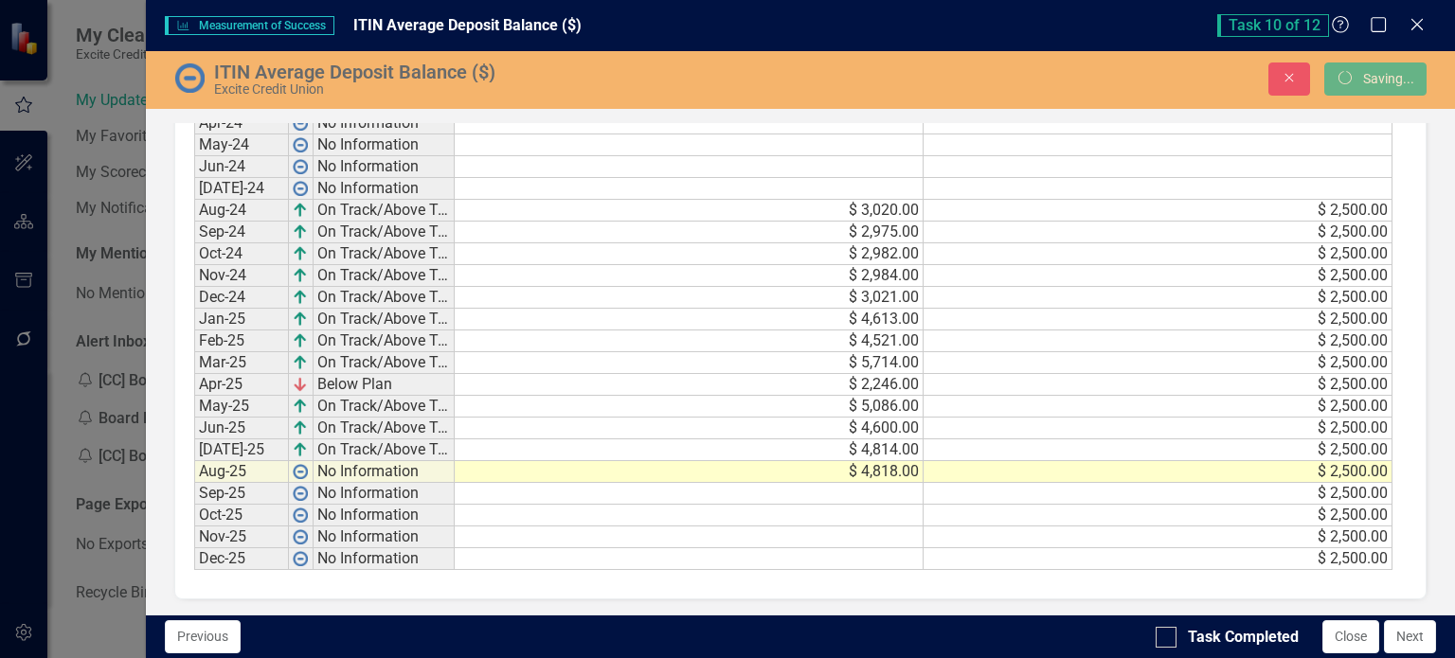
scroll to position [1163, 0]
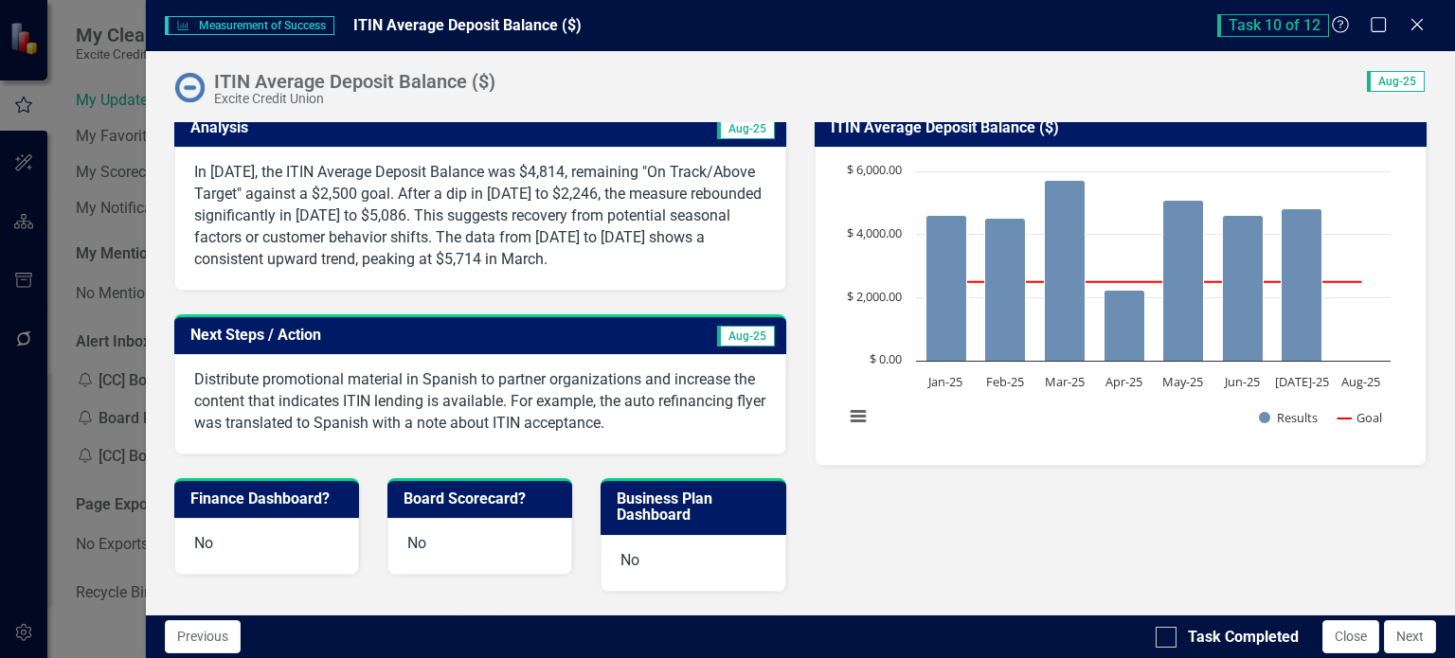
click at [633, 279] on div "In July 2025, the ITIN Average Deposit Balance was $4,814, remaining "On Track/…" at bounding box center [480, 218] width 612 height 143
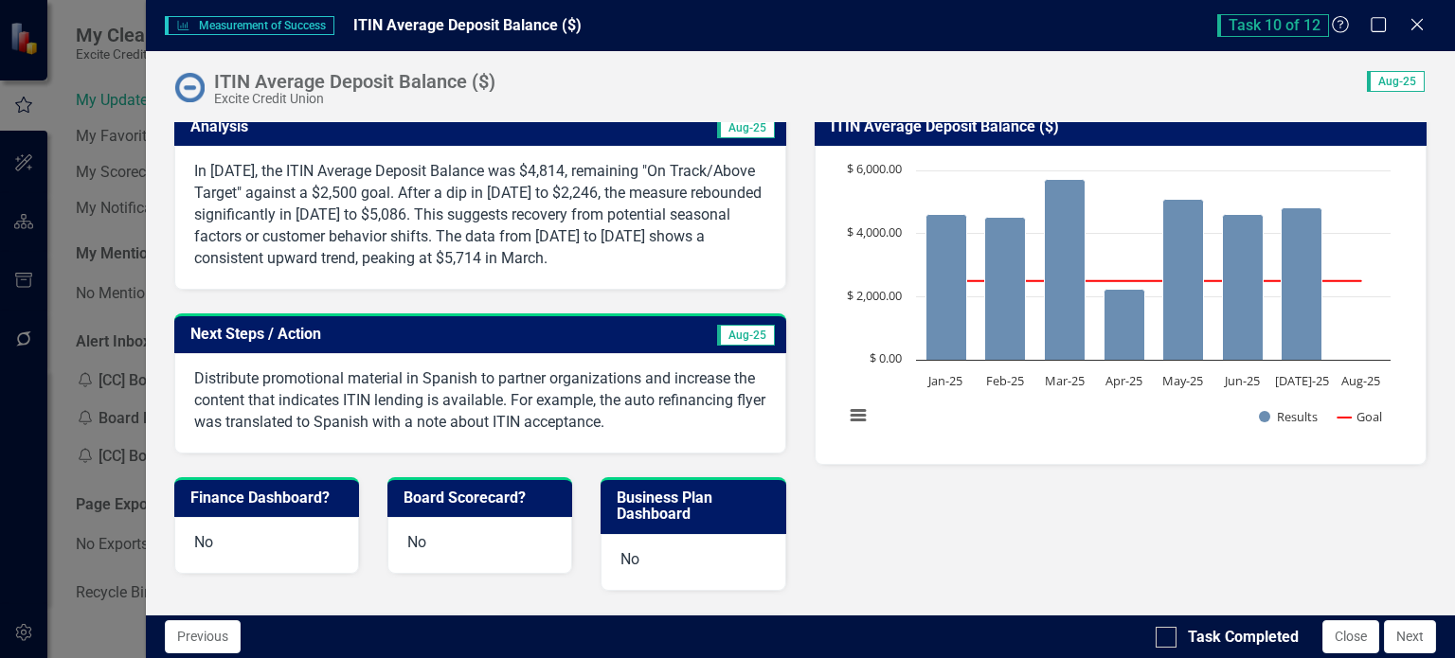
click at [633, 279] on div "In July 2025, the ITIN Average Deposit Balance was $4,814, remaining "On Track/…" at bounding box center [480, 217] width 612 height 143
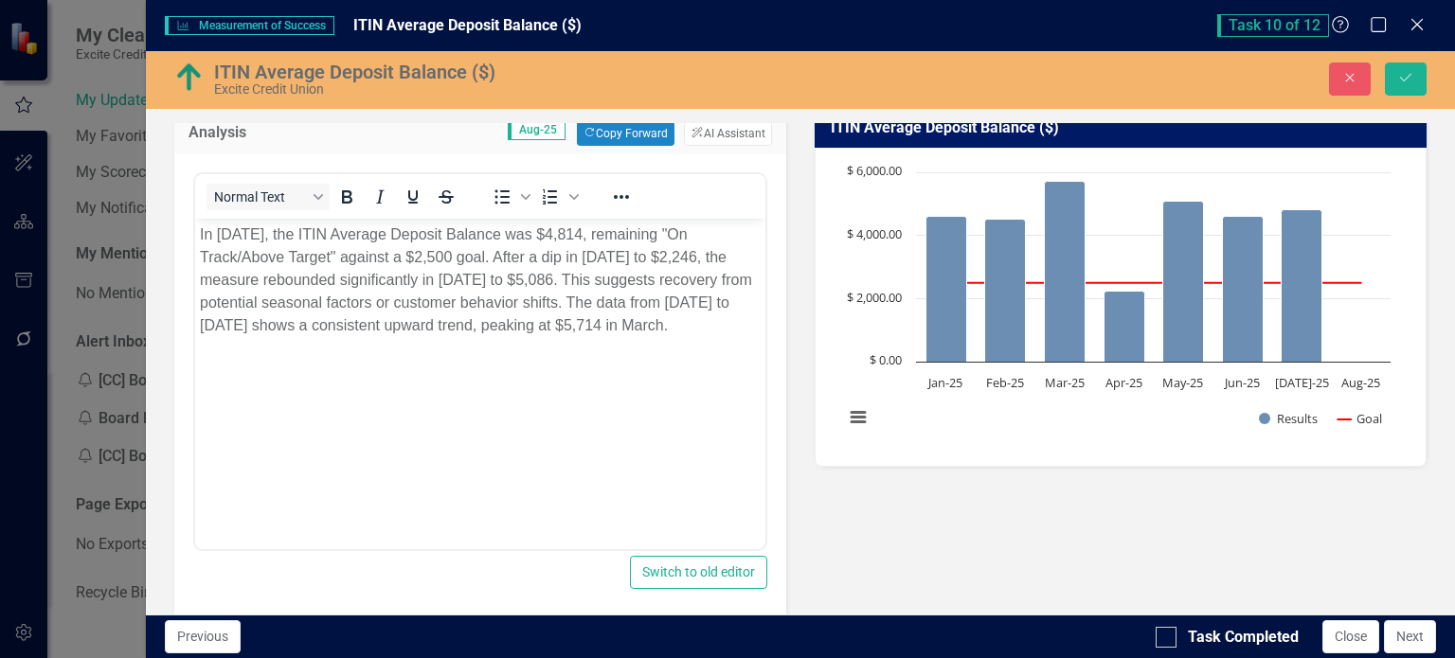
scroll to position [0, 0]
click at [710, 124] on button "ClearPoint AI AI Assistant" at bounding box center [727, 133] width 87 height 25
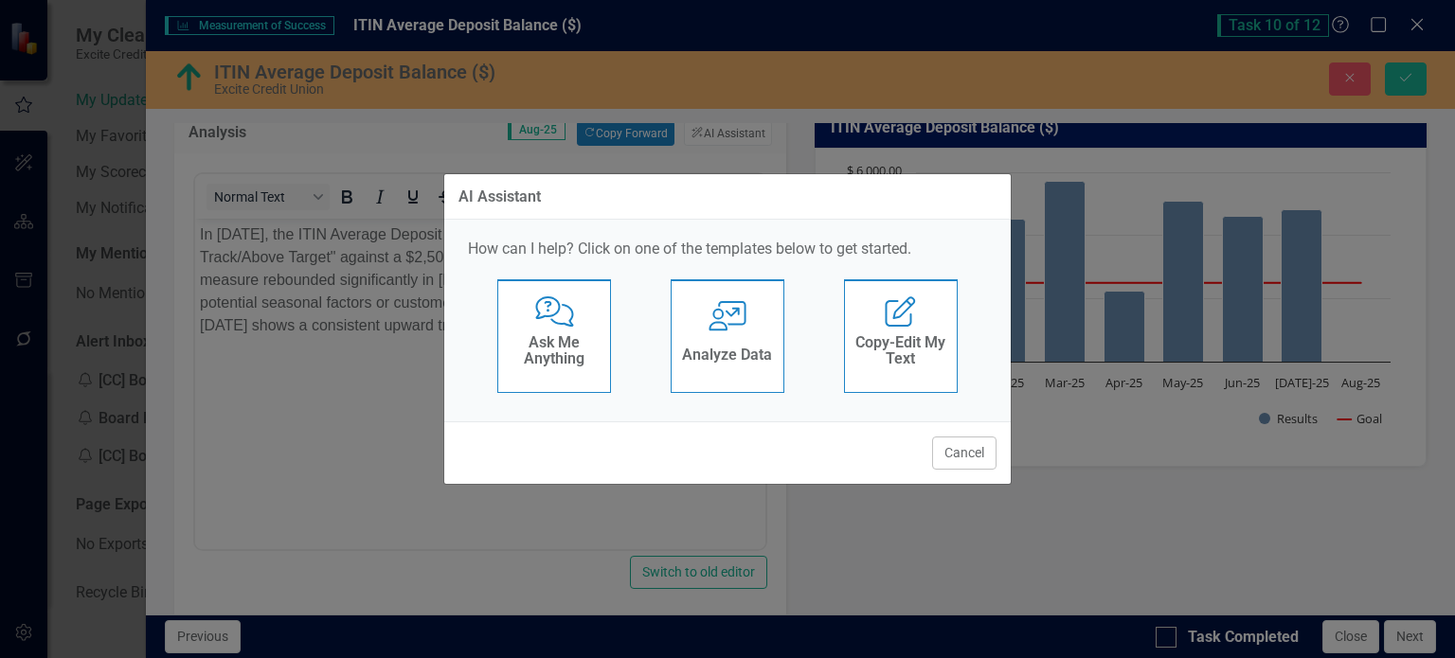
click at [741, 330] on icon "User with Chart" at bounding box center [727, 316] width 39 height 30
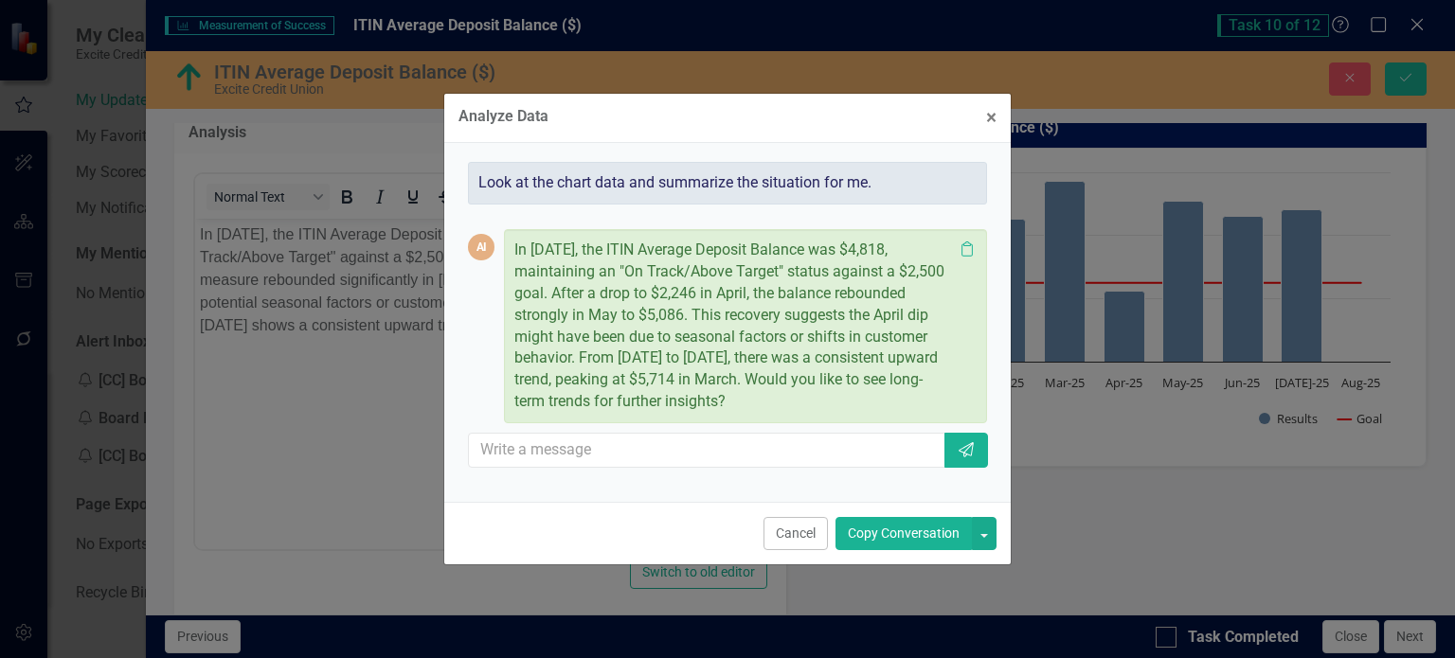
click at [900, 526] on button "Copy Conversation" at bounding box center [903, 533] width 136 height 33
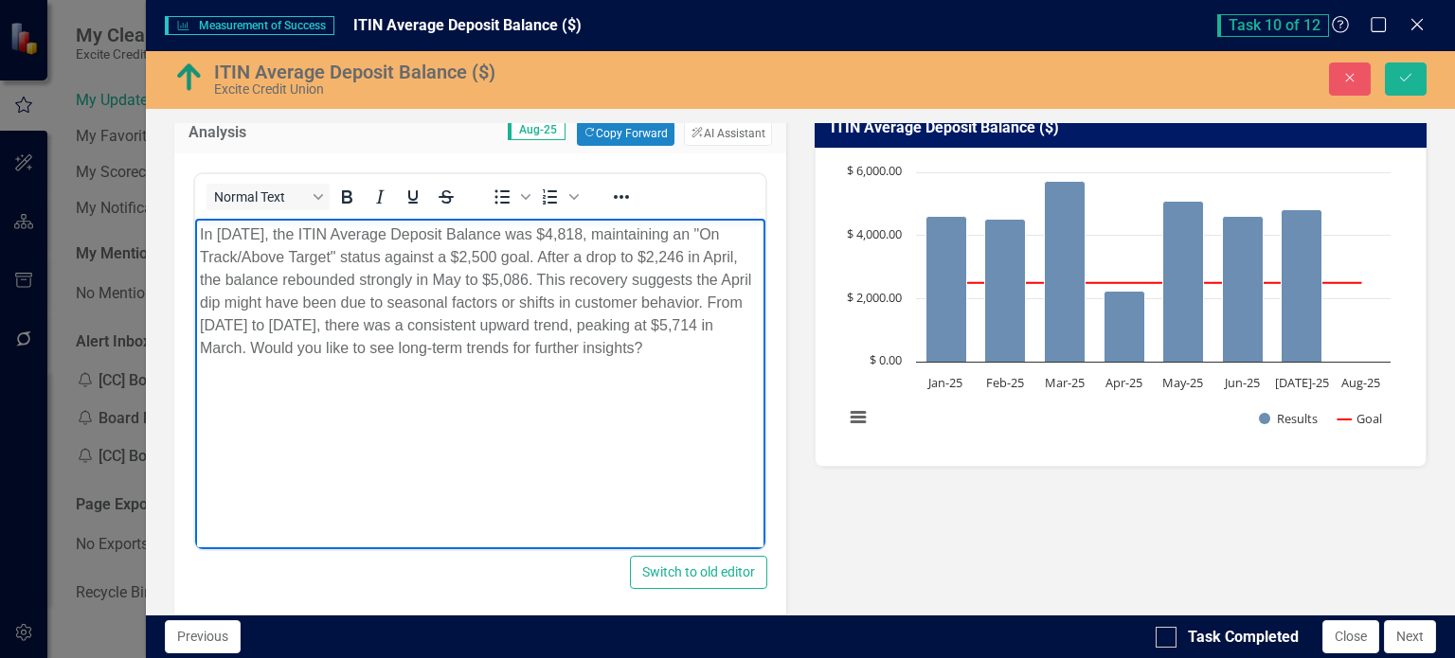
drag, startPoint x: 471, startPoint y: 356, endPoint x: 462, endPoint y: 348, distance: 11.4
click at [471, 355] on p "In August 2025, the ITIN Average Deposit Balance was $4,818, maintaining an "On…" at bounding box center [479, 291] width 561 height 136
drag, startPoint x: 431, startPoint y: 348, endPoint x: 497, endPoint y: 393, distance: 80.4
click at [497, 393] on body "In August 2025, the ITIN Average Deposit Balance was $4,818, maintaining an "On…" at bounding box center [479, 361] width 570 height 284
click at [1404, 77] on icon "Save" at bounding box center [1405, 77] width 17 height 13
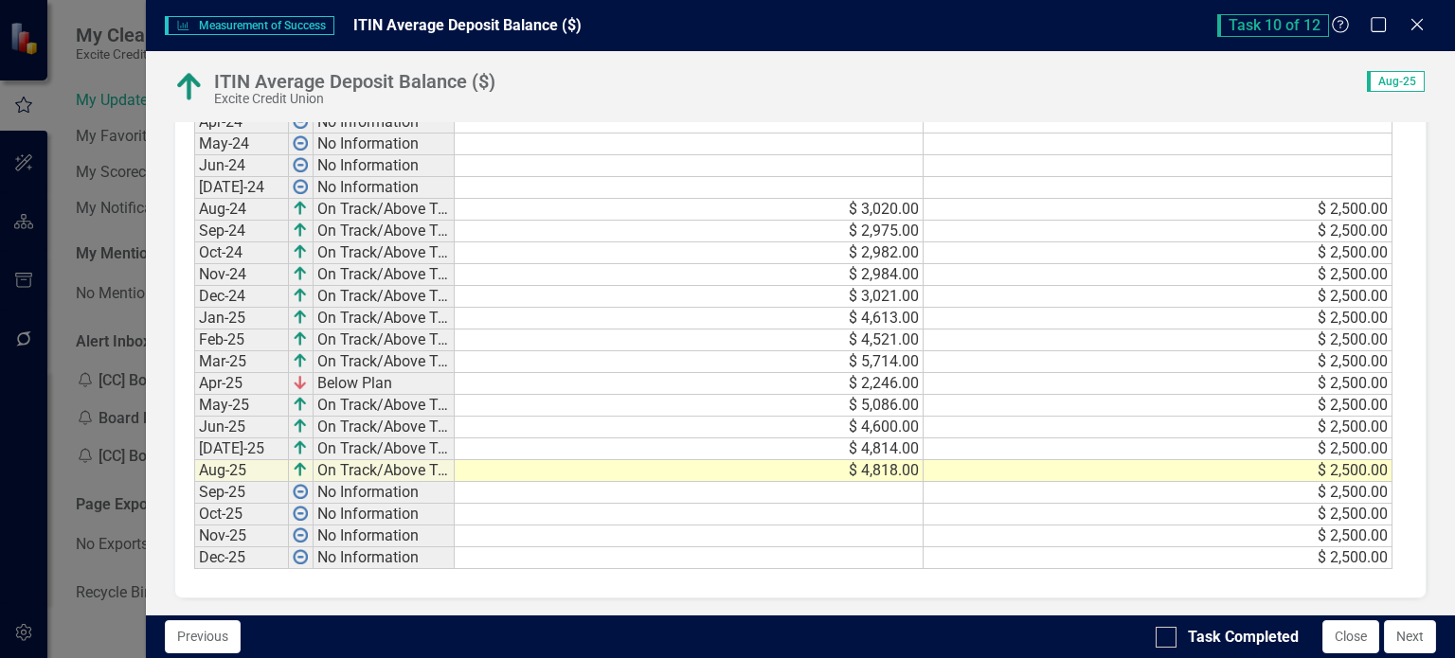
scroll to position [1185, 0]
click at [1168, 628] on div at bounding box center [1165, 637] width 21 height 21
click at [1168, 628] on input "Task Completed" at bounding box center [1161, 633] width 12 height 12
checkbox input "true"
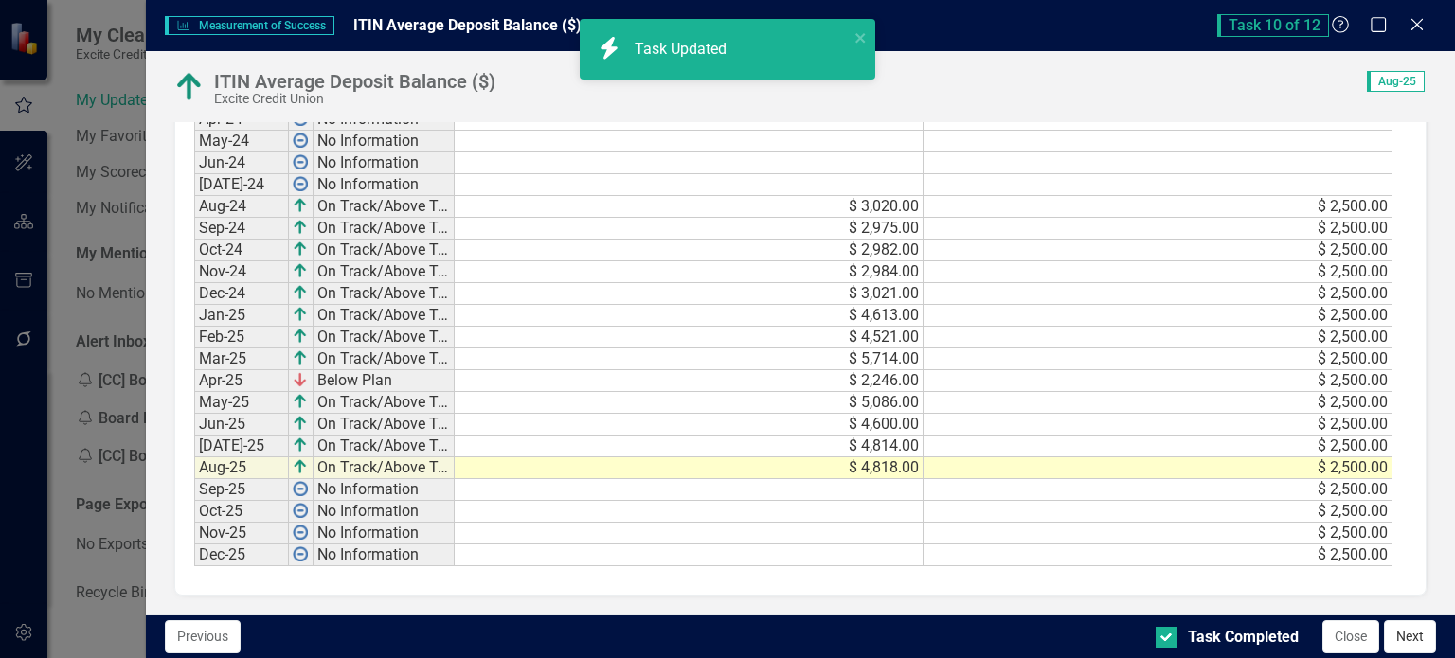
click at [1409, 634] on button "Next" at bounding box center [1410, 636] width 52 height 33
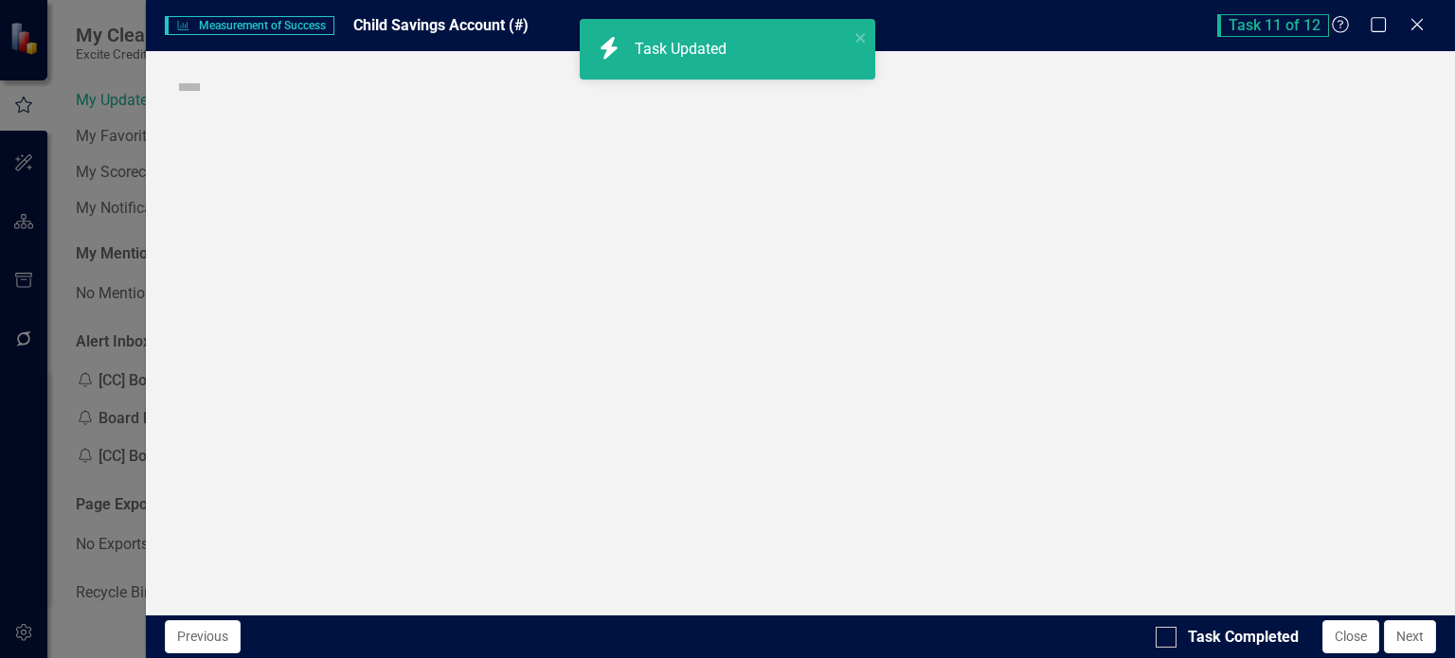
checkbox input "true"
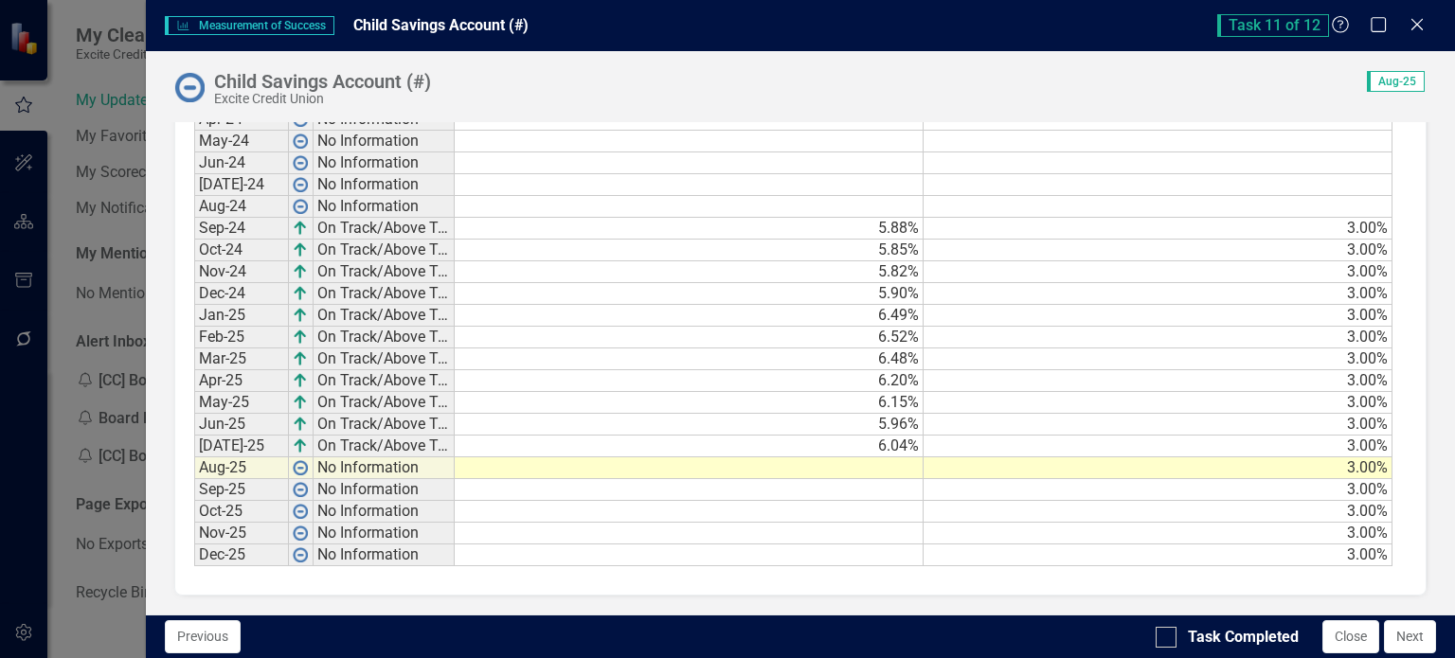
scroll to position [1163, 0]
click at [876, 469] on td at bounding box center [689, 468] width 469 height 22
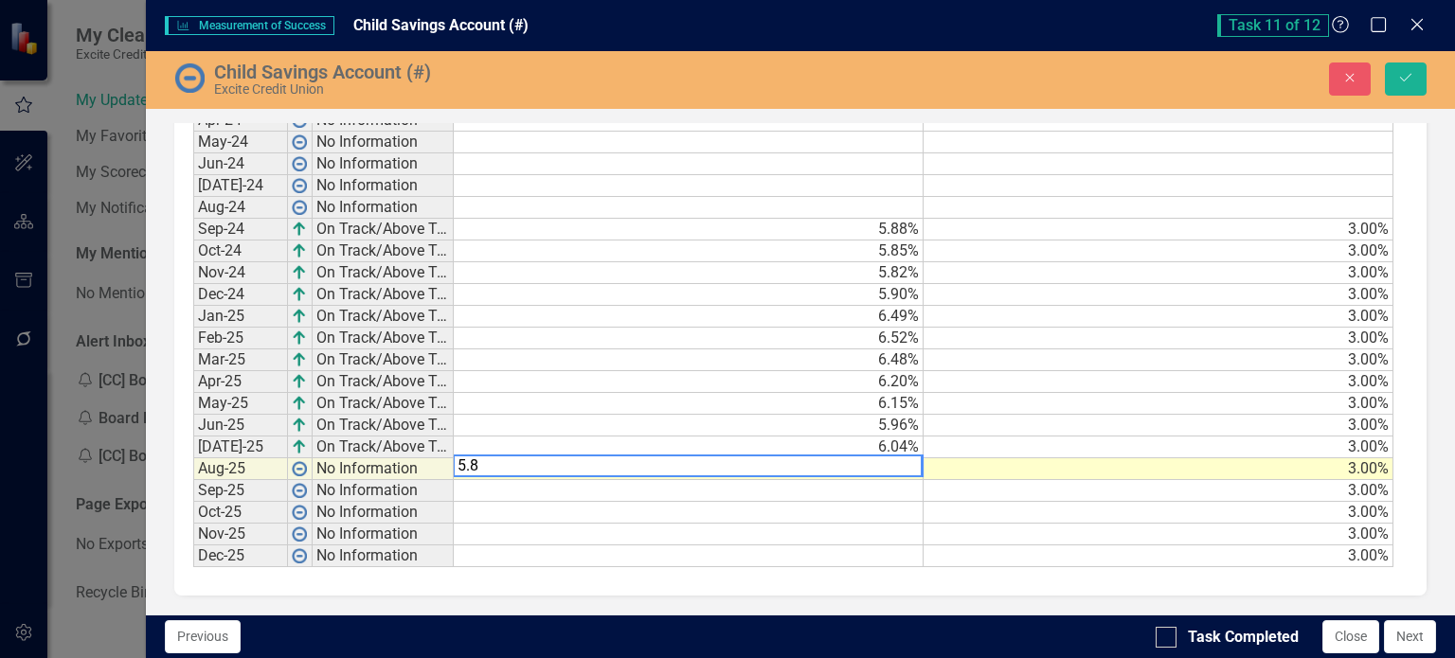
type textarea "5.82"
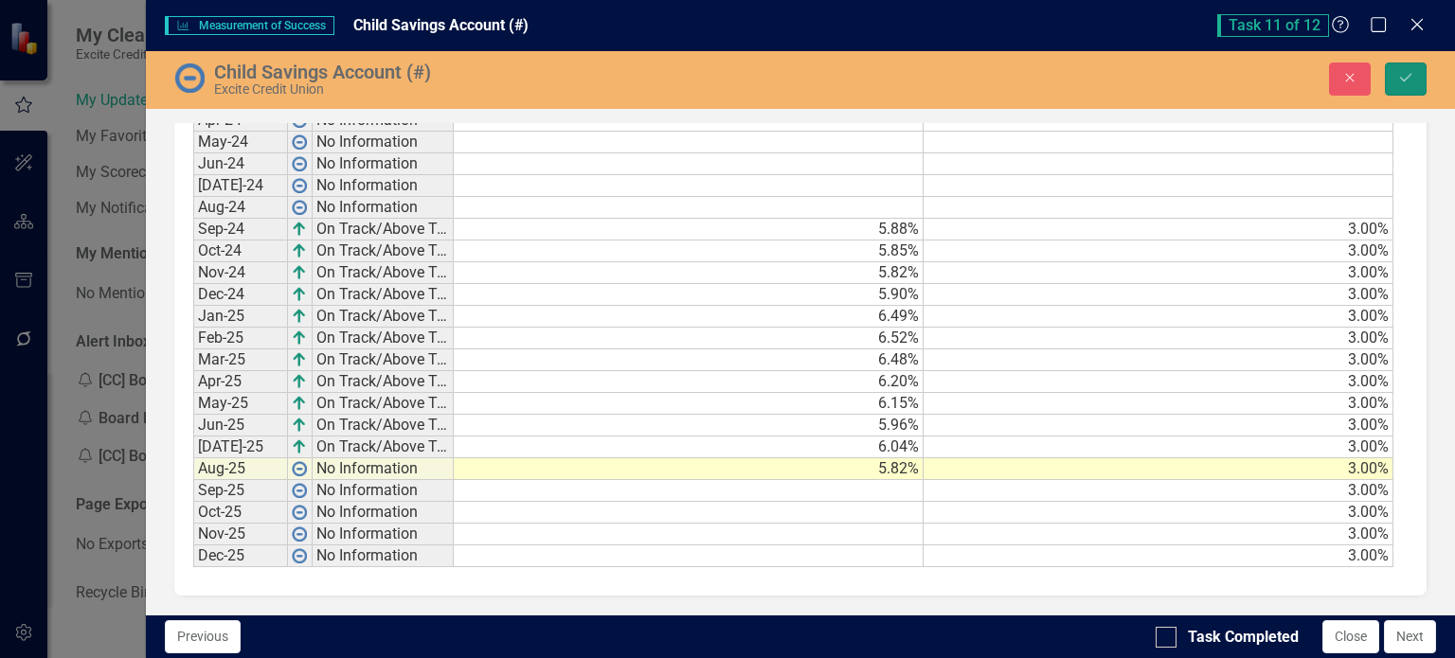
click at [1402, 81] on icon "Save" at bounding box center [1405, 77] width 17 height 13
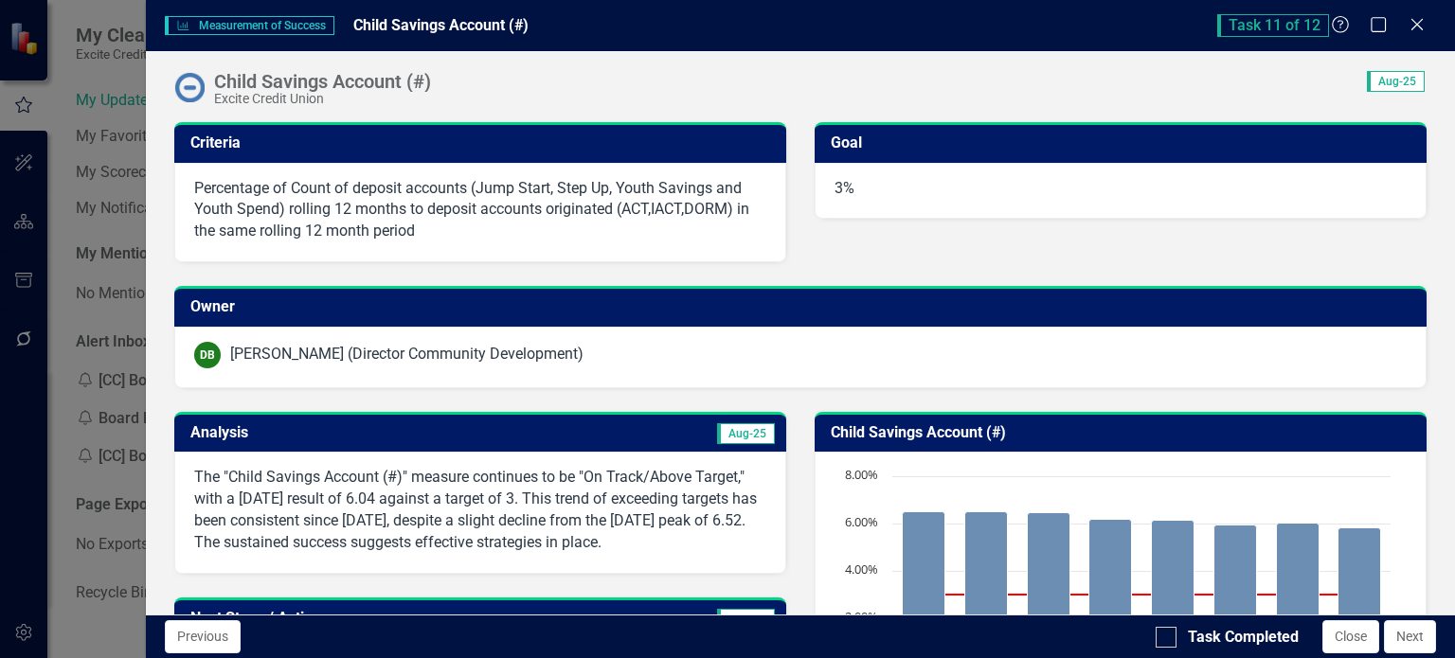
click at [561, 492] on p "The "Child Savings Account (#)" measure continues to be "On Track/Above Target,…" at bounding box center [480, 510] width 572 height 86
click at [562, 492] on p "The "Child Savings Account (#)" measure continues to be "On Track/Above Target,…" at bounding box center [480, 510] width 572 height 86
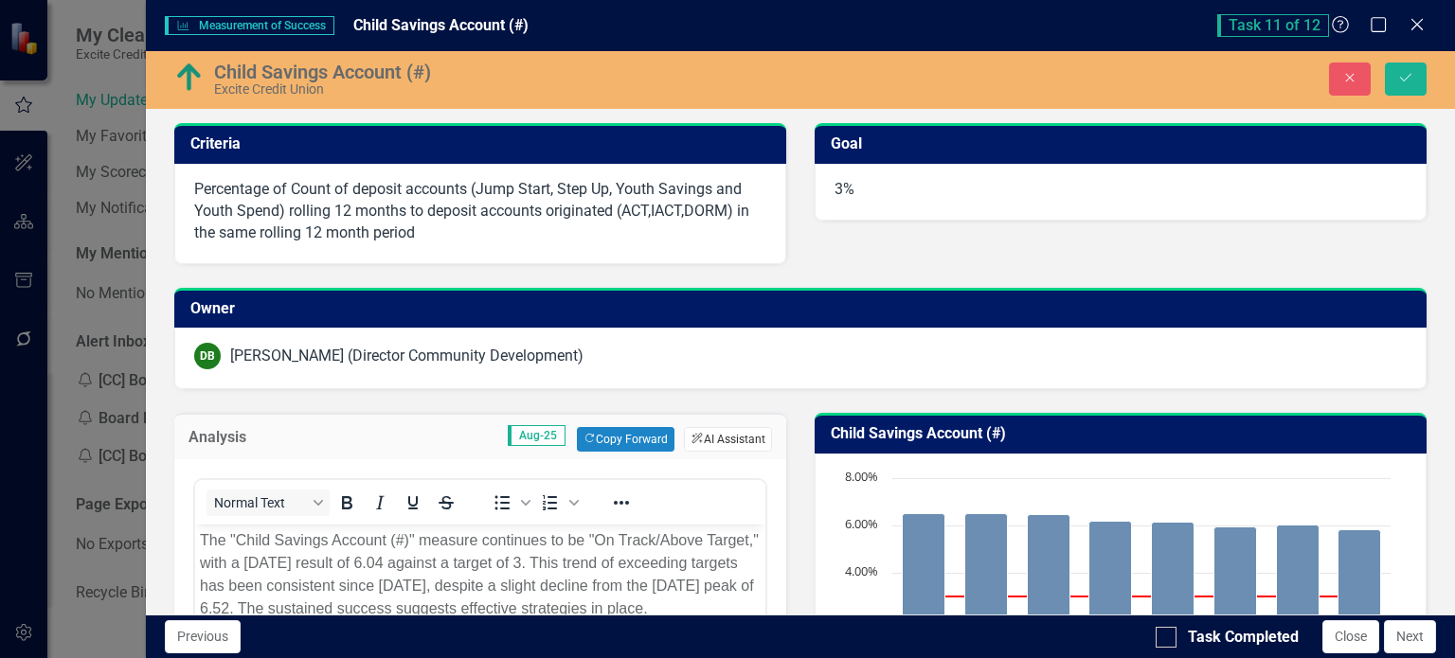
click at [692, 438] on icon "button" at bounding box center [697, 439] width 10 height 10
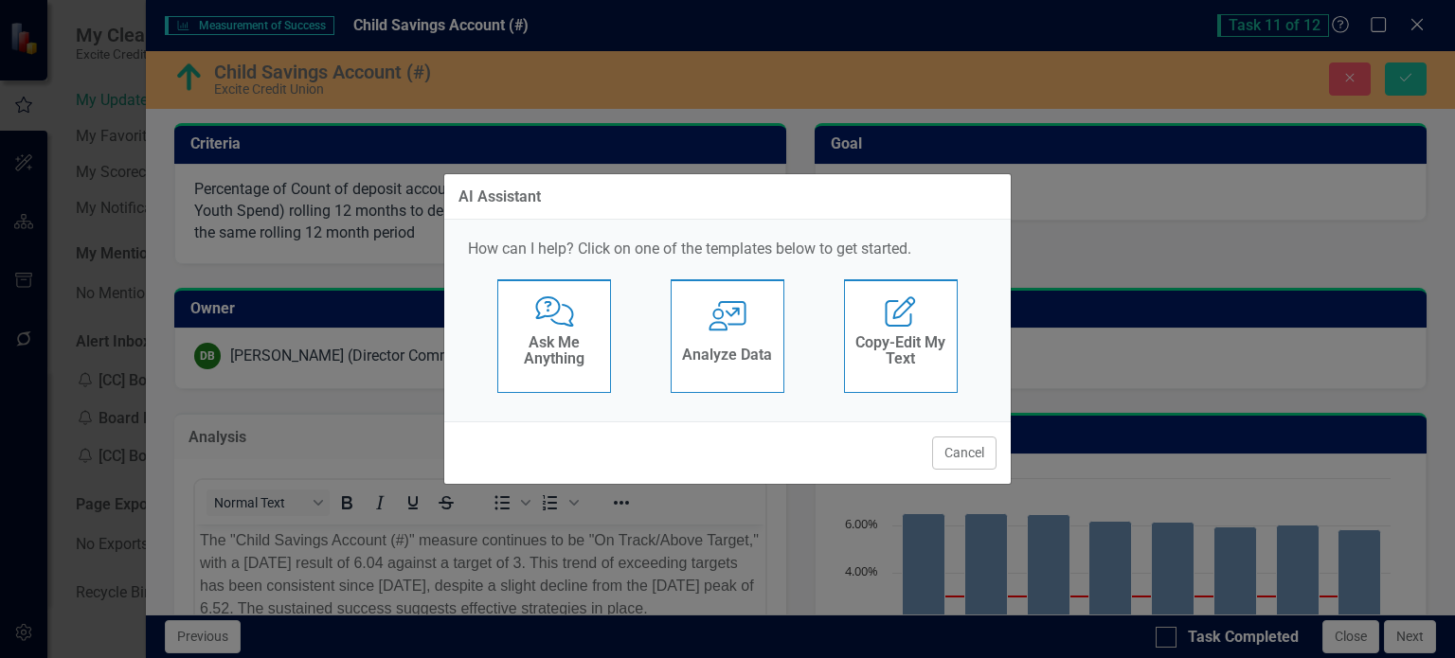
click at [753, 347] on h4 "Analyze Data" at bounding box center [727, 355] width 90 height 17
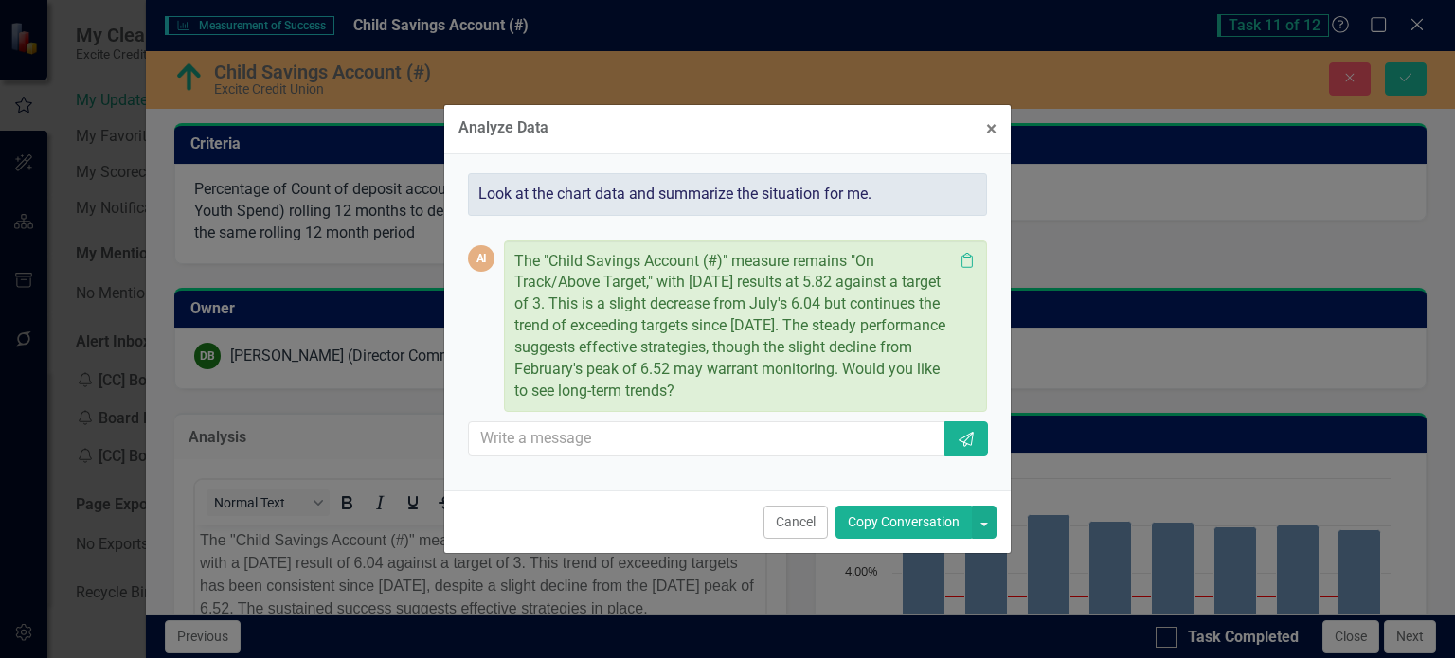
click at [909, 525] on button "Copy Conversation" at bounding box center [903, 522] width 136 height 33
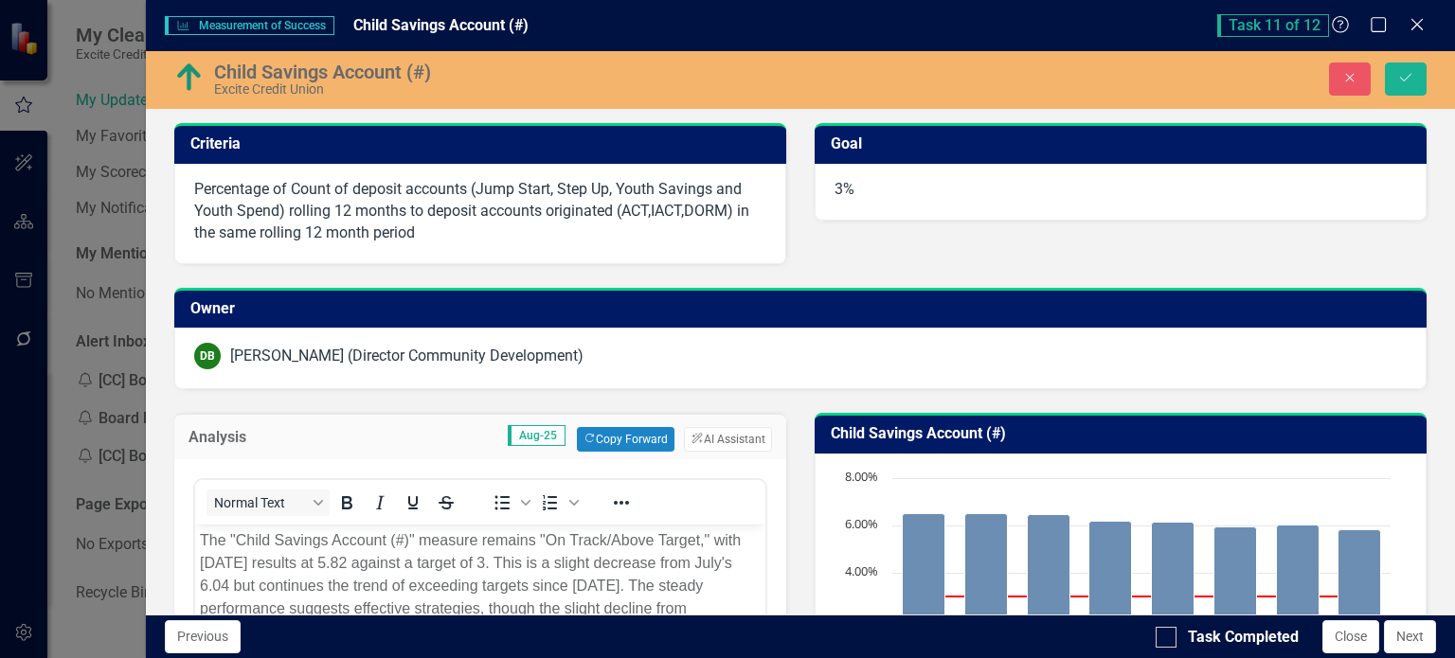
scroll to position [95, 0]
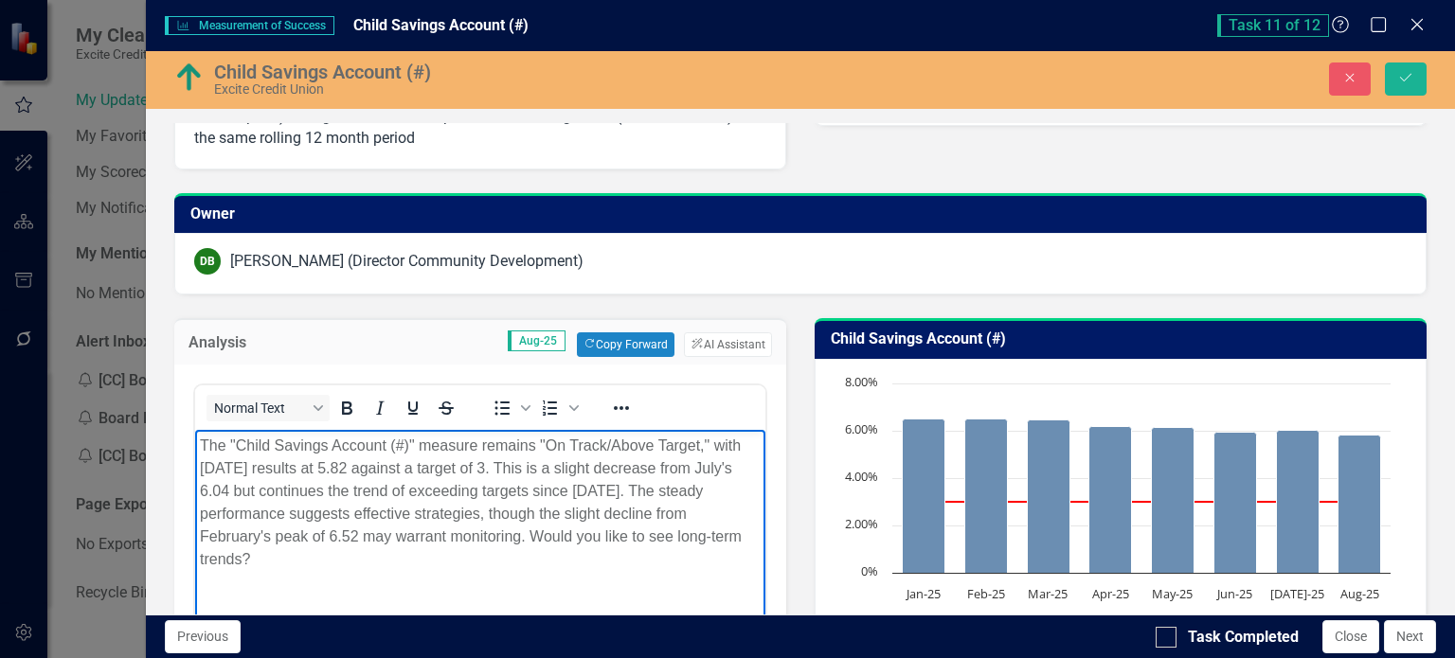
drag, startPoint x: 567, startPoint y: 534, endPoint x: 582, endPoint y: 560, distance: 29.7
click at [582, 560] on p "The "Child Savings Account (#)" measure remains "On Track/Above Target," with A…" at bounding box center [479, 503] width 561 height 136
click at [1399, 88] on button "Save" at bounding box center [1405, 78] width 42 height 33
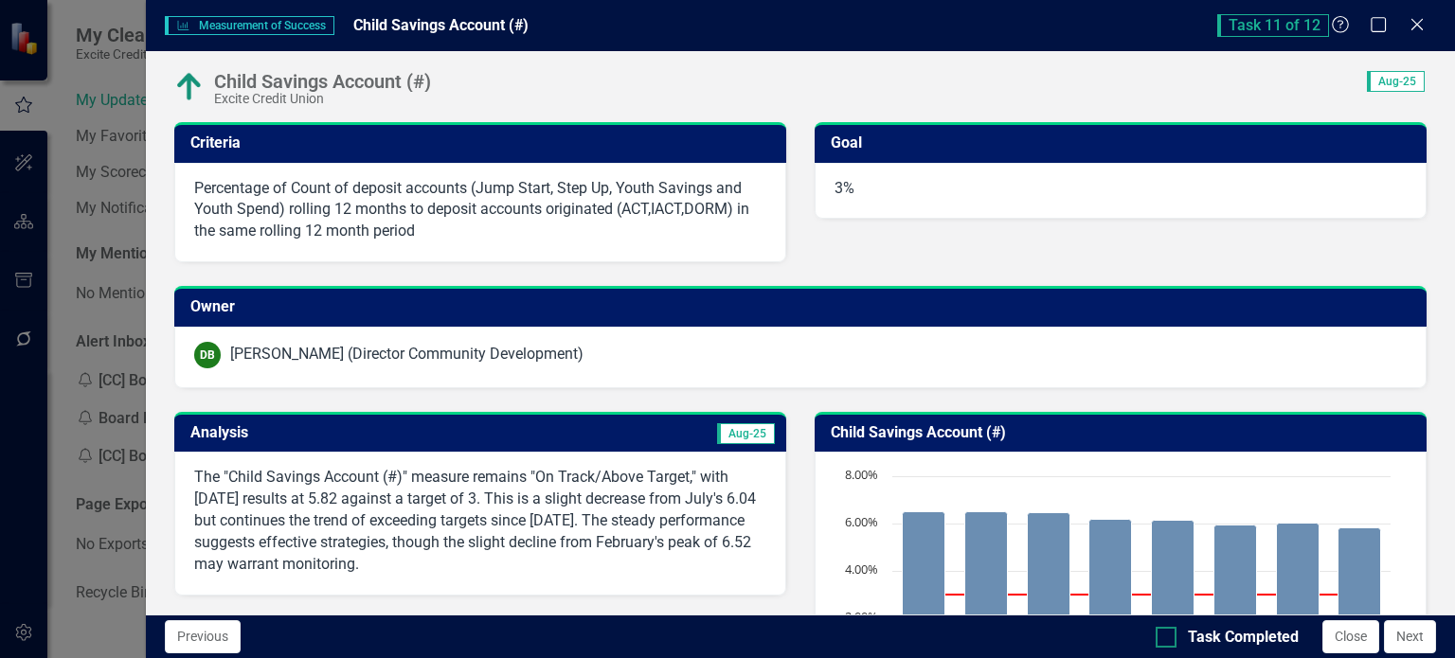
click at [1169, 642] on div at bounding box center [1165, 637] width 21 height 21
click at [1168, 639] on input "Task Completed" at bounding box center [1161, 633] width 12 height 12
checkbox input "true"
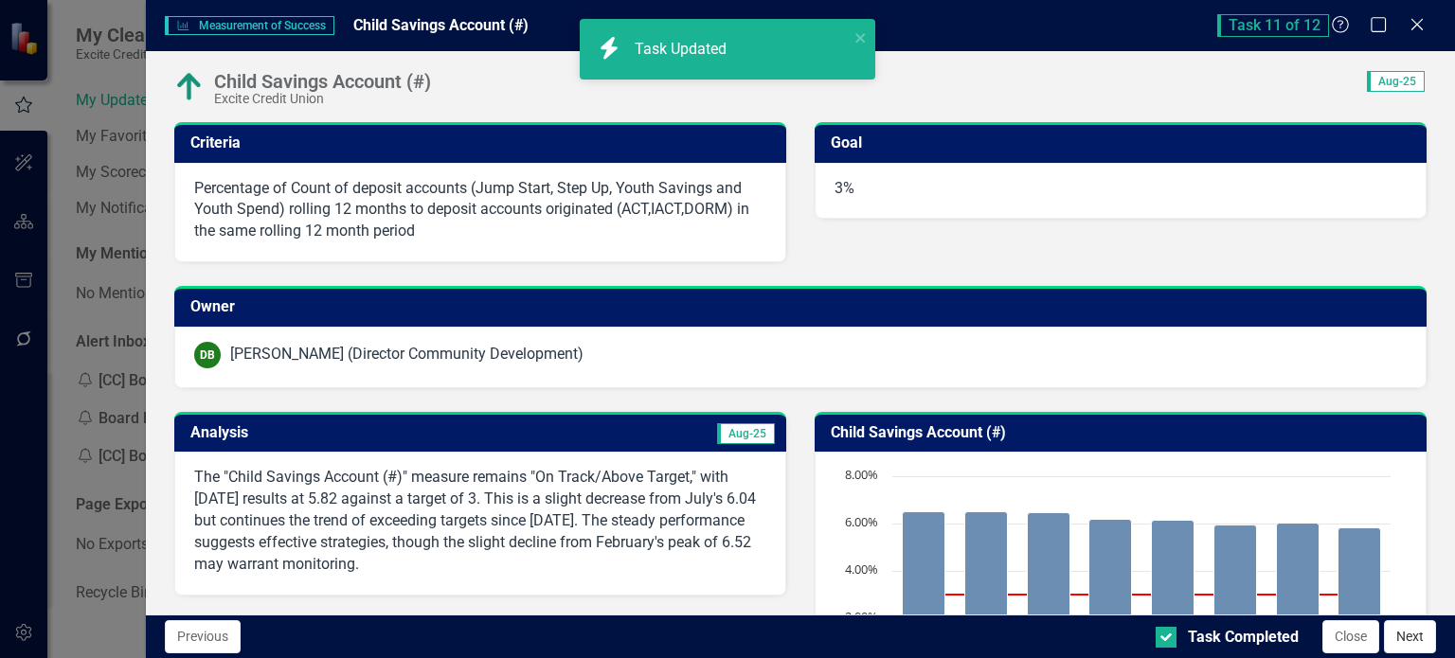
click at [1420, 634] on button "Next" at bounding box center [1410, 636] width 52 height 33
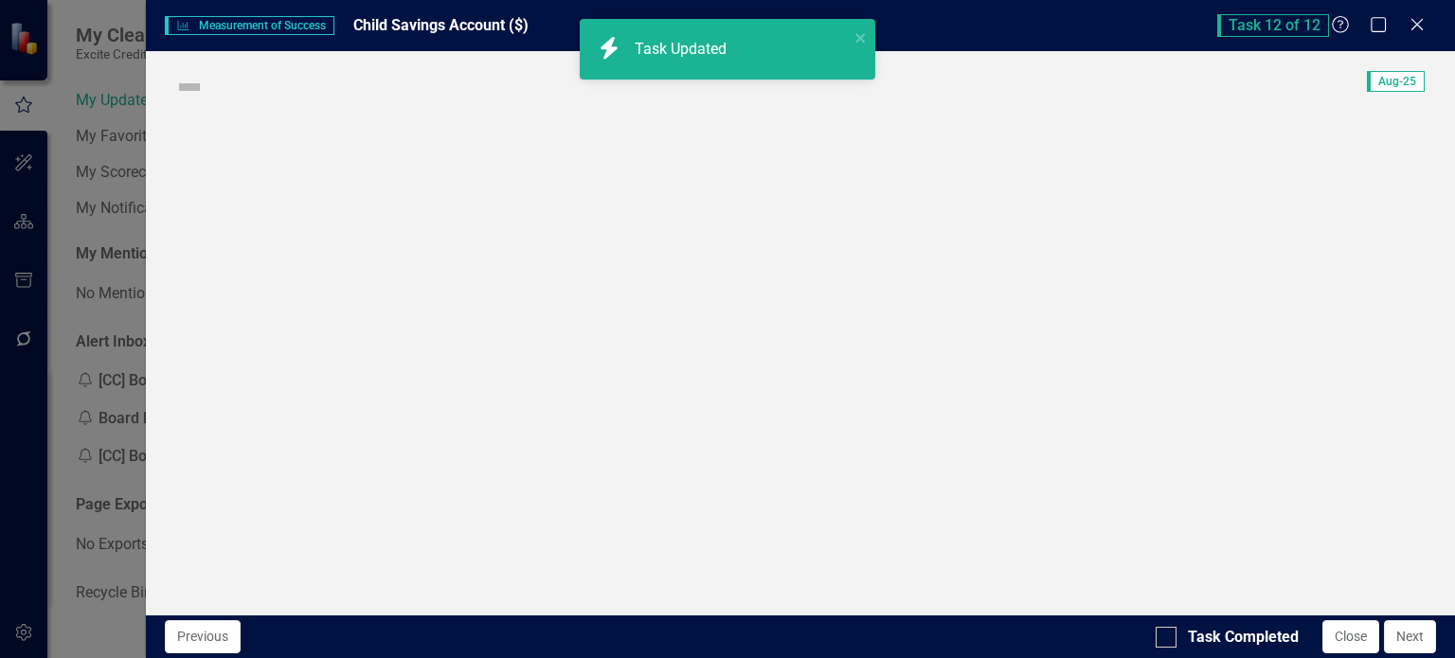
checkbox input "true"
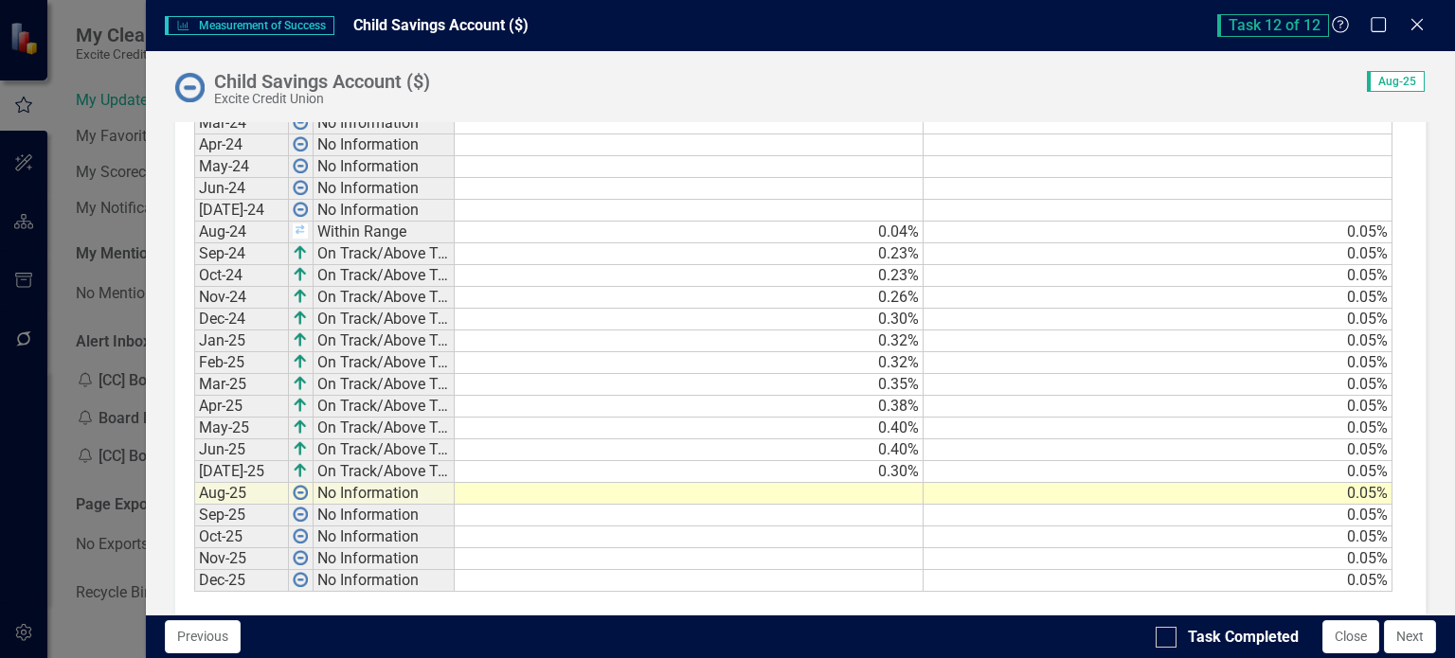
scroll to position [1163, 0]
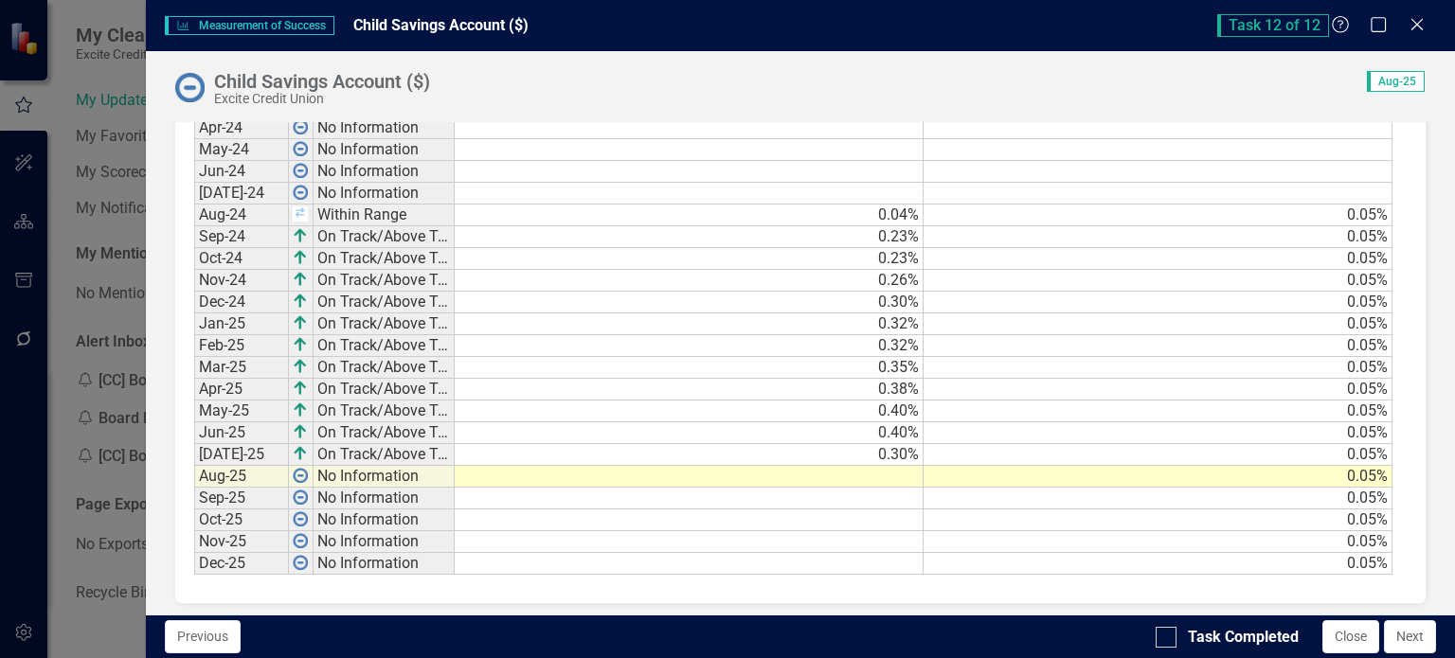
click at [871, 466] on td at bounding box center [689, 477] width 469 height 22
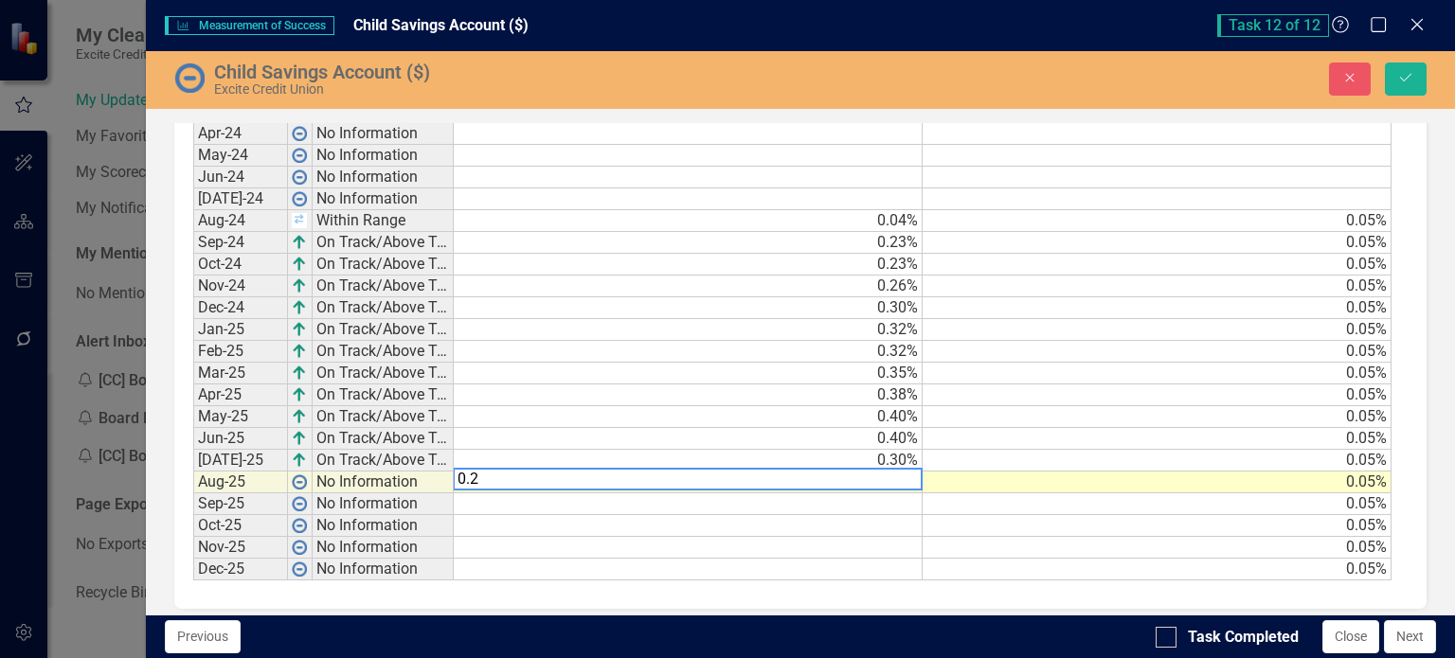
type textarea "0.26"
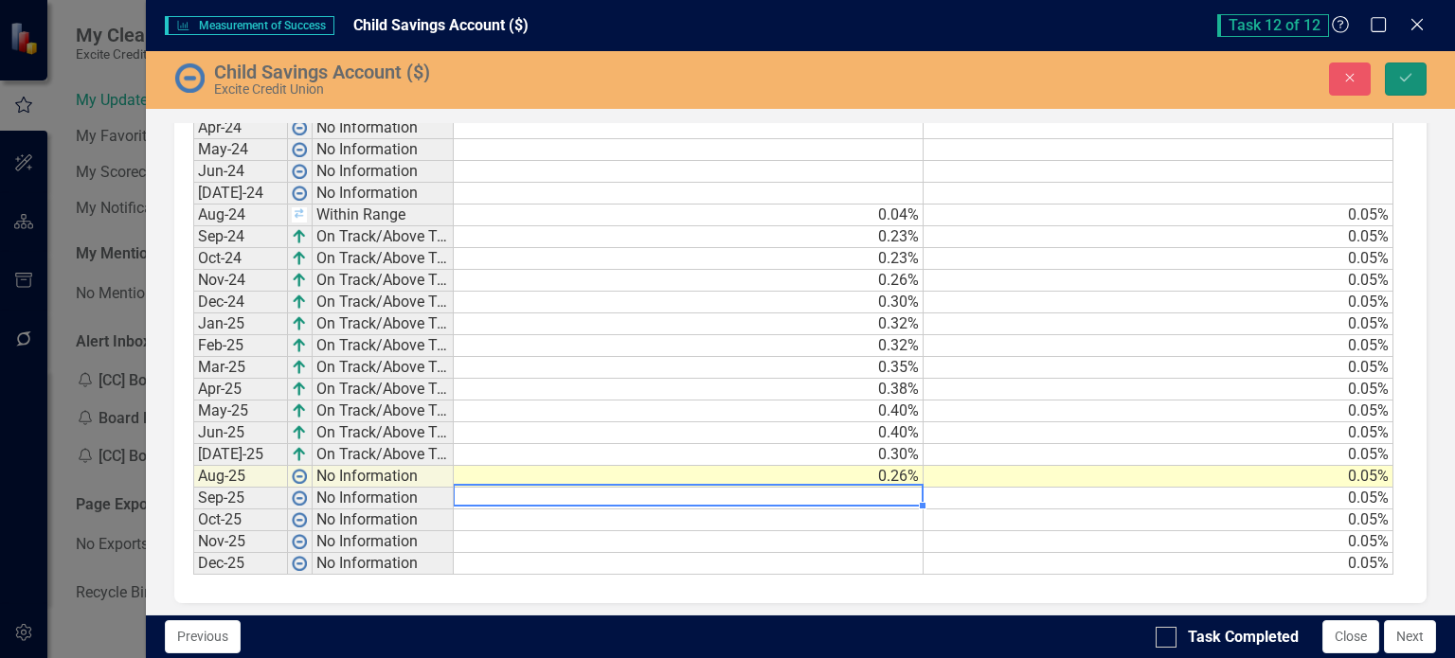
click at [1423, 75] on button "Save" at bounding box center [1405, 78] width 42 height 33
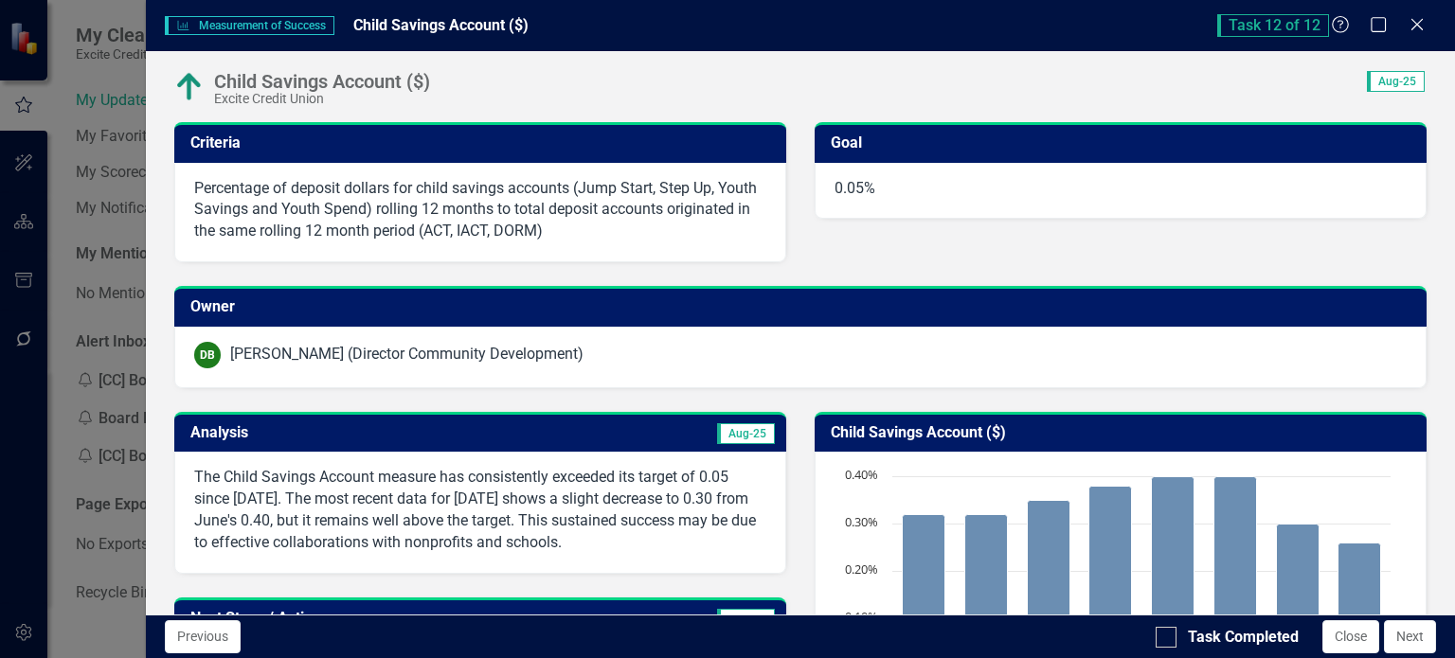
scroll to position [95, 0]
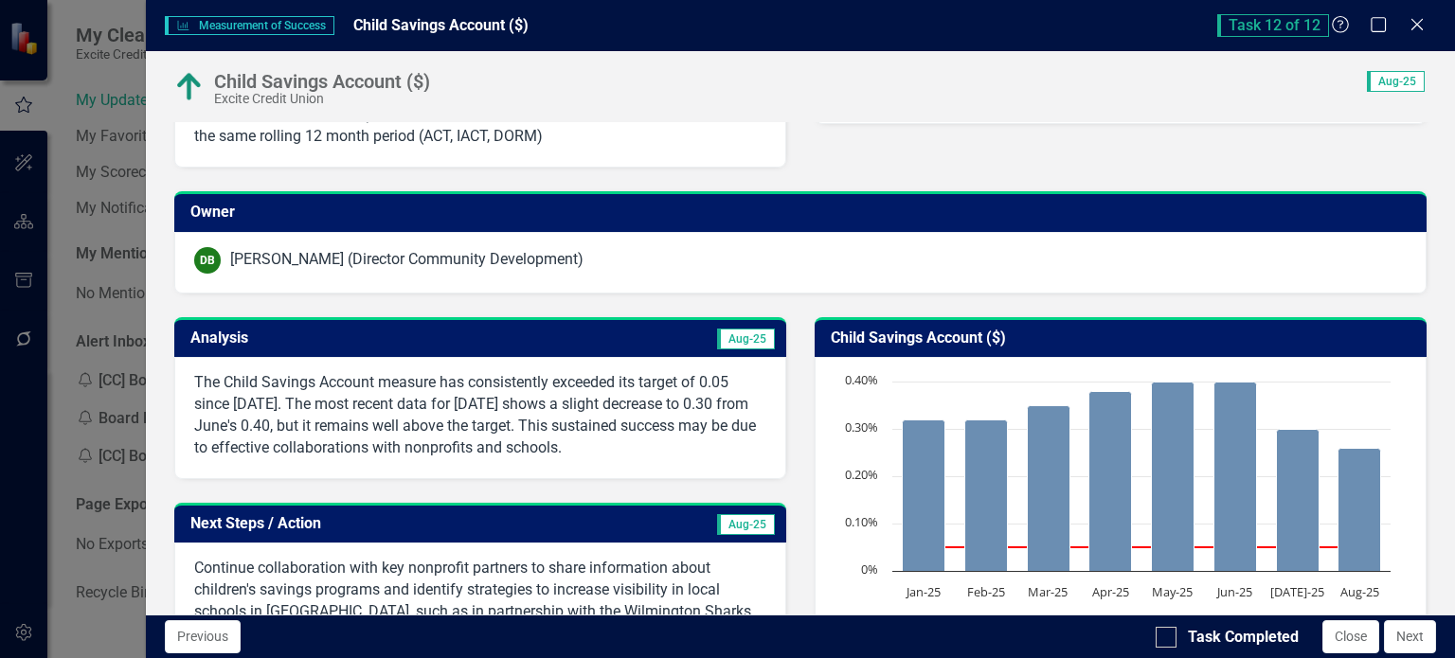
click at [427, 400] on p "The Child Savings Account measure has consistently exceeded its target of 0.05 …" at bounding box center [480, 415] width 572 height 86
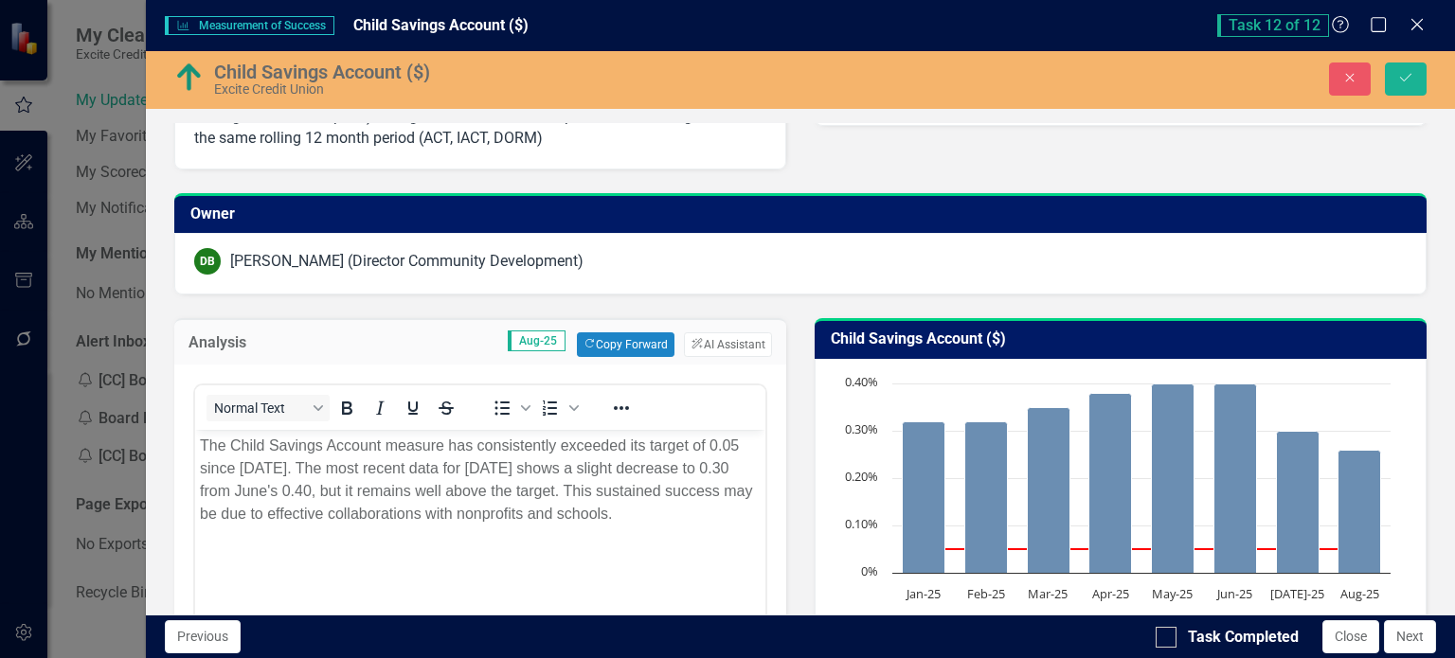
scroll to position [0, 0]
click at [708, 336] on button "ClearPoint AI AI Assistant" at bounding box center [727, 344] width 87 height 25
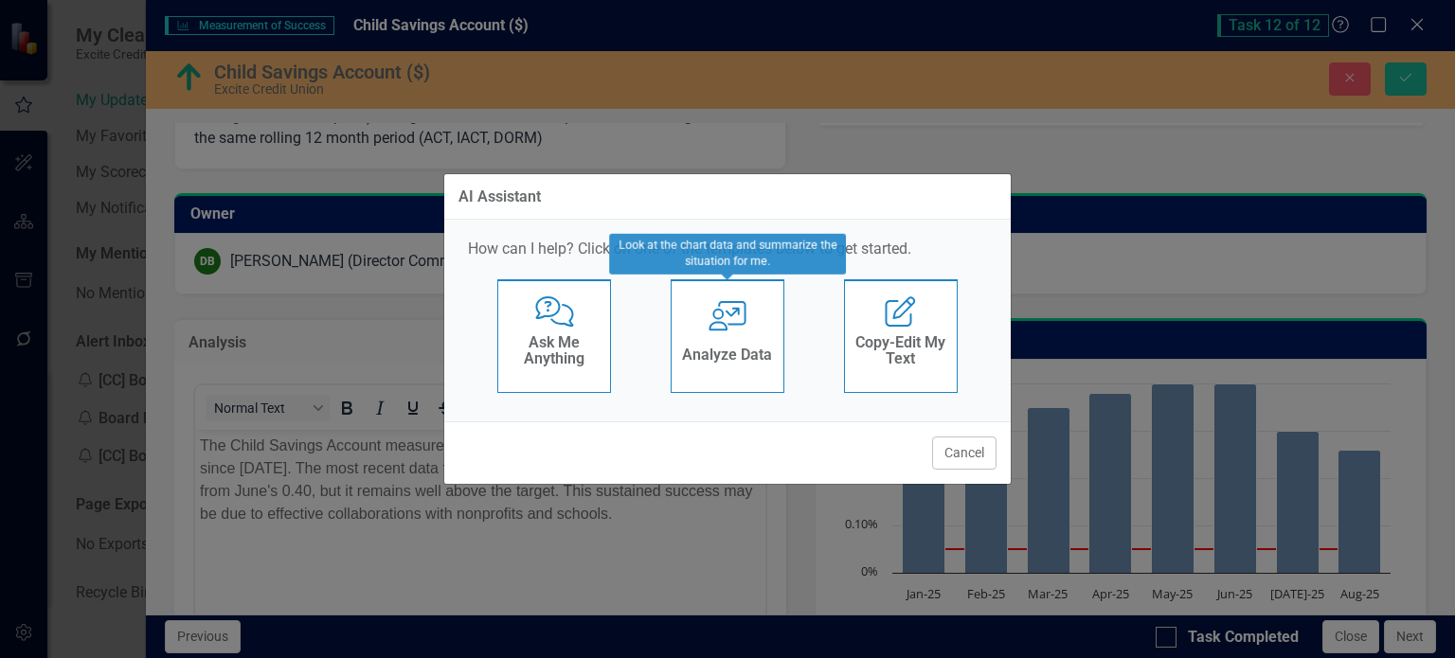
click at [723, 348] on h4 "Analyze Data" at bounding box center [727, 355] width 90 height 17
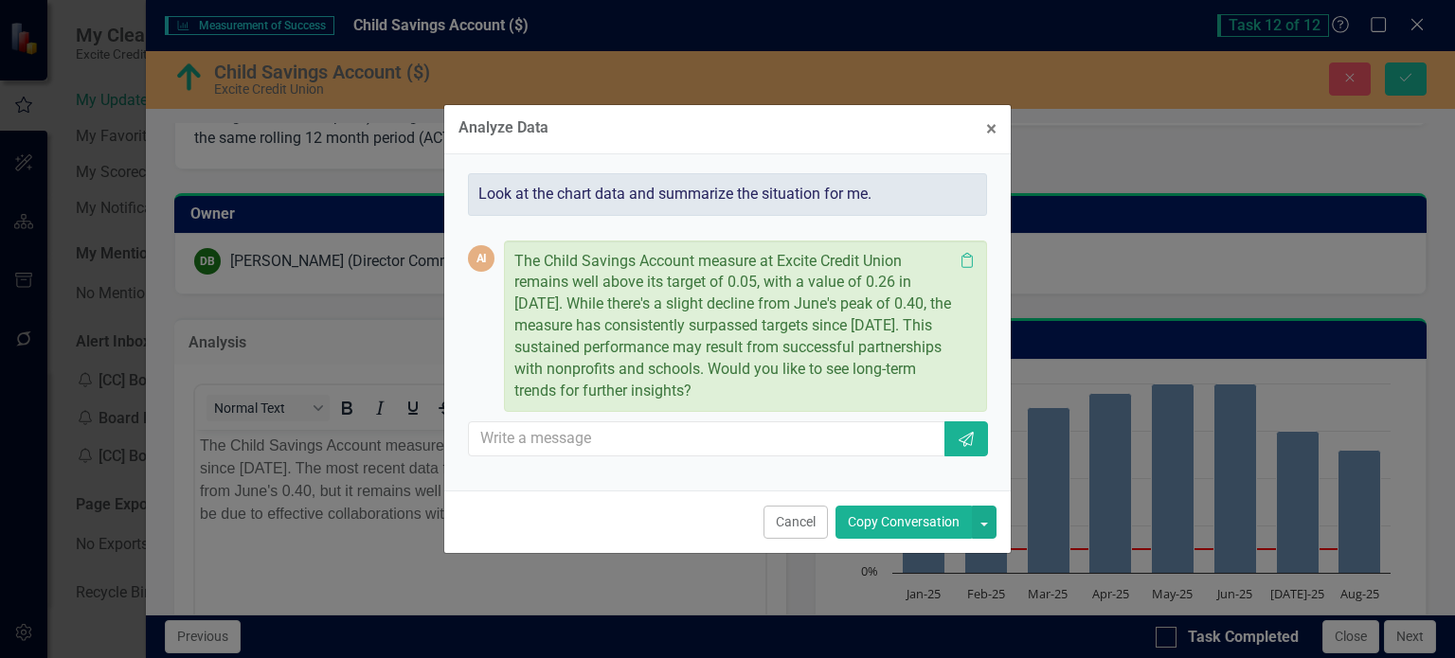
drag, startPoint x: 913, startPoint y: 526, endPoint x: 898, endPoint y: 523, distance: 15.4
click at [913, 527] on button "Copy Conversation" at bounding box center [903, 522] width 136 height 33
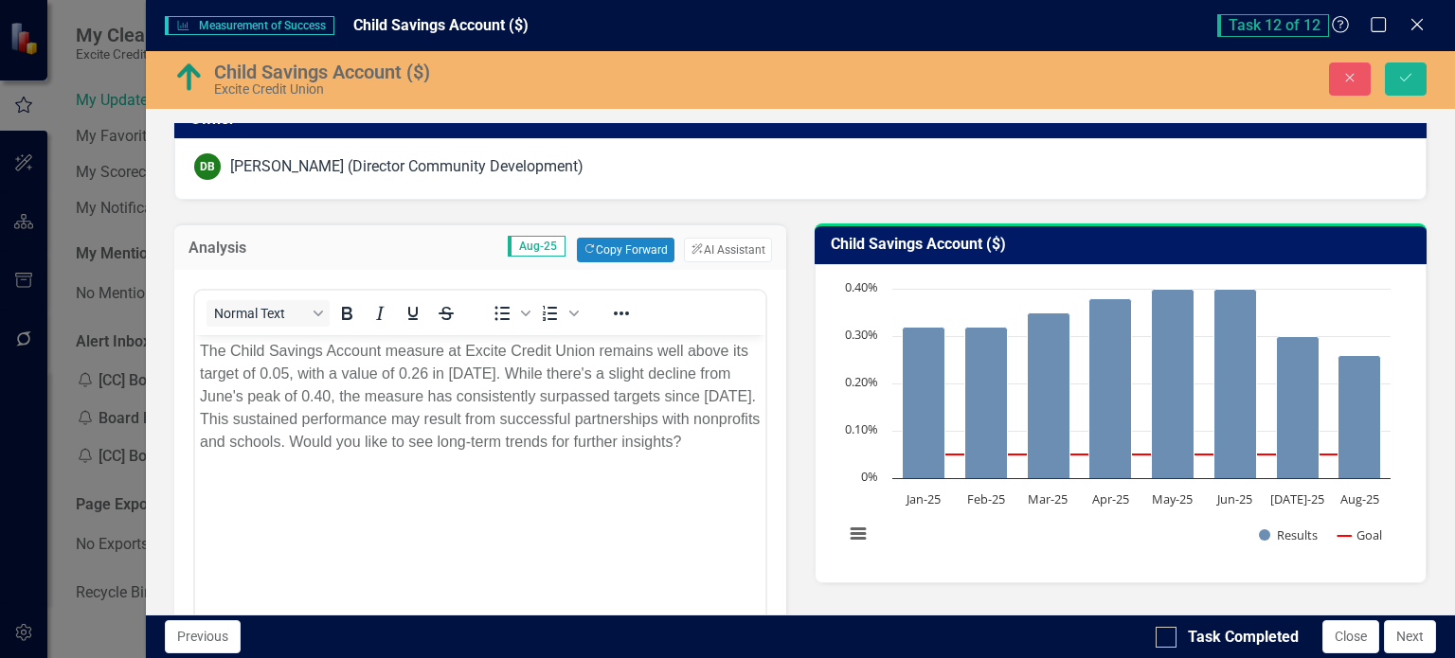
scroll to position [284, 0]
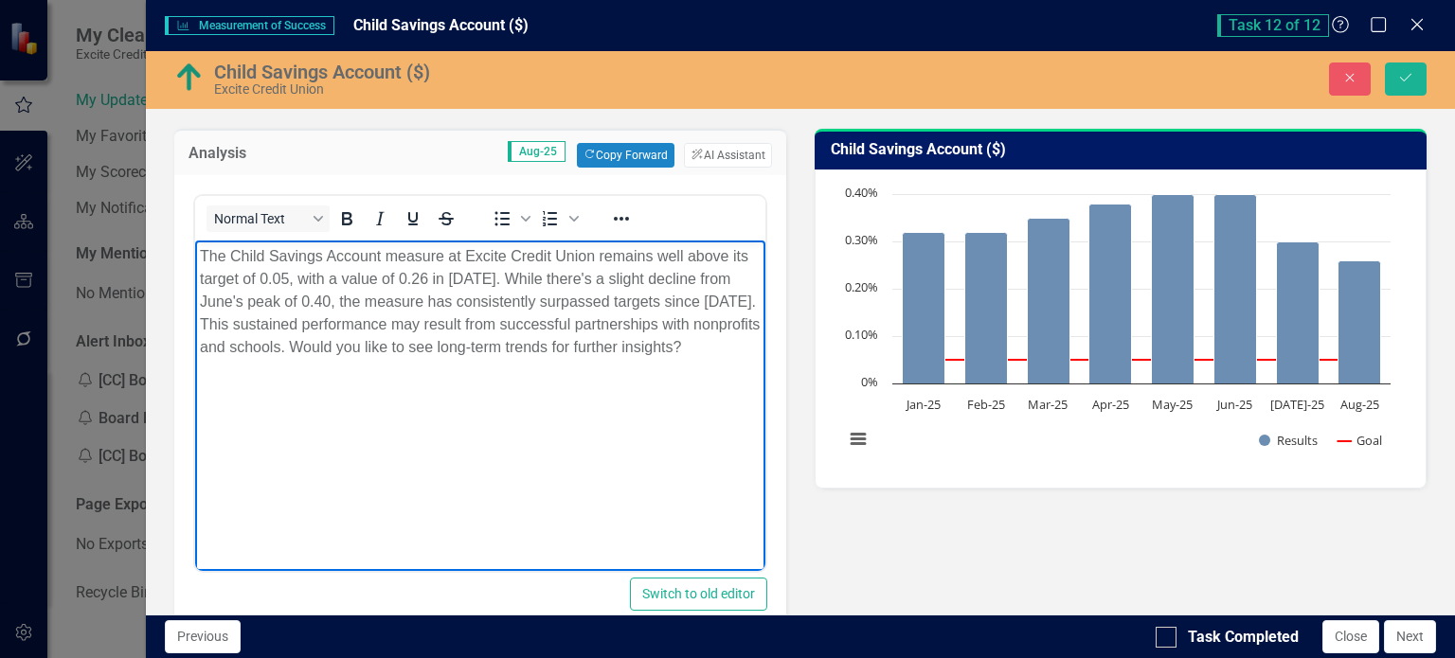
drag, startPoint x: 480, startPoint y: 347, endPoint x: 595, endPoint y: 390, distance: 122.6
click at [595, 390] on body "The Child Savings Account measure at Excite Credit Union remains well above its…" at bounding box center [479, 383] width 570 height 284
click at [1401, 79] on icon "submit" at bounding box center [1405, 78] width 11 height 8
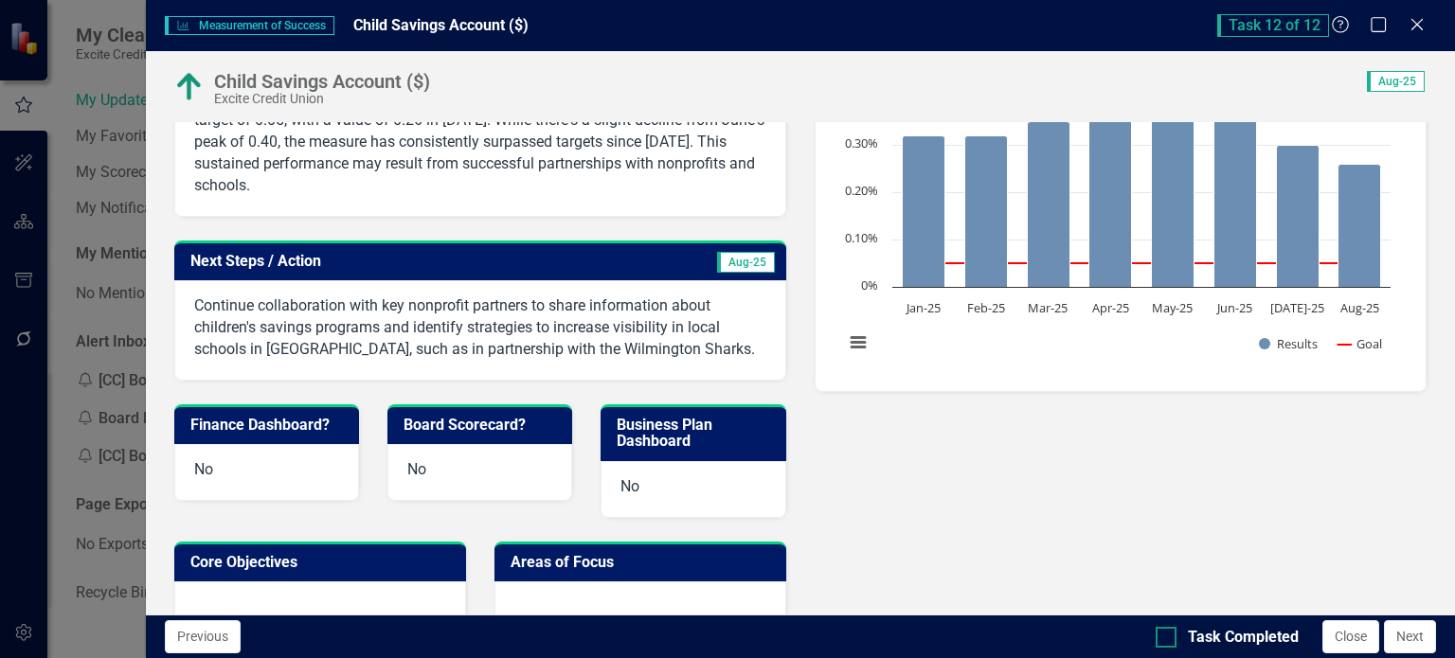
scroll to position [663, 0]
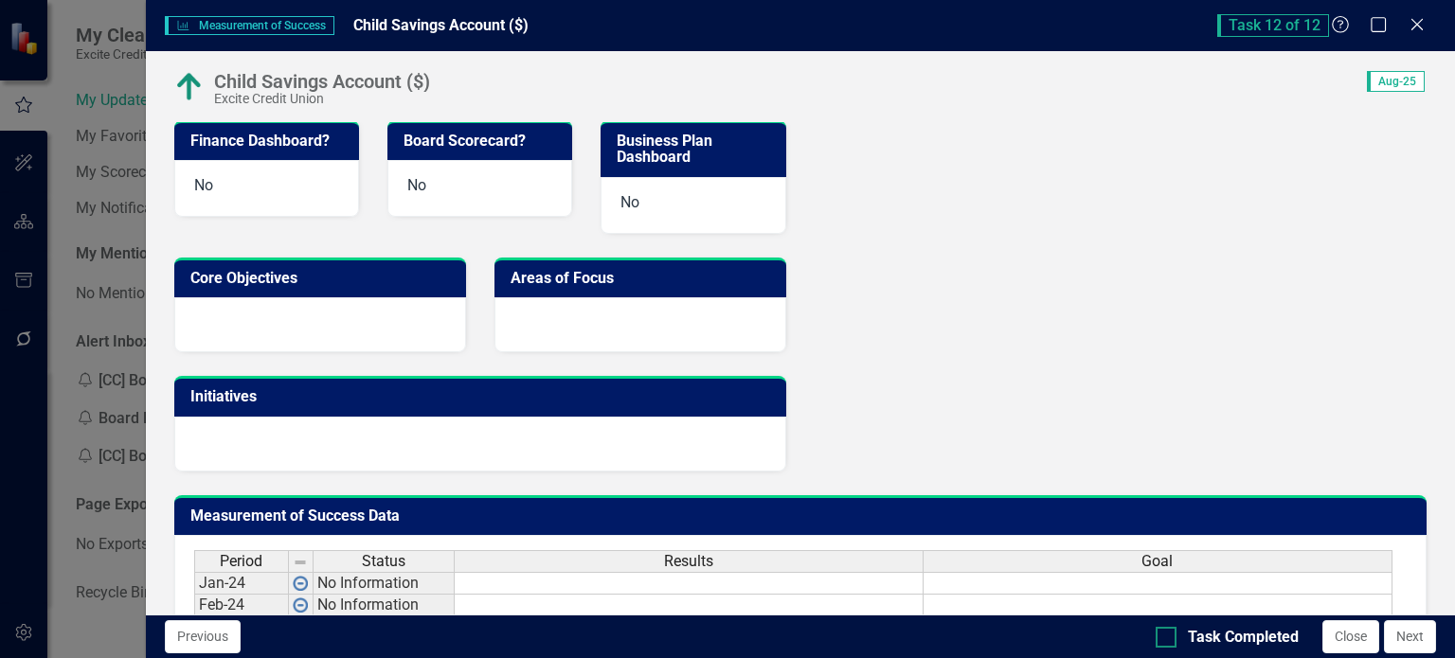
click at [1163, 634] on input "Task Completed" at bounding box center [1161, 633] width 12 height 12
checkbox input "true"
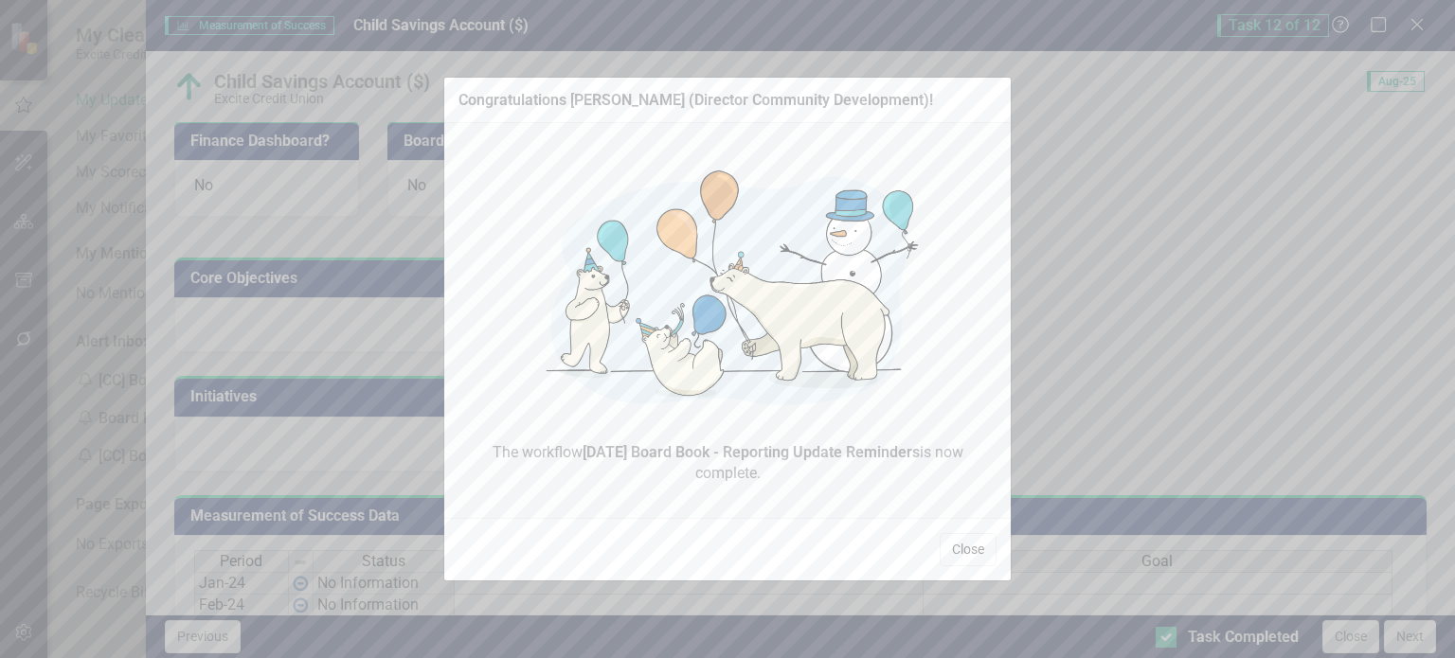
click at [974, 548] on button "Close" at bounding box center [967, 549] width 57 height 33
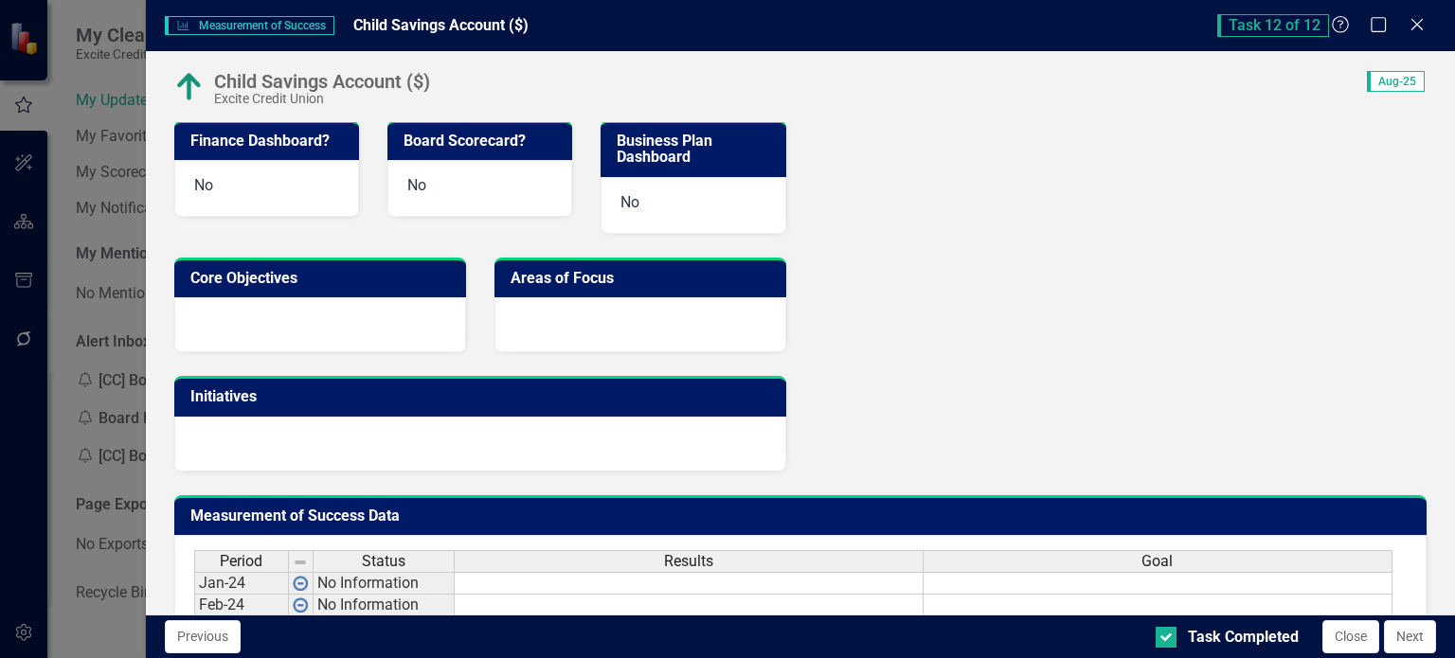
scroll to position [1185, 0]
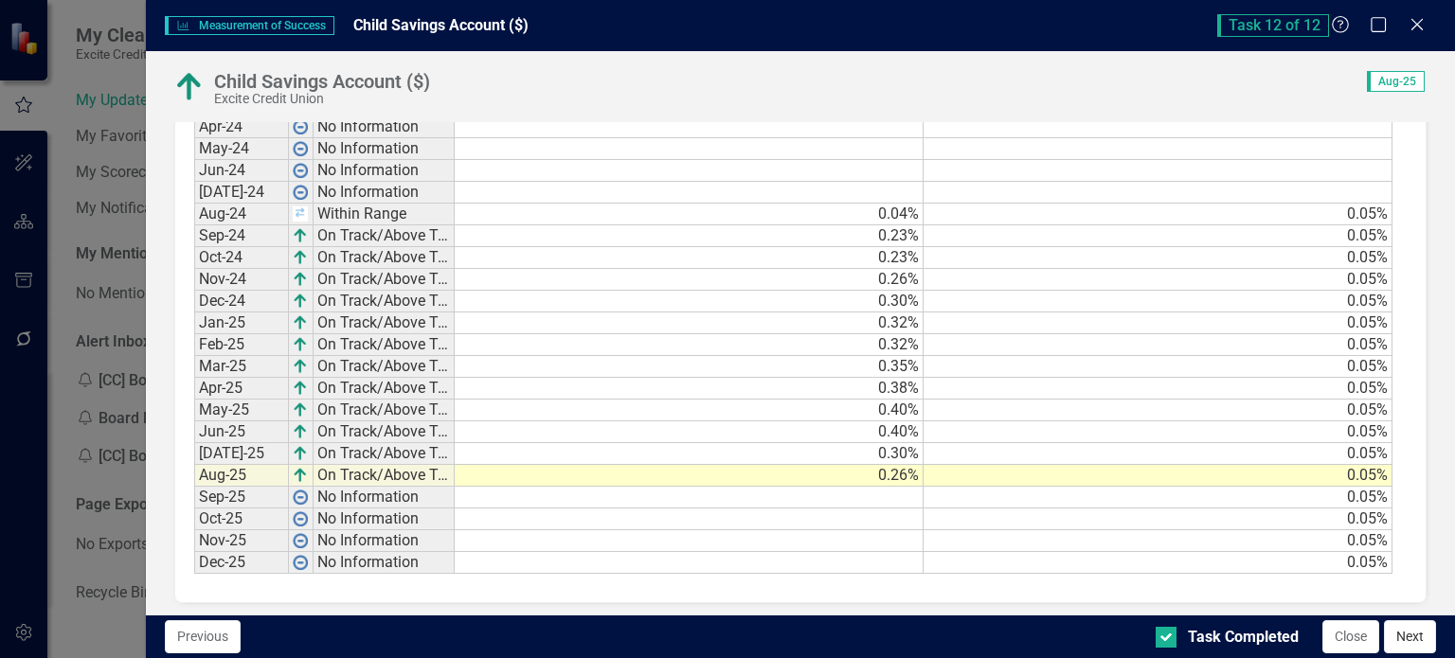
click at [1405, 645] on button "Next" at bounding box center [1410, 636] width 52 height 33
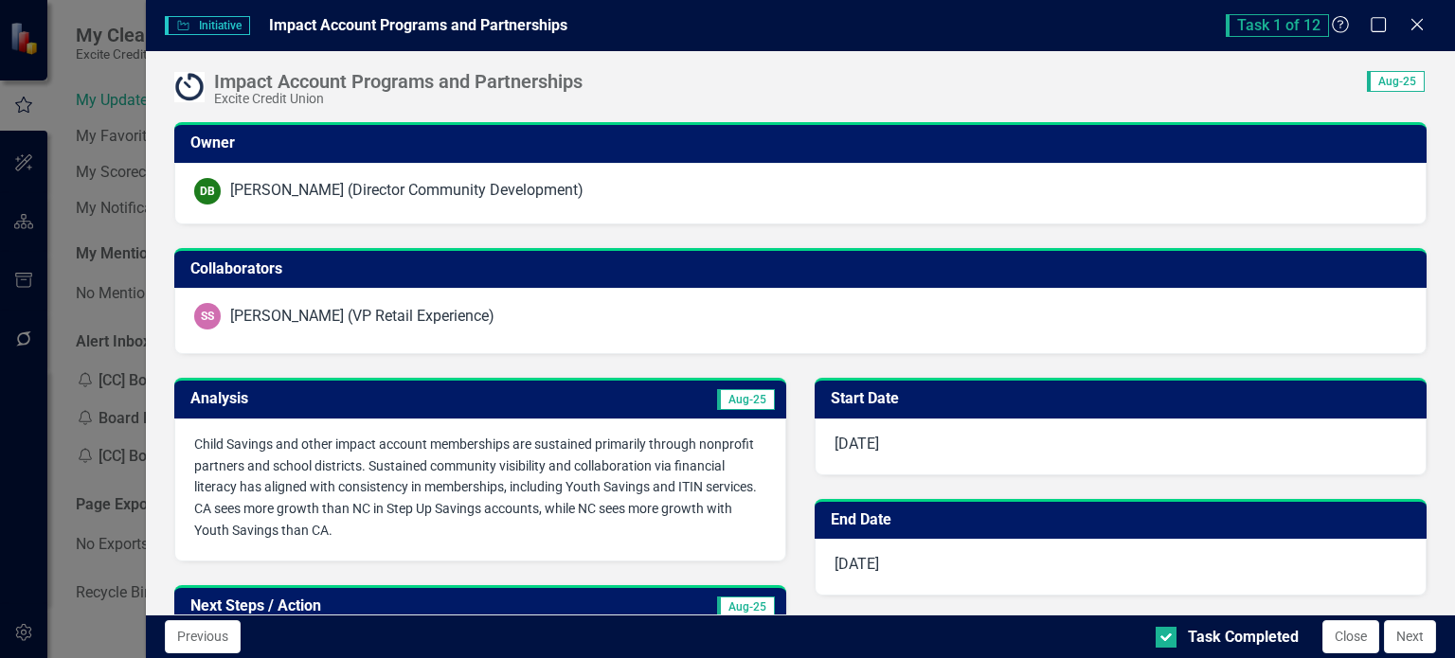
checkbox input "true"
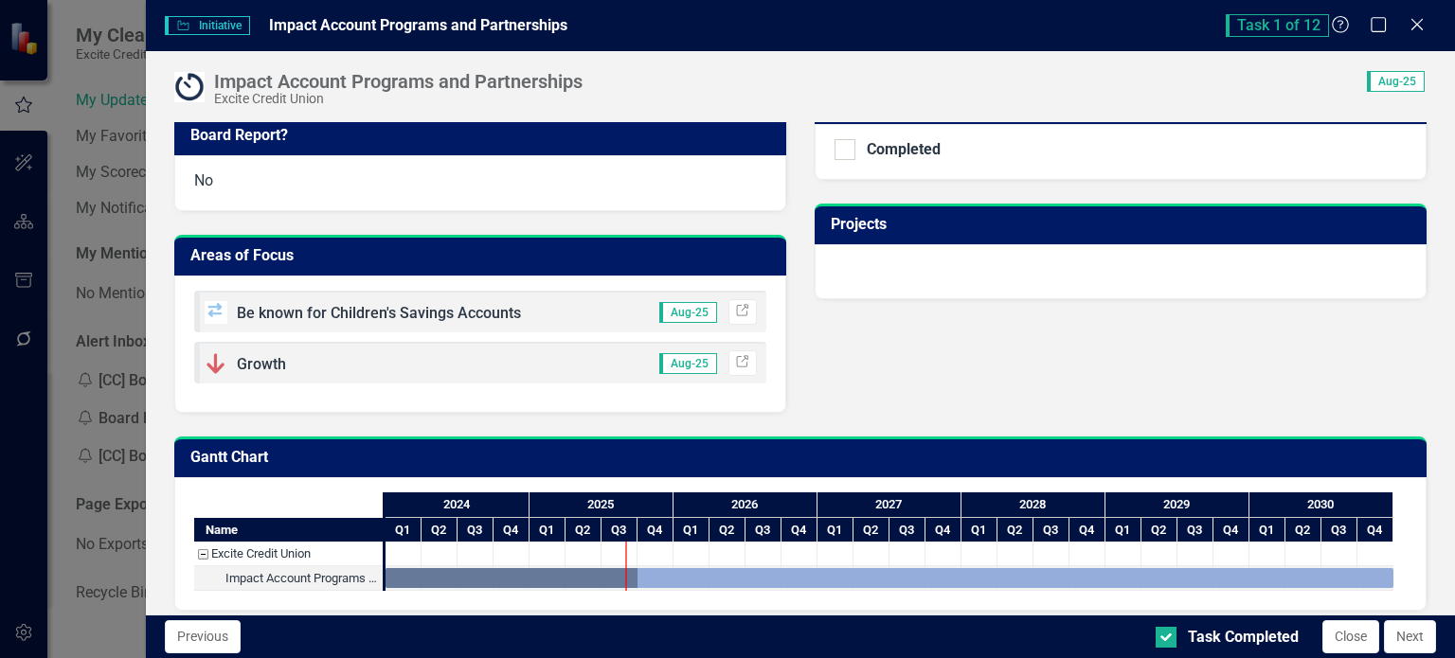
scroll to position [663, 0]
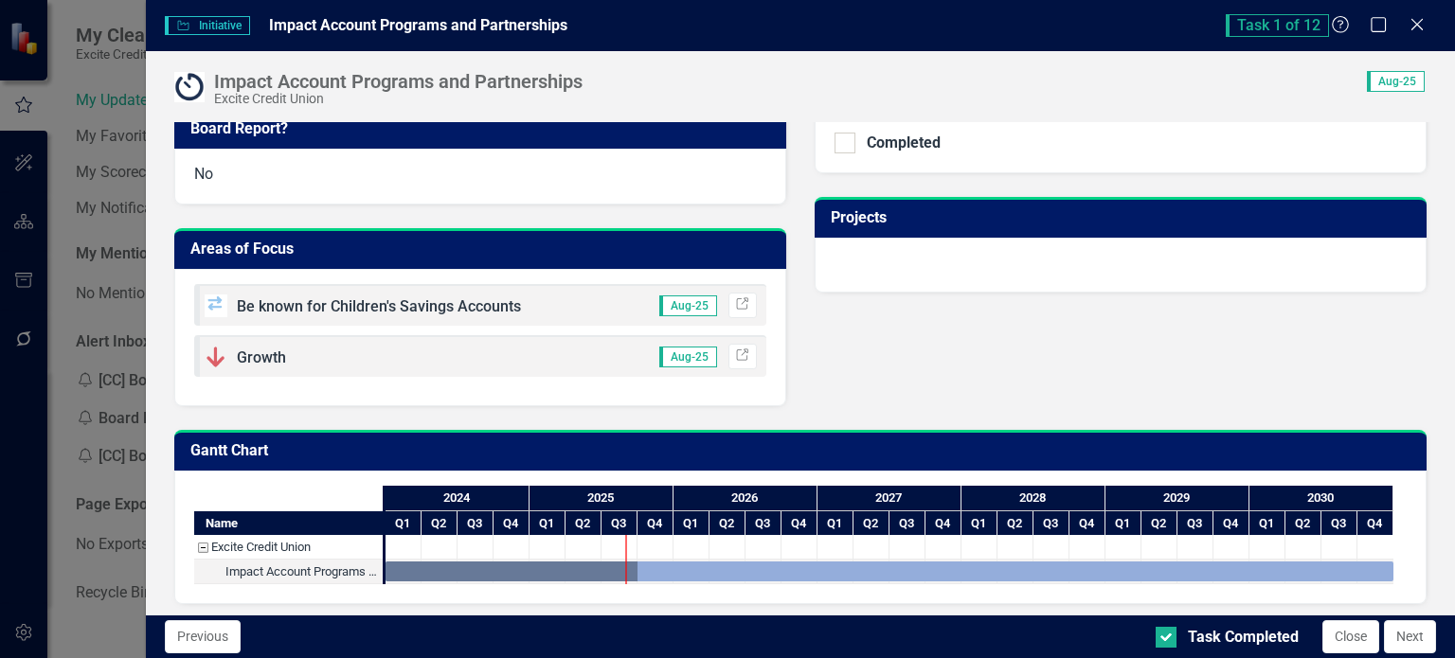
click at [1352, 635] on button "Close" at bounding box center [1350, 636] width 57 height 33
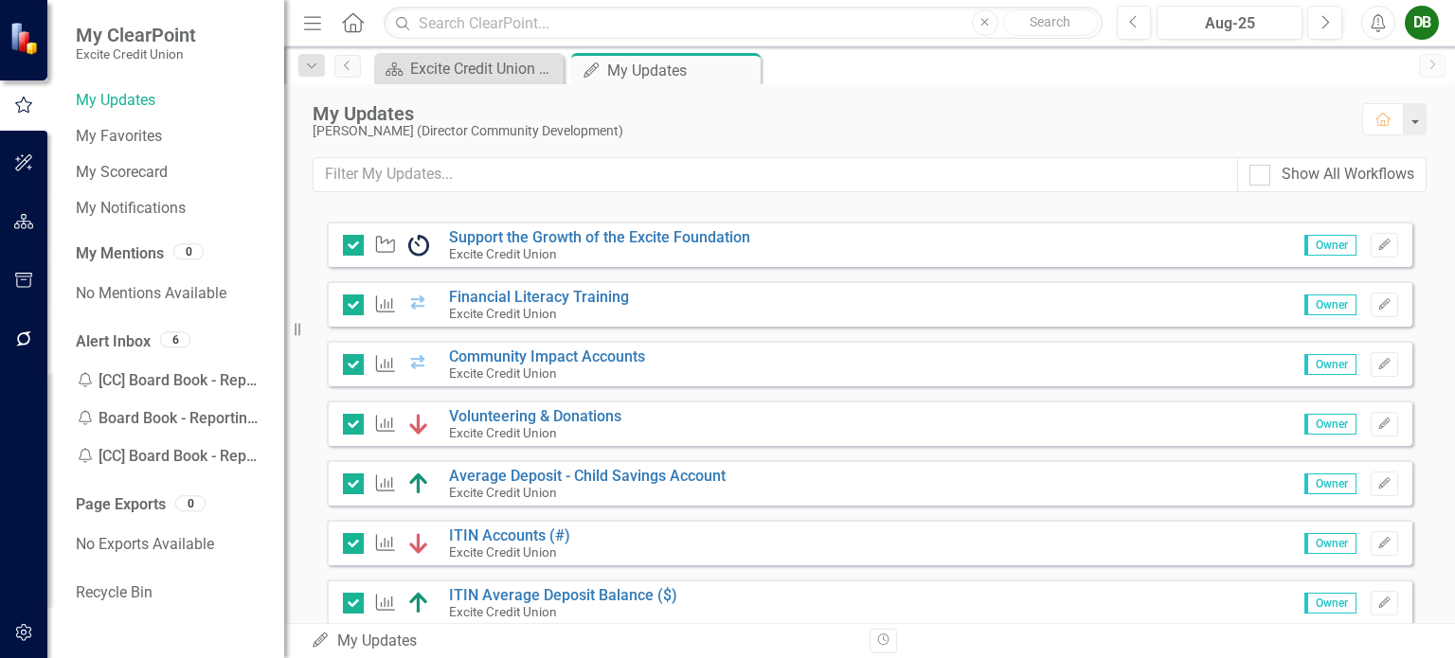
scroll to position [473, 0]
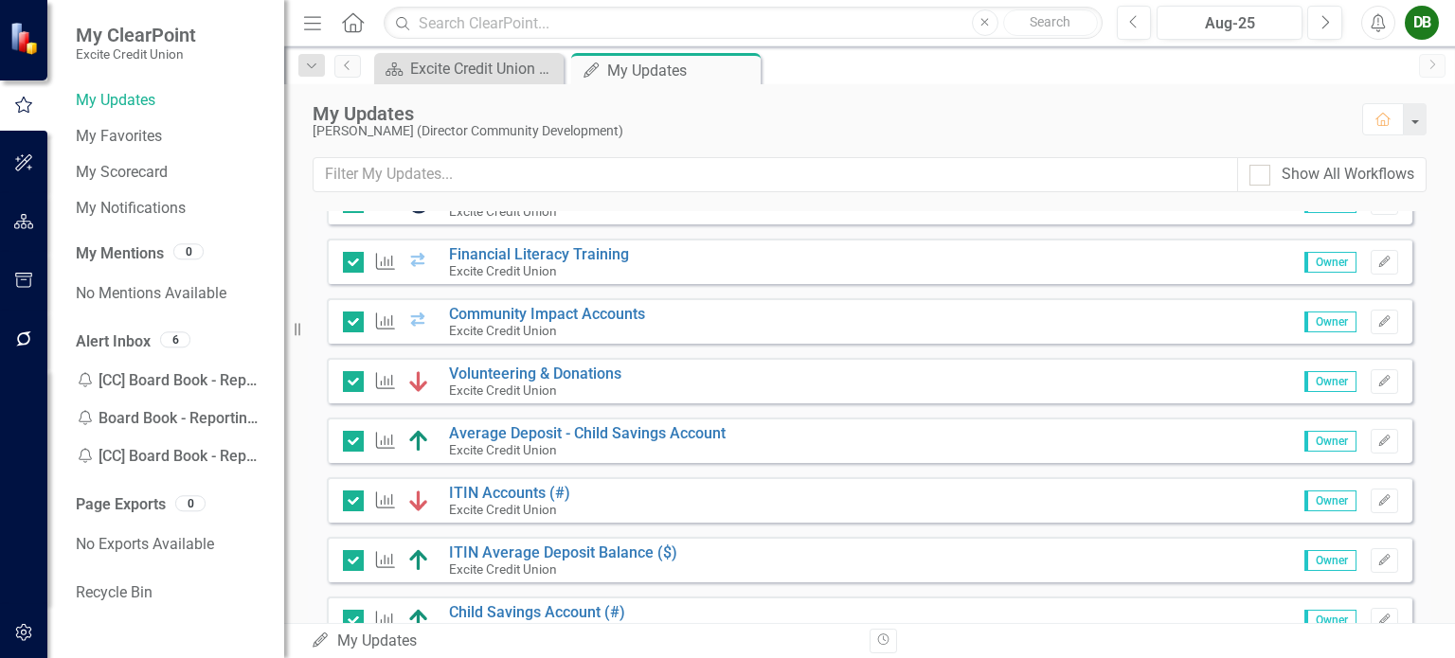
click at [1417, 22] on div "DB" at bounding box center [1421, 23] width 34 height 34
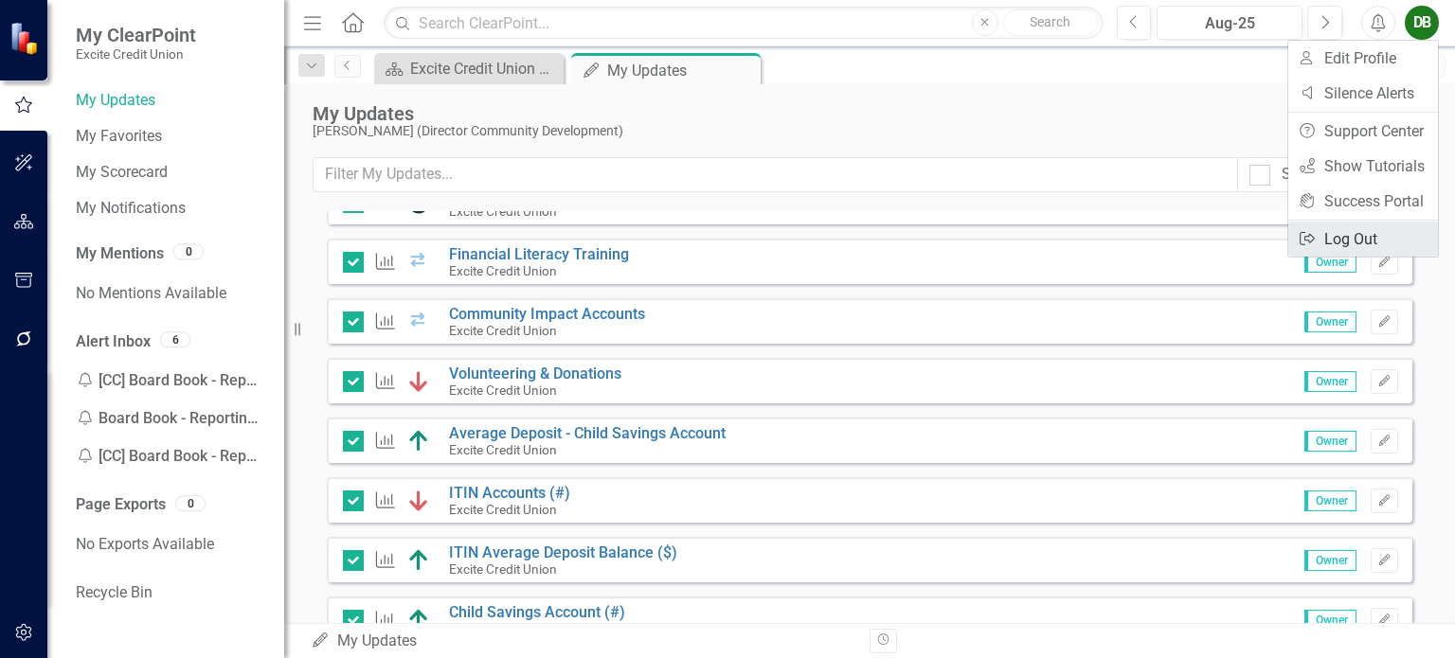
click at [1361, 236] on link "Logout Log Out" at bounding box center [1363, 239] width 150 height 35
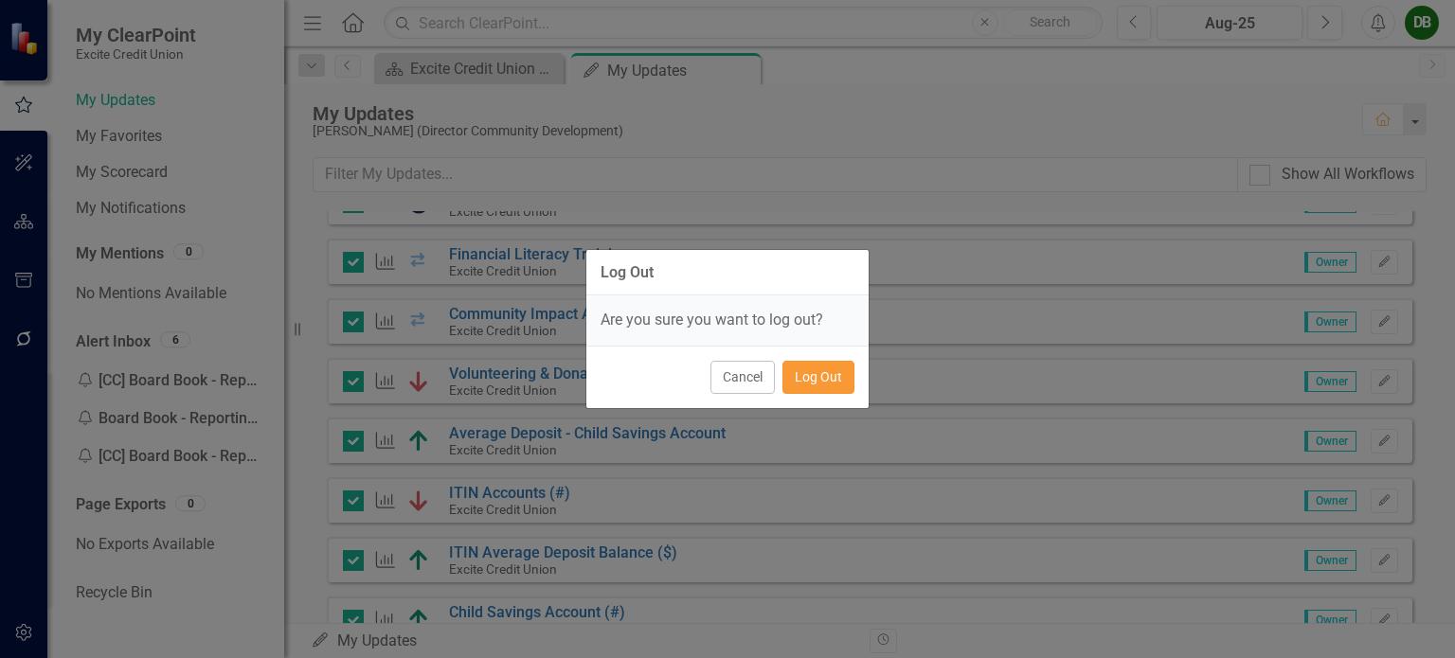
click at [826, 372] on button "Log Out" at bounding box center [818, 377] width 72 height 33
